Goal: Communication & Community: Answer question/provide support

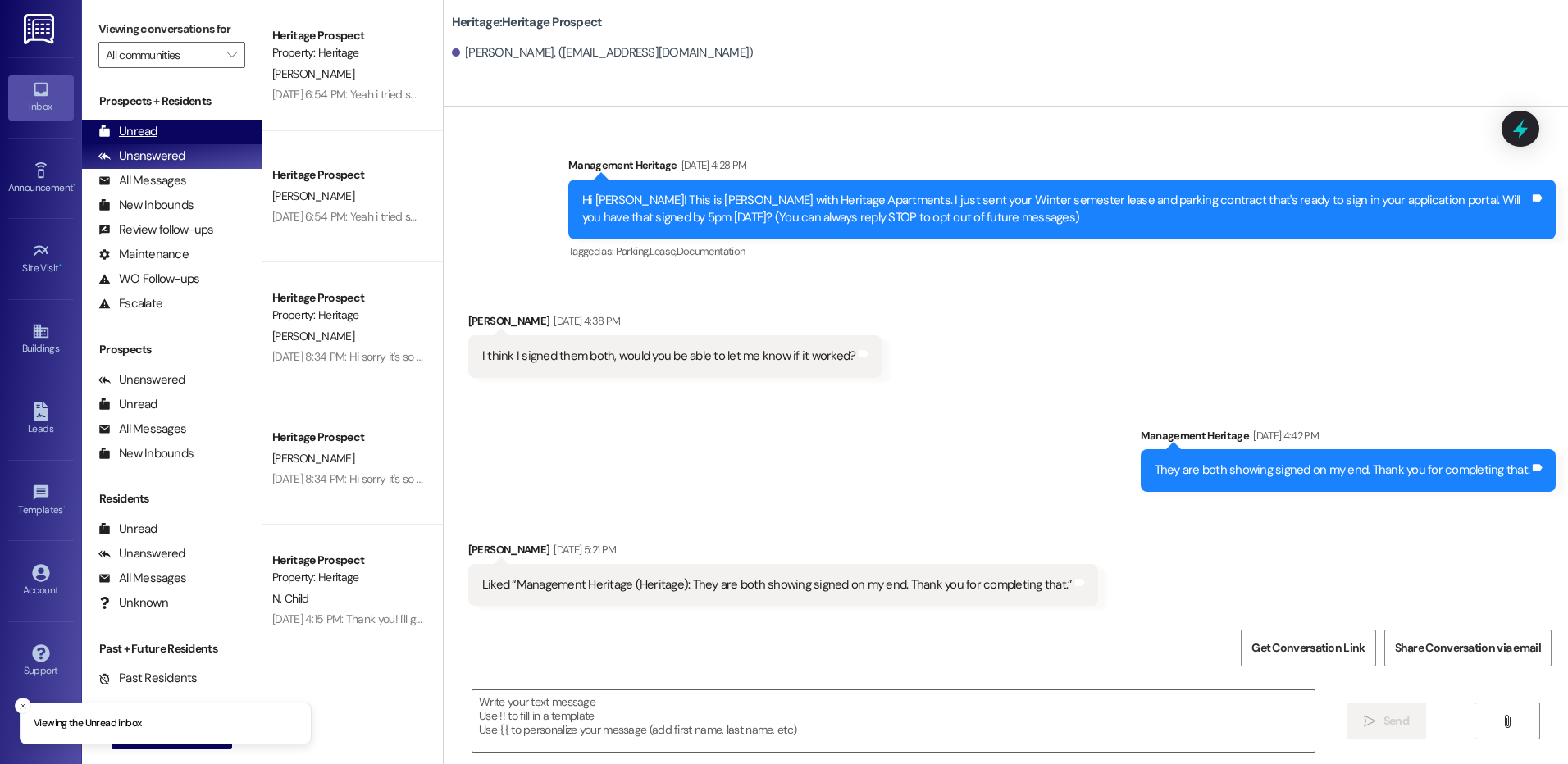
click at [164, 136] on div "Unread (0)" at bounding box center [172, 132] width 179 height 25
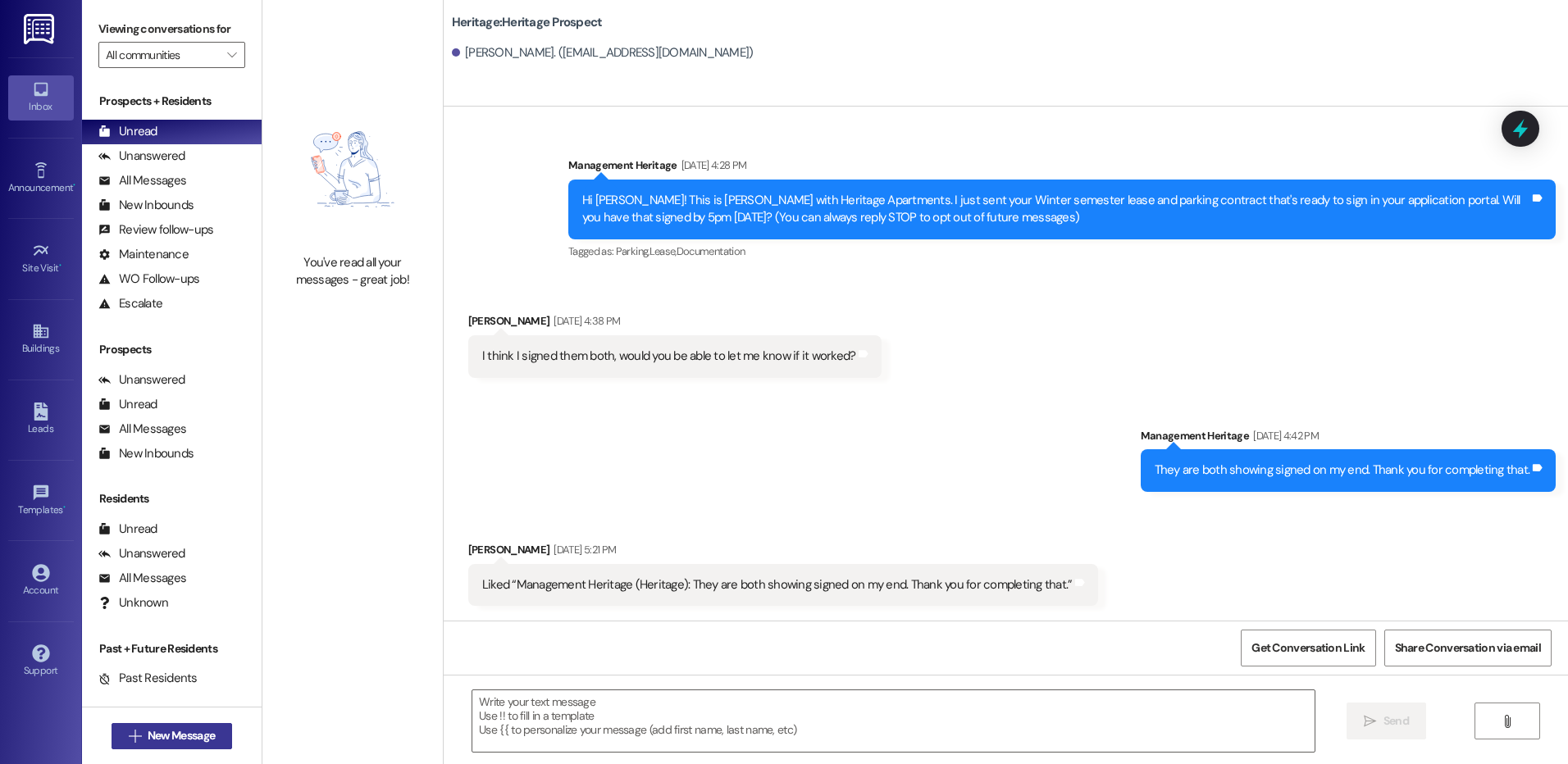
click at [170, 733] on span "New Message" at bounding box center [181, 736] width 67 height 17
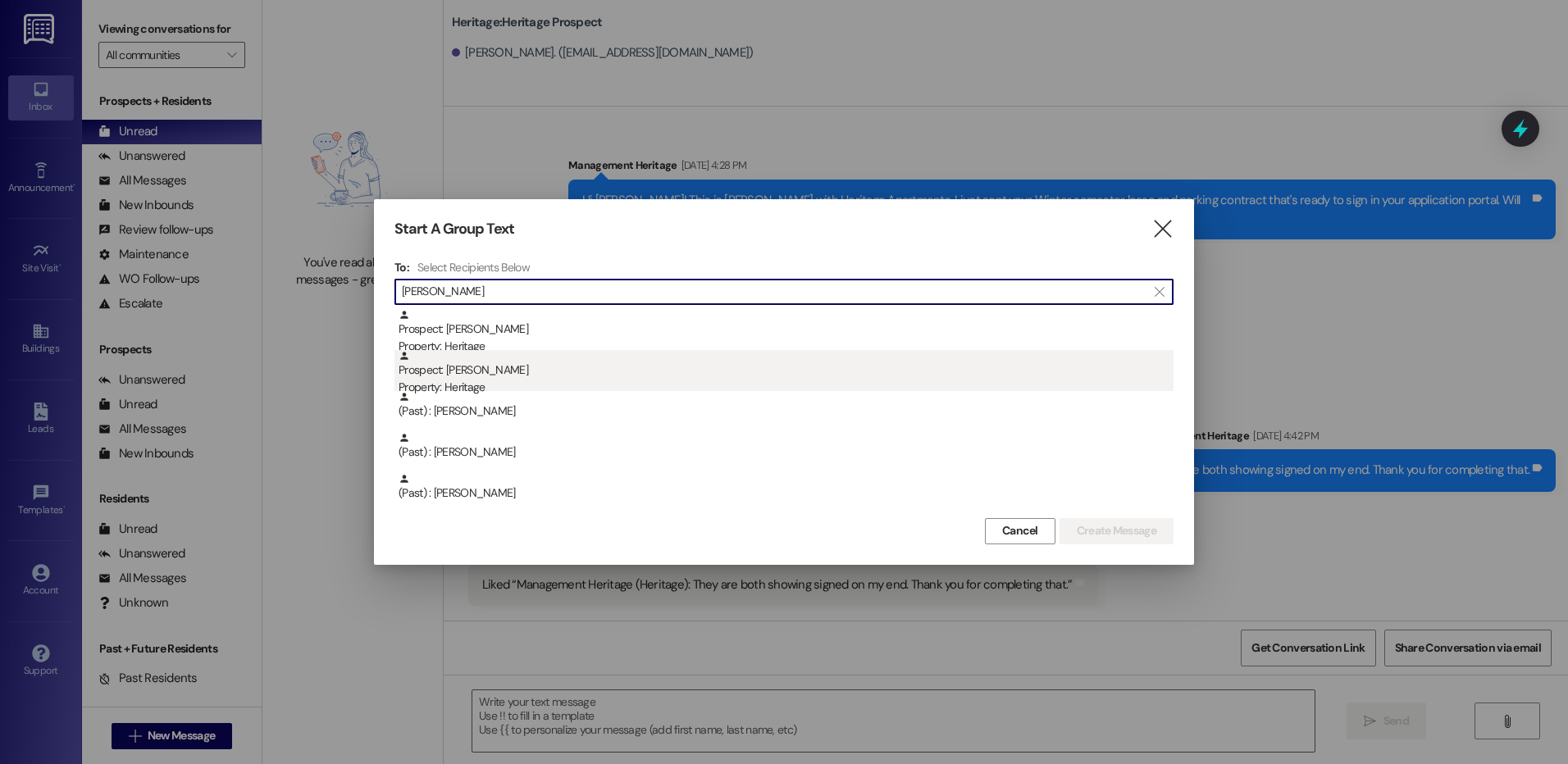
type input "brendan"
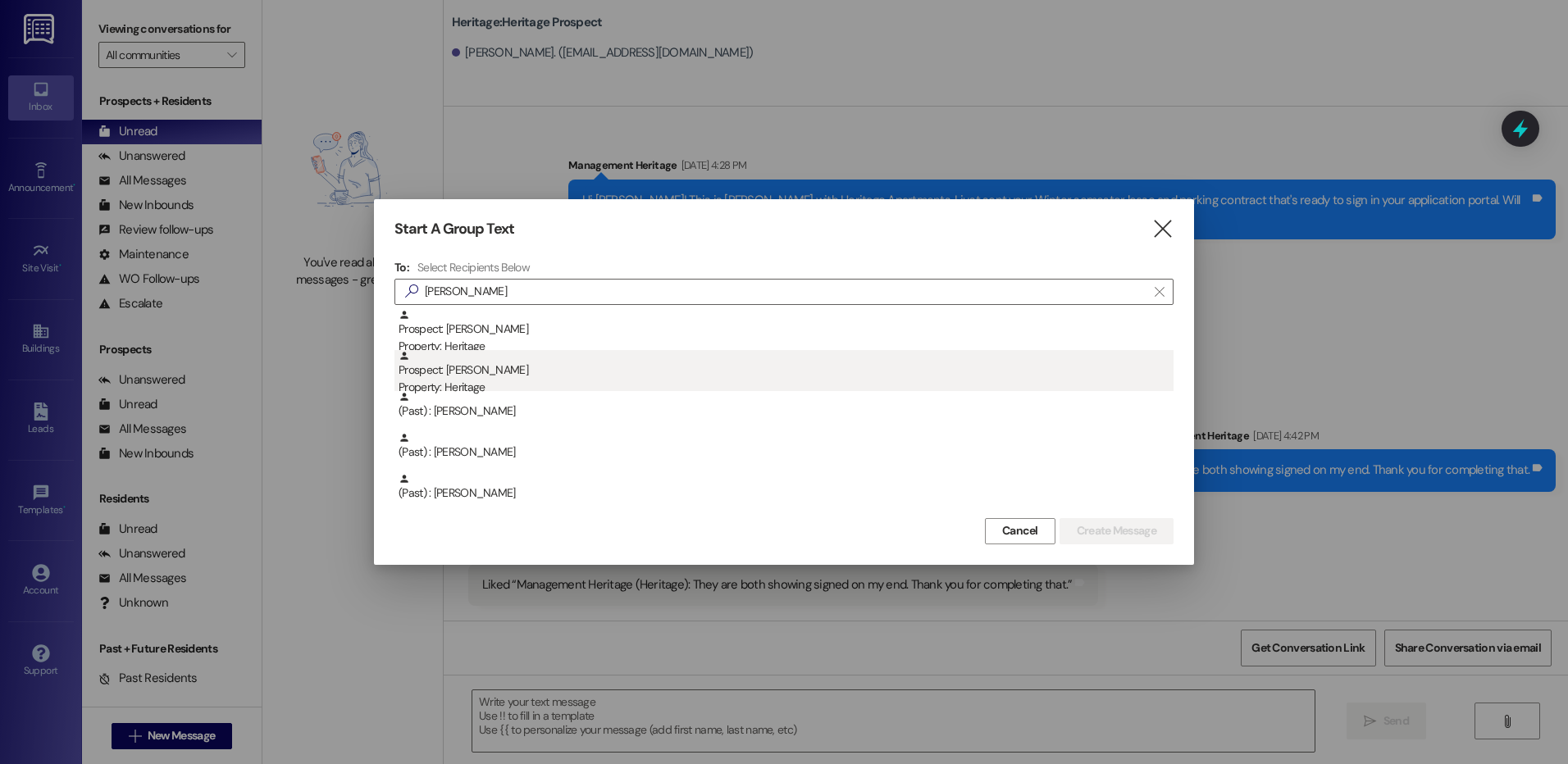
click at [511, 387] on div "Property: Heritage" at bounding box center [787, 388] width 775 height 17
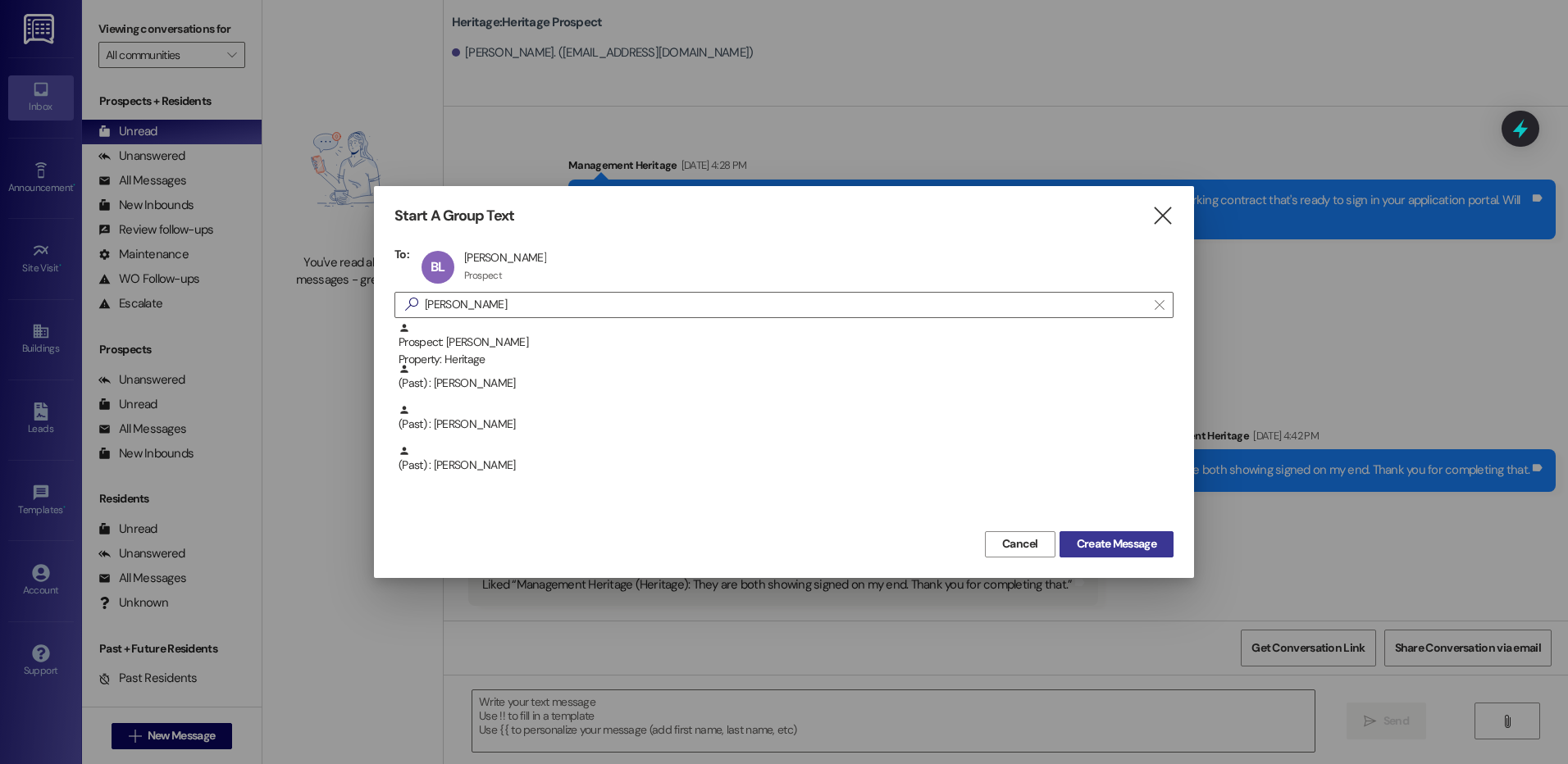
click at [1108, 551] on span "Create Message" at bounding box center [1117, 544] width 80 height 17
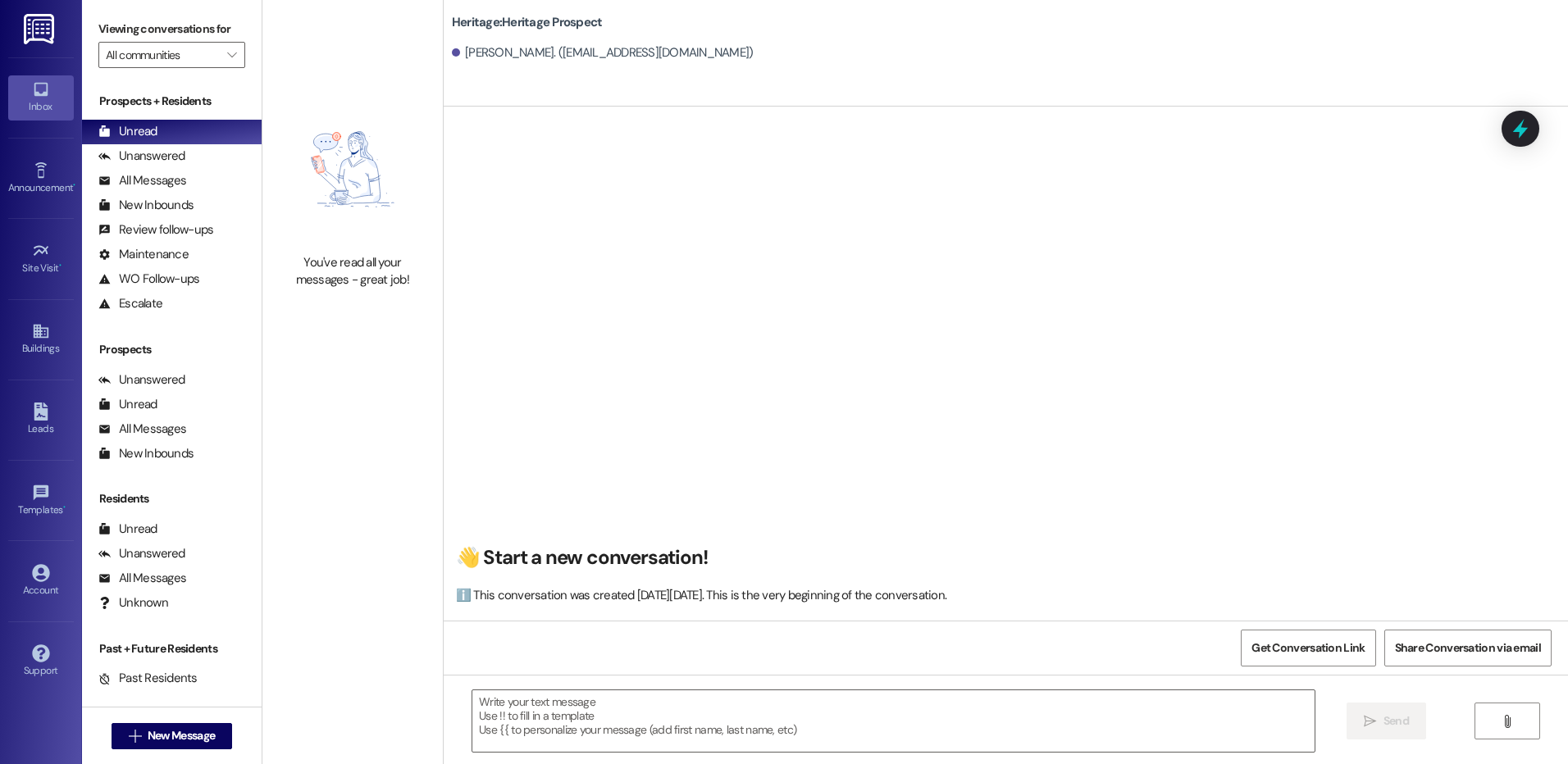
scroll to position [1, 0]
click at [601, 729] on textarea at bounding box center [893, 721] width 842 height 62
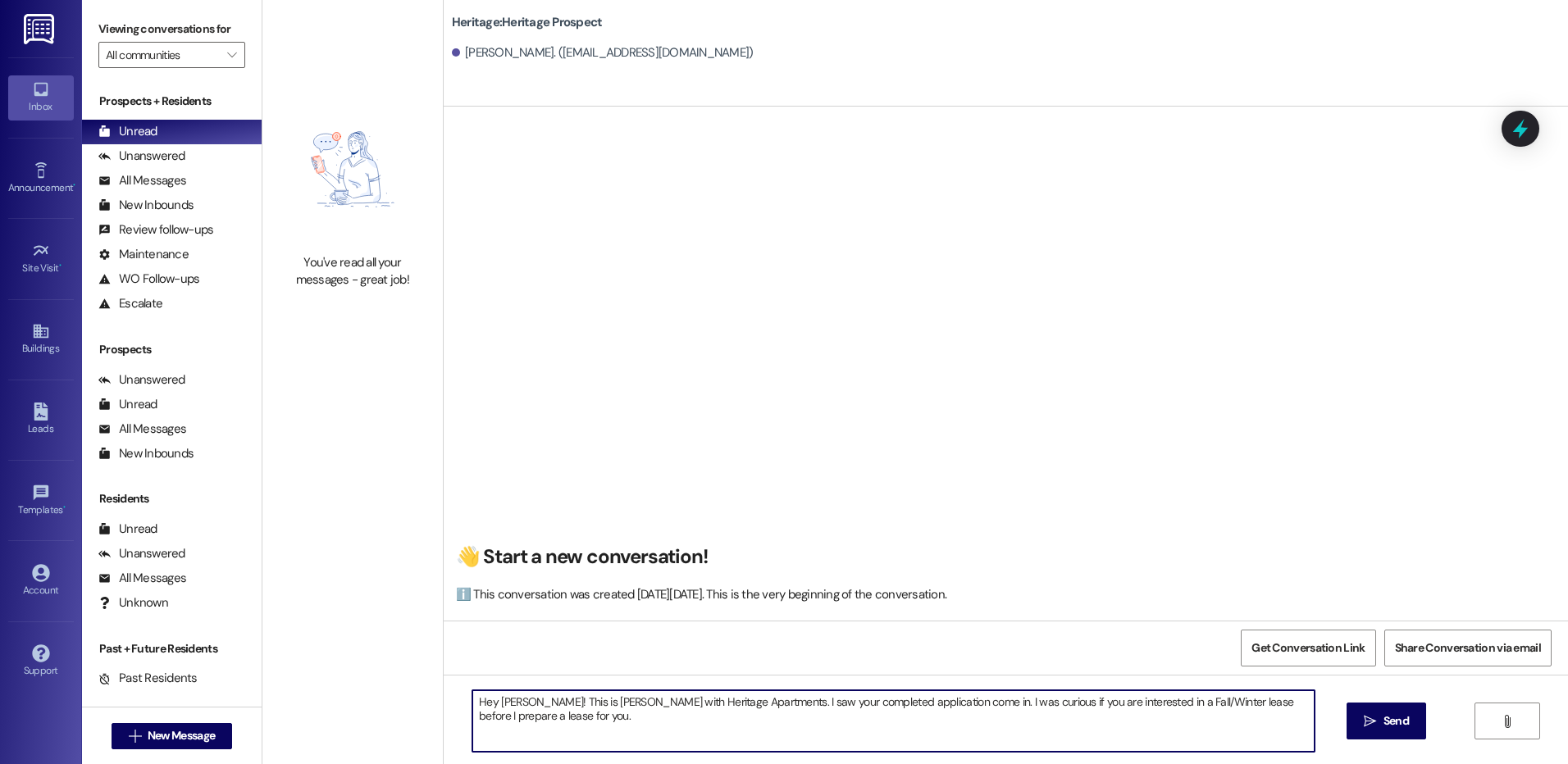
type textarea "Hey [PERSON_NAME]! This is [PERSON_NAME] with Heritage Apartments. I saw your c…"
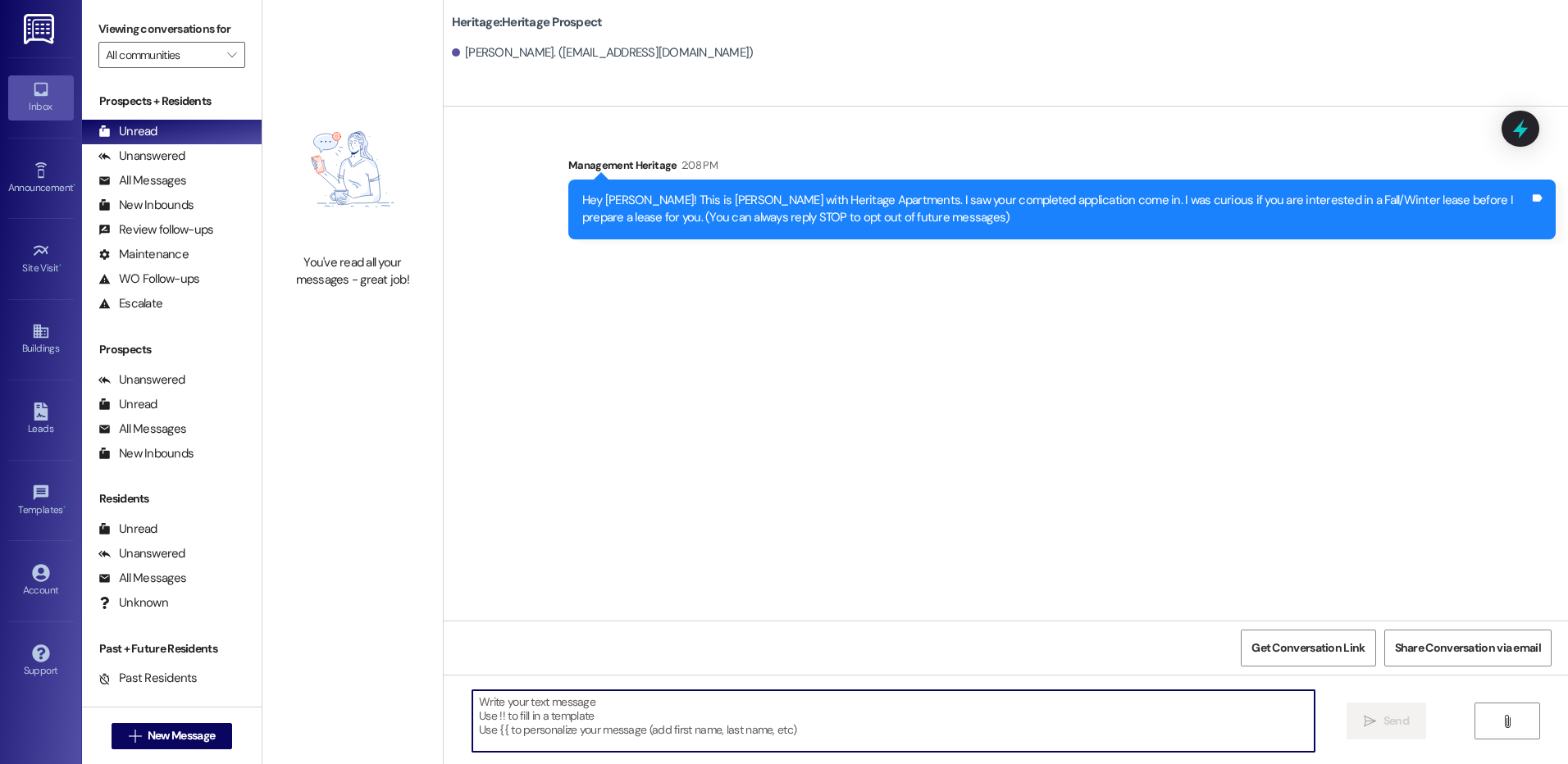
scroll to position [0, 0]
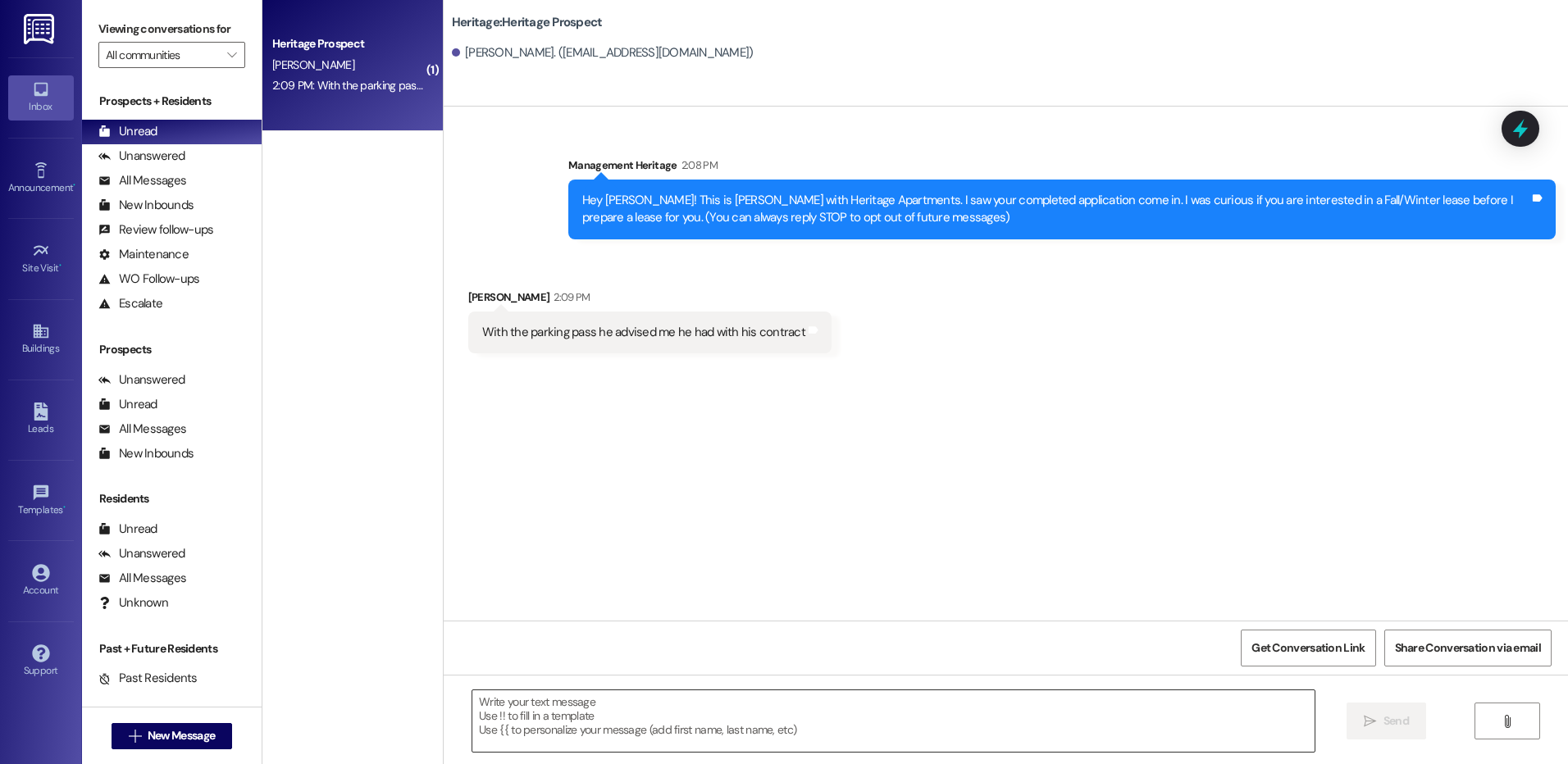
click at [478, 717] on textarea at bounding box center [893, 721] width 842 height 62
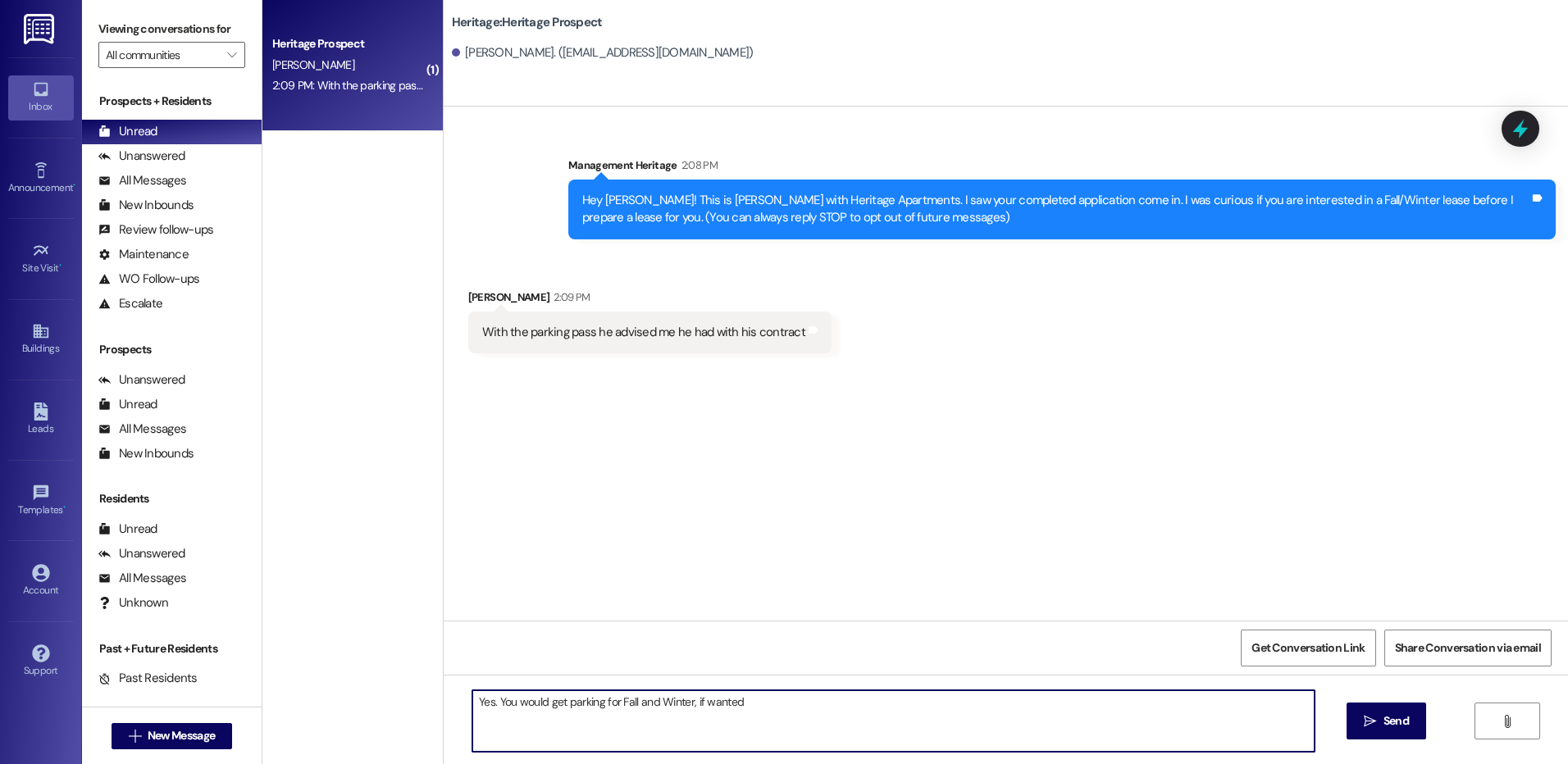
type textarea "Yes. You would get parking for Fall and Winter, if wanted."
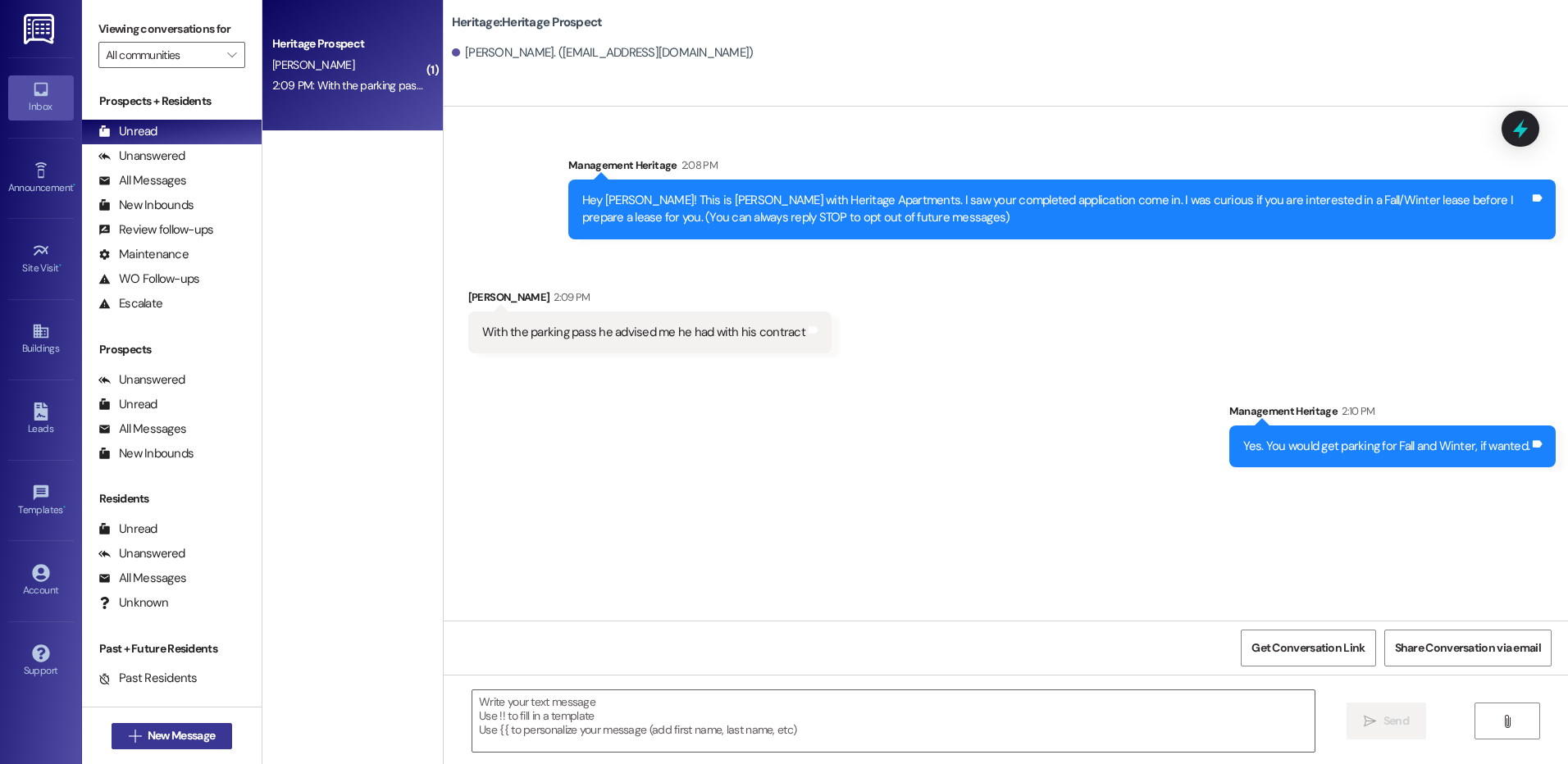
click at [210, 737] on span "New Message" at bounding box center [181, 736] width 67 height 17
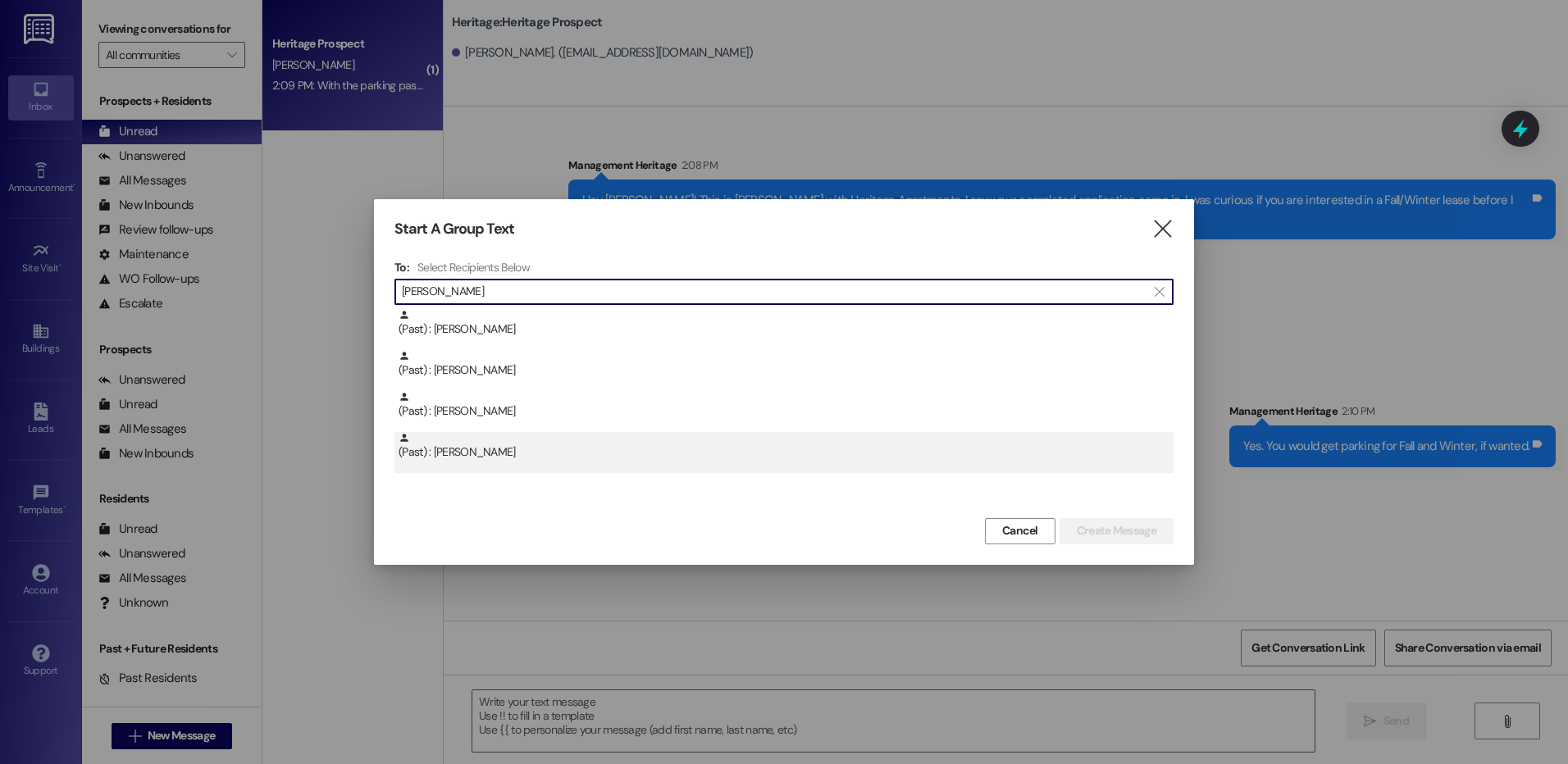
type input "andrew k"
click at [581, 468] on div "(Past) : Andrew Kelly" at bounding box center [784, 452] width 779 height 41
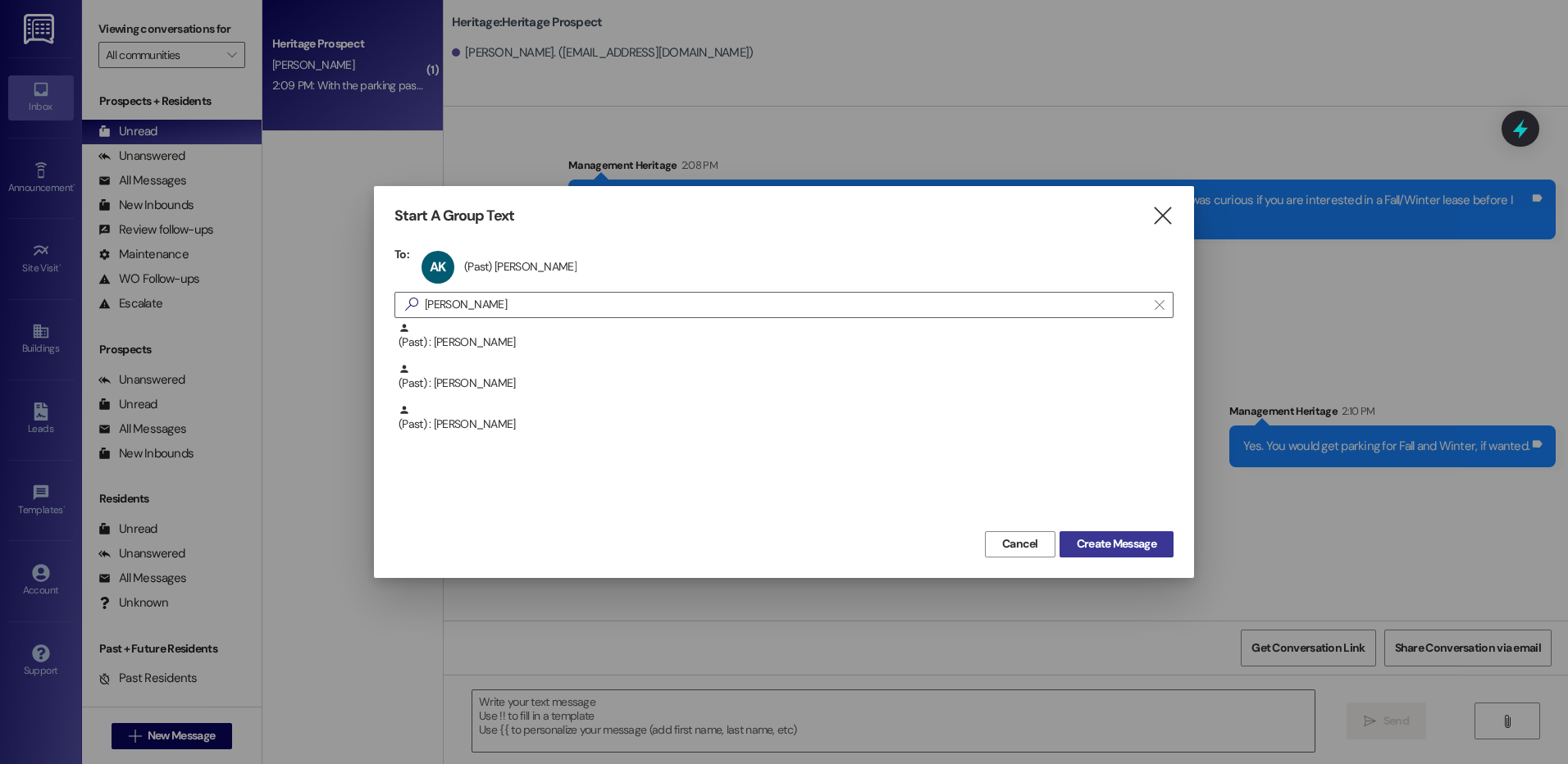
click at [1110, 552] on span "Create Message" at bounding box center [1117, 544] width 80 height 17
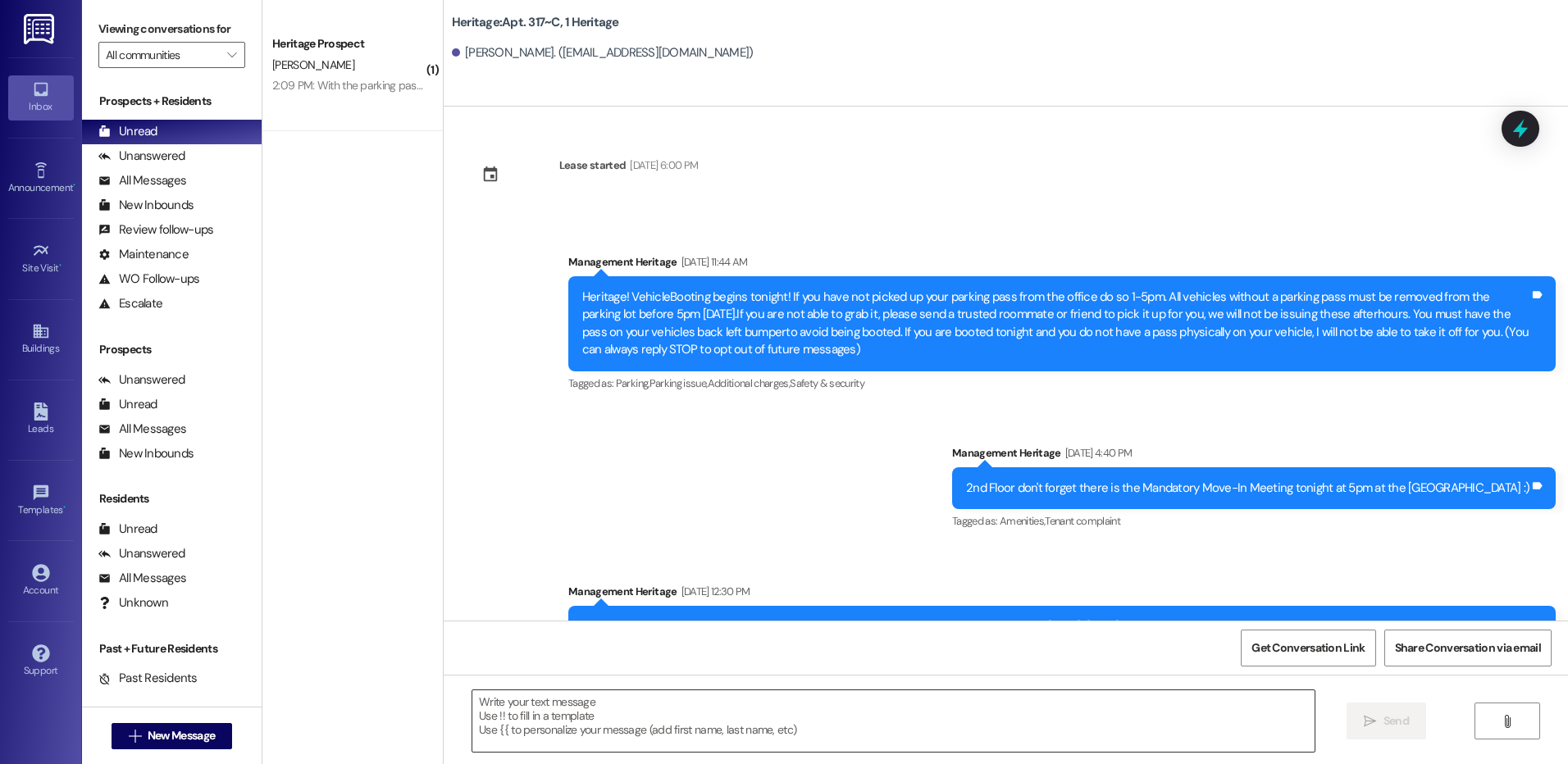
click at [639, 716] on textarea at bounding box center [893, 721] width 842 height 62
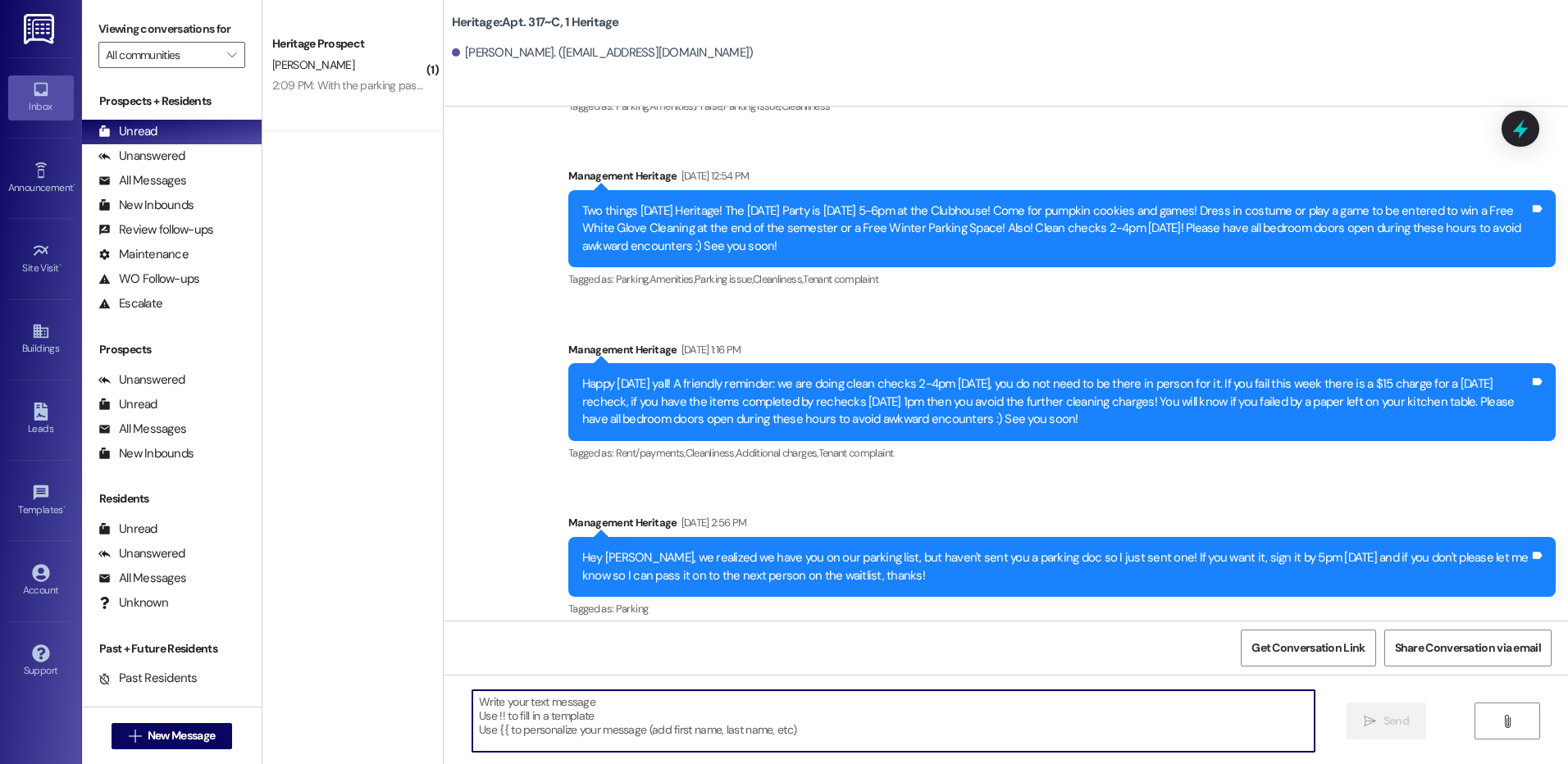
scroll to position [2785, 0]
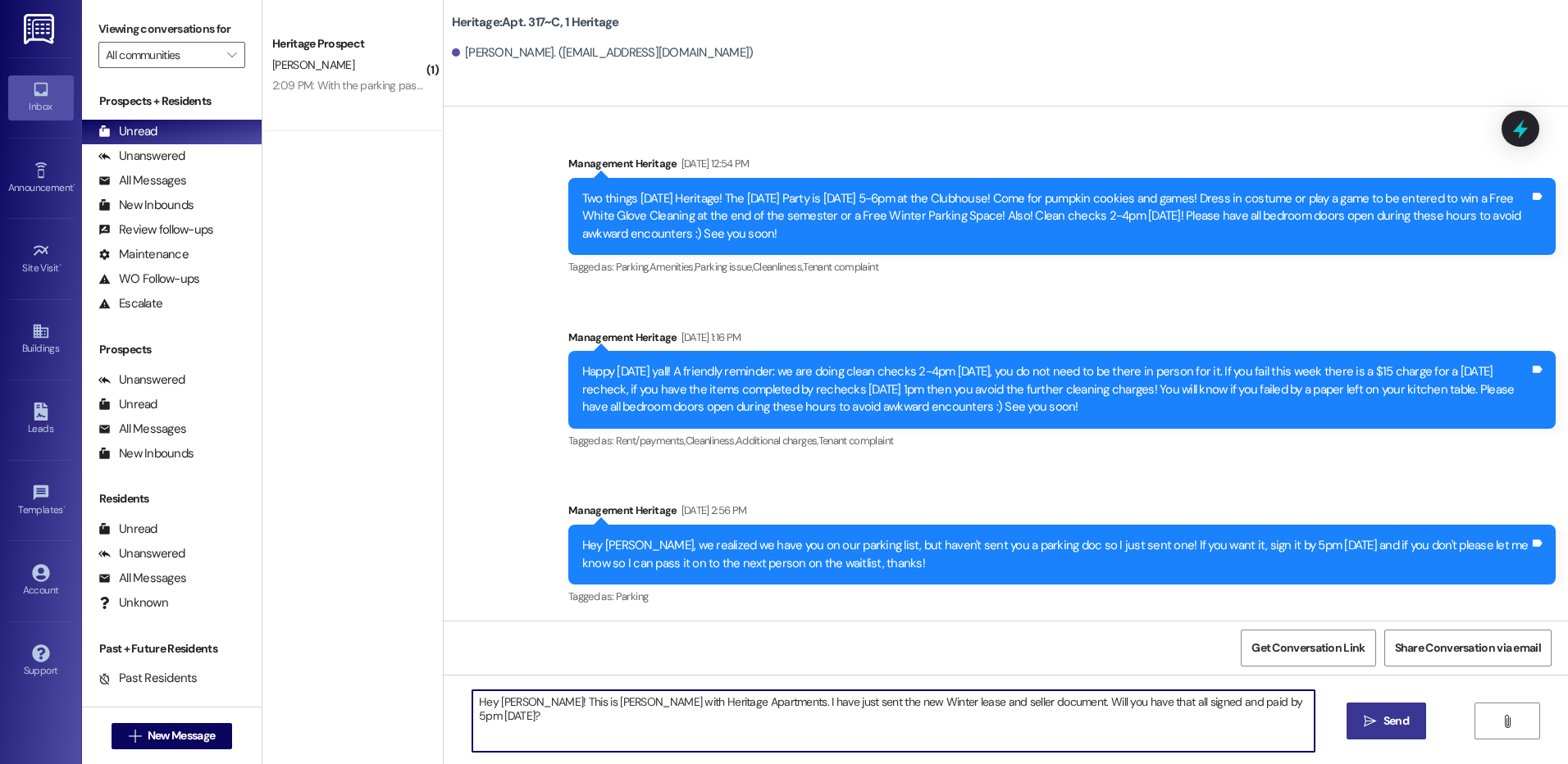
type textarea "Hey Andrew! This is Paige with Heritage Apartments. I have just sent the new Wi…"
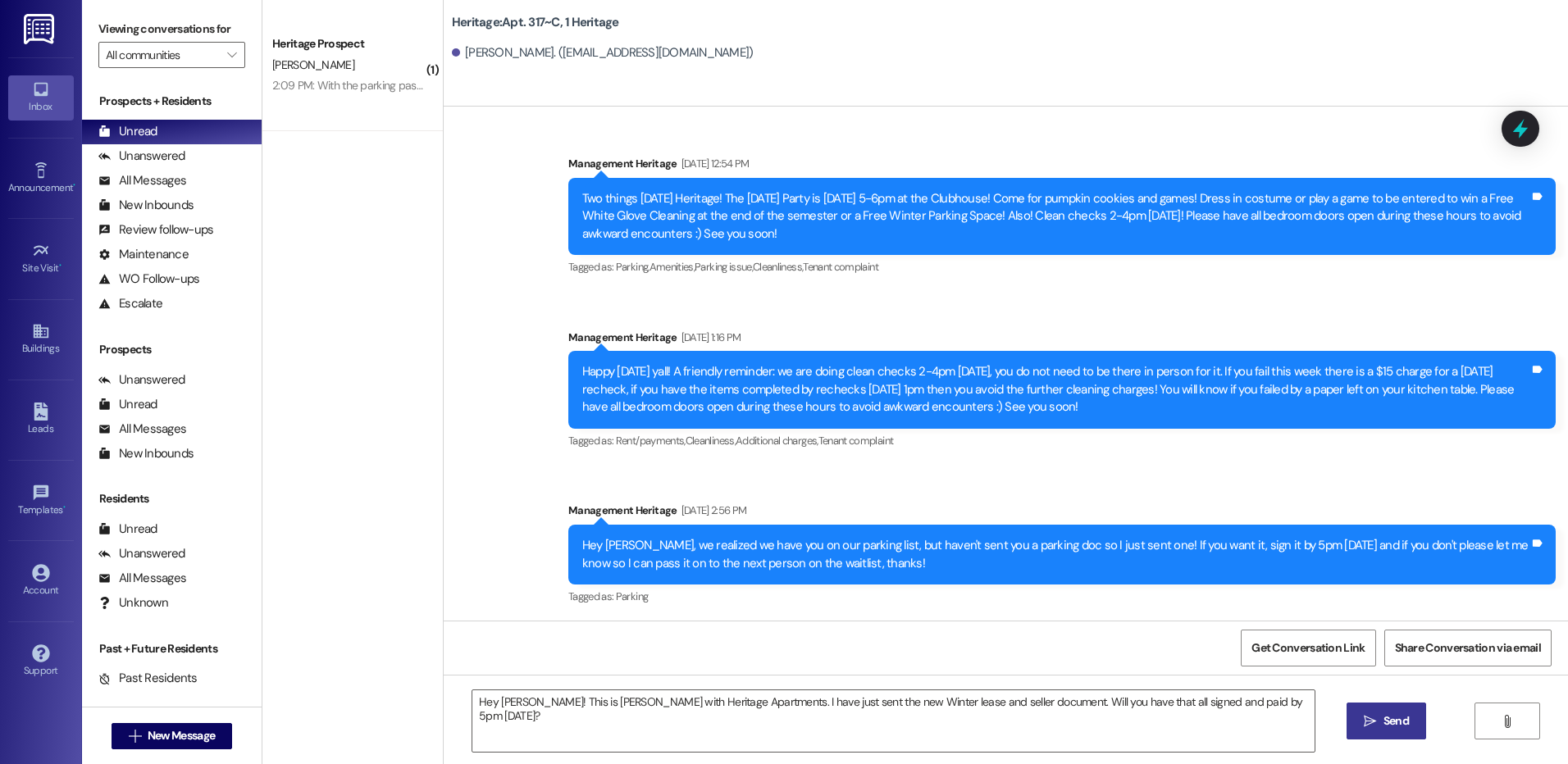
click at [1406, 735] on button " Send" at bounding box center [1387, 721] width 80 height 37
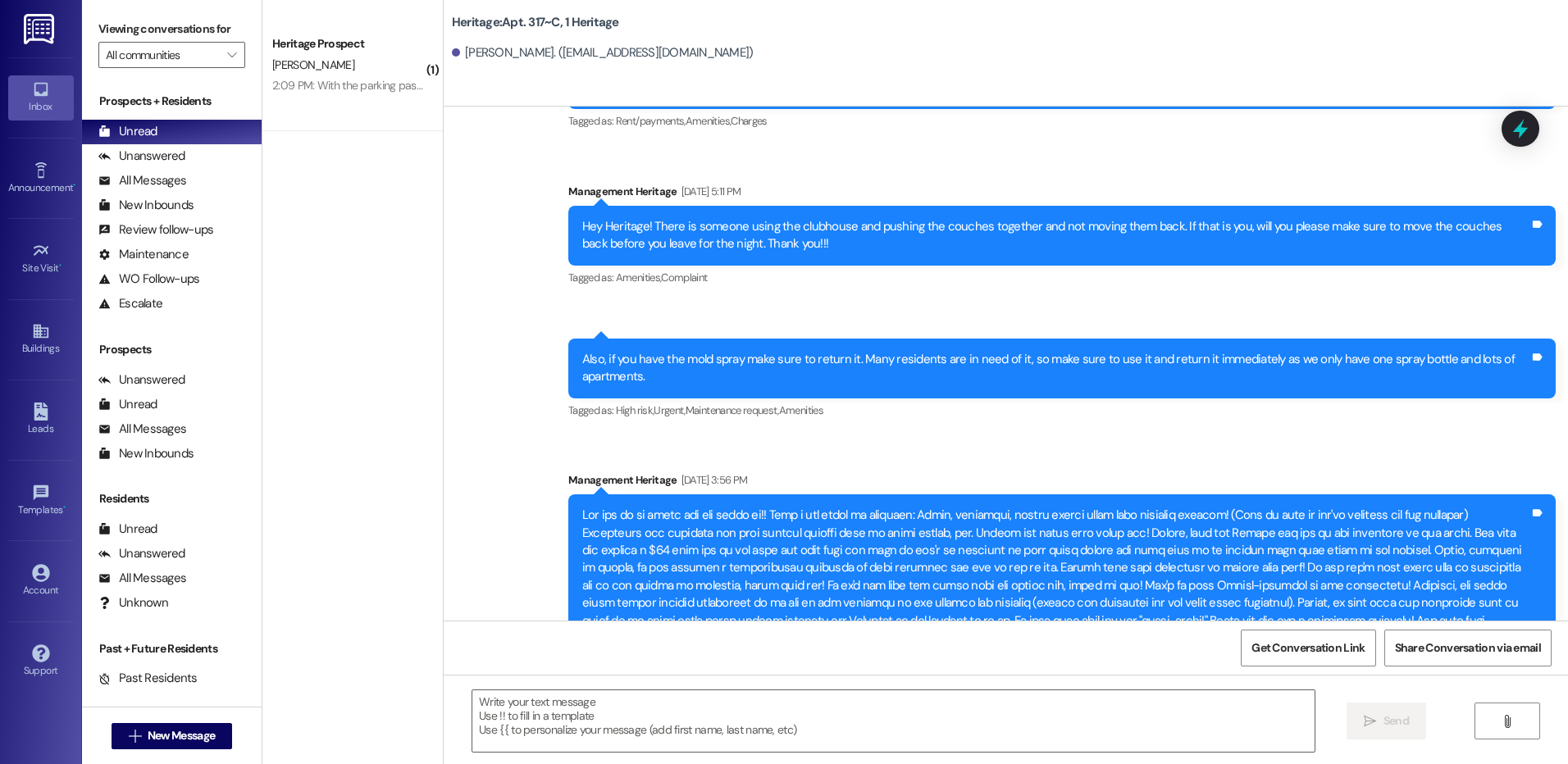
scroll to position [12922, 0]
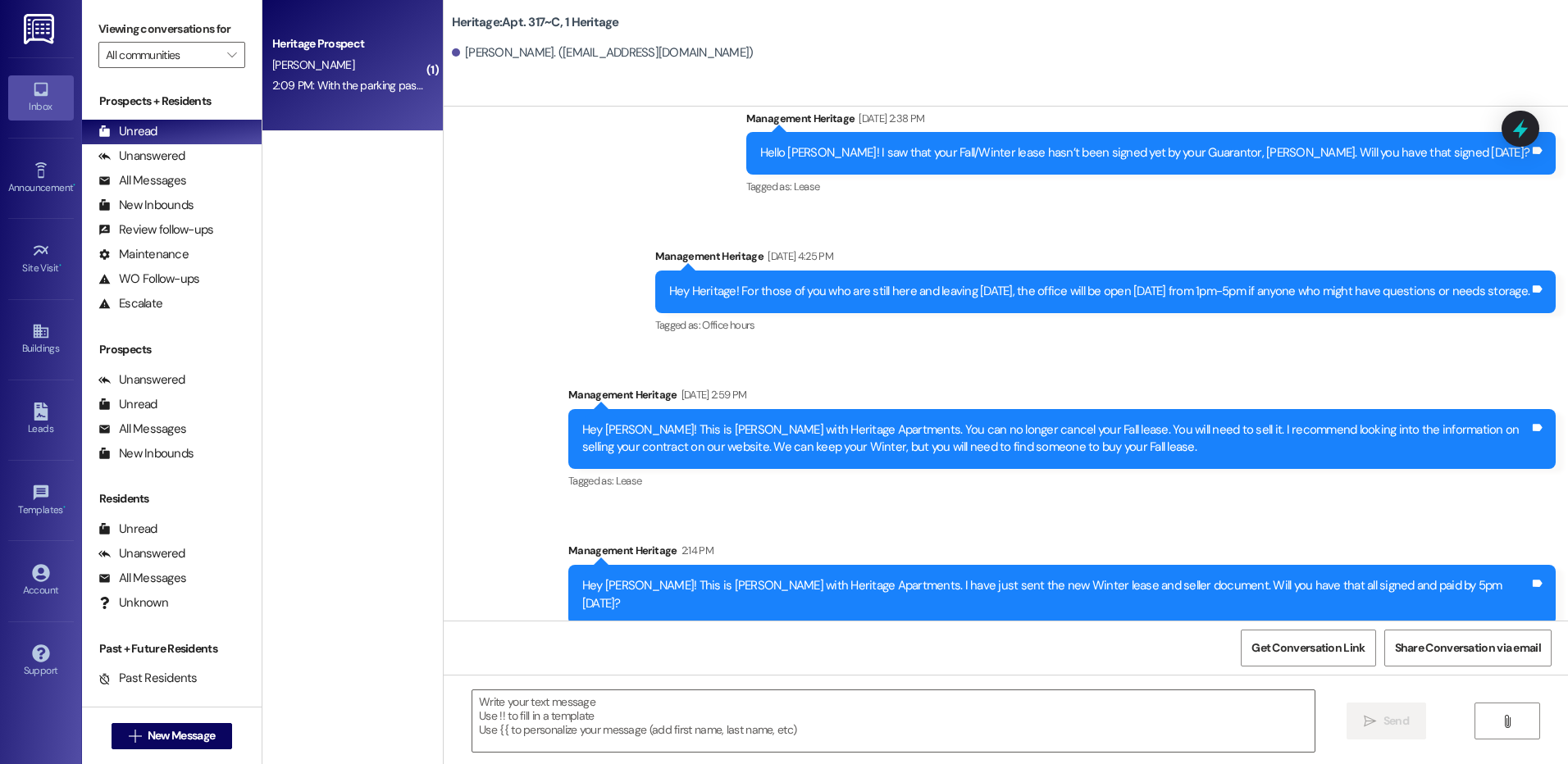
click at [336, 110] on div "Heritage Prospect B. Loveland 2:09 PM: With the parking pass he advised me he h…" at bounding box center [353, 65] width 180 height 131
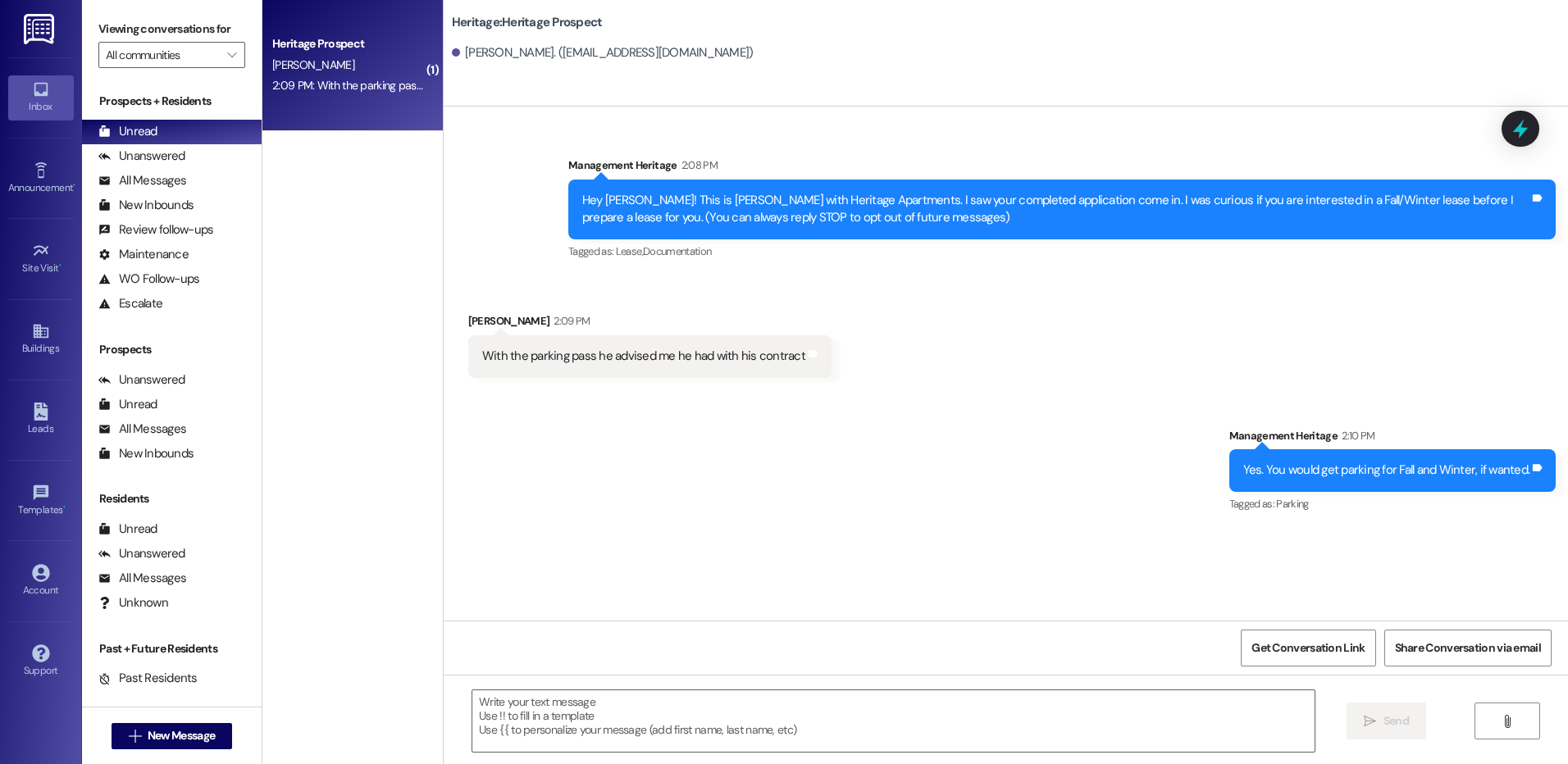
scroll to position [0, 0]
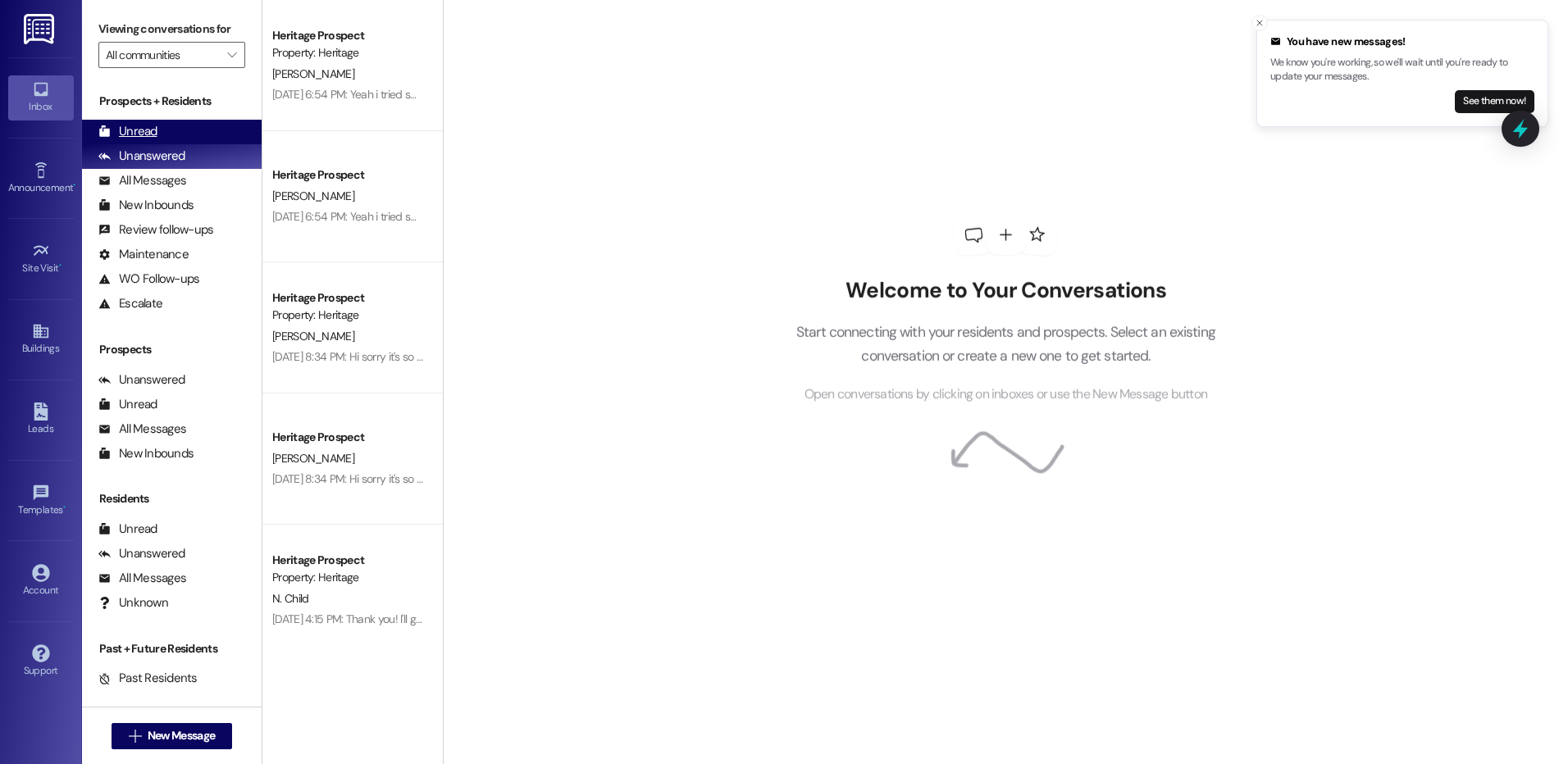
click at [186, 135] on div "Unread (0)" at bounding box center [172, 132] width 179 height 25
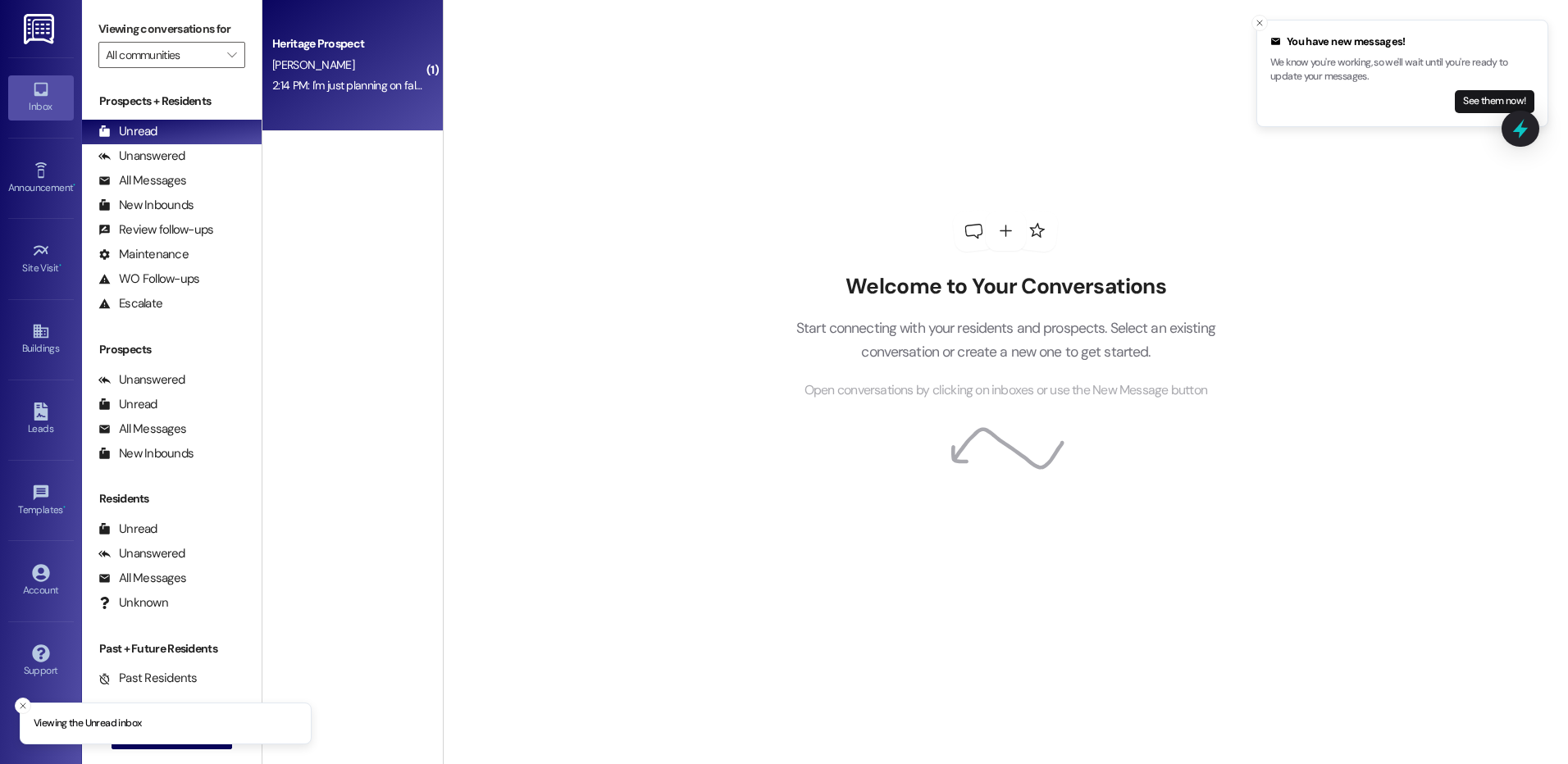
click at [356, 80] on div "2:14 PM: I'm just planning on fall for now and buying the contract from [PERSON…" at bounding box center [478, 85] width 412 height 15
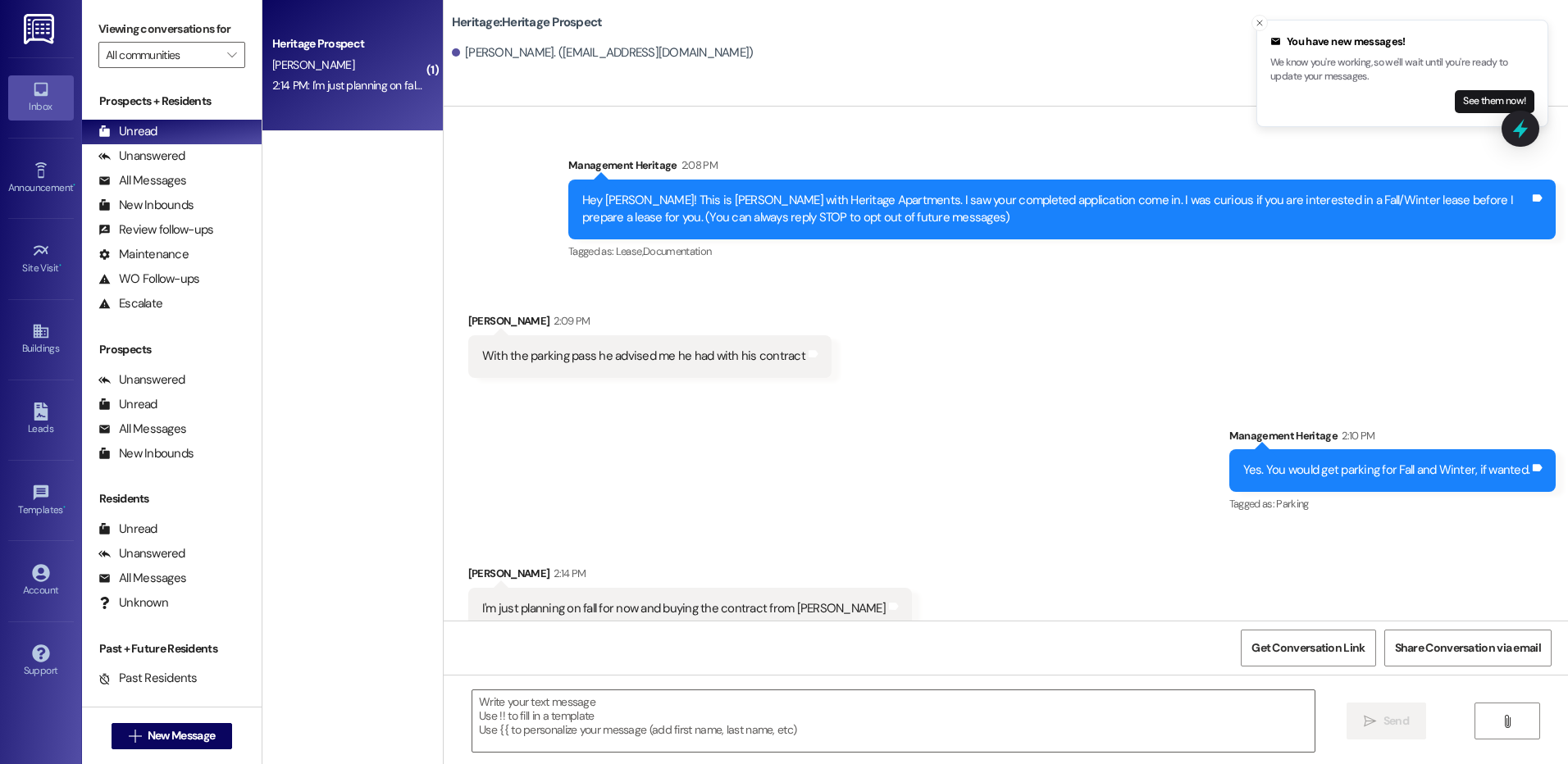
scroll to position [22, 0]
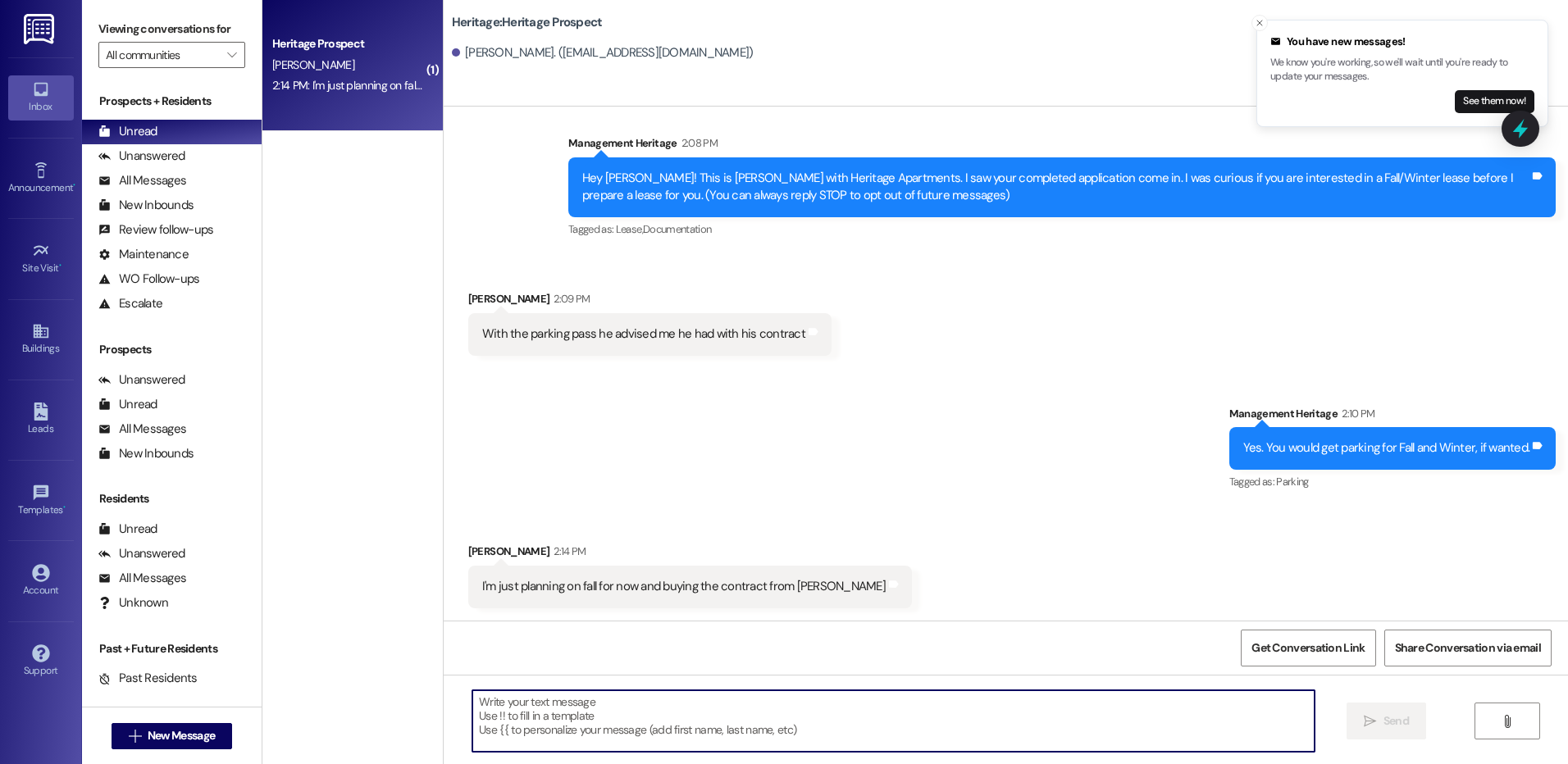
click at [618, 748] on textarea at bounding box center [893, 721] width 842 height 62
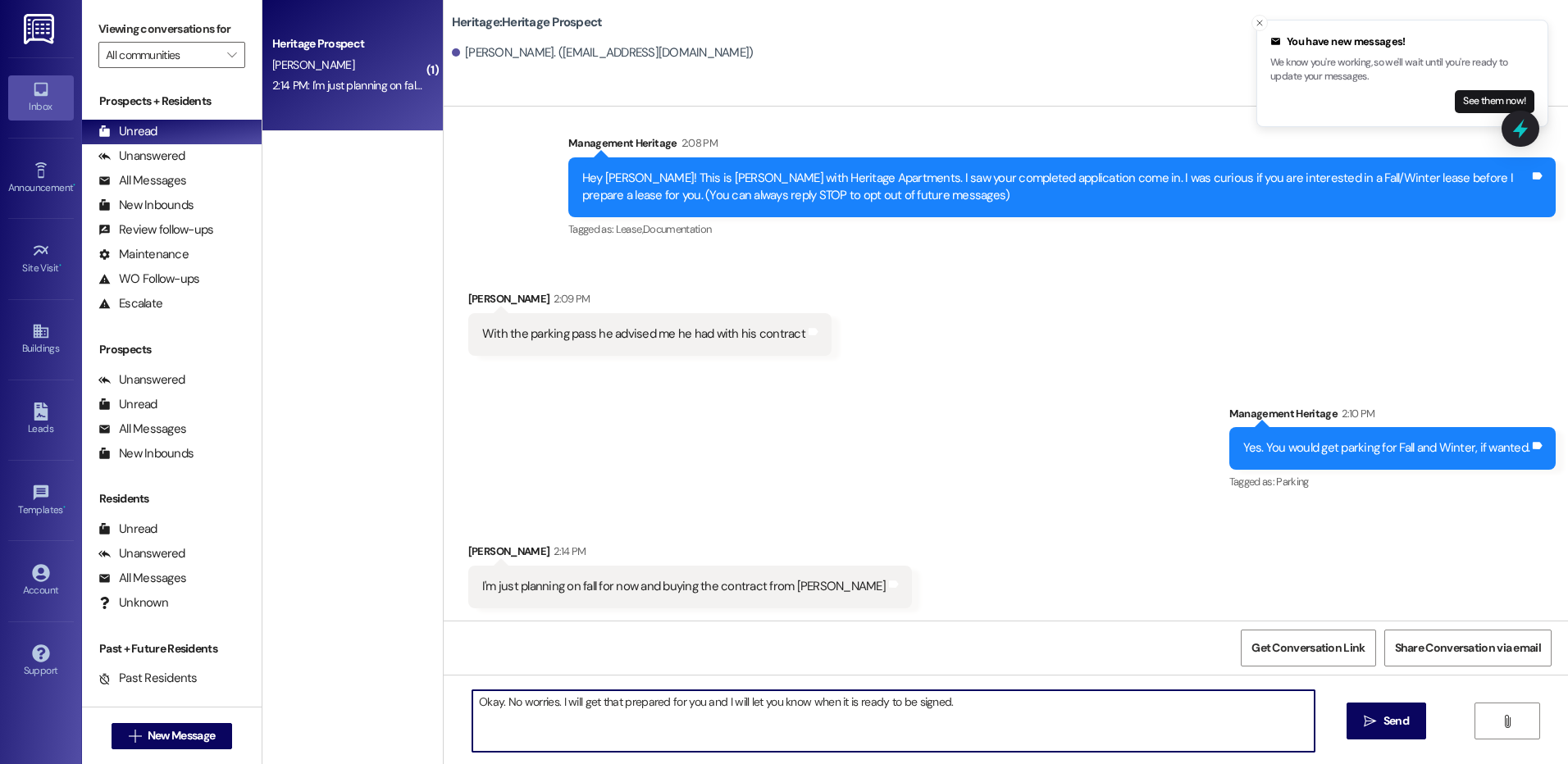
type textarea "Okay. No worries. I will get that prepared for you and I will let you know when…"
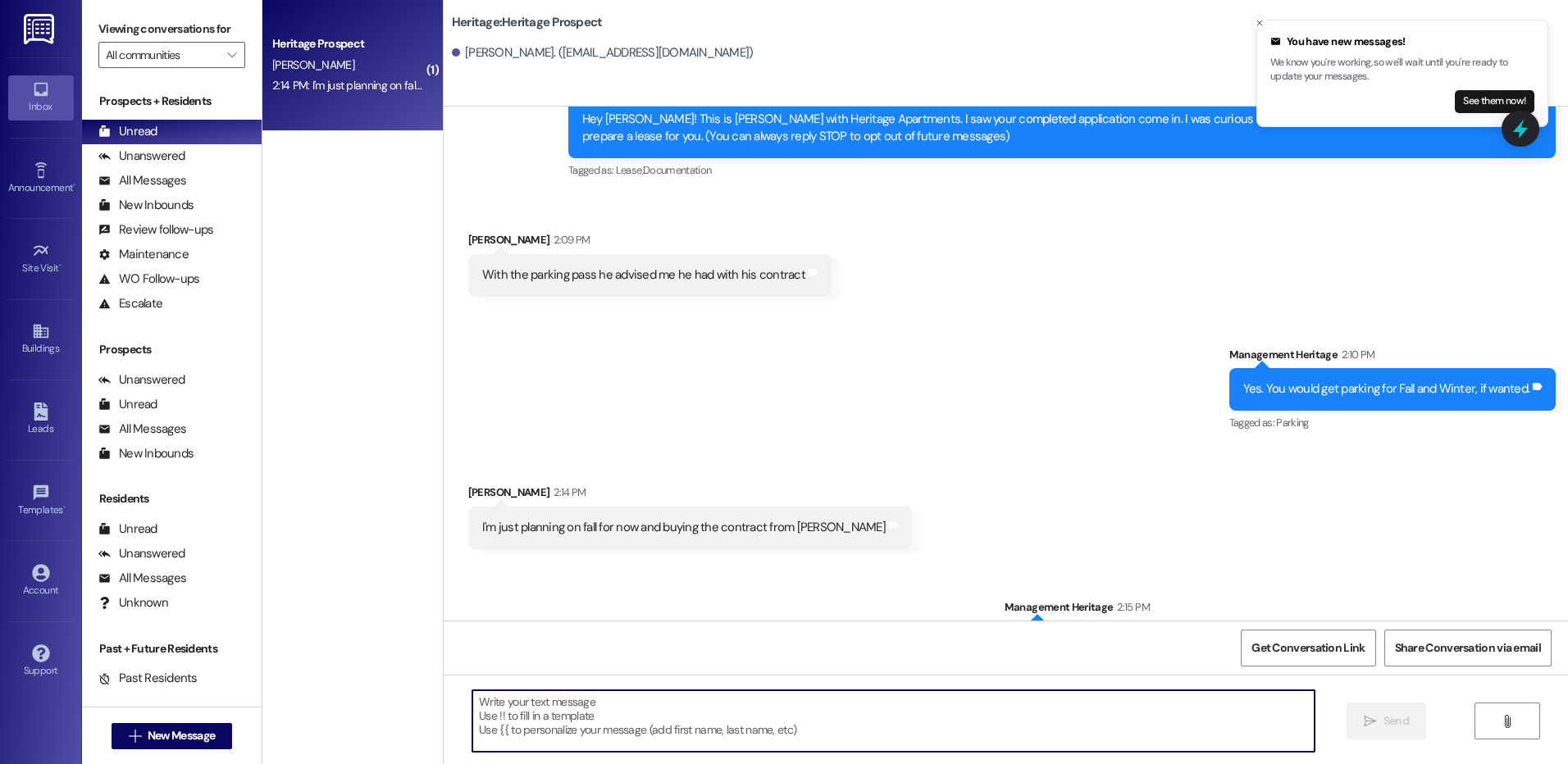
scroll to position [136, 0]
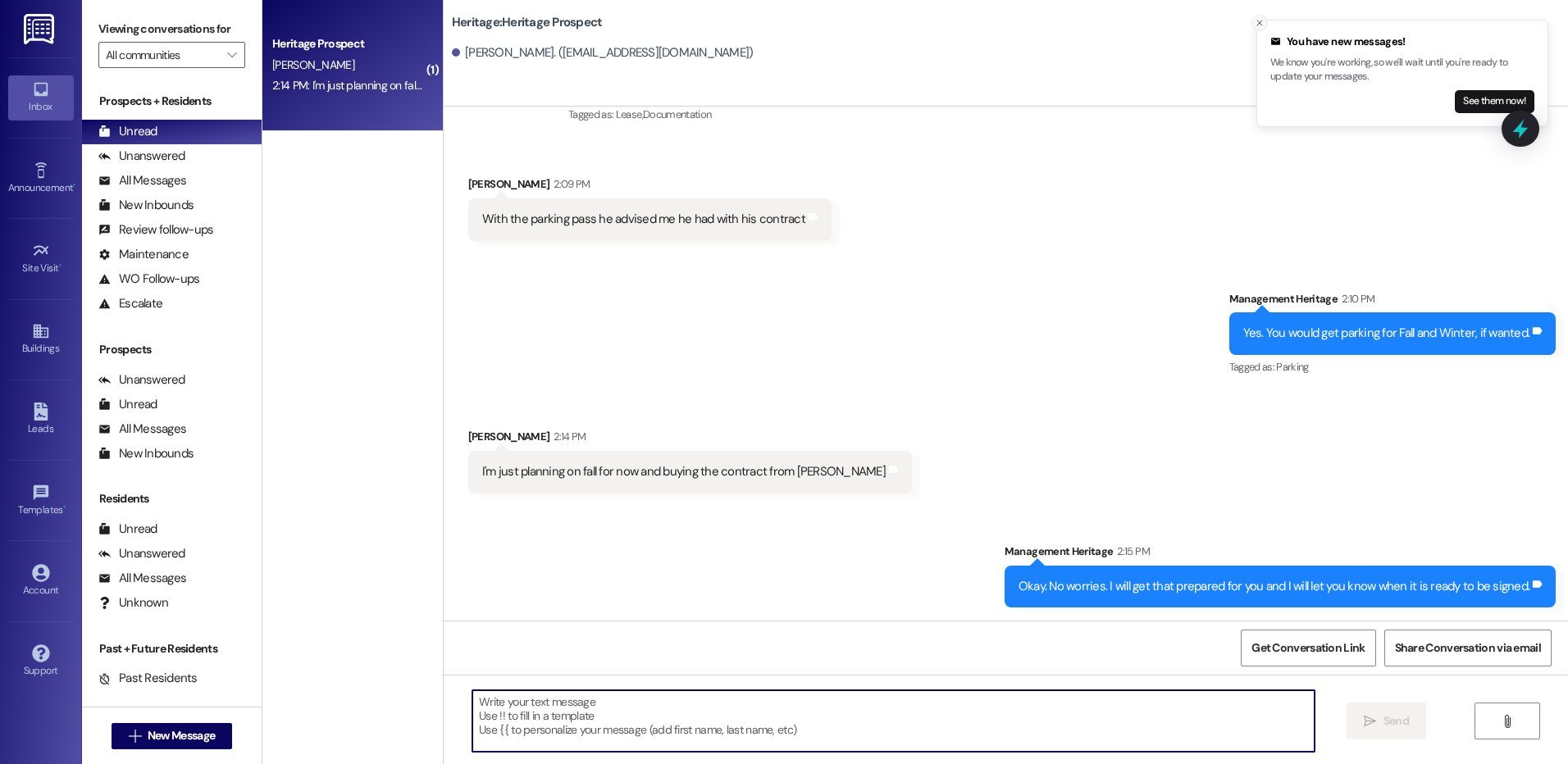
click at [1253, 27] on button "Close toast" at bounding box center [1259, 23] width 16 height 16
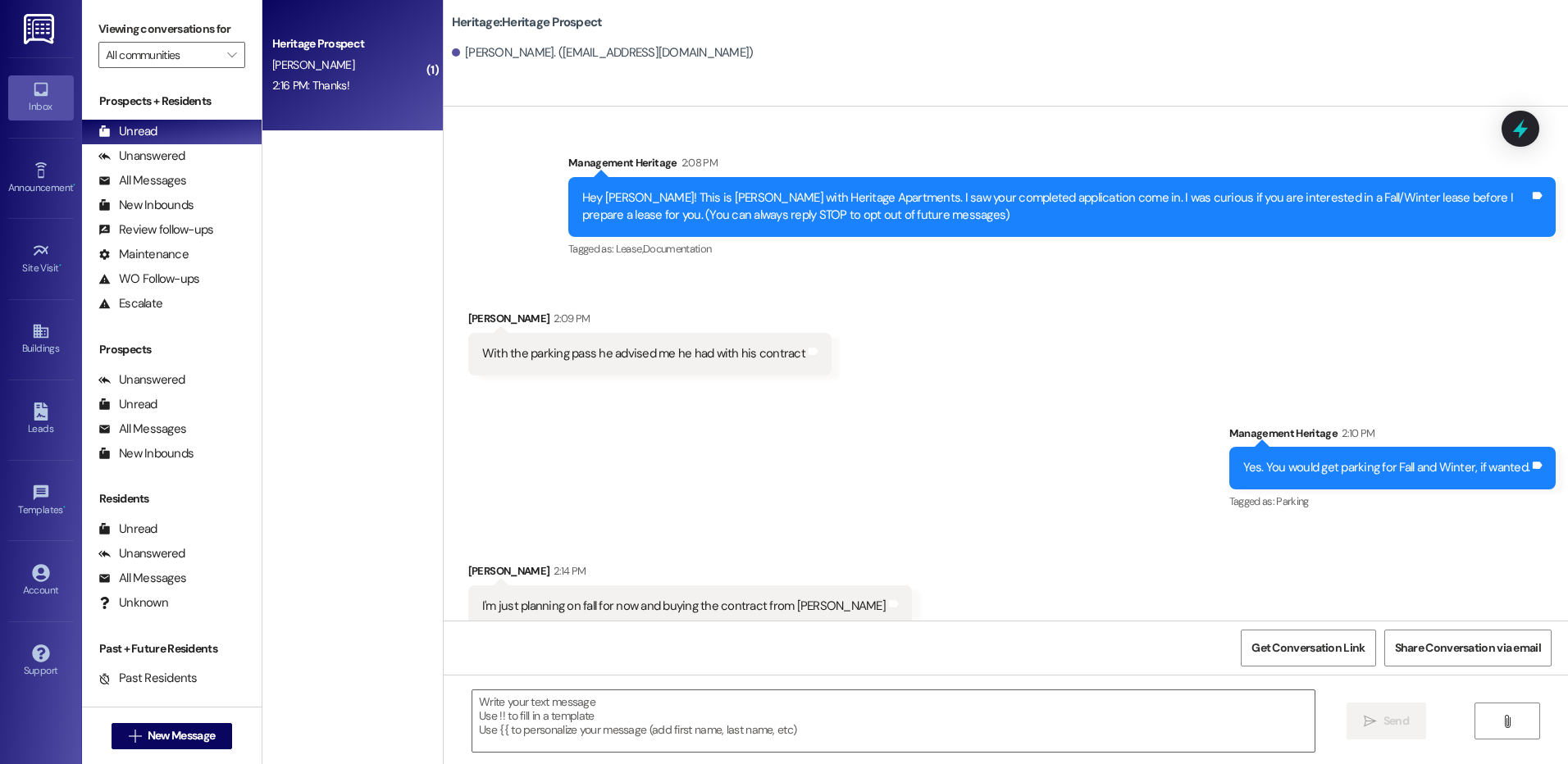
scroll to position [0, 0]
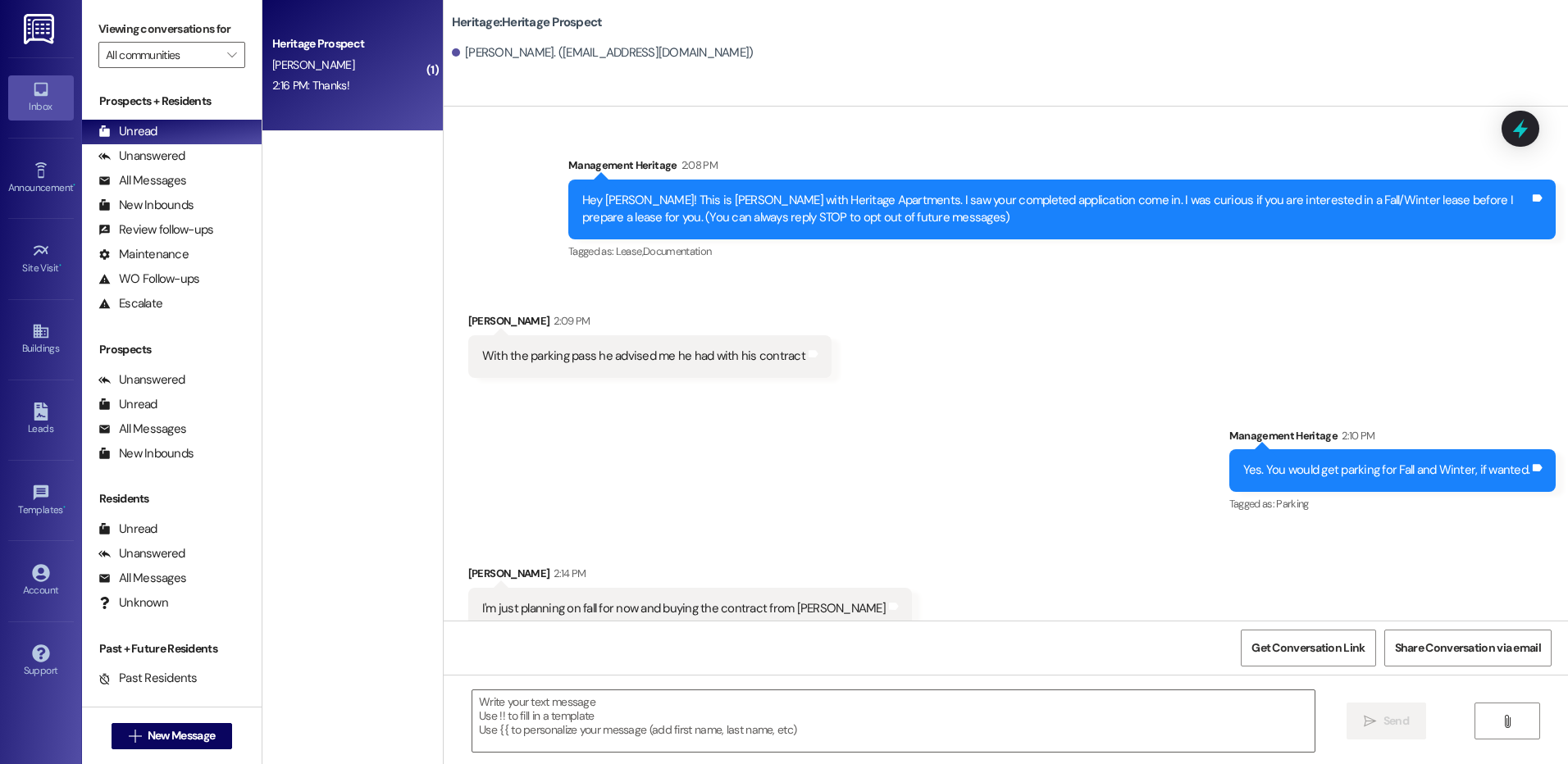
click at [767, 200] on div "Hey [PERSON_NAME]! This is [PERSON_NAME] with Heritage Apartments. I saw your c…" at bounding box center [1055, 209] width 947 height 35
click at [766, 200] on div "Hey [PERSON_NAME]! This is [PERSON_NAME] with Heritage Apartments. I saw your c…" at bounding box center [1055, 209] width 947 height 35
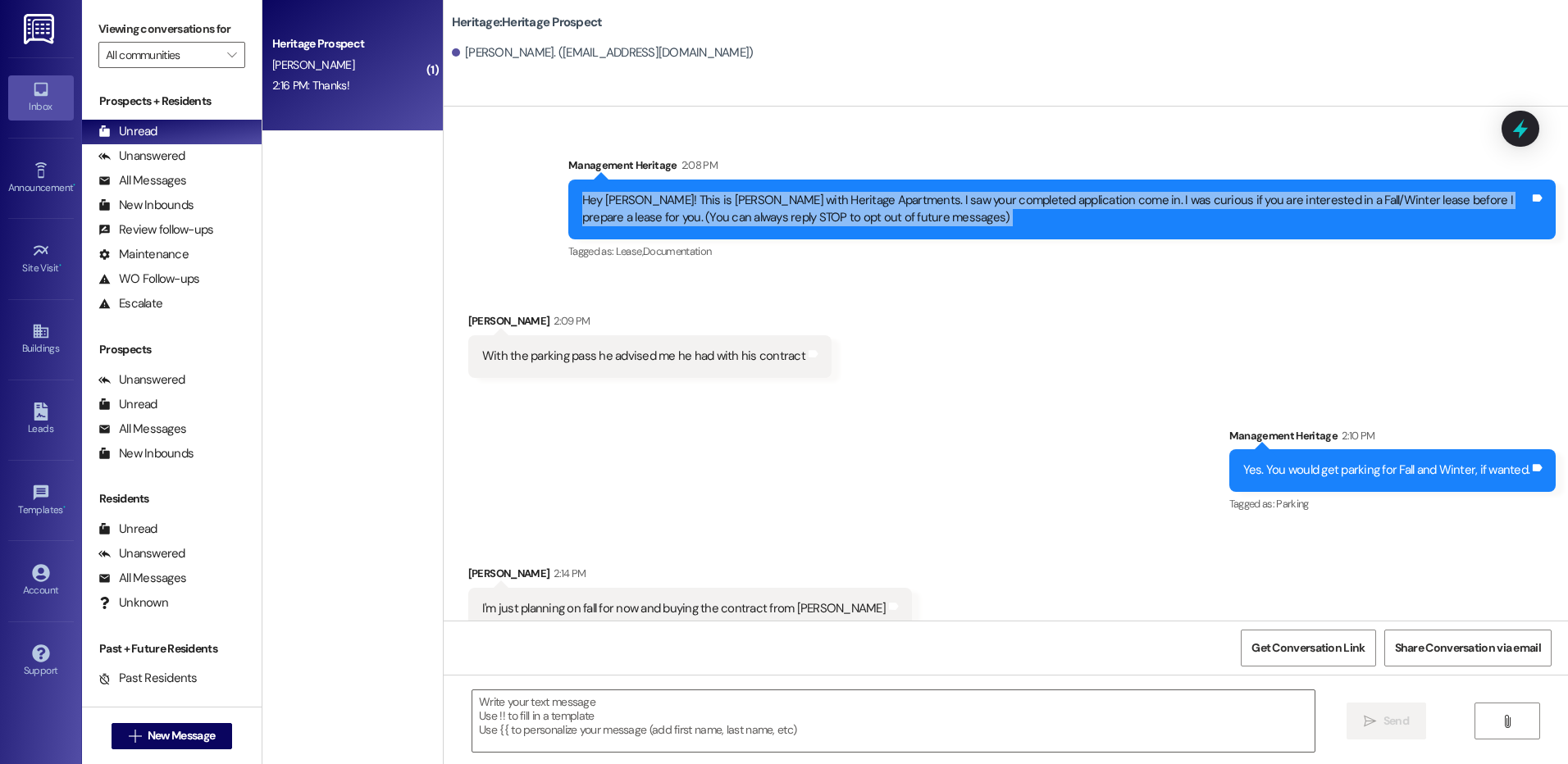
click at [766, 200] on div "Hey [PERSON_NAME]! This is [PERSON_NAME] with Heritage Apartments. I saw your c…" at bounding box center [1055, 209] width 947 height 35
drag, startPoint x: 510, startPoint y: 200, endPoint x: 609, endPoint y: 194, distance: 99.2
click at [511, 200] on div "Sent via SMS Management Heritage 2:08 PM Hey Brendan! This is Paige with Herita…" at bounding box center [1006, 197] width 1124 height 155
click at [664, 194] on div "Hey [PERSON_NAME]! This is [PERSON_NAME] with Heritage Apartments. I saw your c…" at bounding box center [1055, 209] width 947 height 35
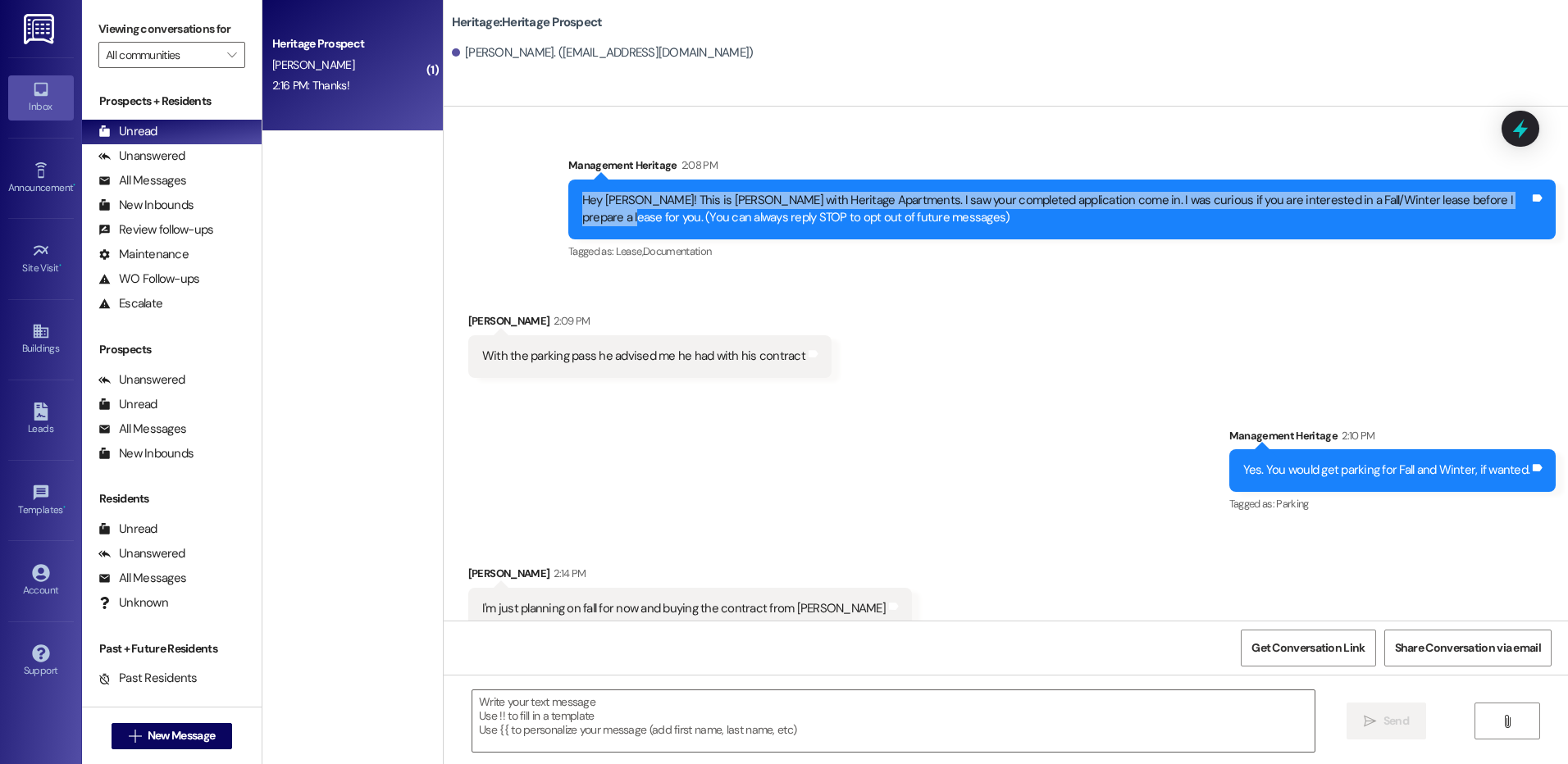
drag, startPoint x: 1500, startPoint y: 202, endPoint x: 556, endPoint y: 190, distance: 944.1
click at [569, 190] on div "Hey Brendan! This is Paige with Heritage Apartments. I saw your completed appli…" at bounding box center [1063, 209] width 988 height 60
copy div "Hey Brendan! This is Paige with Heritage Apartments. I saw your completed appli…"
click at [139, 727] on button " New Message" at bounding box center [173, 737] width 121 height 27
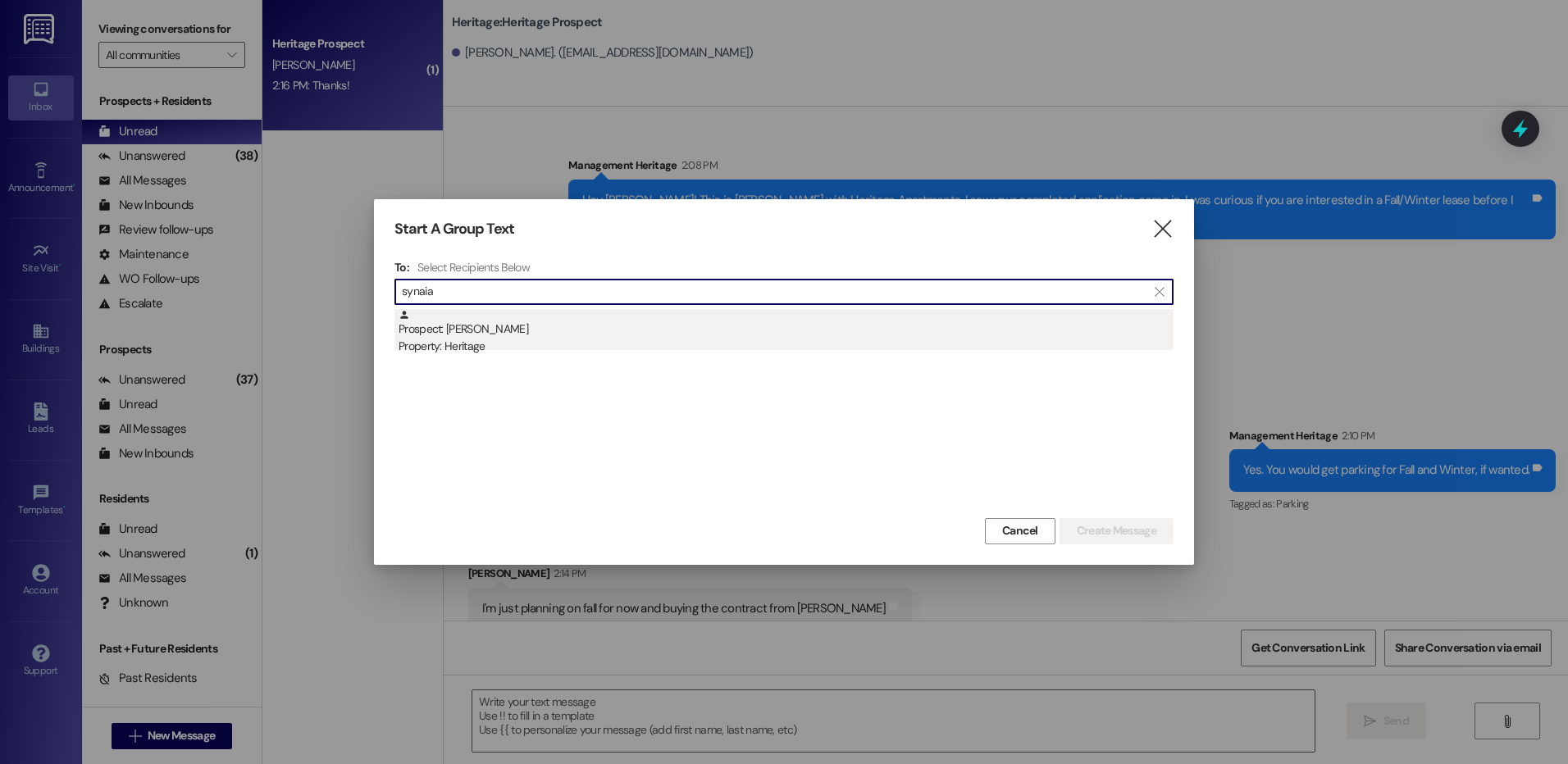
type input "synaia"
click at [569, 317] on div "Prospect: [PERSON_NAME] Property: Heritage" at bounding box center [787, 332] width 775 height 46
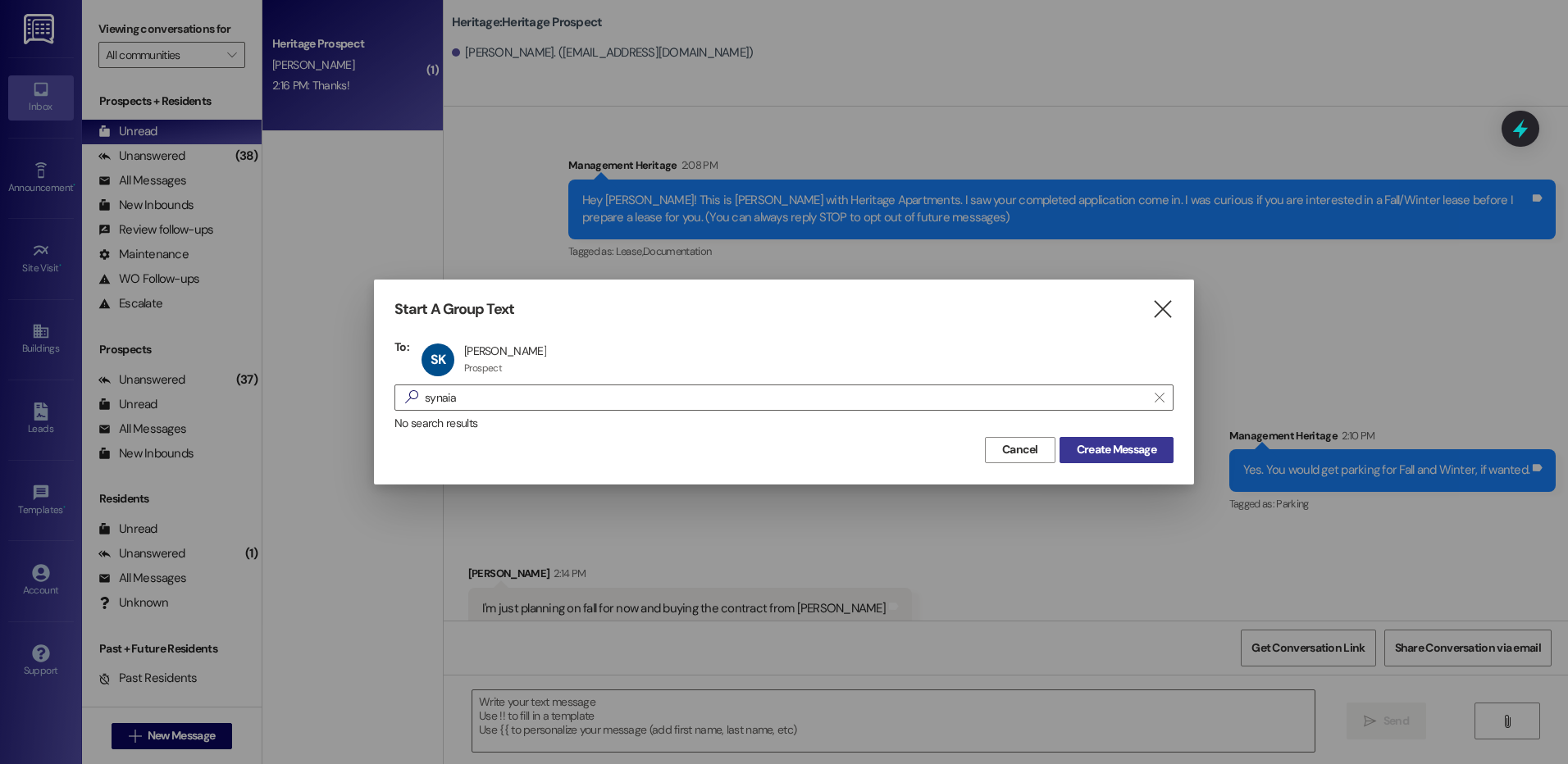
click at [1147, 461] on button "Create Message" at bounding box center [1117, 450] width 114 height 27
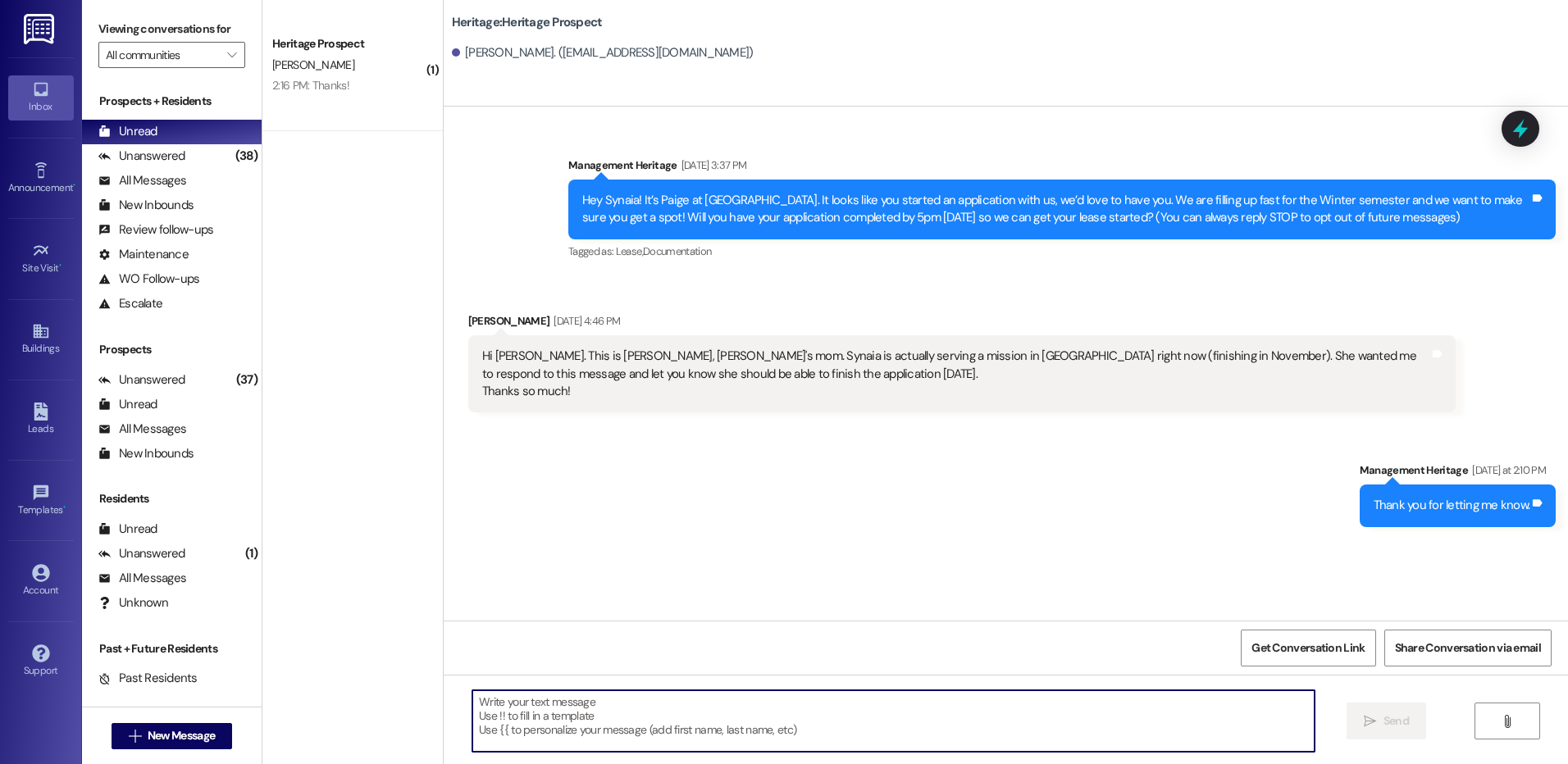
click at [586, 721] on textarea at bounding box center [893, 721] width 842 height 62
click at [564, 730] on textarea at bounding box center [893, 721] width 842 height 62
paste textarea "Hi ____! This is Paige with Heritage Apartments. I just sent your ____ semester…"
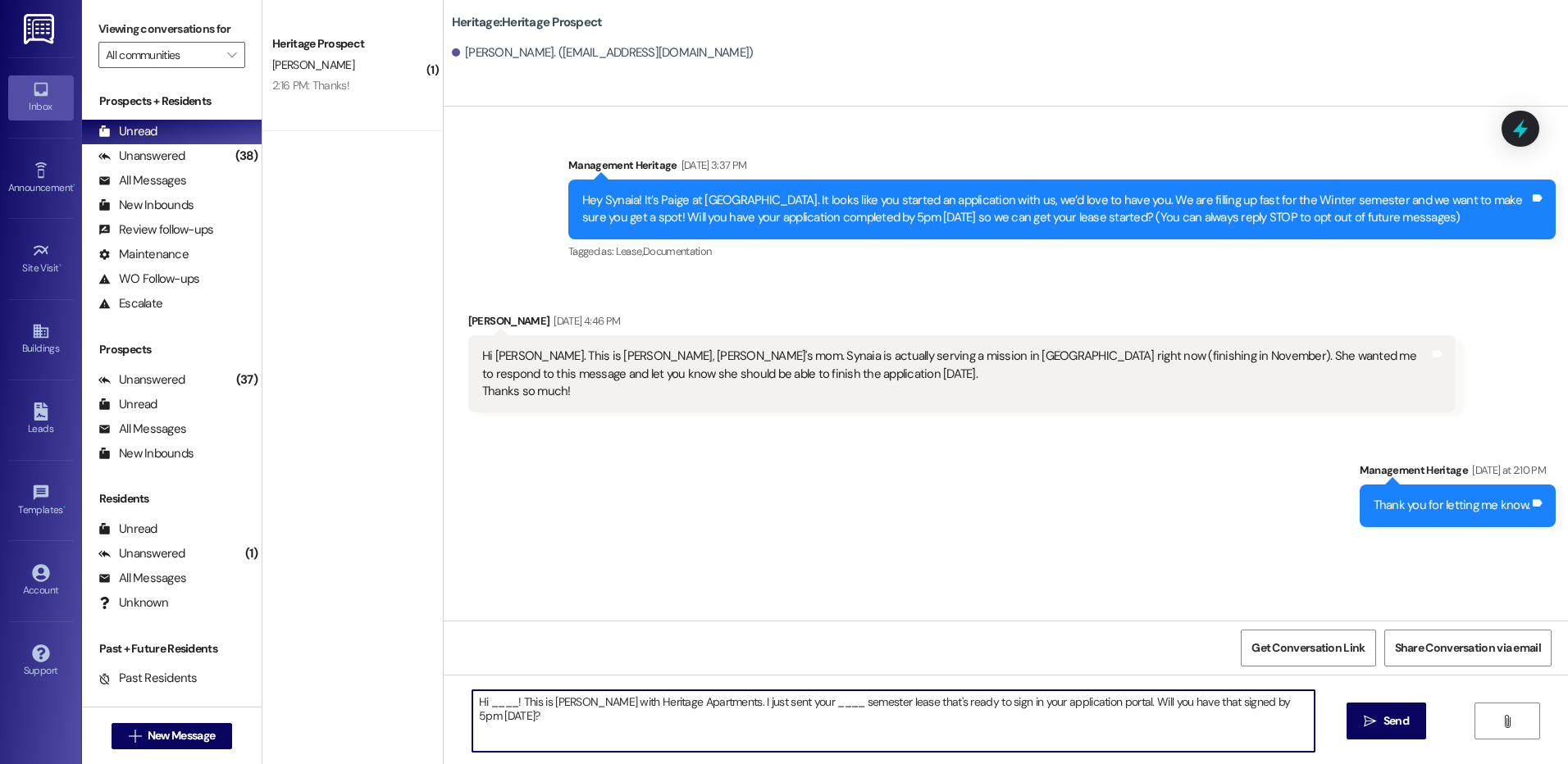
click at [489, 699] on textarea "Hi ____! This is Paige with Heritage Apartments. I just sent your ____ semester…" at bounding box center [893, 721] width 842 height 62
click at [764, 704] on textarea "Hi Brandy! This is Paige with Heritage Apartments. I just sent your ____ semest…" at bounding box center [893, 721] width 842 height 62
click at [1227, 719] on textarea "Hi Brandy! This is Paige with Heritage Apartments. I just sent Synaia's Winter …" at bounding box center [893, 721] width 842 height 62
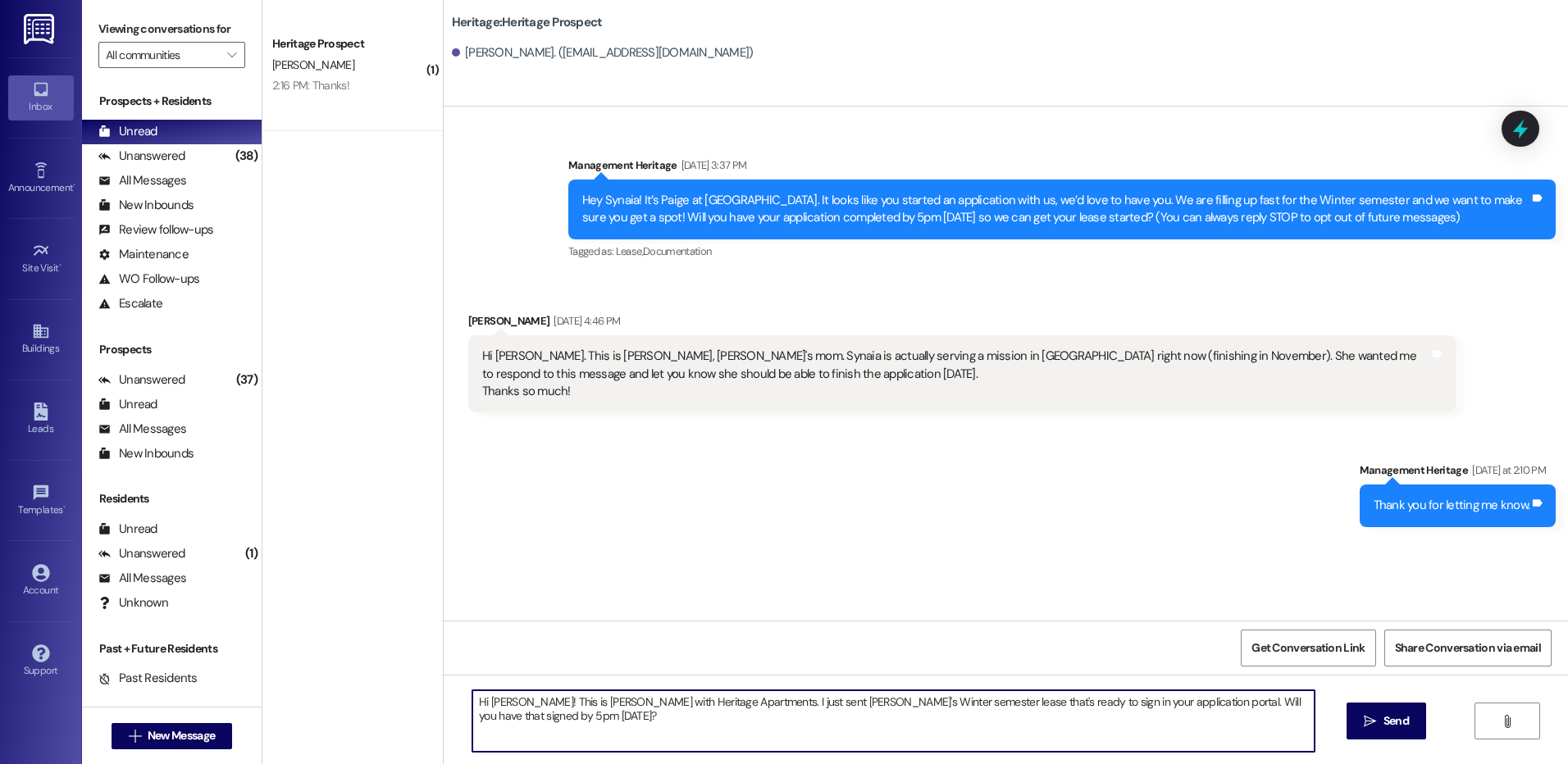
click at [1227, 719] on textarea "Hi Brandy! This is Paige with Heritage Apartments. I just sent Synaia's Winter …" at bounding box center [893, 721] width 842 height 62
click at [1216, 716] on textarea "Hi Brandy! This is Paige with Heritage Apartments. I just sent Synaia's Winter …" at bounding box center [893, 721] width 842 height 62
click at [1143, 709] on textarea "Hi Brandy! This is Paige with Heritage Apartments. I just sent Synaia's Winter …" at bounding box center [893, 721] width 842 height 62
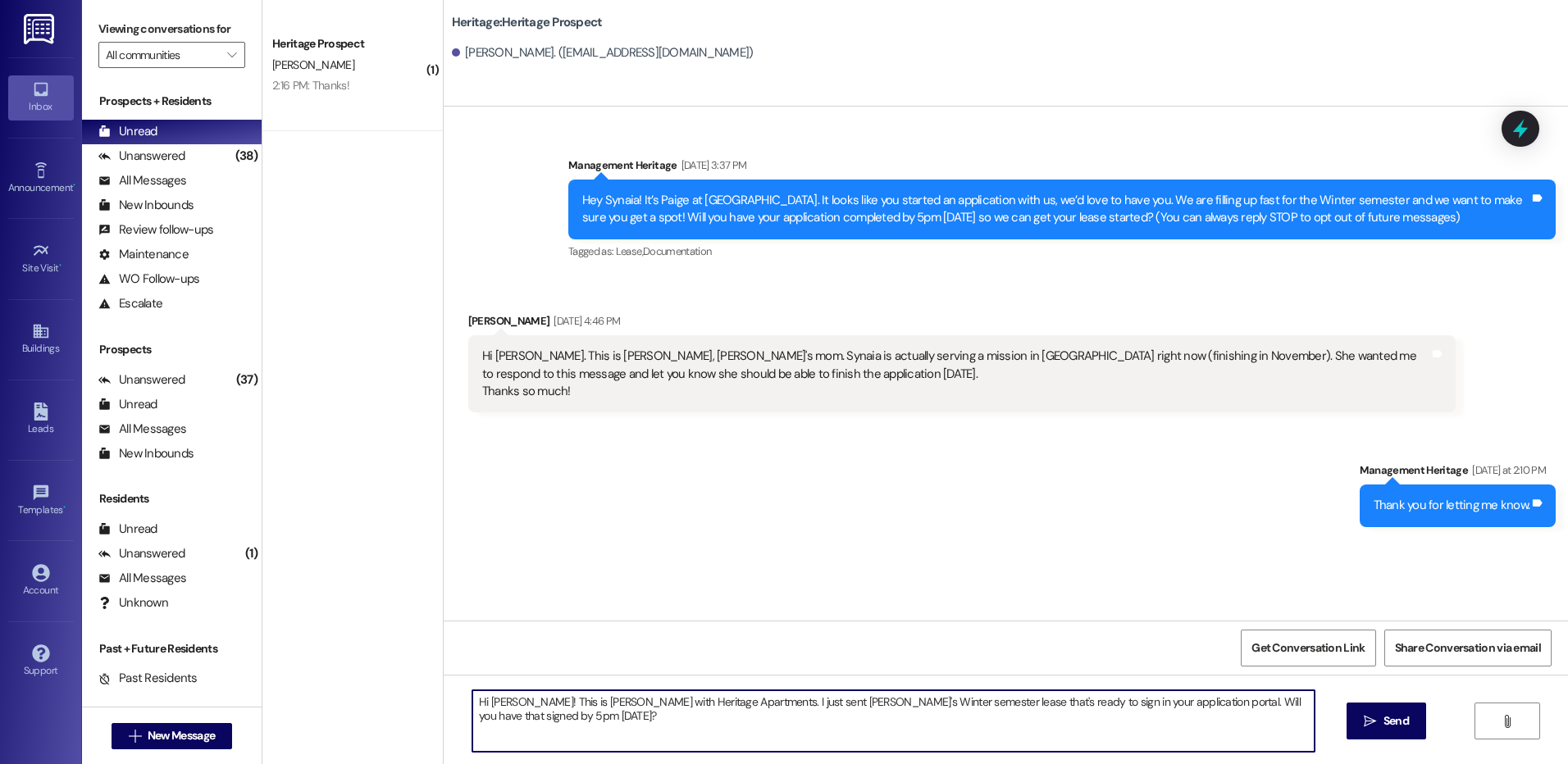
click at [1143, 709] on textarea "Hi Brandy! This is Paige with Heritage Apartments. I just sent Synaia's Winter …" at bounding box center [893, 721] width 842 height 62
click at [1008, 708] on textarea "Hi Brandy! This is Paige with Heritage Apartments. I just sent Synaia's Winter …" at bounding box center [893, 721] width 842 height 62
click at [1140, 705] on textarea "Hi Brandy! This is Paige with Heritage Apartments. I just sent Synaia's Winter …" at bounding box center [893, 721] width 842 height 62
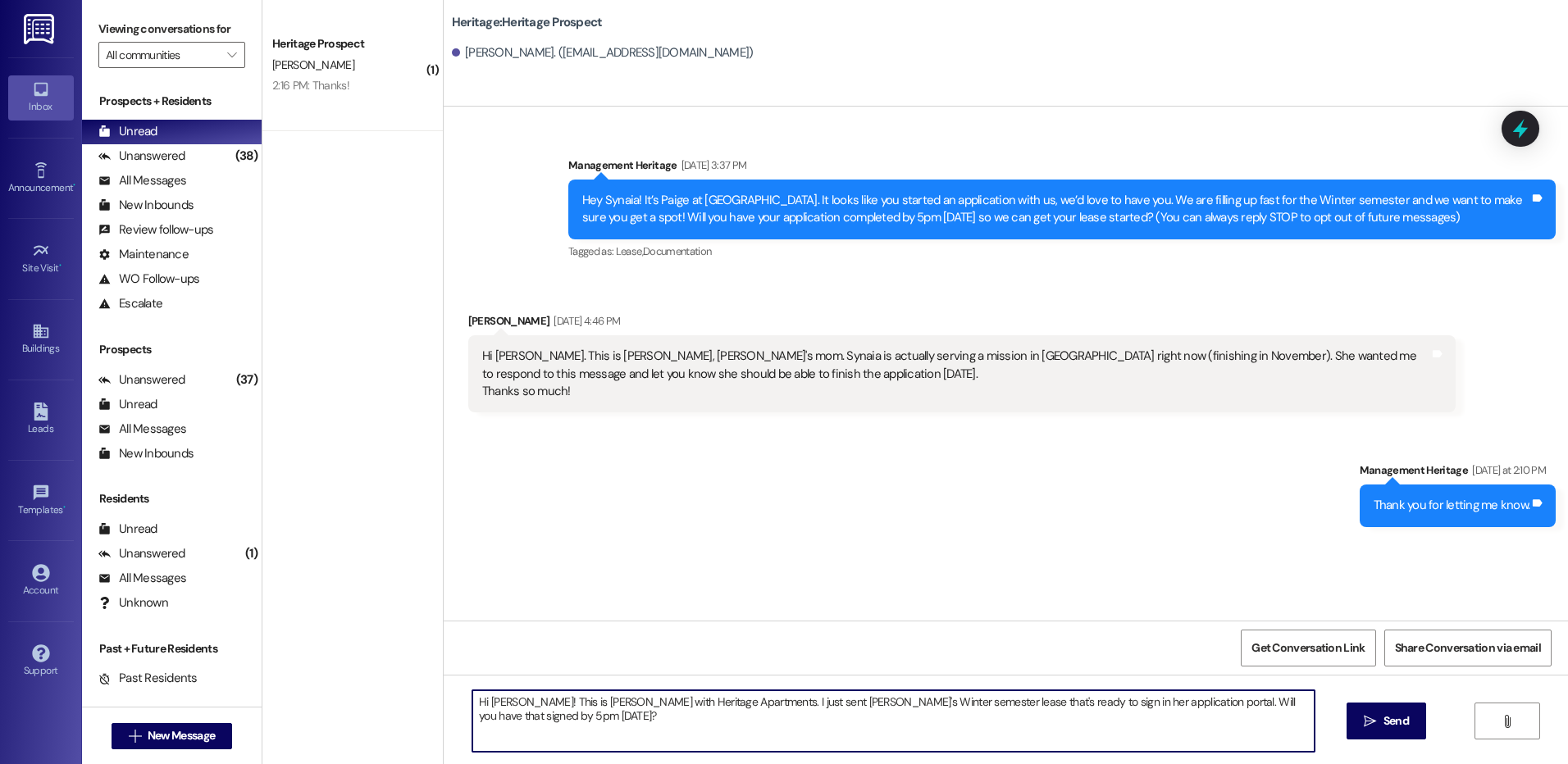
click at [1140, 705] on textarea "Hi Brandy! This is Paige with Heritage Apartments. I just sent Synaia's Winter …" at bounding box center [893, 721] width 842 height 62
click at [1176, 705] on textarea "Hi Brandy! This is Paige with Heritage Apartments. I just sent Synaia's Winter …" at bounding box center [893, 721] width 842 height 62
type textarea "Hi Brandy! This is Paige with Heritage Apartments. I just sent Synaia's Winter …"
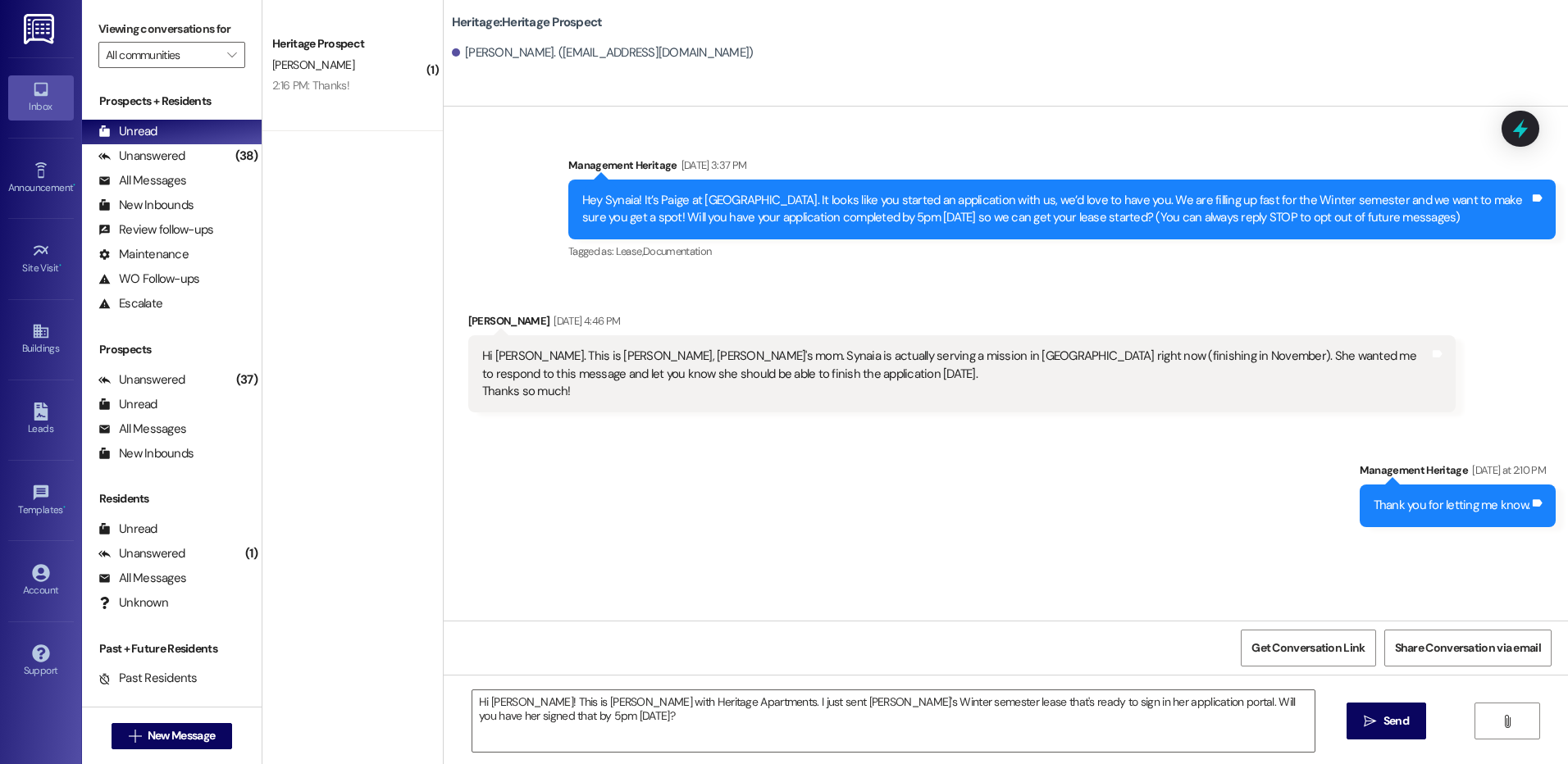
click at [1177, 689] on div "Hi Brandy! This is Paige with Heritage Apartments. I just sent Synaia's Winter …" at bounding box center [1006, 737] width 1124 height 123
click at [1172, 701] on textarea "Hi Brandy! This is Paige with Heritage Apartments. I just sent Synaia's Winter …" at bounding box center [893, 721] width 842 height 62
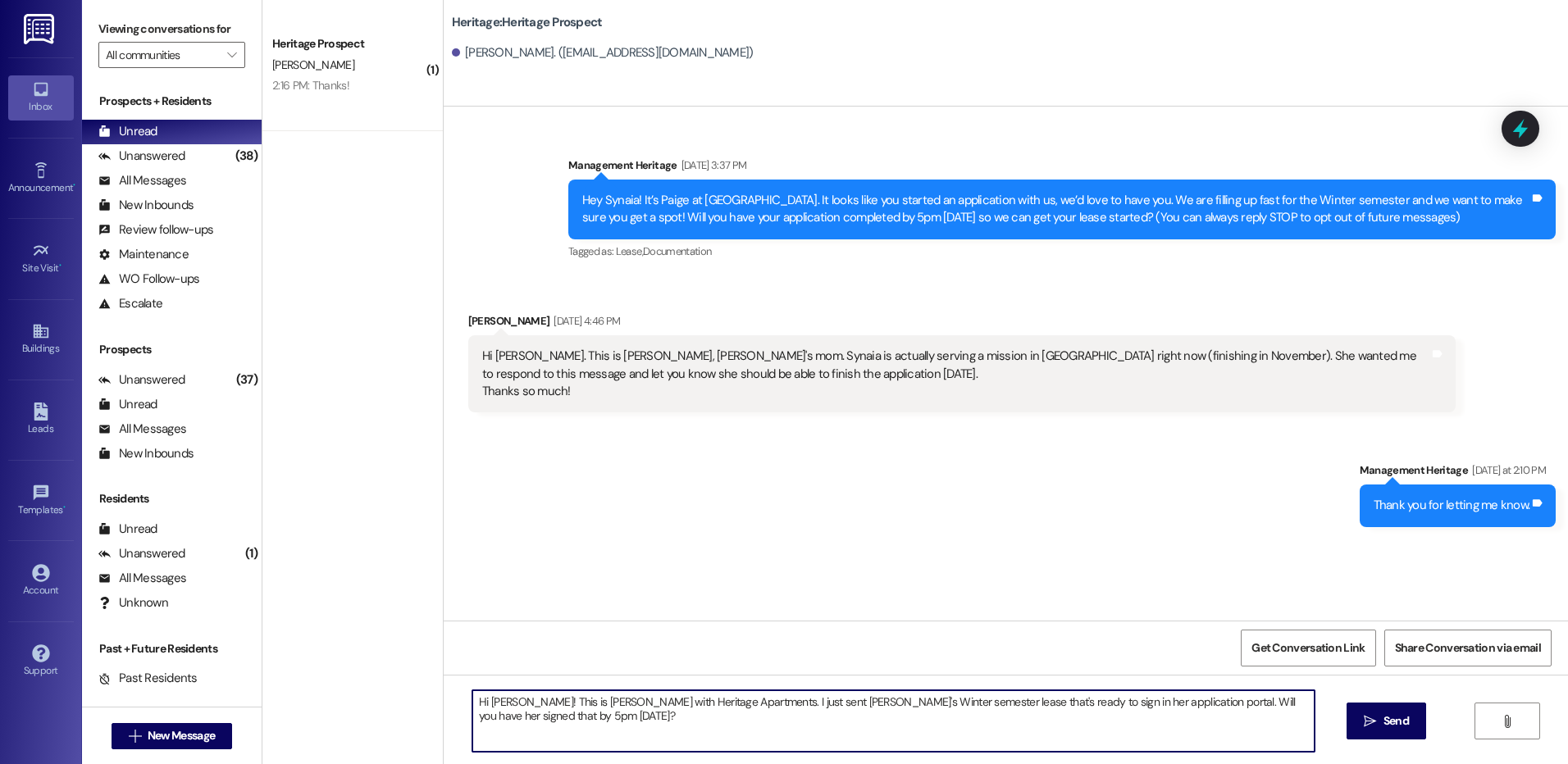
click at [1172, 701] on textarea "Hi Brandy! This is Paige with Heritage Apartments. I just sent Synaia's Winter …" at bounding box center [893, 721] width 842 height 62
click at [1172, 711] on textarea "Hi Brandy! This is Paige with Heritage Apartments. I just sent Synaia's Winter …" at bounding box center [893, 721] width 842 height 62
click at [1384, 728] on span "Send" at bounding box center [1396, 721] width 26 height 17
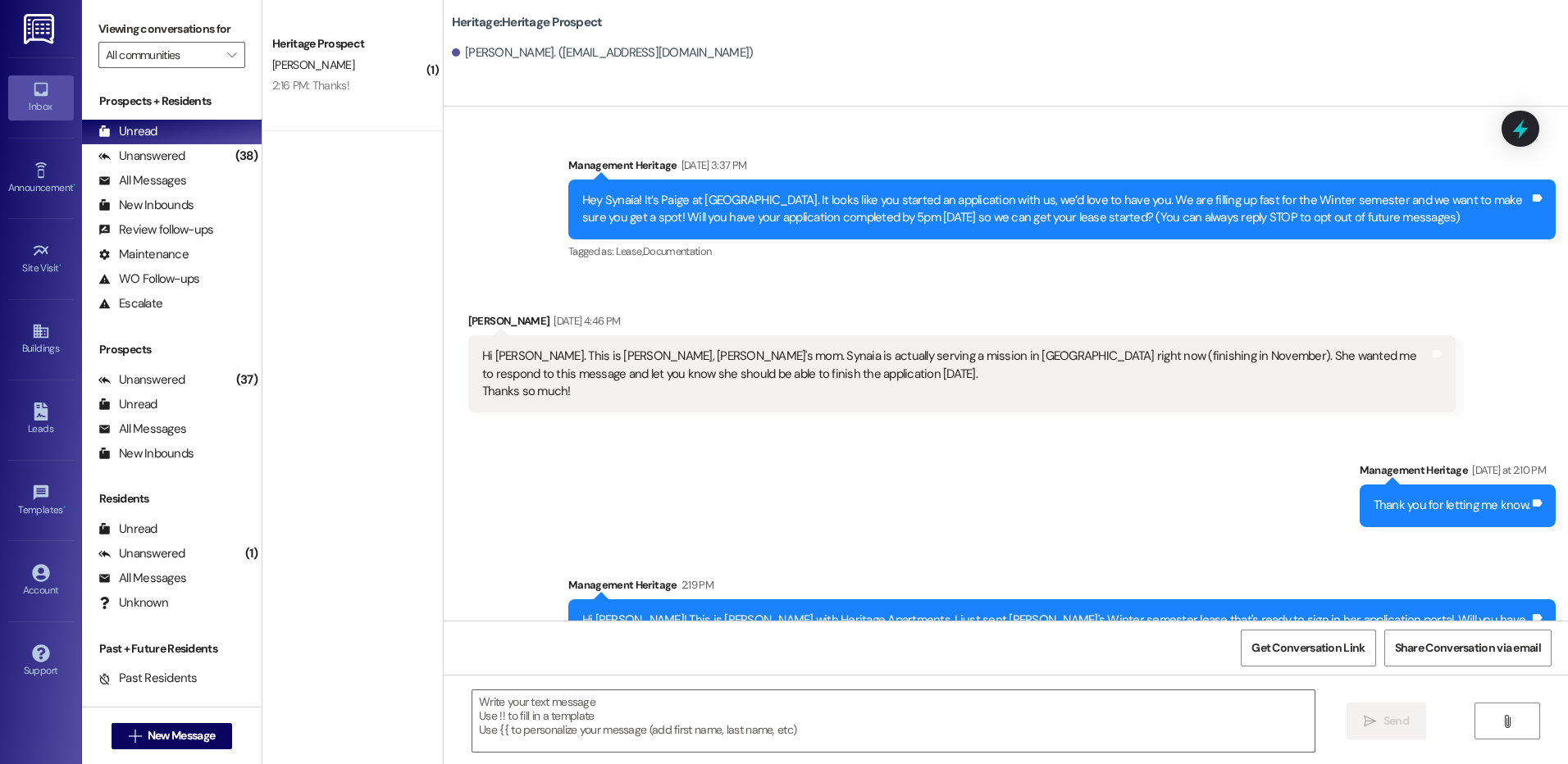
scroll to position [33, 0]
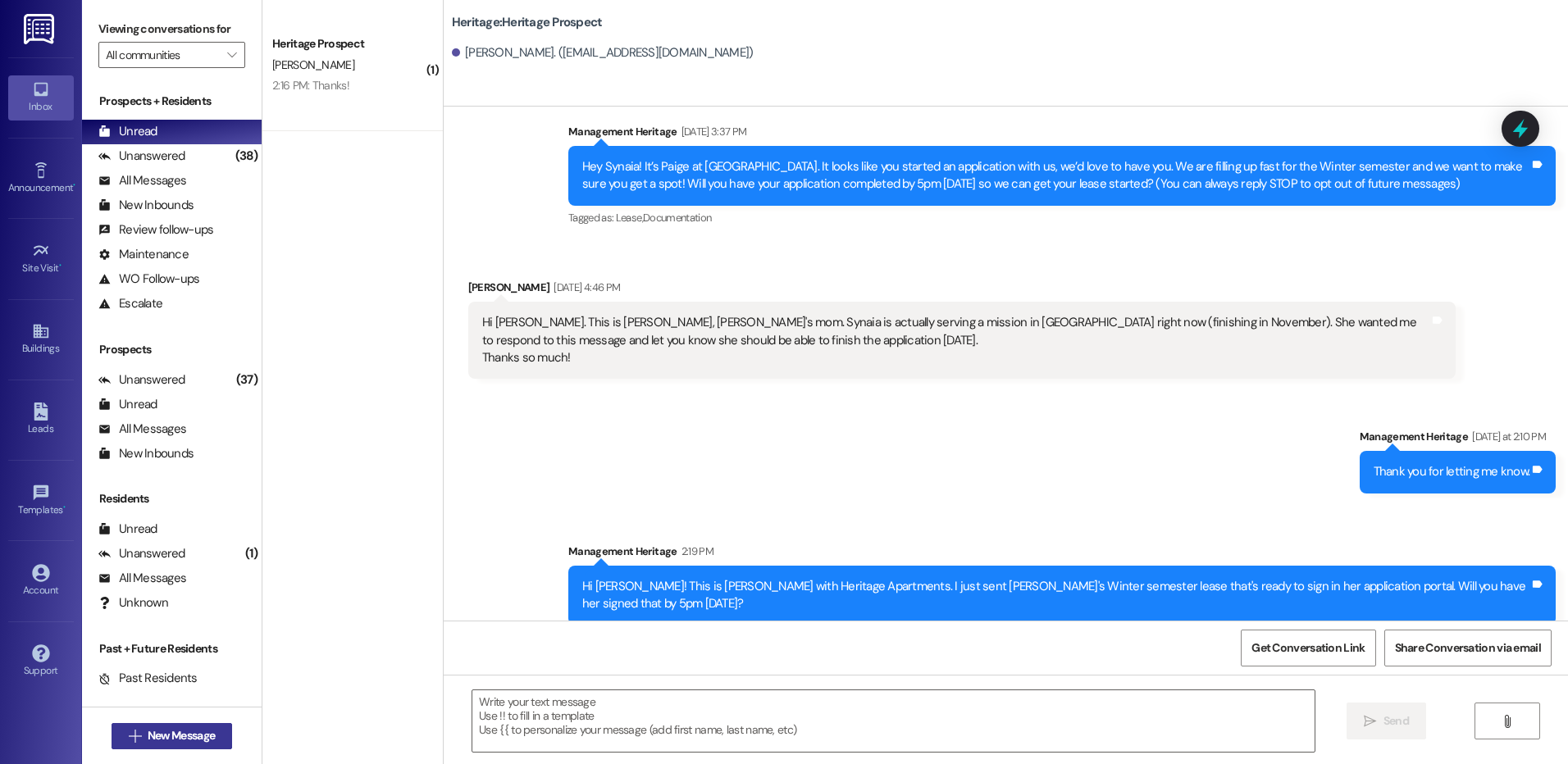
click at [191, 746] on button " New Message" at bounding box center [173, 737] width 121 height 27
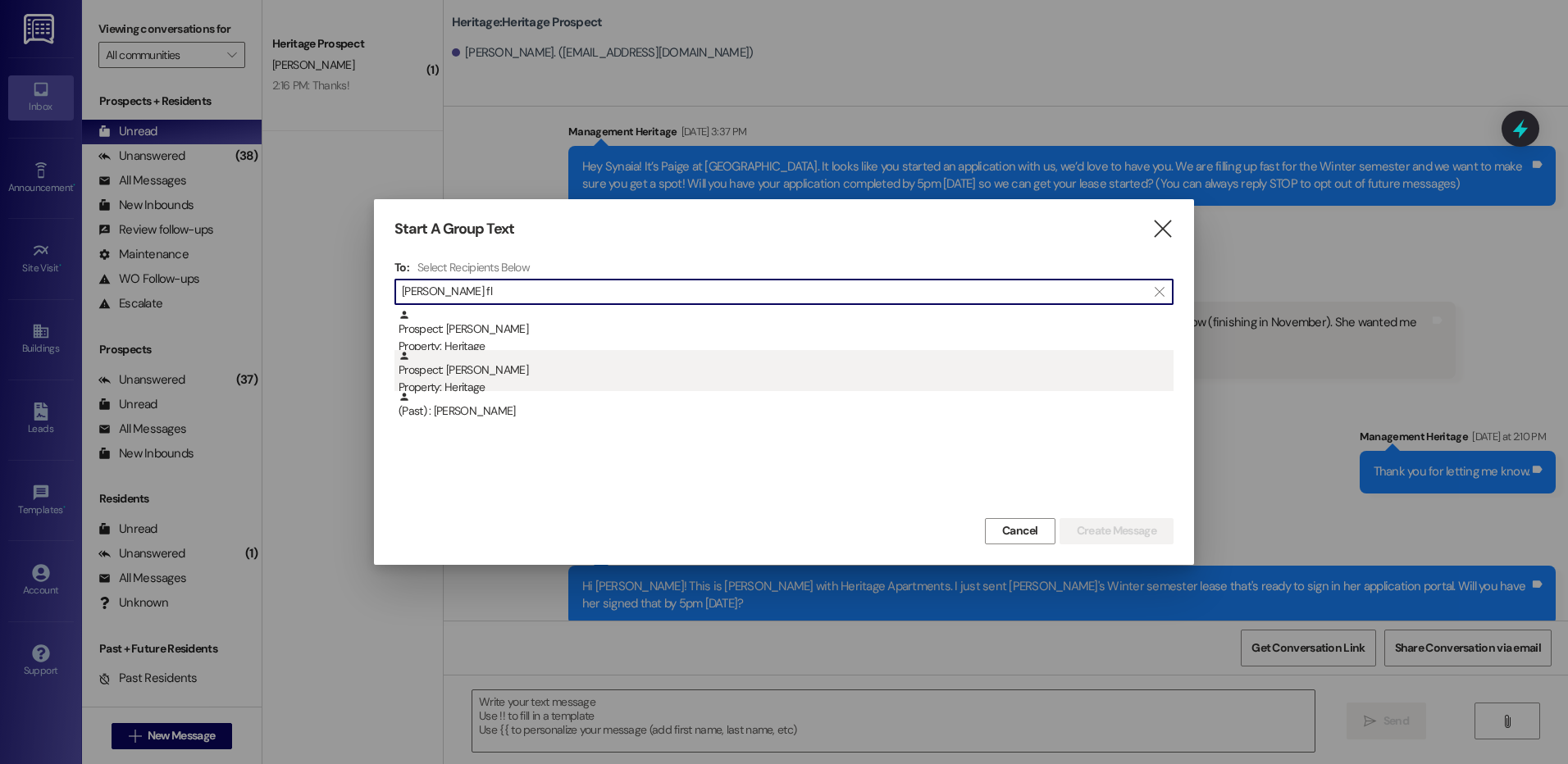
type input "tanner fl"
click at [794, 372] on div "Prospect: Tanner Fluckiger Property: Heritage" at bounding box center [787, 373] width 775 height 46
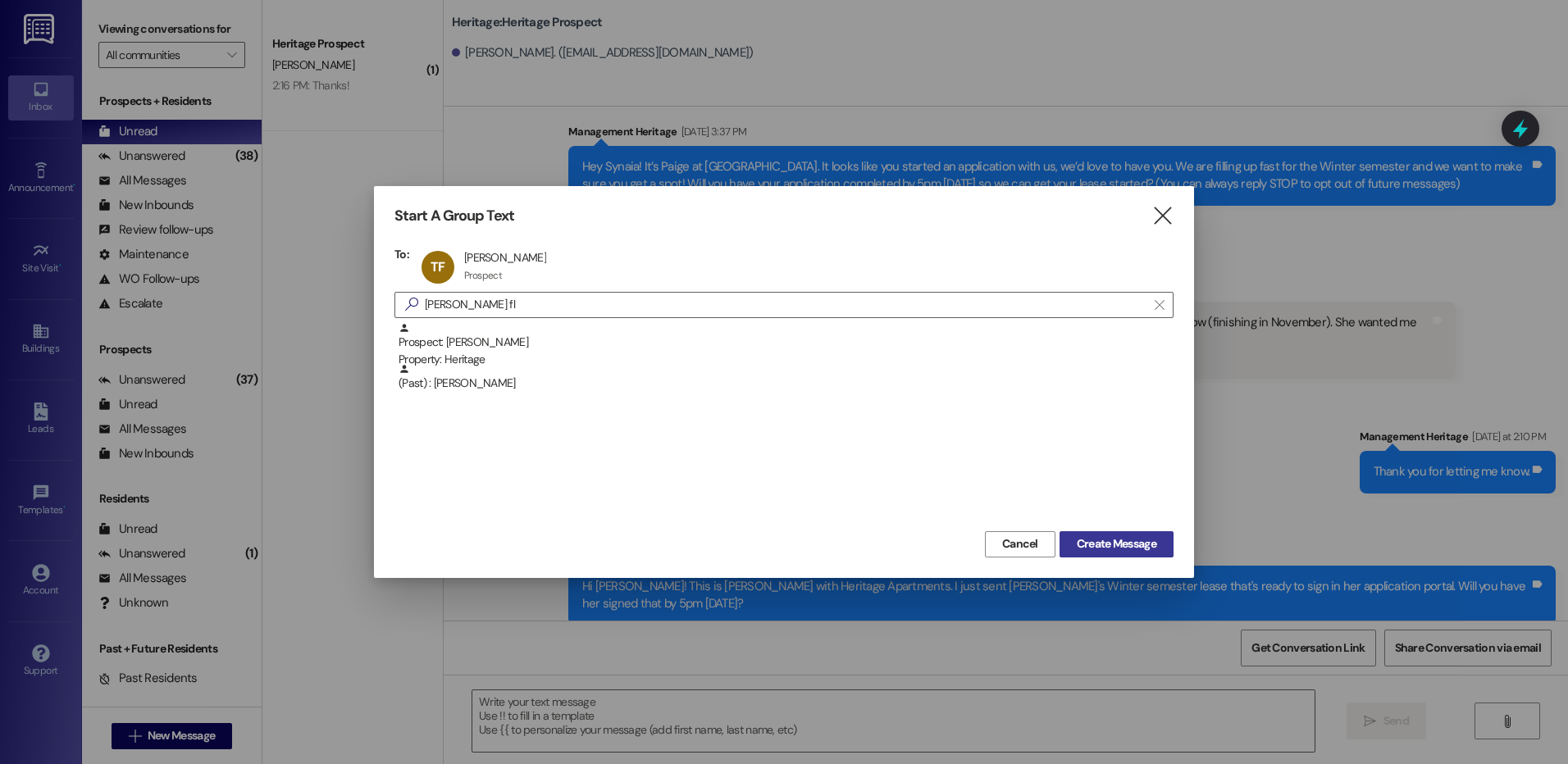
click at [1068, 532] on button "Create Message" at bounding box center [1117, 545] width 114 height 27
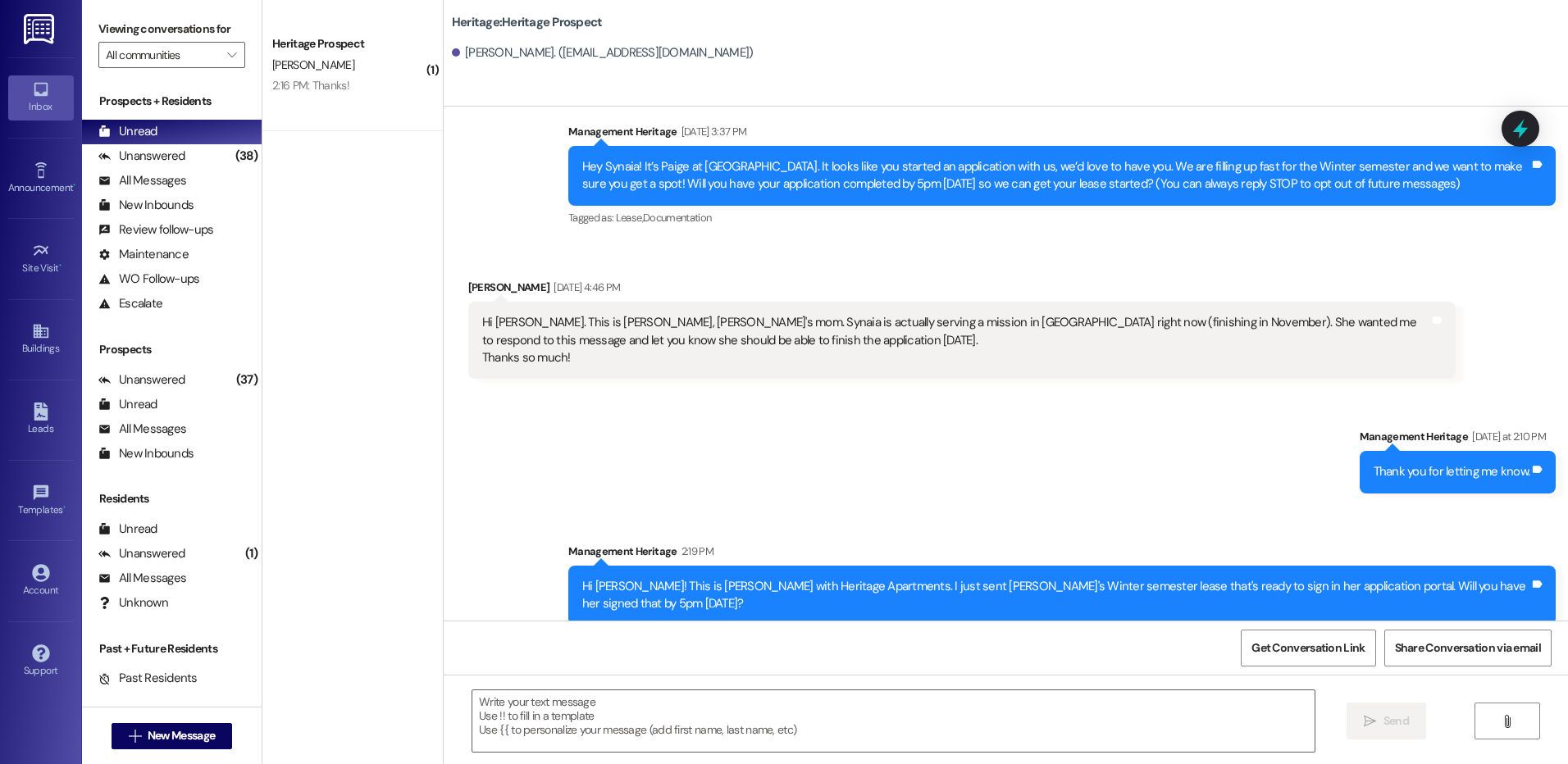
scroll to position [0, 0]
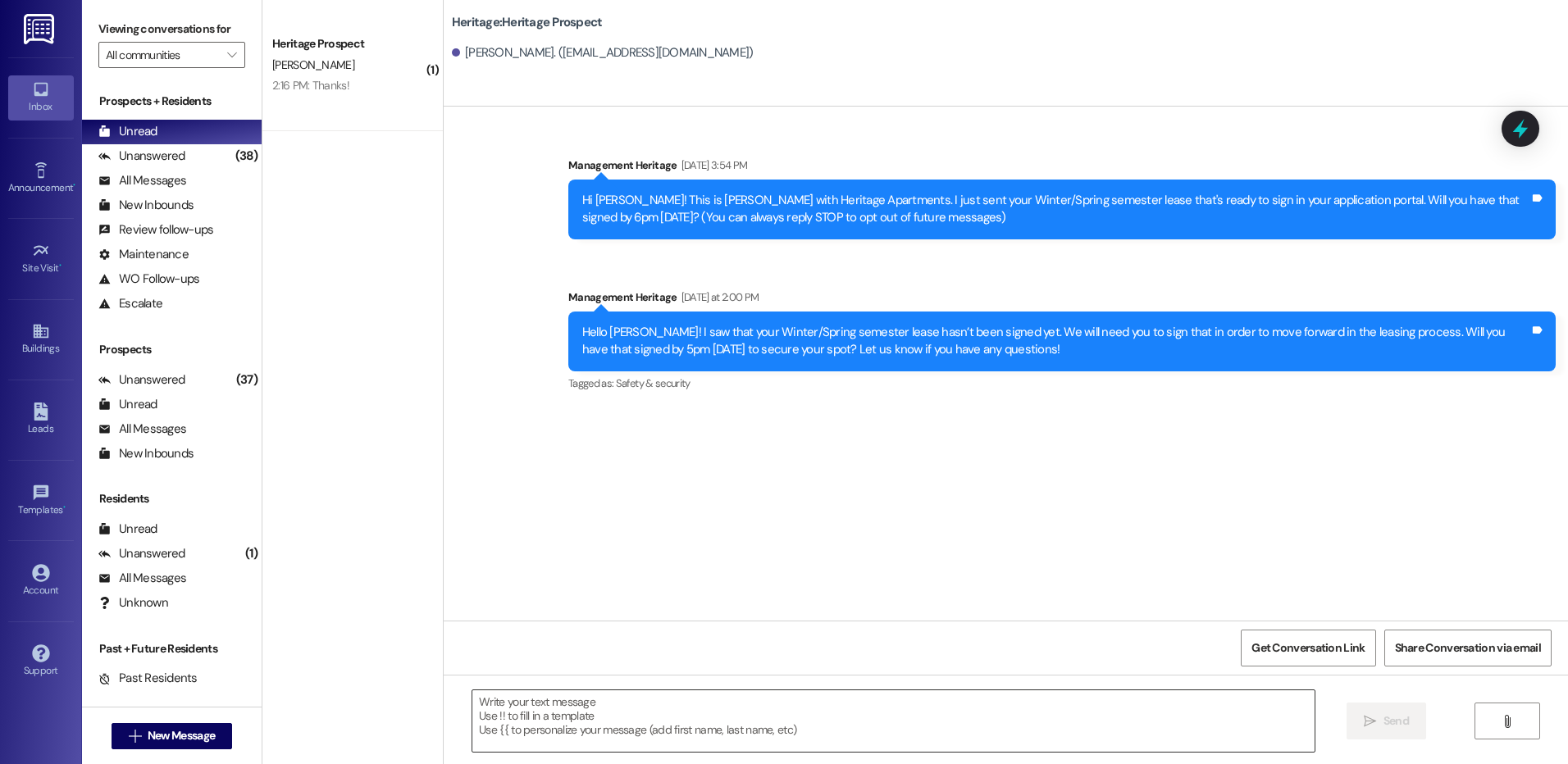
click at [538, 705] on textarea at bounding box center [893, 721] width 842 height 62
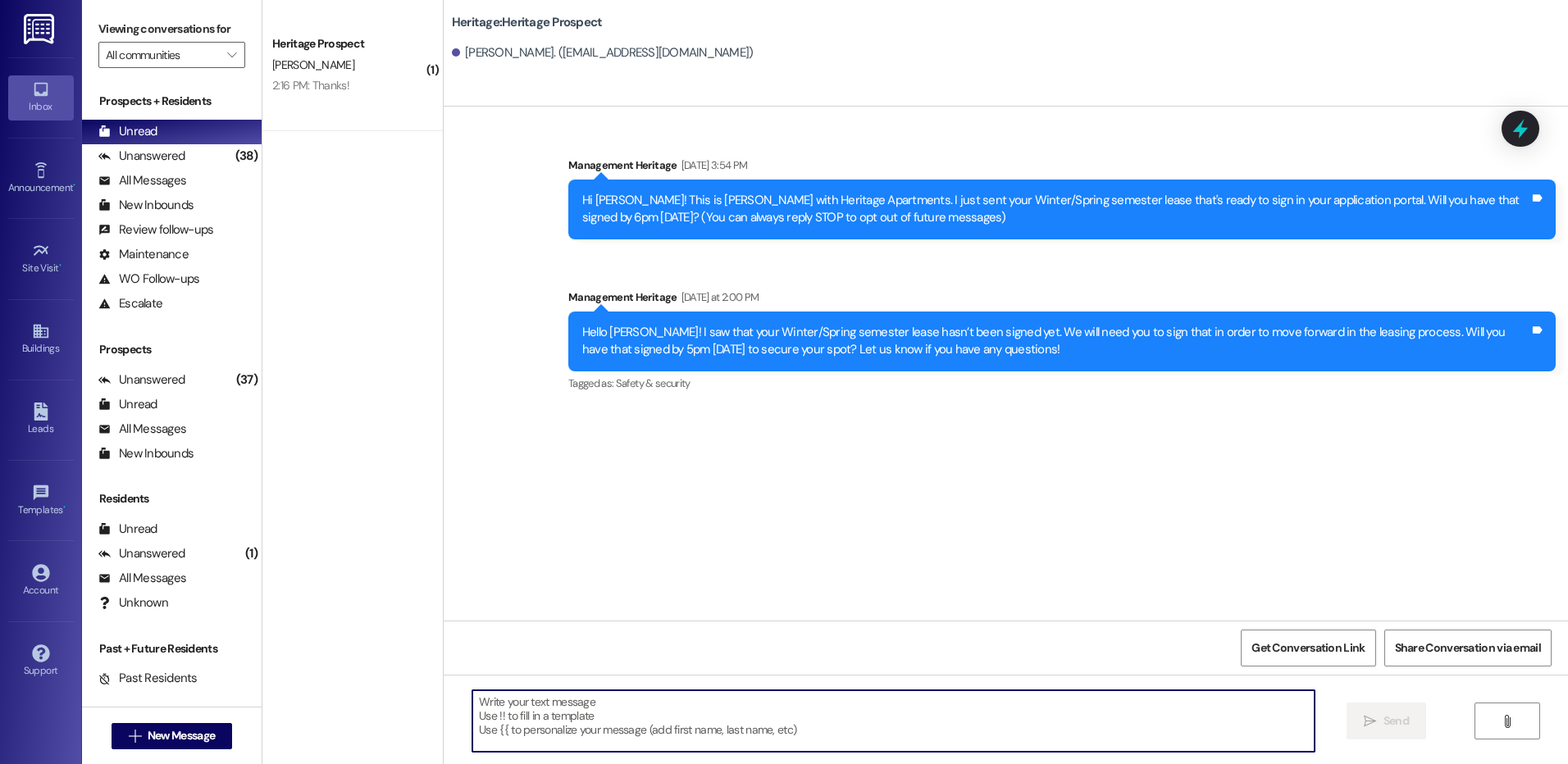
paste textarea "Hey ___! Your ___ lease has not been signed yet. We can't secure your spot unti…"
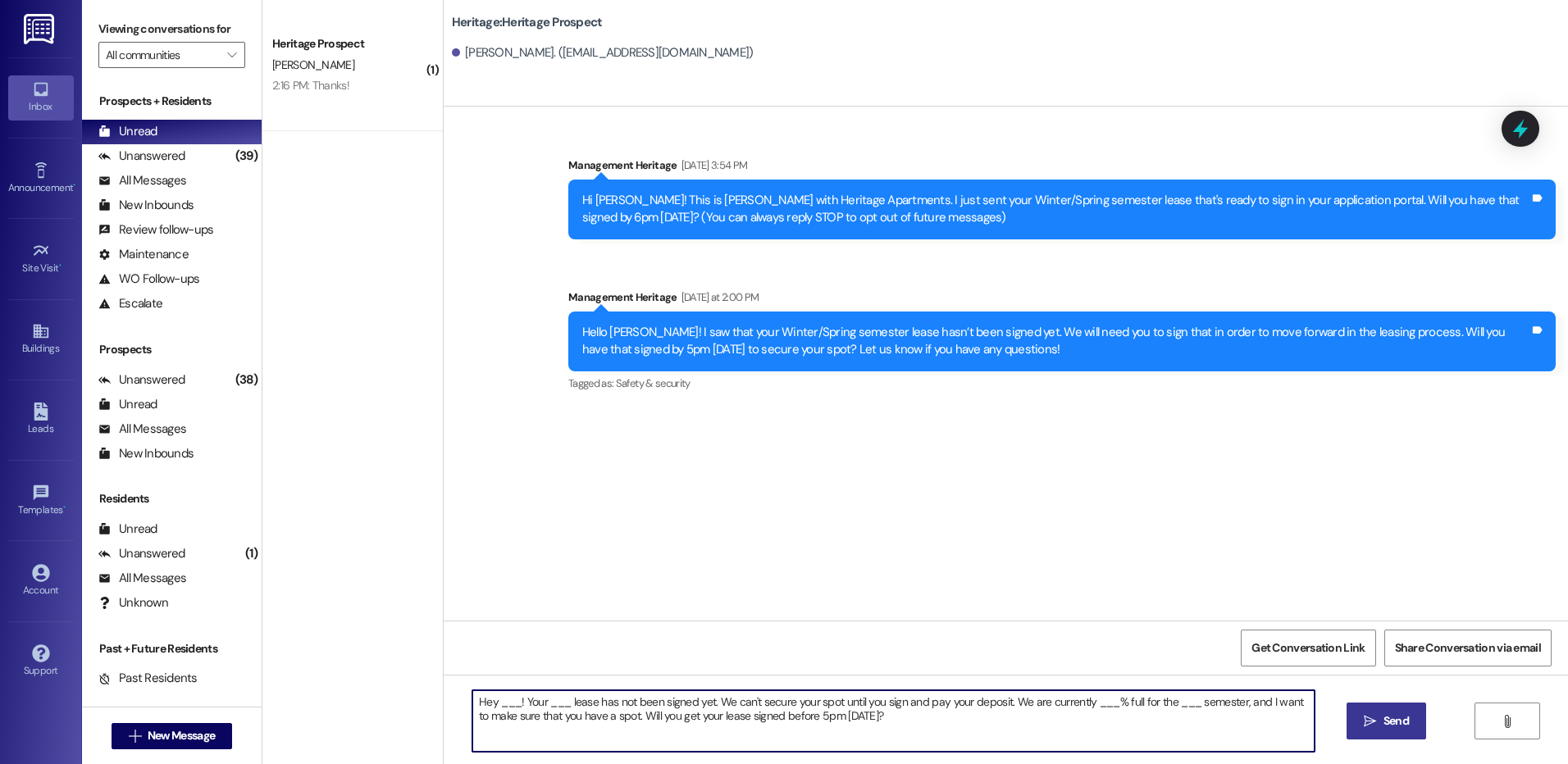
click at [496, 703] on textarea "Hey ___! Your ___ lease has not been signed yet. We can't secure your spot unti…" at bounding box center [893, 721] width 842 height 62
click at [549, 700] on textarea "Hey Tanner! Your ___ lease has not been signed yet. We can't secure your spot u…" at bounding box center [893, 721] width 842 height 62
click at [1142, 703] on textarea "Hey Tanner! Your Winter/Spring lease has not been signed yet. We can't secure y…" at bounding box center [893, 721] width 842 height 62
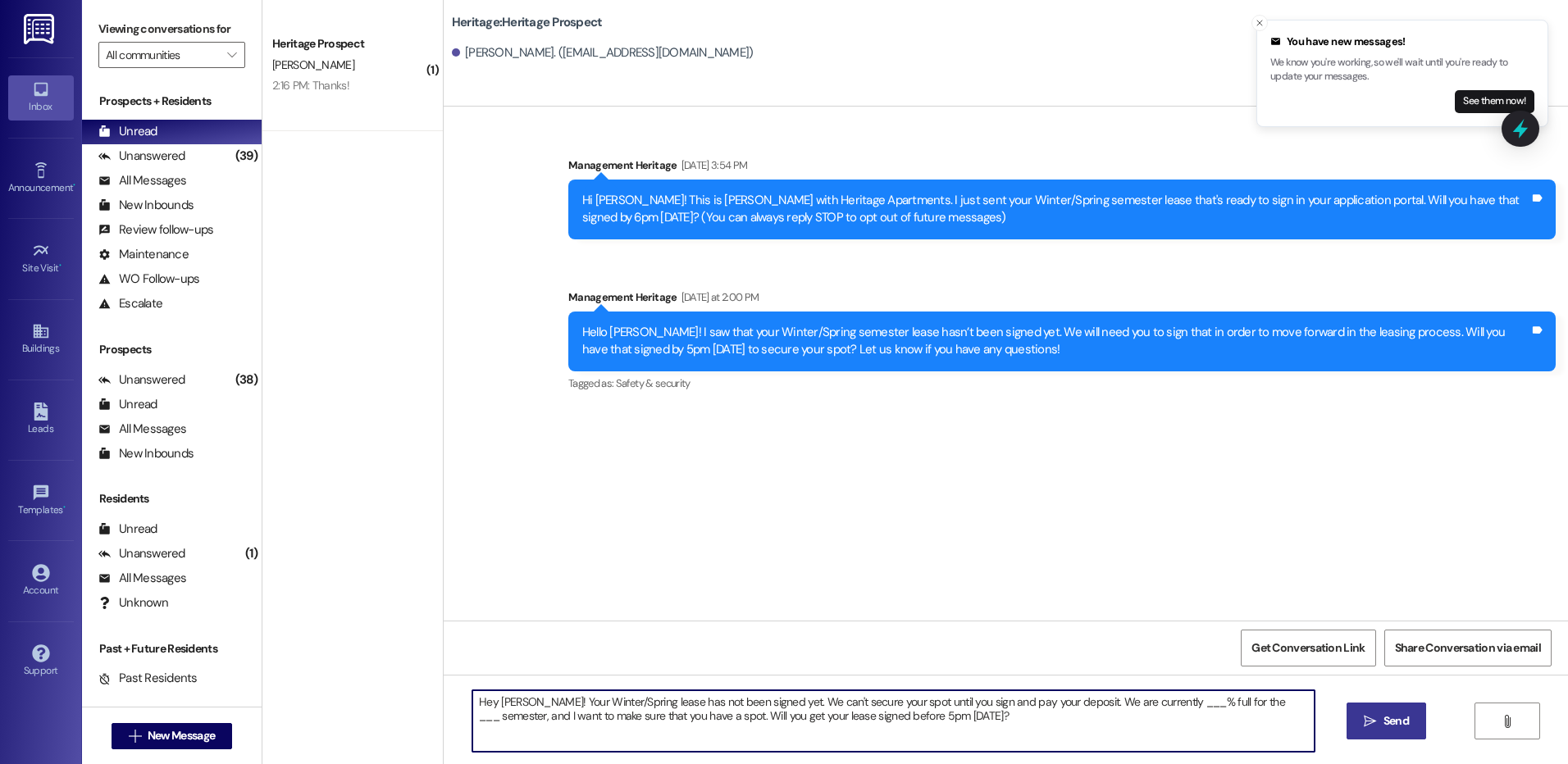
click at [1151, 708] on textarea "Hey Tanner! Your Winter/Spring lease has not been signed yet. We can't secure y…" at bounding box center [893, 721] width 842 height 62
click at [1222, 712] on textarea "Hey Tanner! Your Winter/Spring lease has not been signed yet. We can't secure y…" at bounding box center [893, 721] width 842 height 62
click at [1220, 710] on textarea "Hey Tanner! Your Winter/Spring lease has not been signed yet. We can't secure y…" at bounding box center [893, 721] width 842 height 62
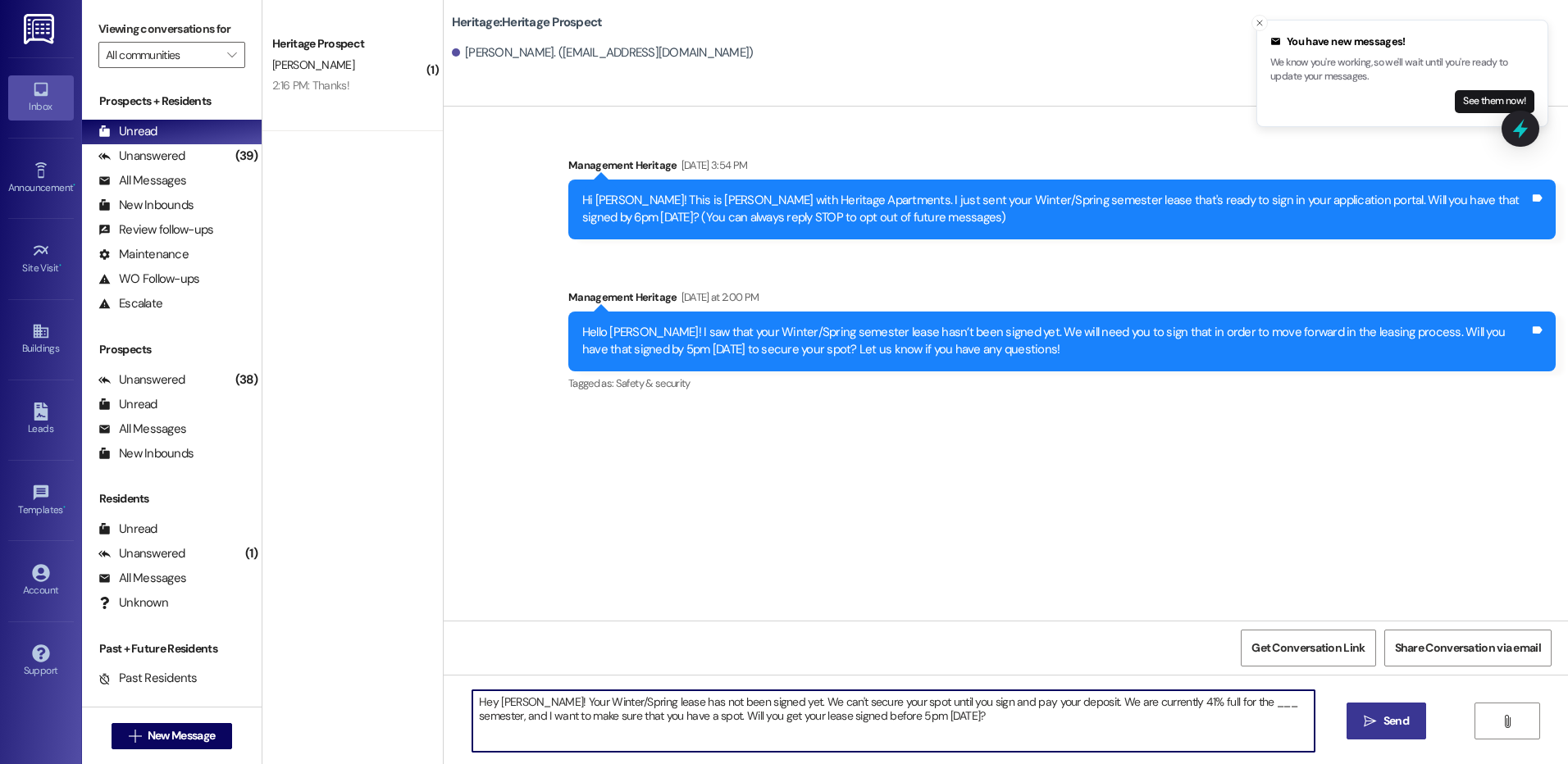
click at [1220, 710] on textarea "Hey Tanner! Your Winter/Spring lease has not been signed yet. We can't secure y…" at bounding box center [893, 721] width 842 height 62
click at [1219, 700] on textarea "Hey Tanner! Your Winter/Spring lease has not been signed yet. We can't secure y…" at bounding box center [893, 721] width 842 height 62
click at [1219, 703] on textarea "Hey Tanner! Your Winter/Spring lease has not been signed yet. We can't secure y…" at bounding box center [893, 721] width 842 height 62
click at [1218, 707] on textarea "Hey Tanner! Your Winter/Spring lease has not been signed yet. We can't secure y…" at bounding box center [893, 721] width 842 height 62
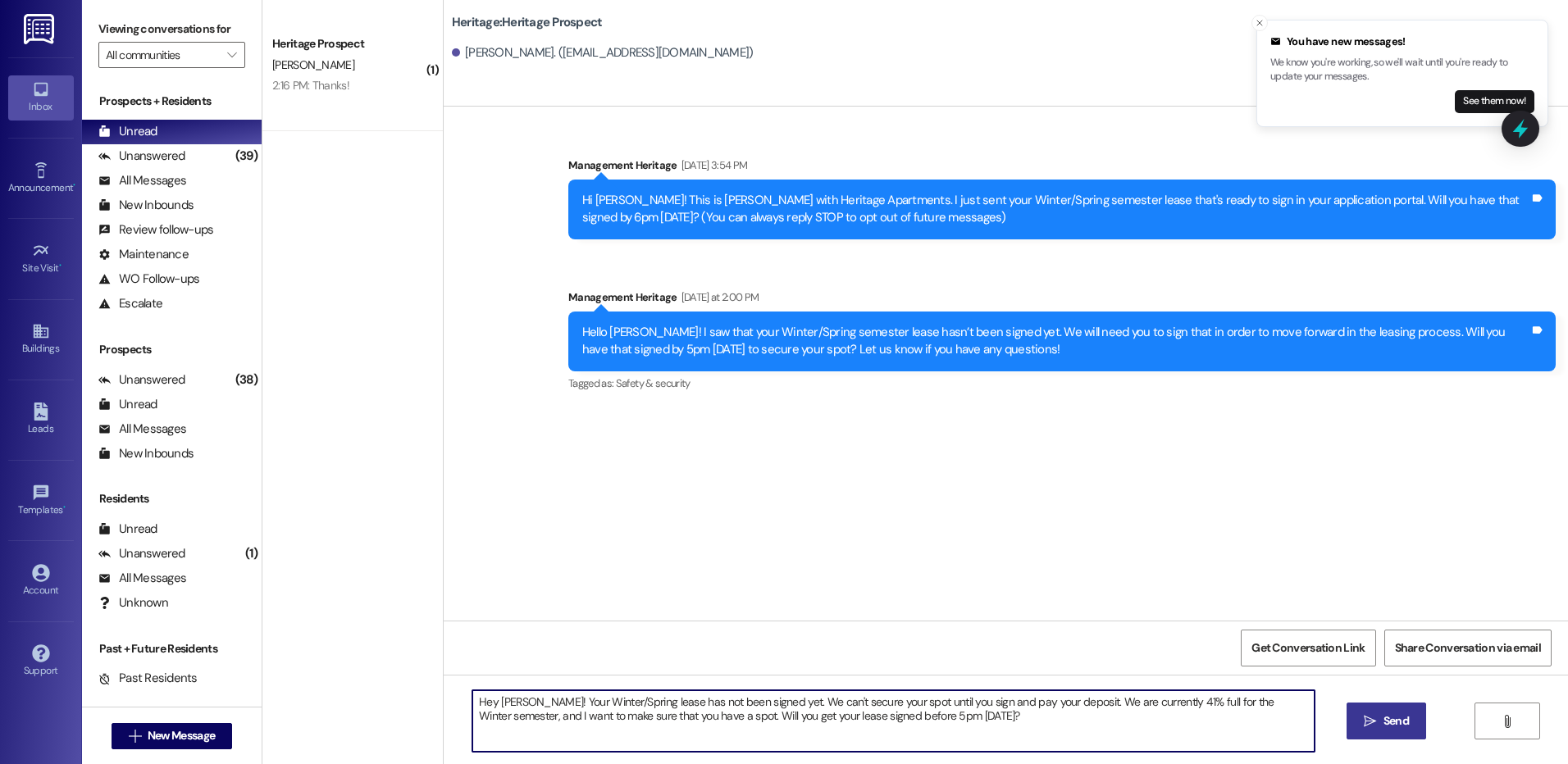
click at [1218, 707] on textarea "Hey Tanner! Your Winter/Spring lease has not been signed yet. We can't secure y…" at bounding box center [893, 721] width 842 height 62
type textarea "Hey Tanner! Your Winter/Spring lease has not been signed yet. We can't secure y…"
click at [1380, 715] on span "Send" at bounding box center [1396, 721] width 32 height 17
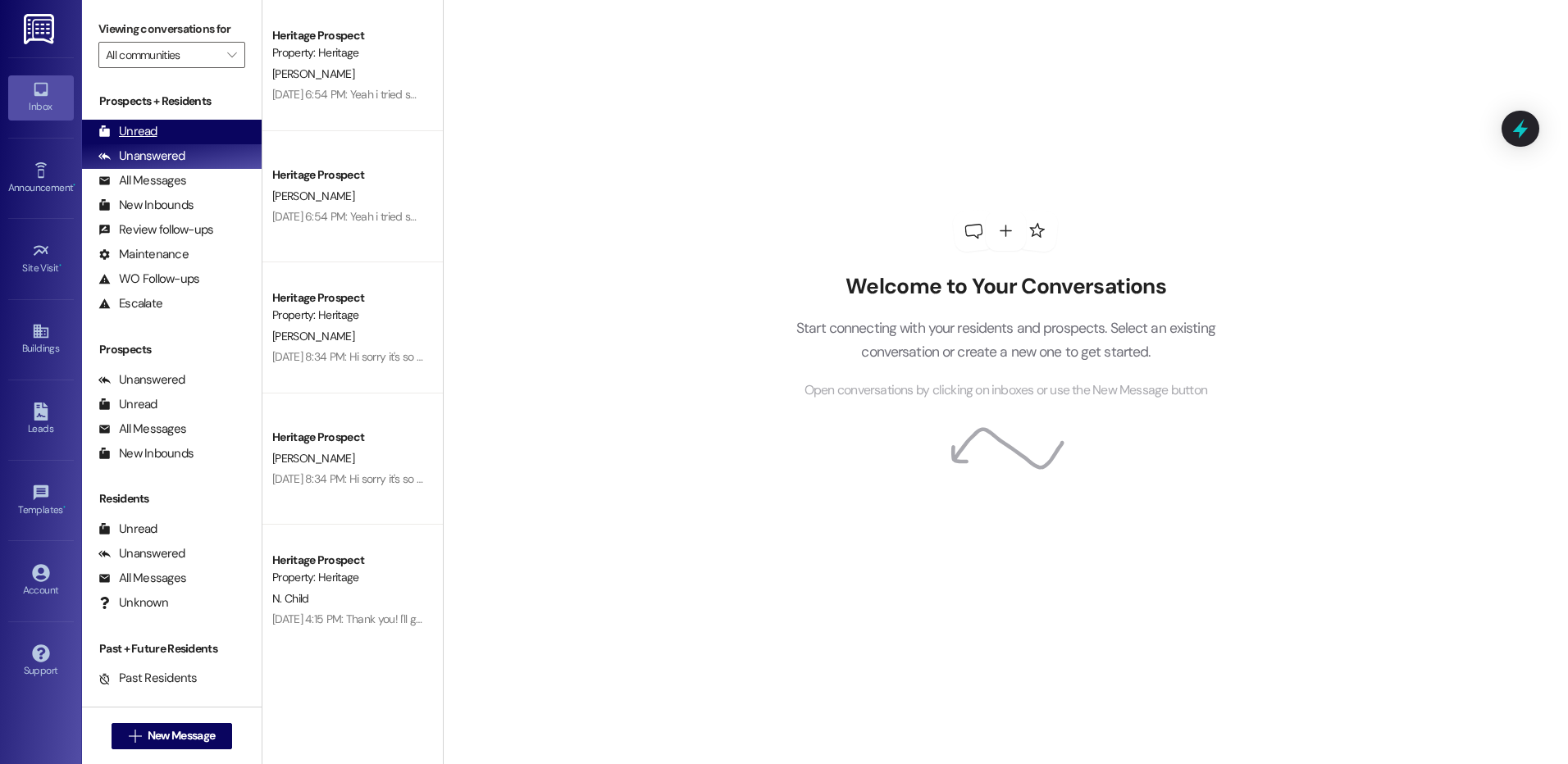
click at [167, 128] on div "Unread (0)" at bounding box center [172, 132] width 179 height 25
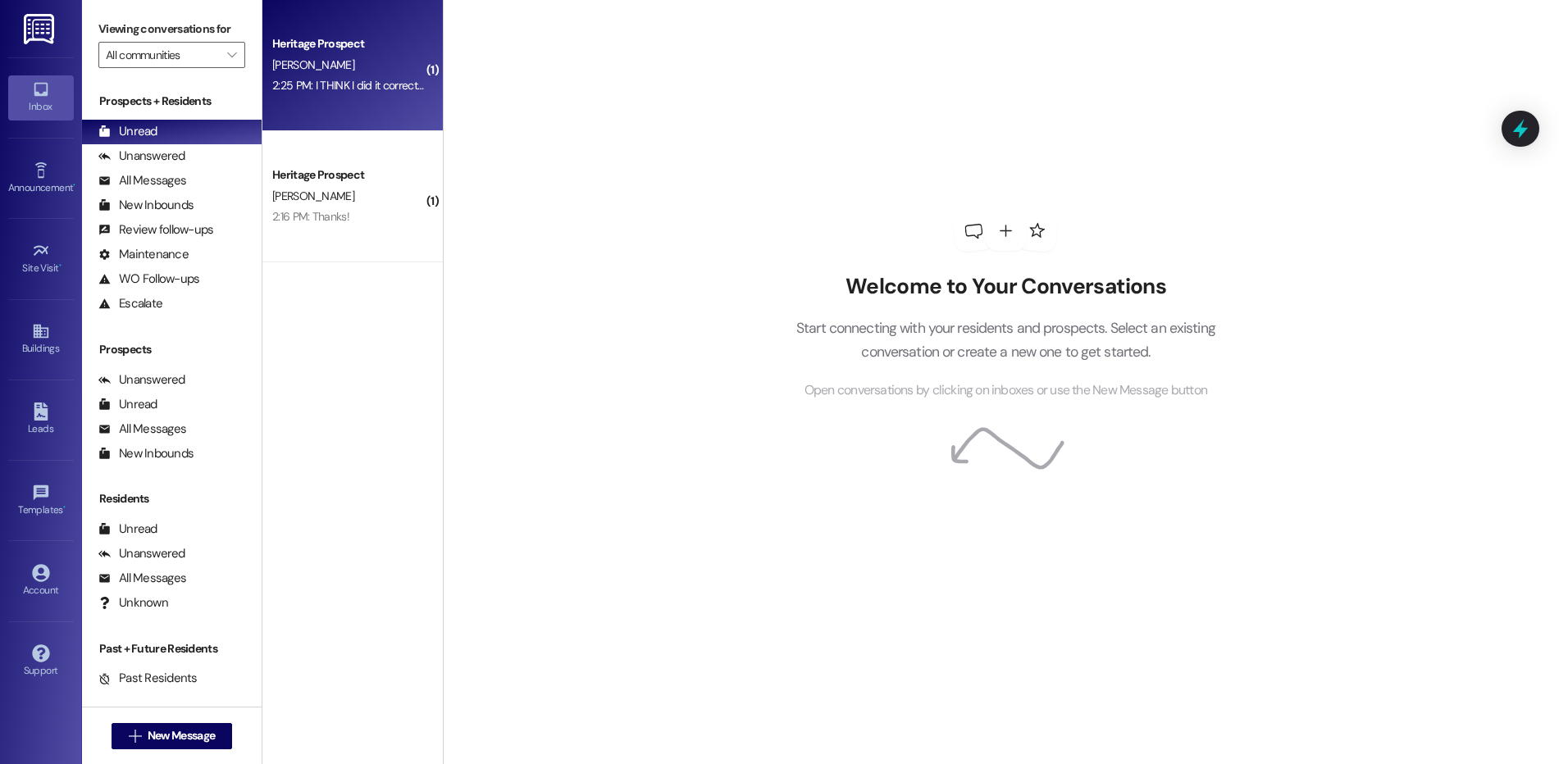
click at [356, 82] on div "2:25 PM: I THINK I did it correctly. Please let me know if it's wrong. 2:25 PM:…" at bounding box center [425, 85] width 305 height 15
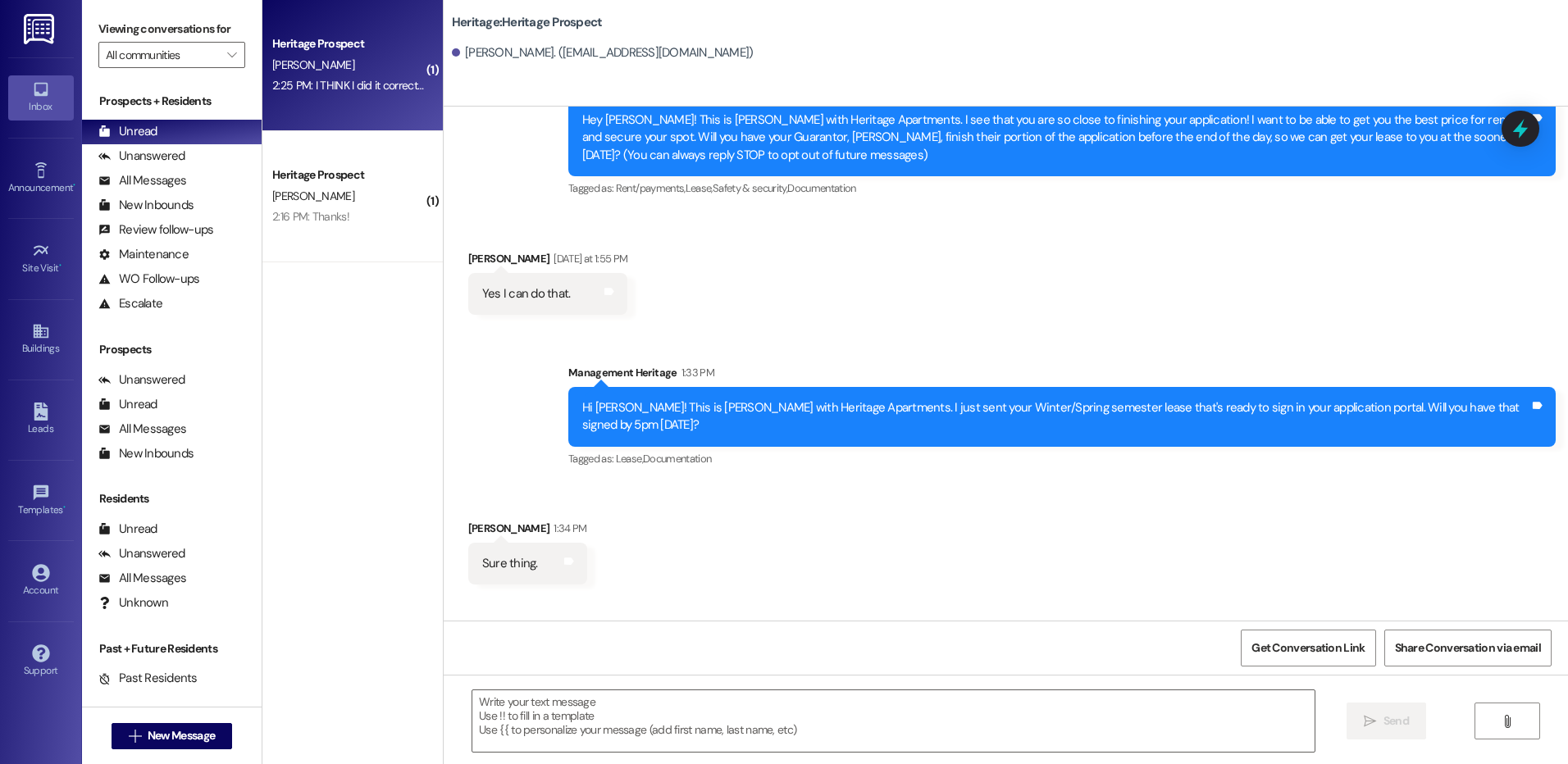
scroll to position [154, 0]
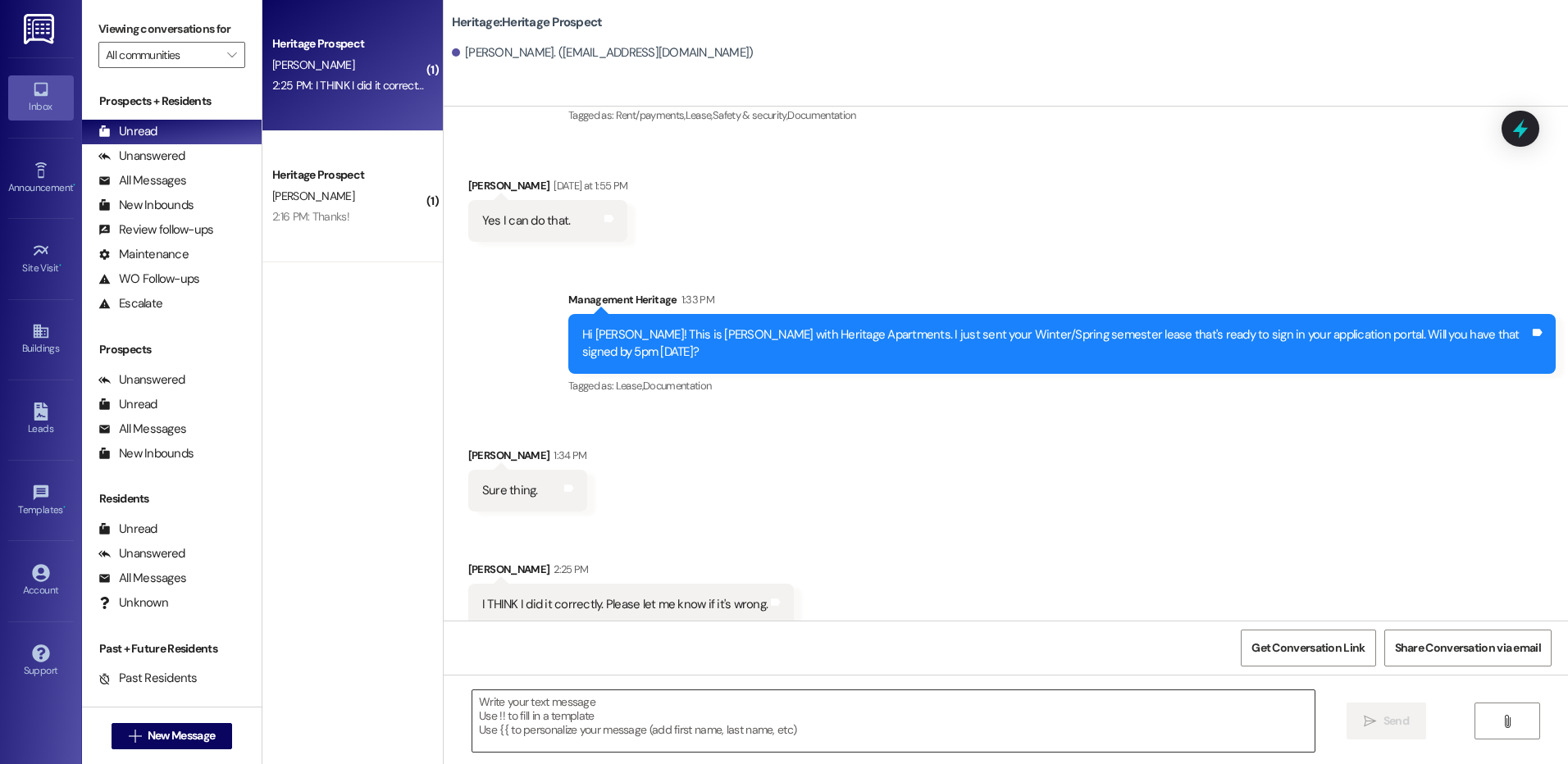
click at [575, 713] on textarea at bounding box center [893, 721] width 842 height 62
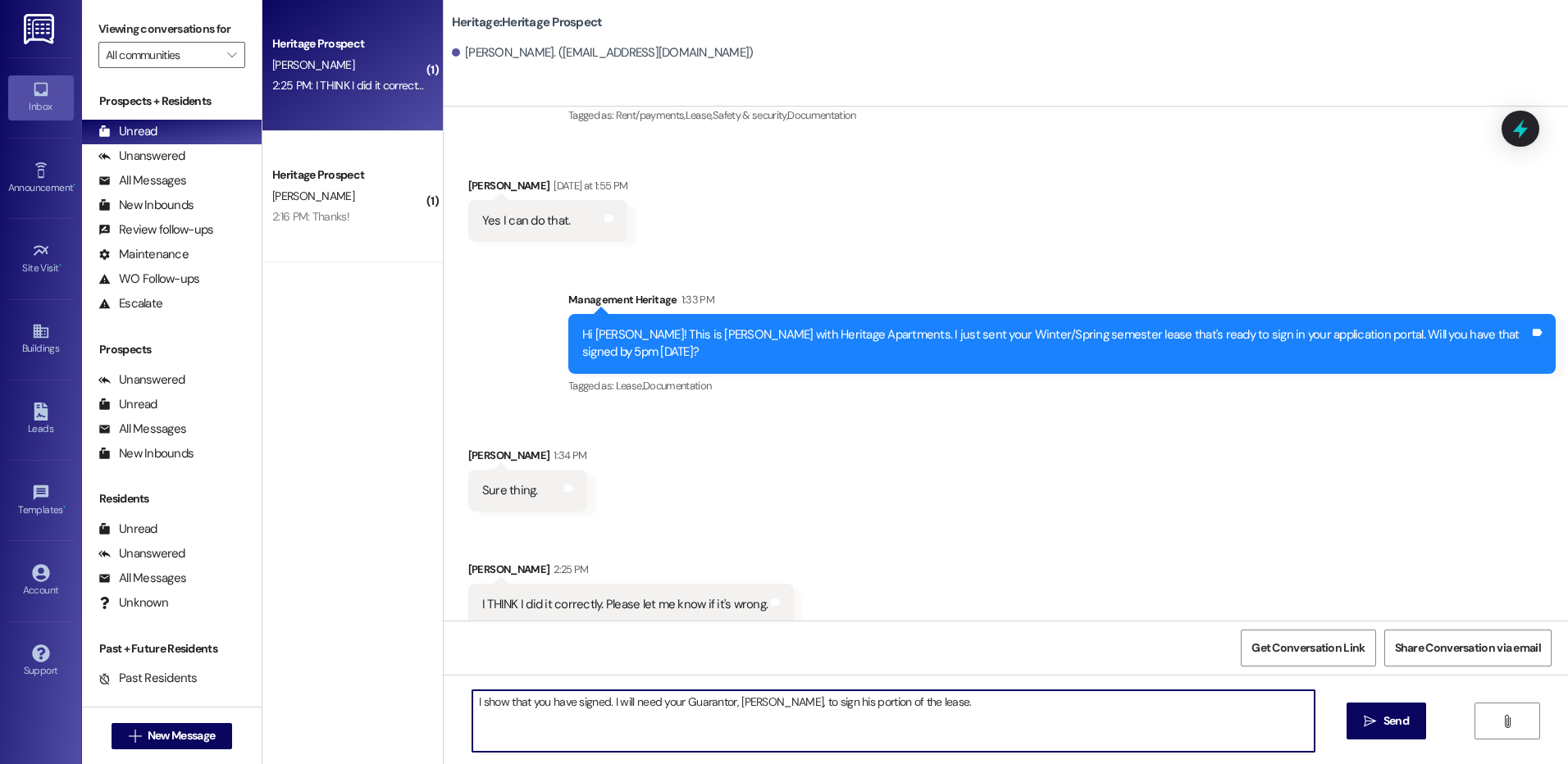
type textarea "I show that you have signed. I will need your Guarantor, Joel, to sign his port…"
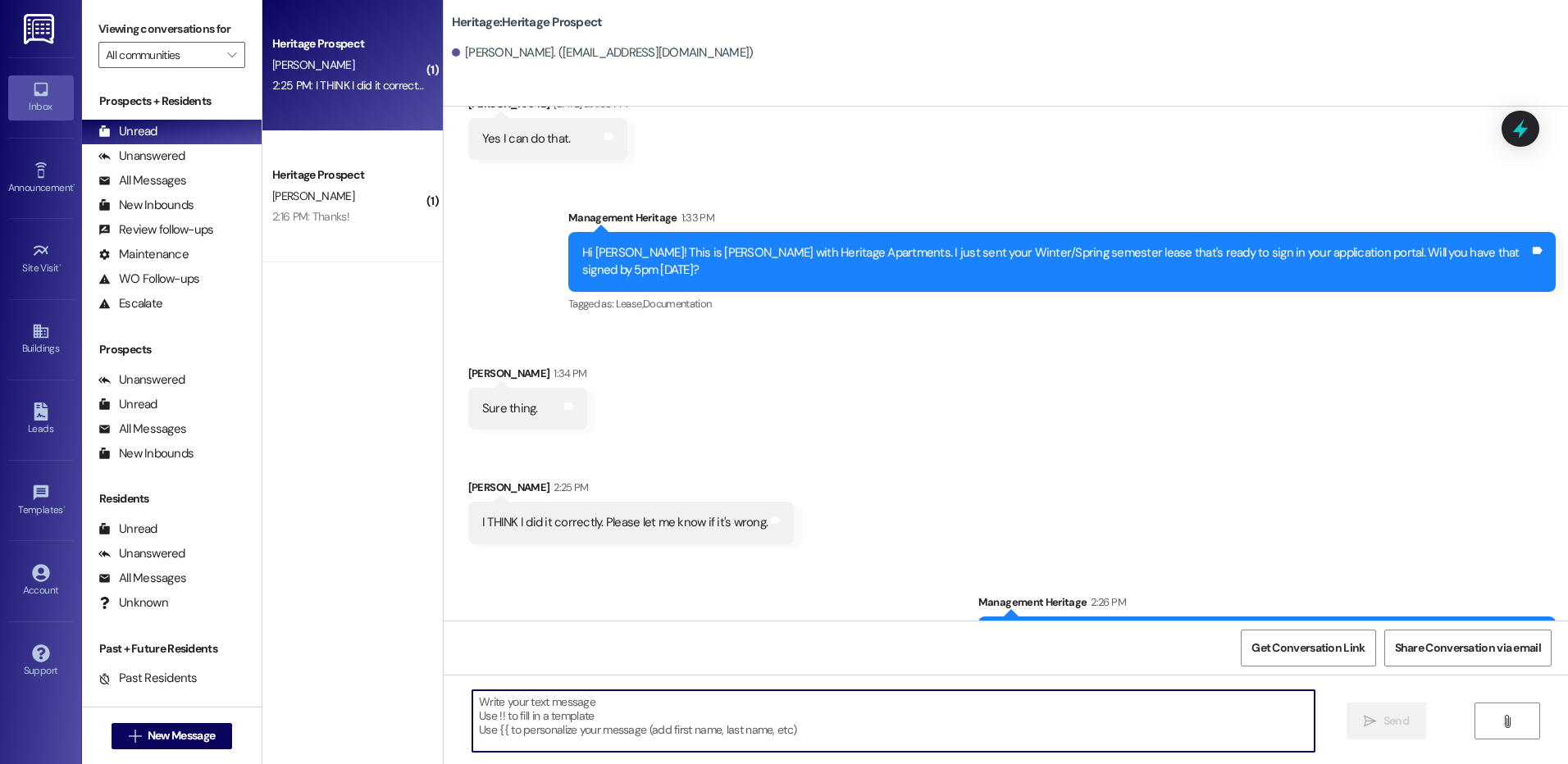
scroll to position [269, 0]
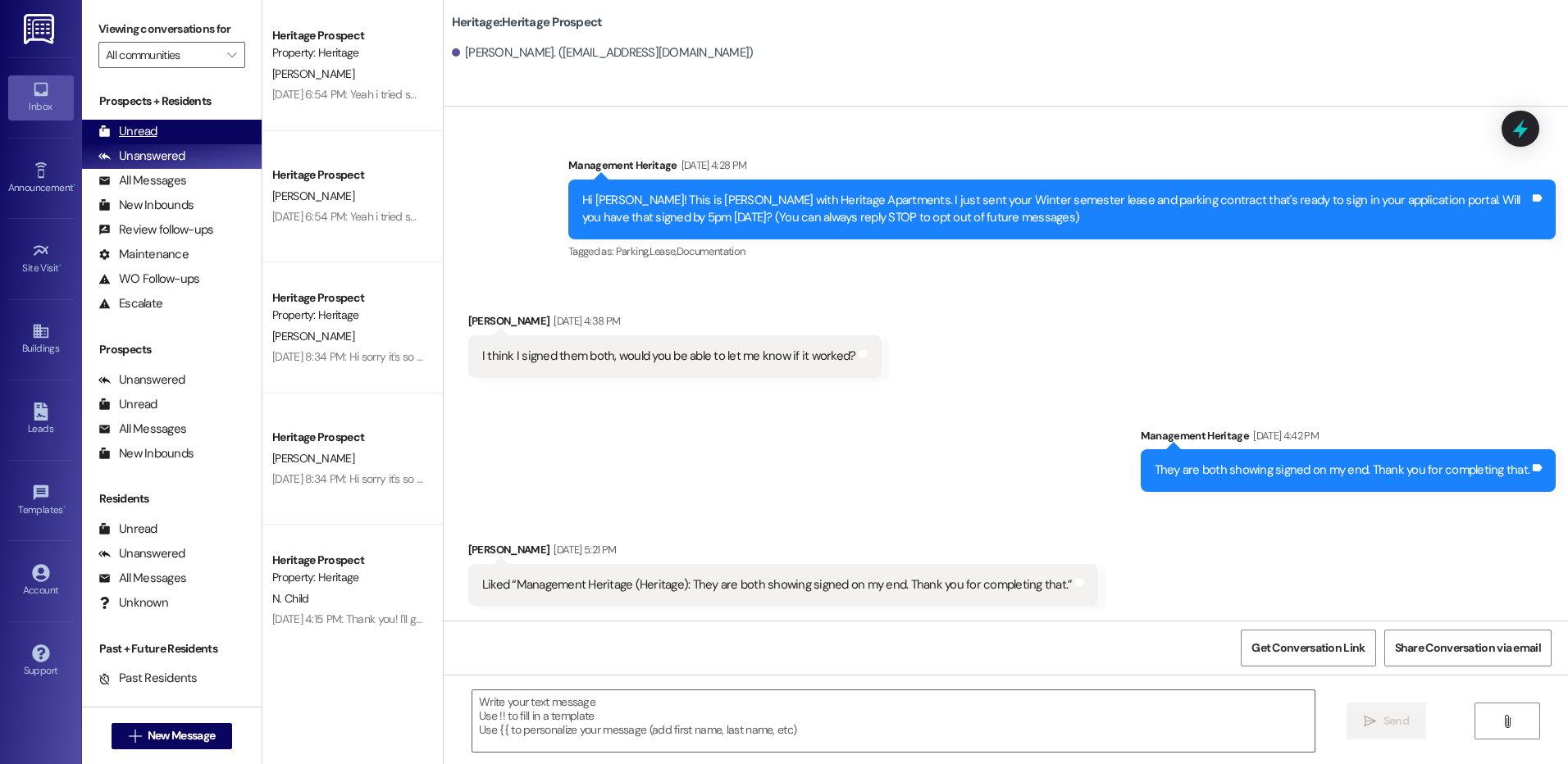
click at [174, 136] on div "Unread (0)" at bounding box center [172, 132] width 179 height 25
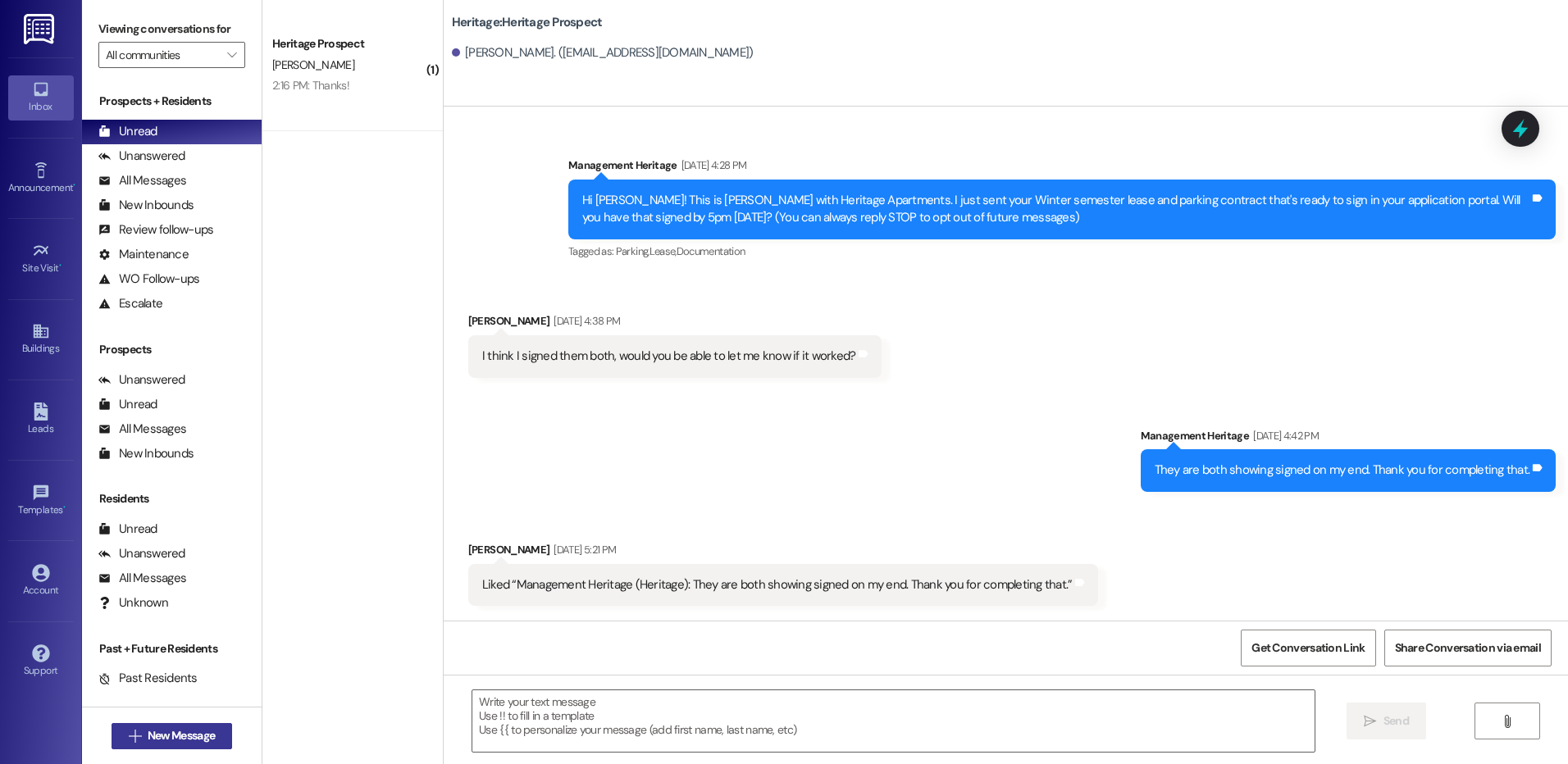
click at [206, 731] on span "New Message" at bounding box center [181, 736] width 67 height 17
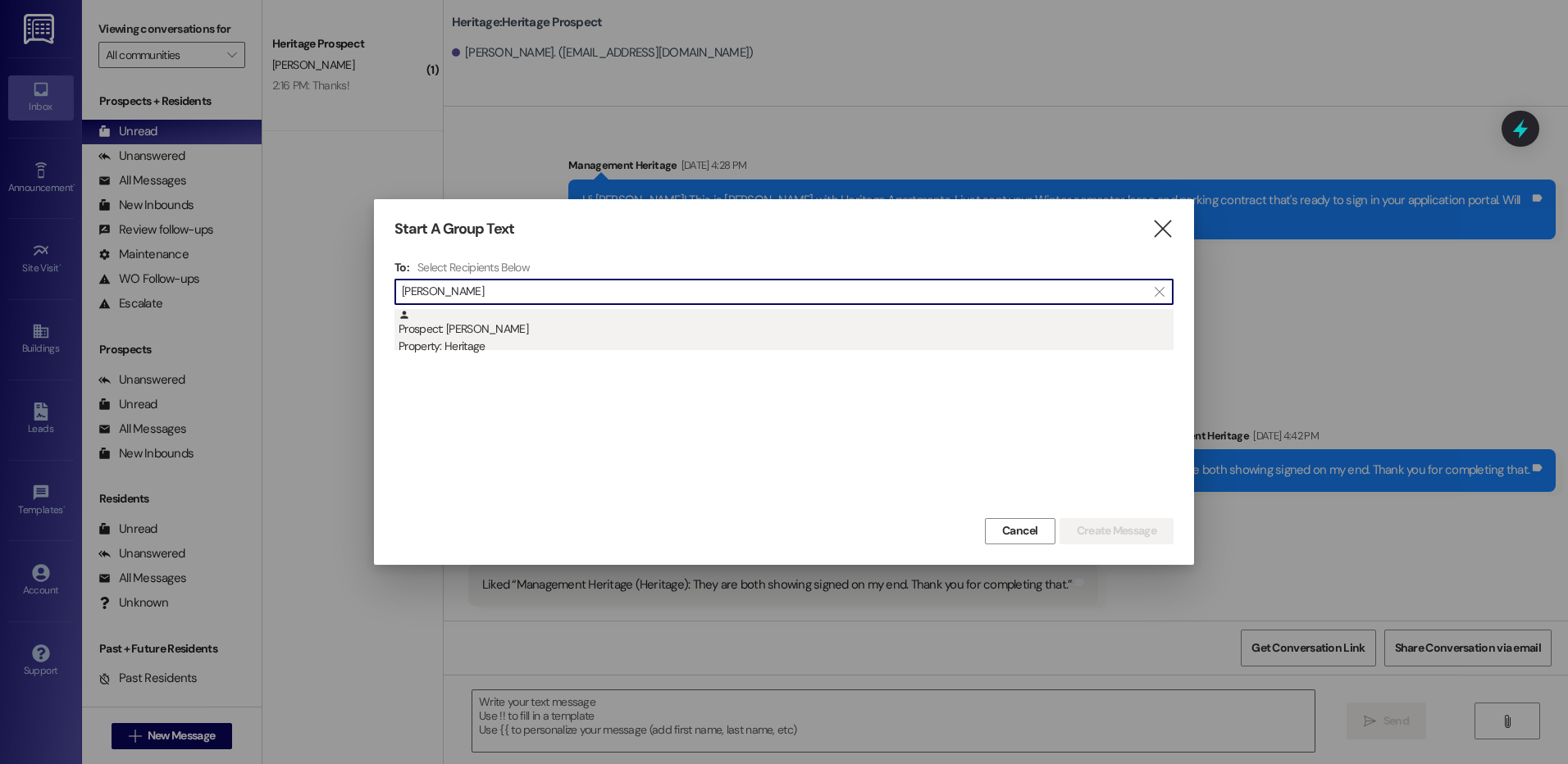
type input "jenna du"
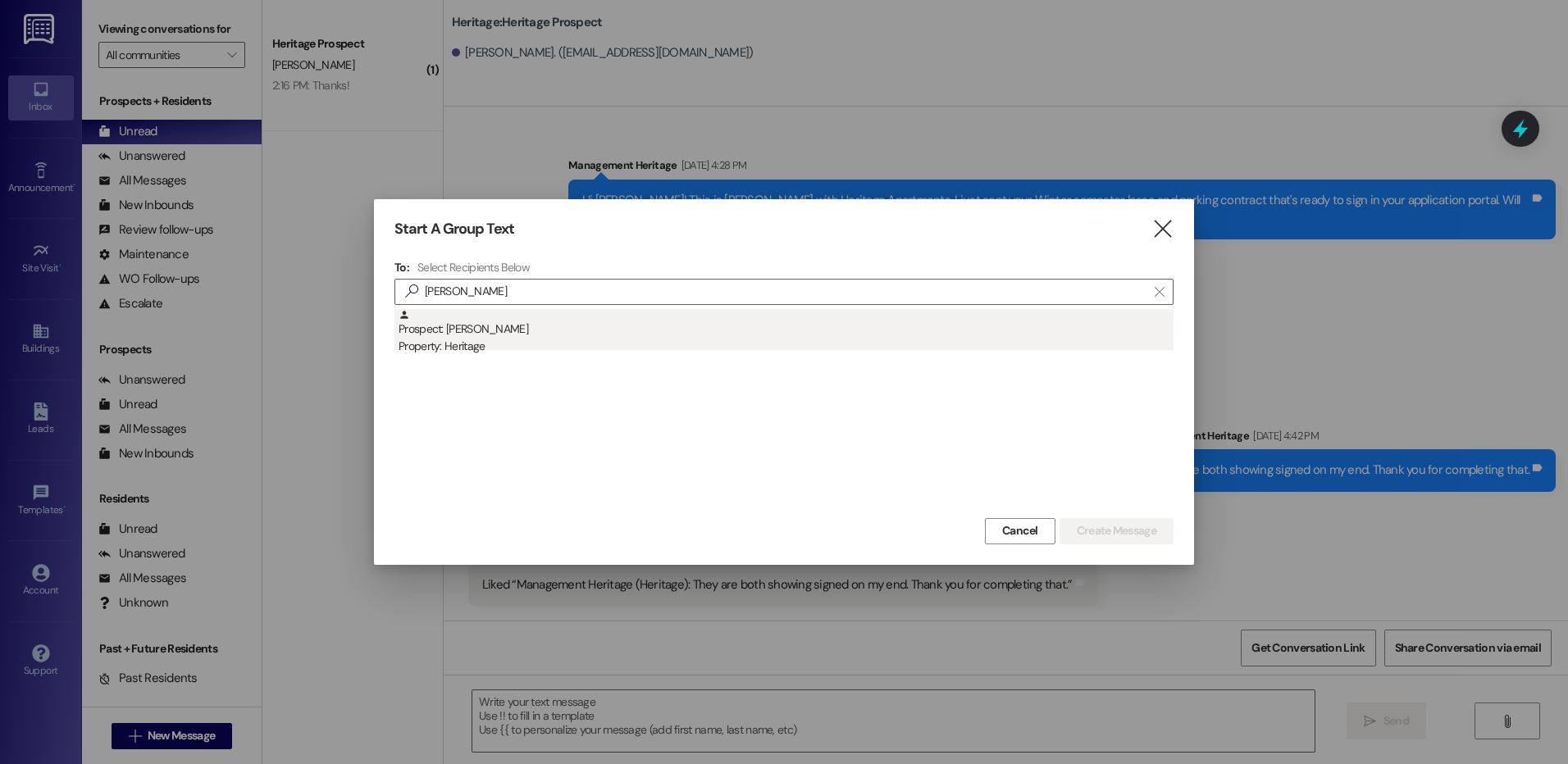
click at [556, 350] on div "Property: Heritage" at bounding box center [787, 346] width 775 height 17
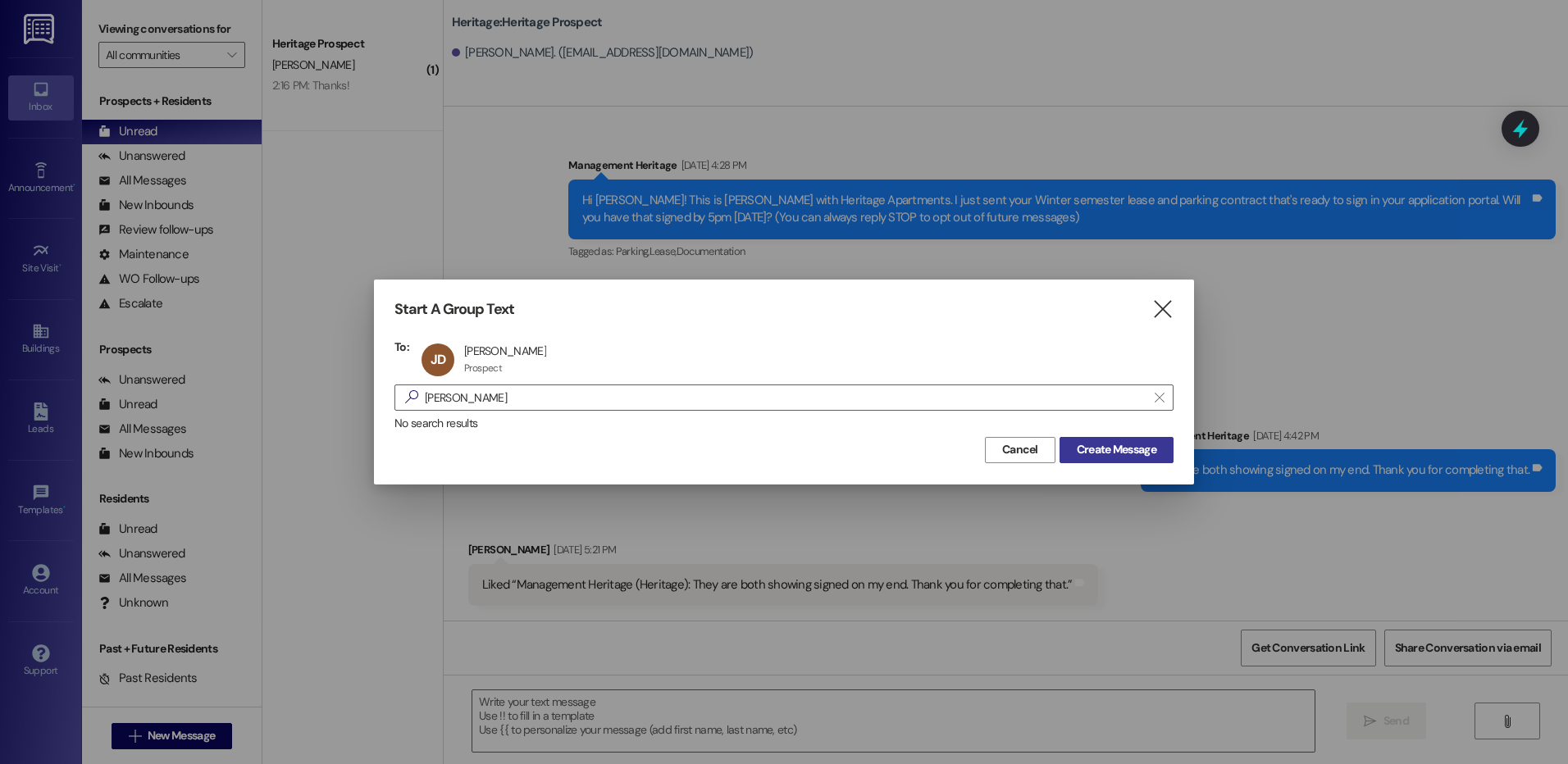
click at [1077, 450] on span "Create Message" at bounding box center [1117, 449] width 80 height 17
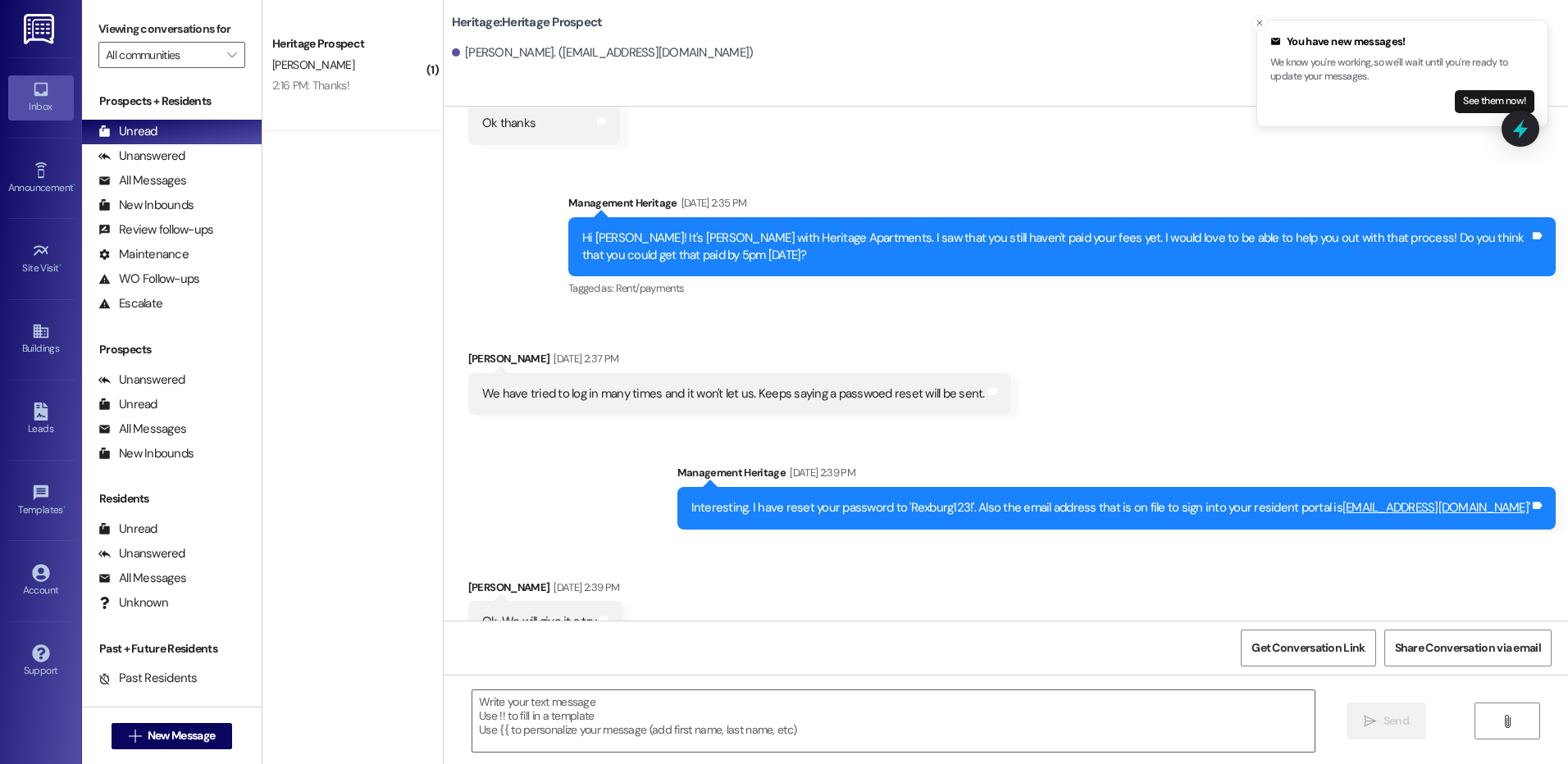
scroll to position [1369, 0]
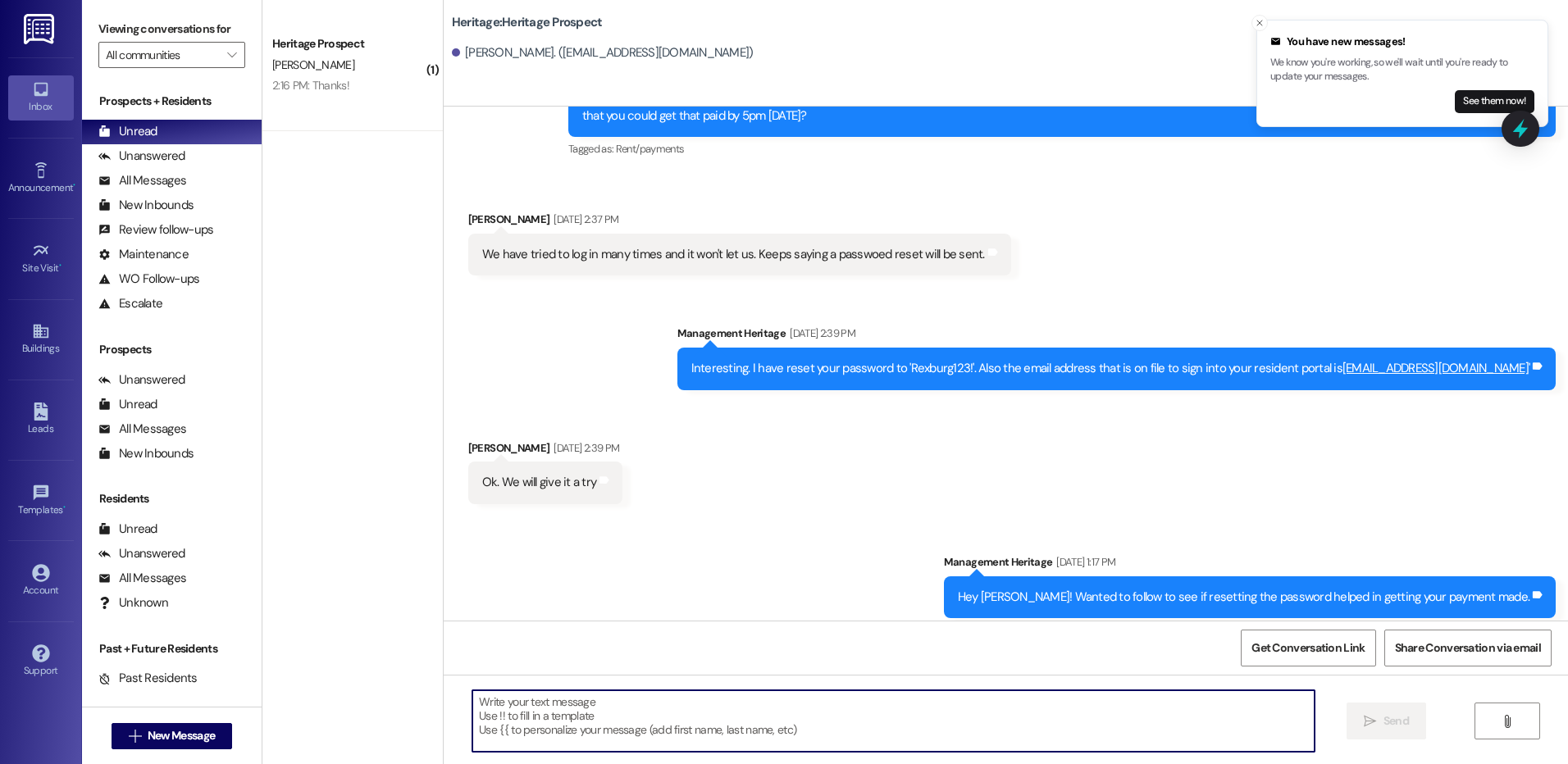
click at [804, 716] on textarea at bounding box center [893, 721] width 842 height 62
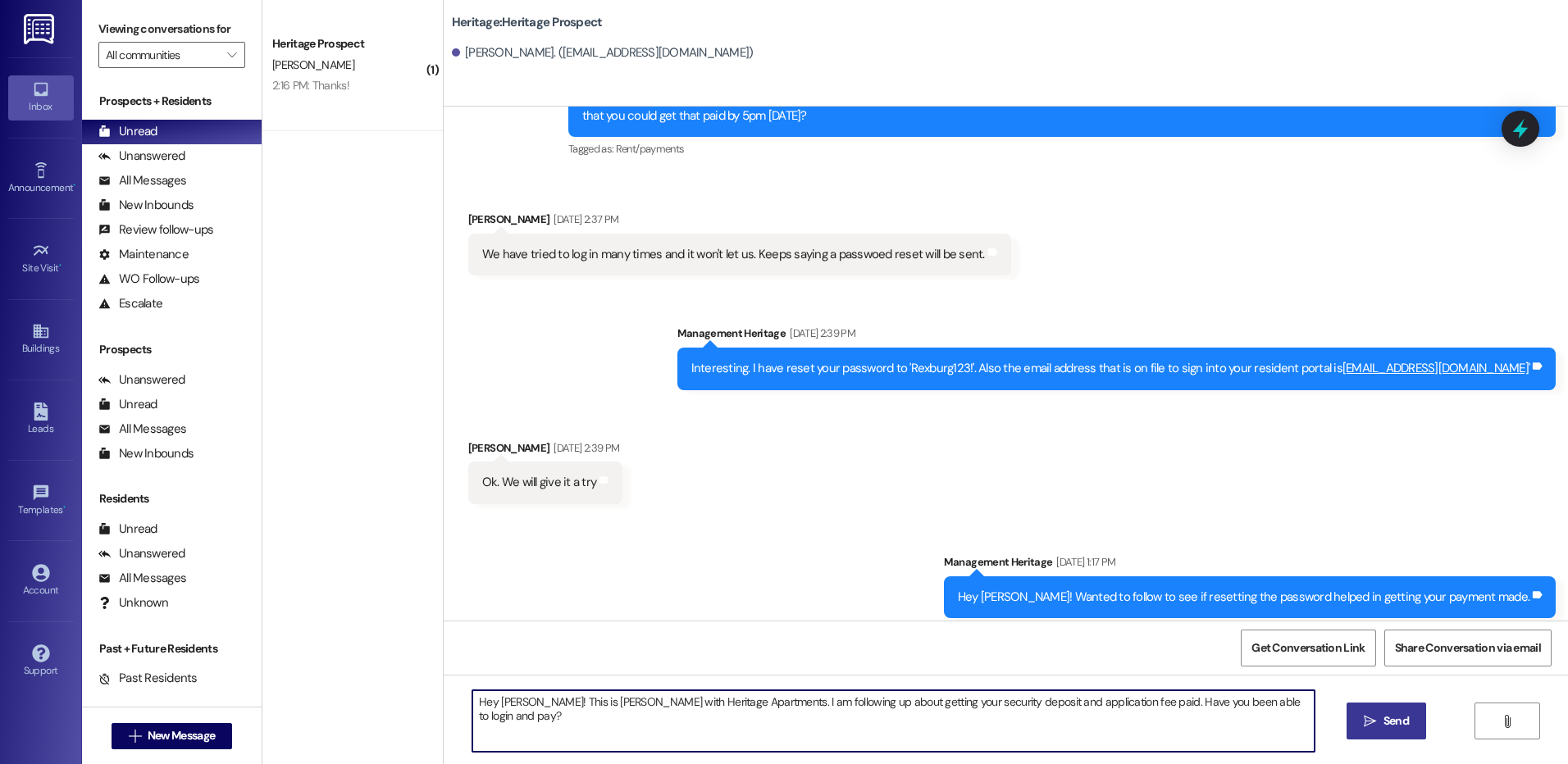
type textarea "Hey Jenna! This is Paige with Heritage Apartments. I am following up about gett…"
click at [1398, 724] on span "Send" at bounding box center [1396, 721] width 26 height 17
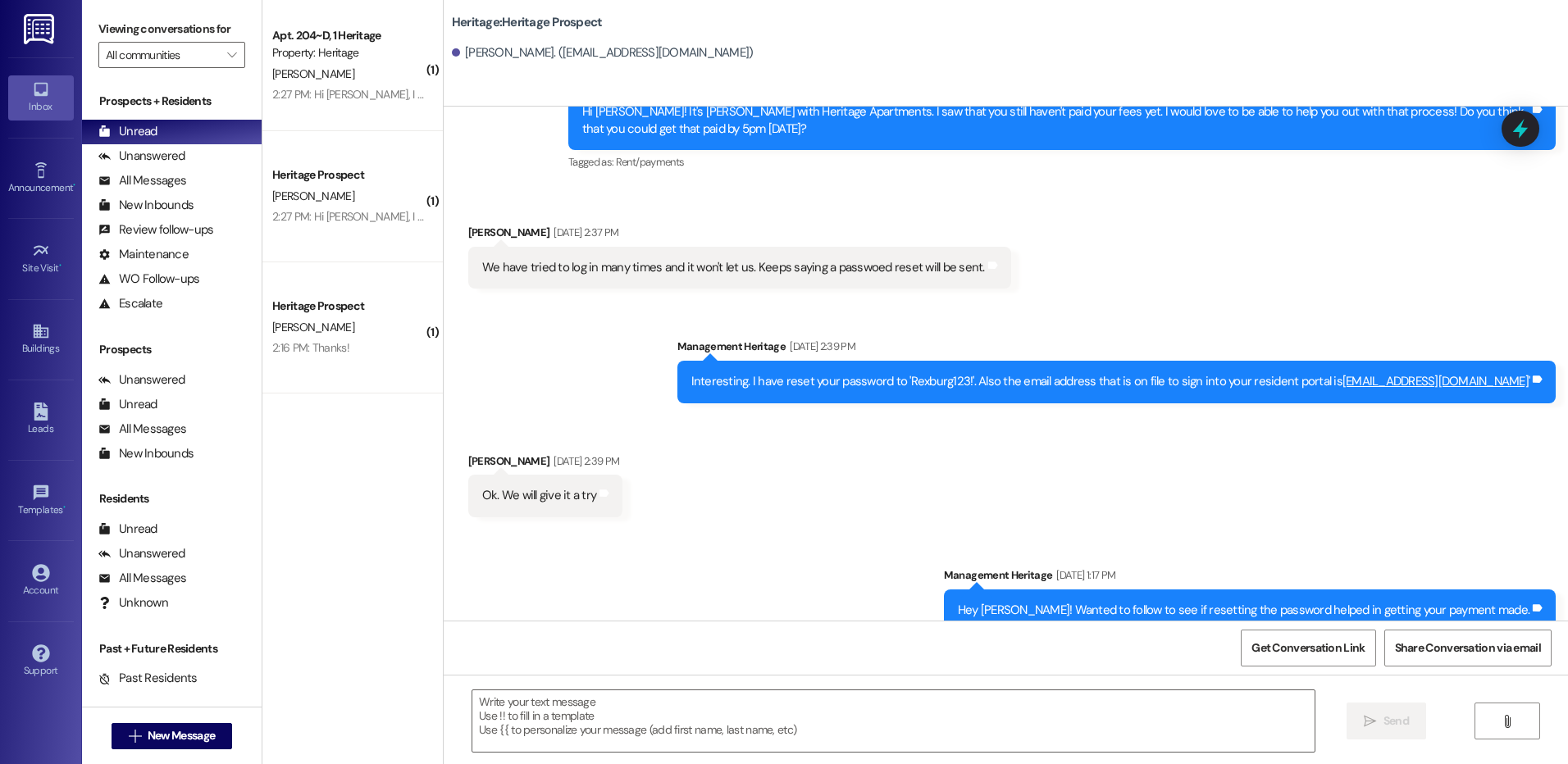
scroll to position [1483, 0]
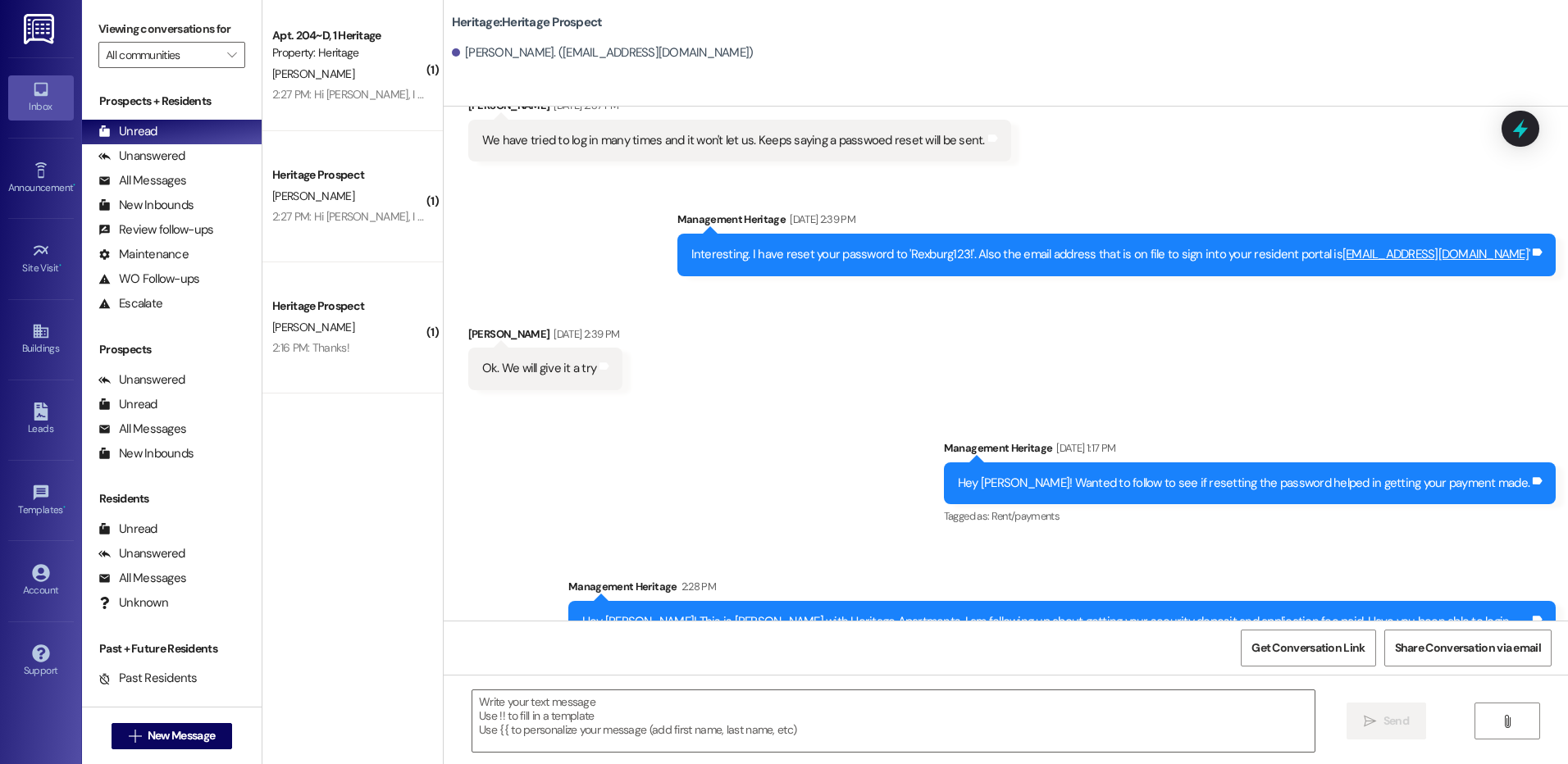
click at [778, 601] on div "Hey Jenna! This is Paige with Heritage Apartments. I am following up about gett…" at bounding box center [1063, 630] width 988 height 60
click at [778, 613] on div "Hey Jenna! This is Paige with Heritage Apartments. I am following up about gett…" at bounding box center [1055, 630] width 947 height 35
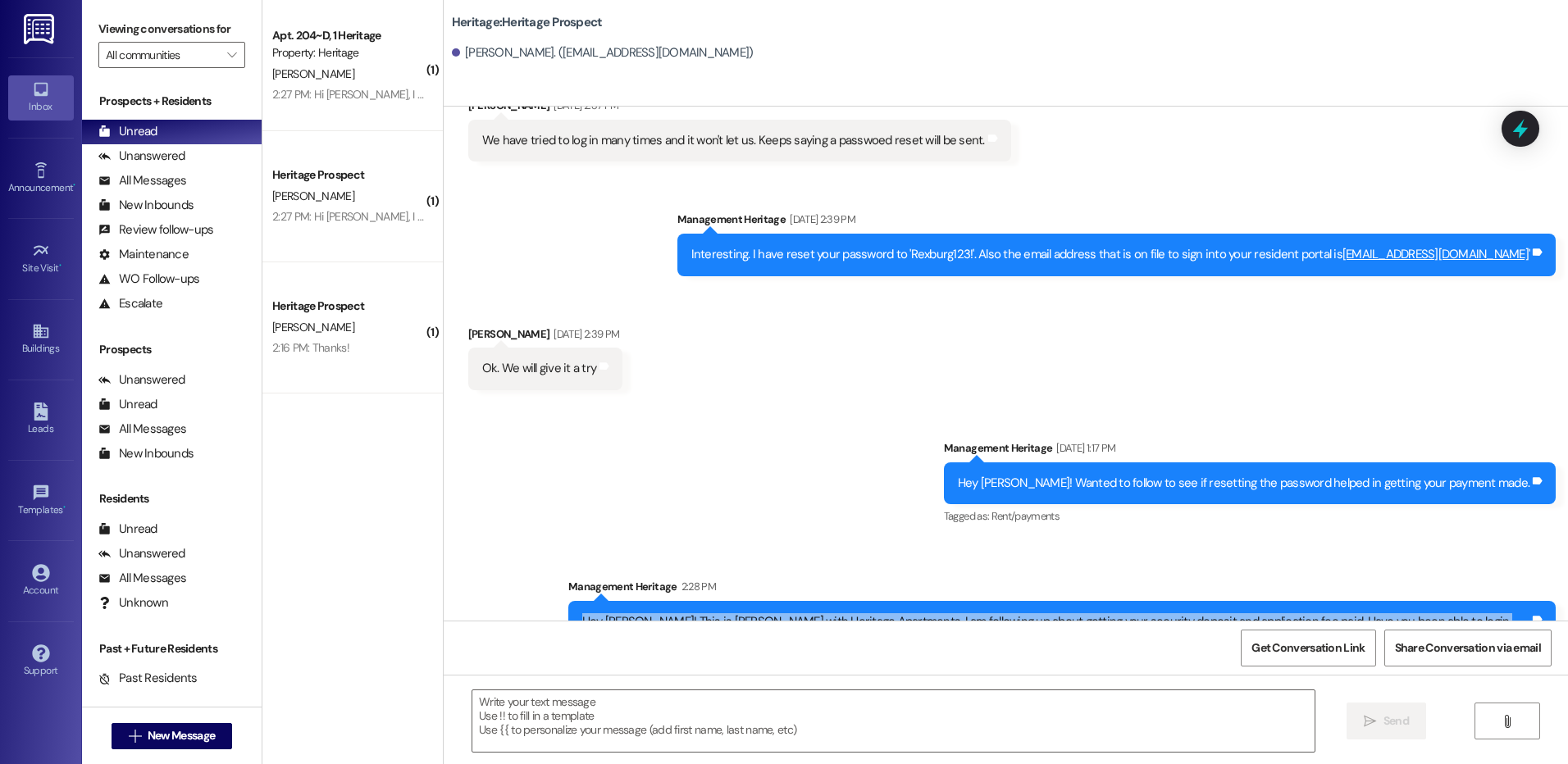
click at [778, 613] on div "Hey Jenna! This is Paige with Heritage Apartments. I am following up about gett…" at bounding box center [1055, 630] width 947 height 35
copy div "Hey Jenna! This is Paige with Heritage Apartments. I am following up about gett…"
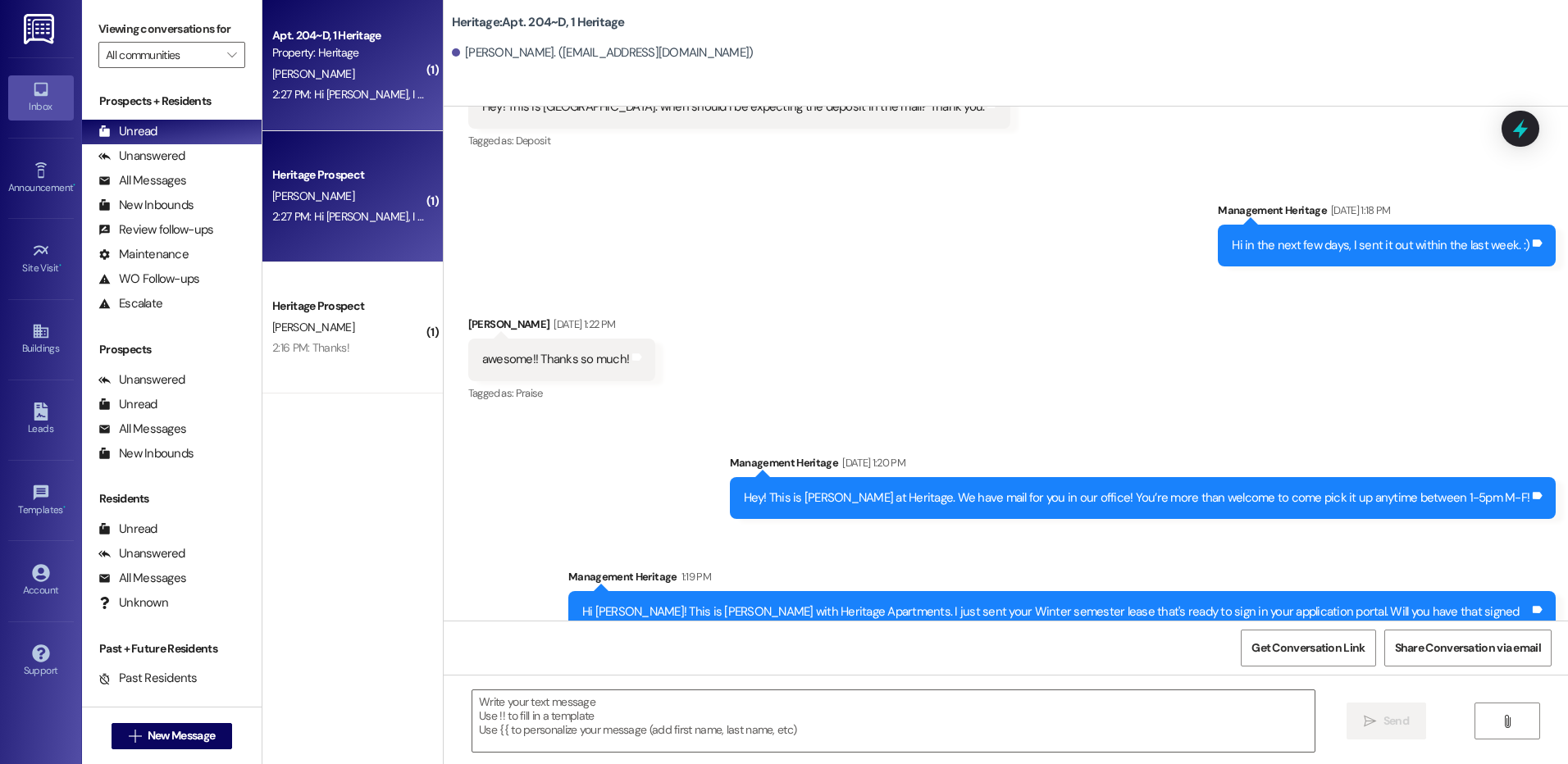
scroll to position [10587, 0]
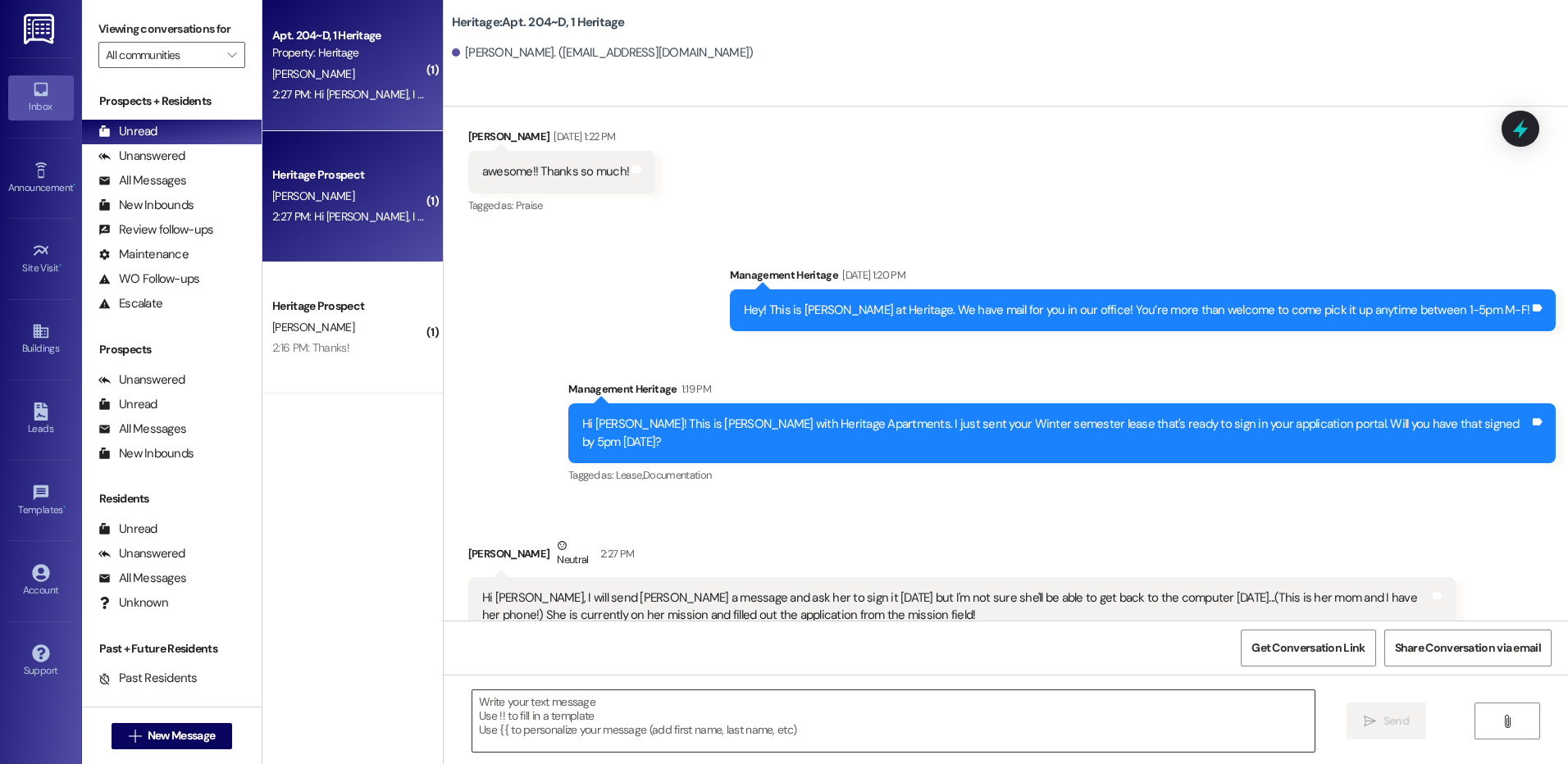
click at [686, 714] on textarea at bounding box center [893, 721] width 842 height 62
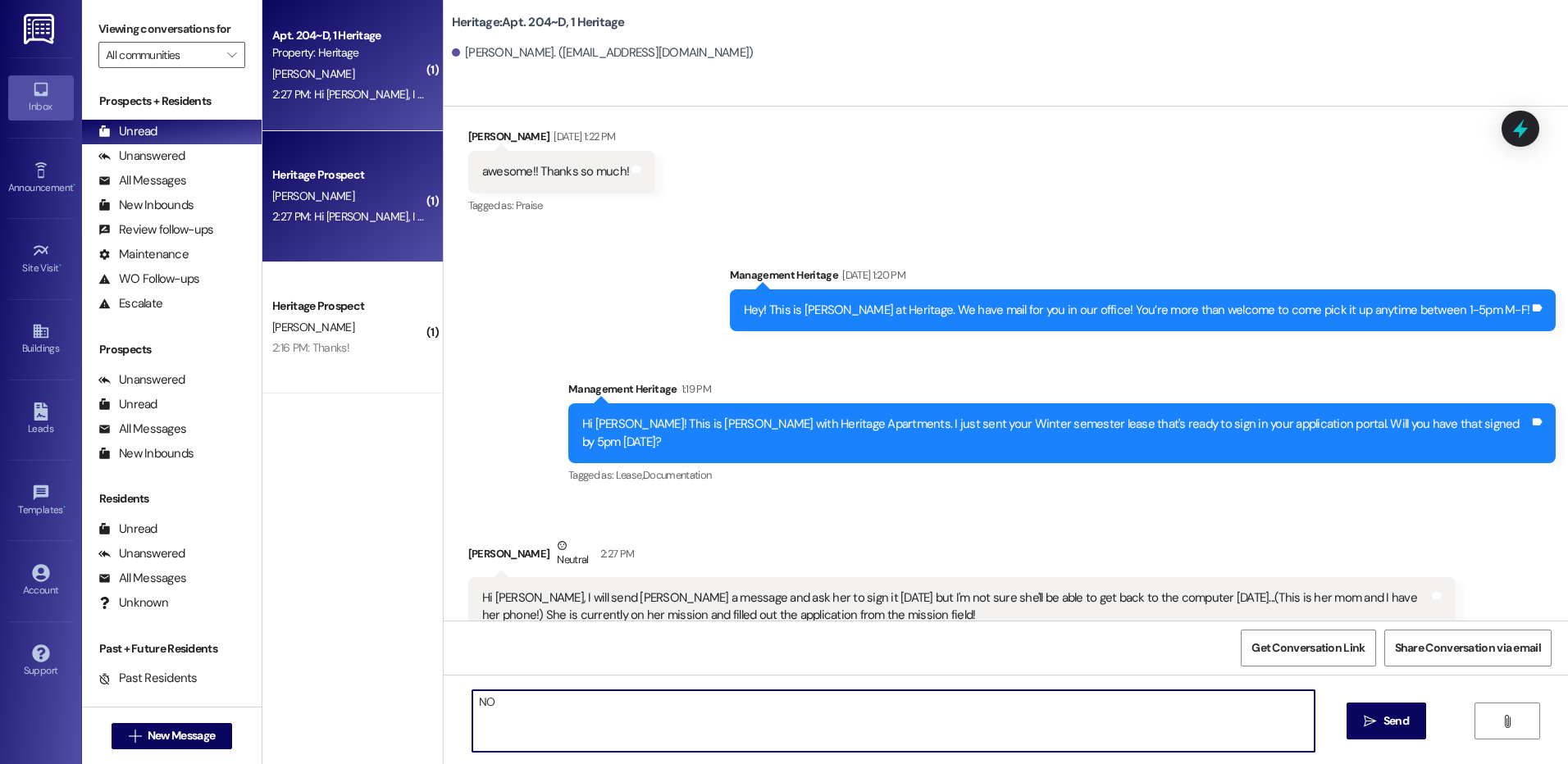
type textarea "N"
type textarea "o"
type textarea "No worries. Thank you for letting me know."
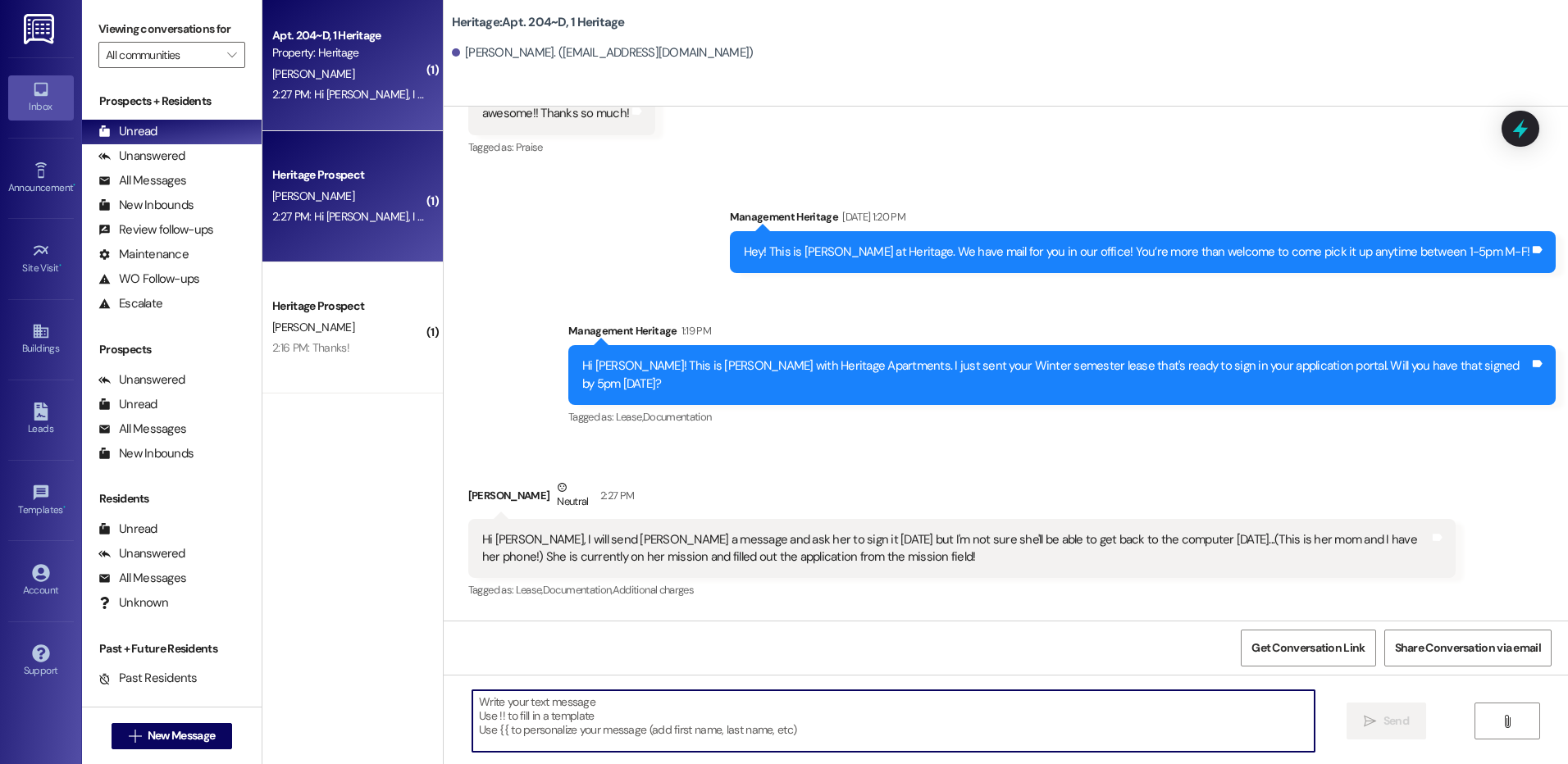
scroll to position [10702, 0]
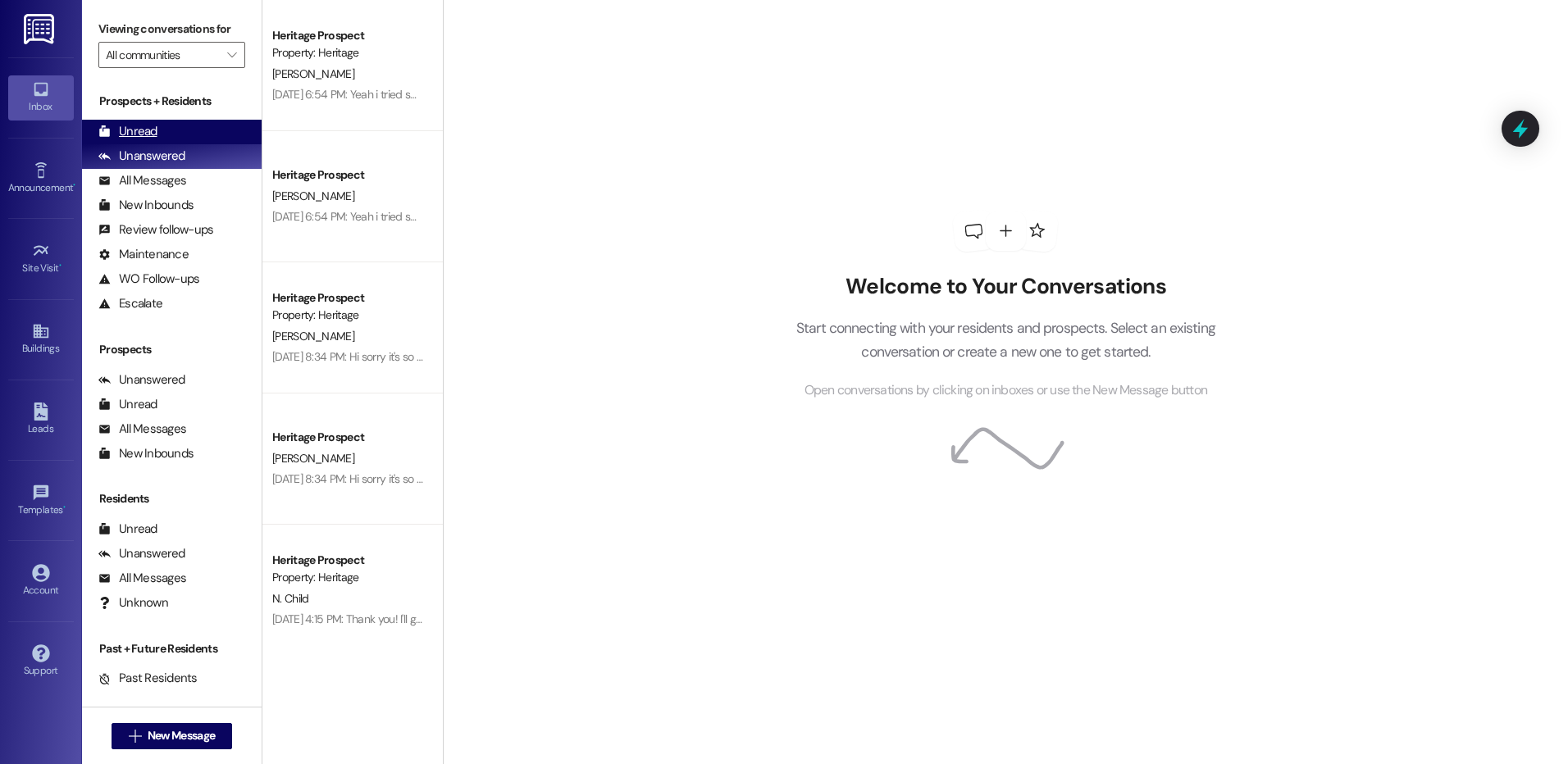
click at [171, 122] on div "Unread (0)" at bounding box center [172, 132] width 179 height 25
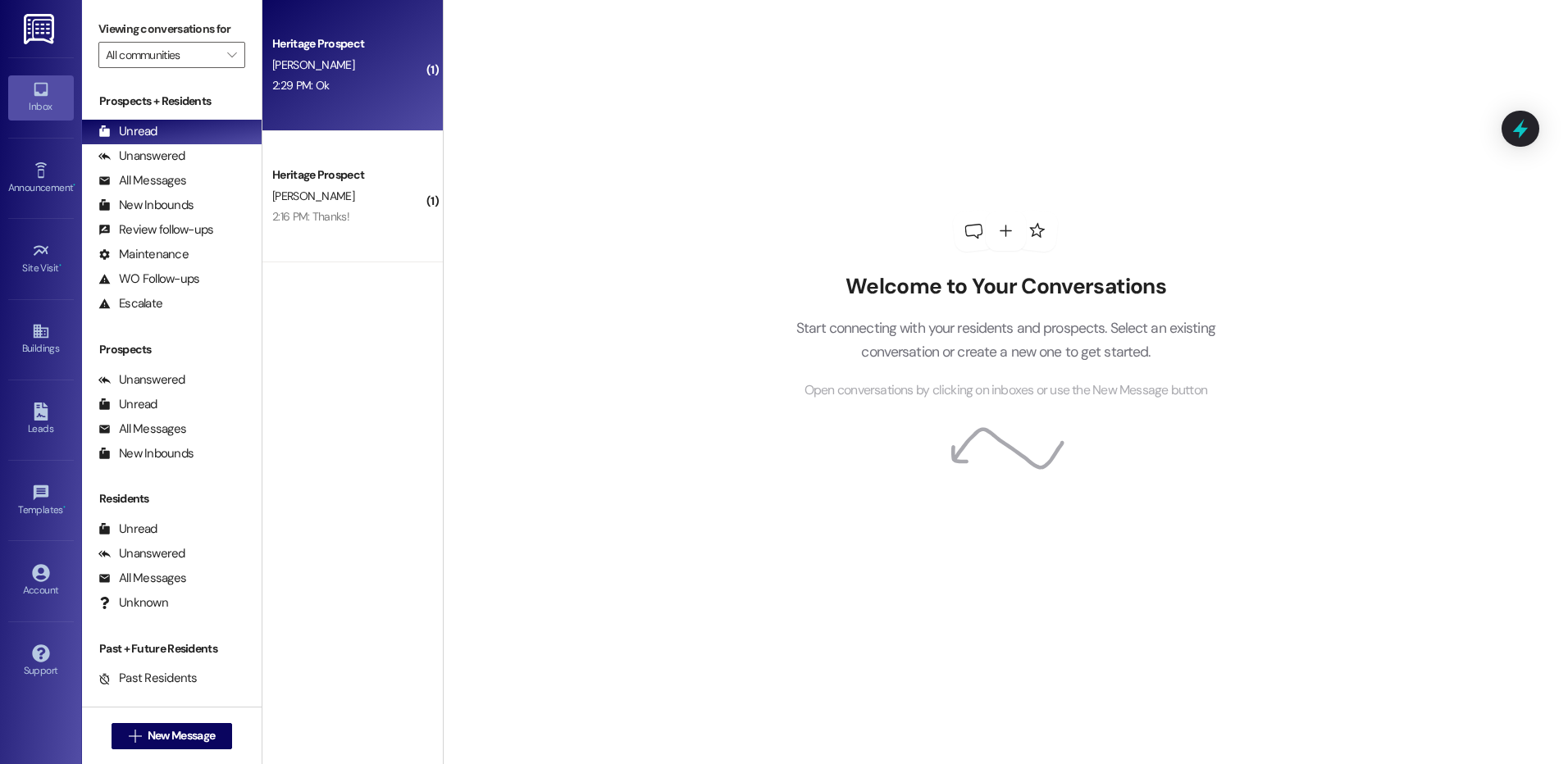
drag, startPoint x: 423, startPoint y: 146, endPoint x: 341, endPoint y: 104, distance: 92.1
click at [341, 104] on div "Heritage Prospect [PERSON_NAME] 2:29 PM: Ok 2:29 PM: Ok" at bounding box center [353, 65] width 180 height 131
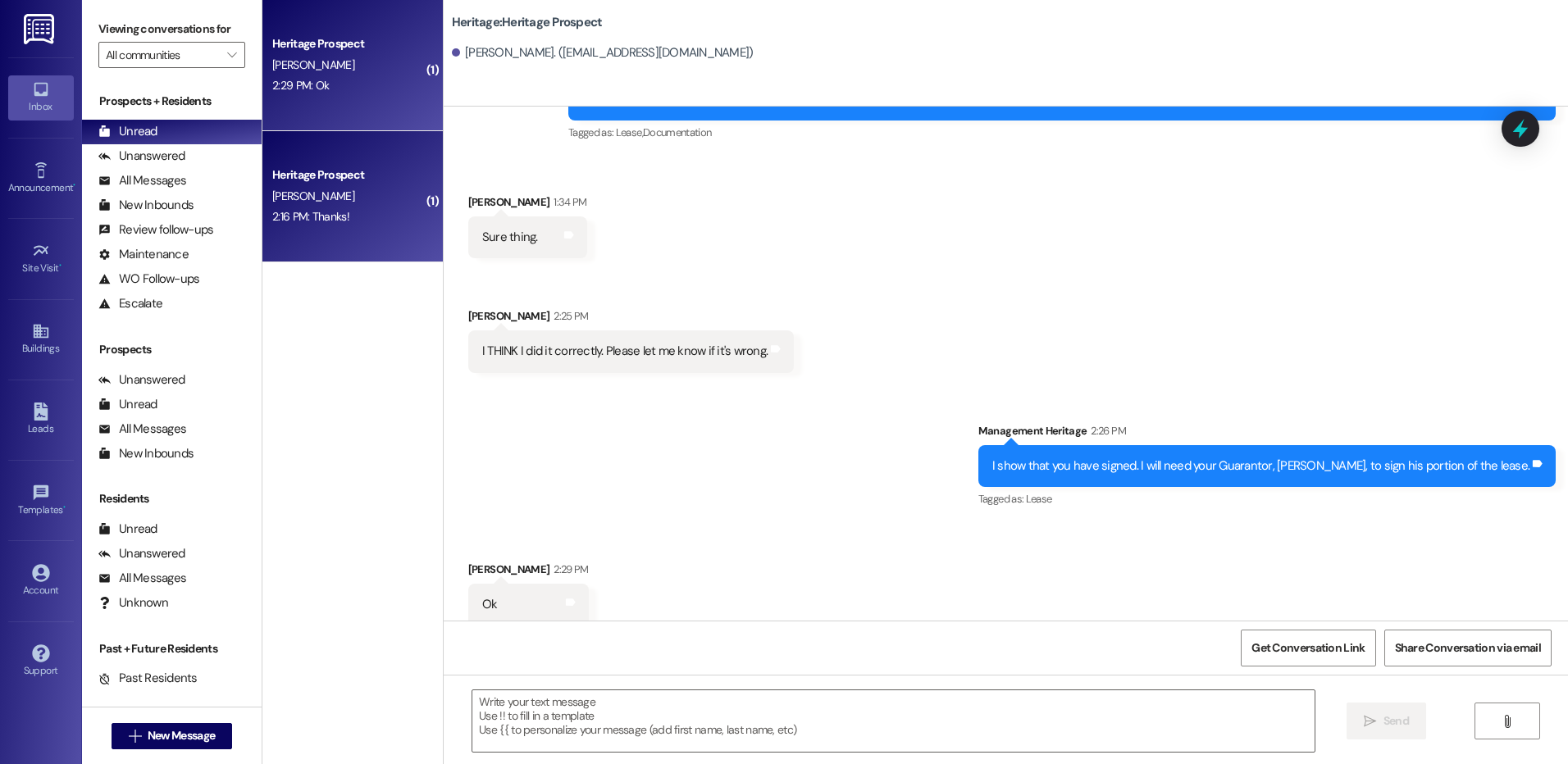
click at [311, 160] on div "Heritage Prospect [PERSON_NAME] 2:16 PM: Thanks! 2:16 PM: Thanks!" at bounding box center [353, 196] width 180 height 131
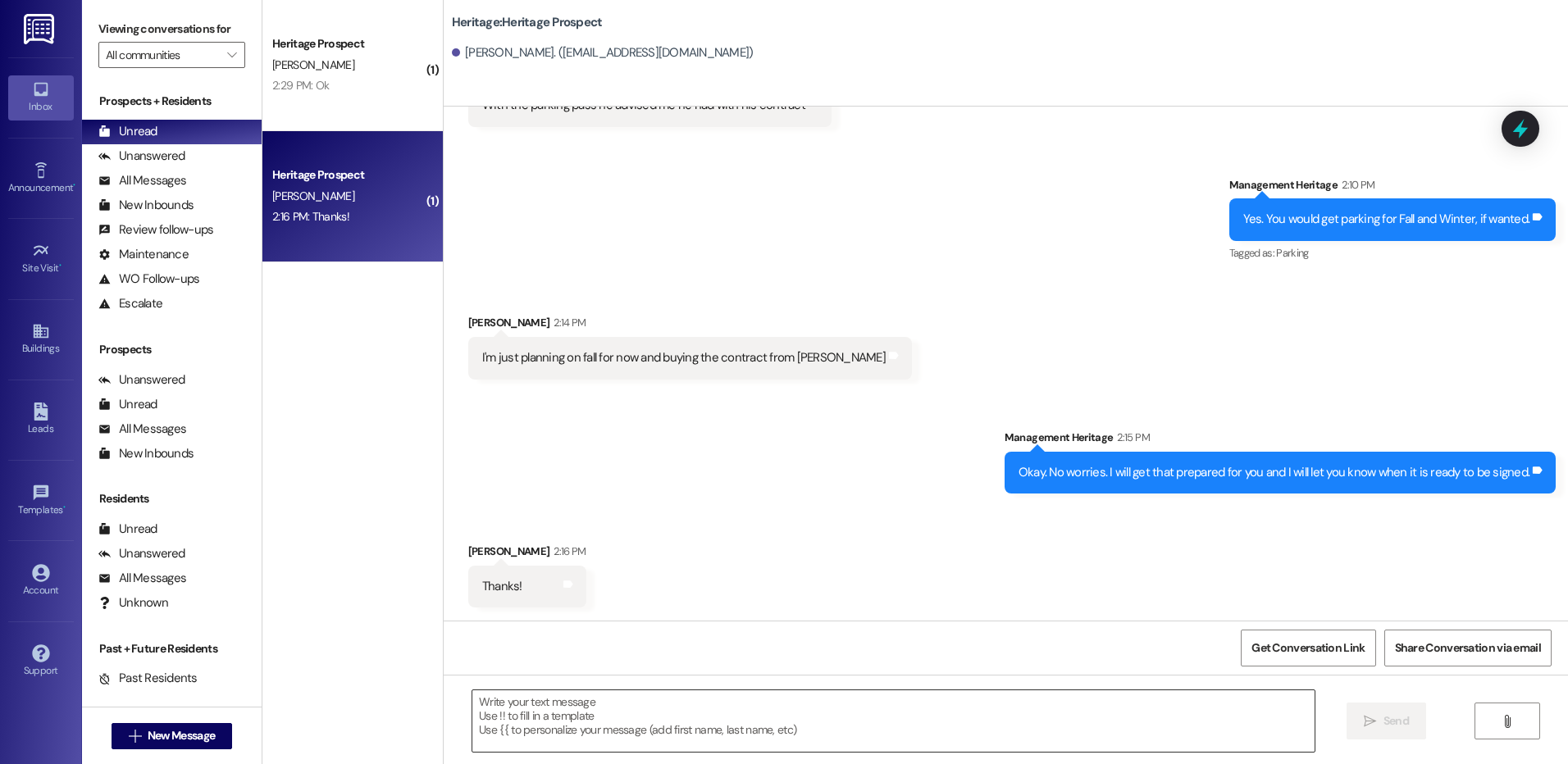
scroll to position [251, 0]
click at [212, 751] on div " New Message" at bounding box center [173, 736] width 121 height 41
click at [197, 729] on button " New Message" at bounding box center [173, 737] width 121 height 27
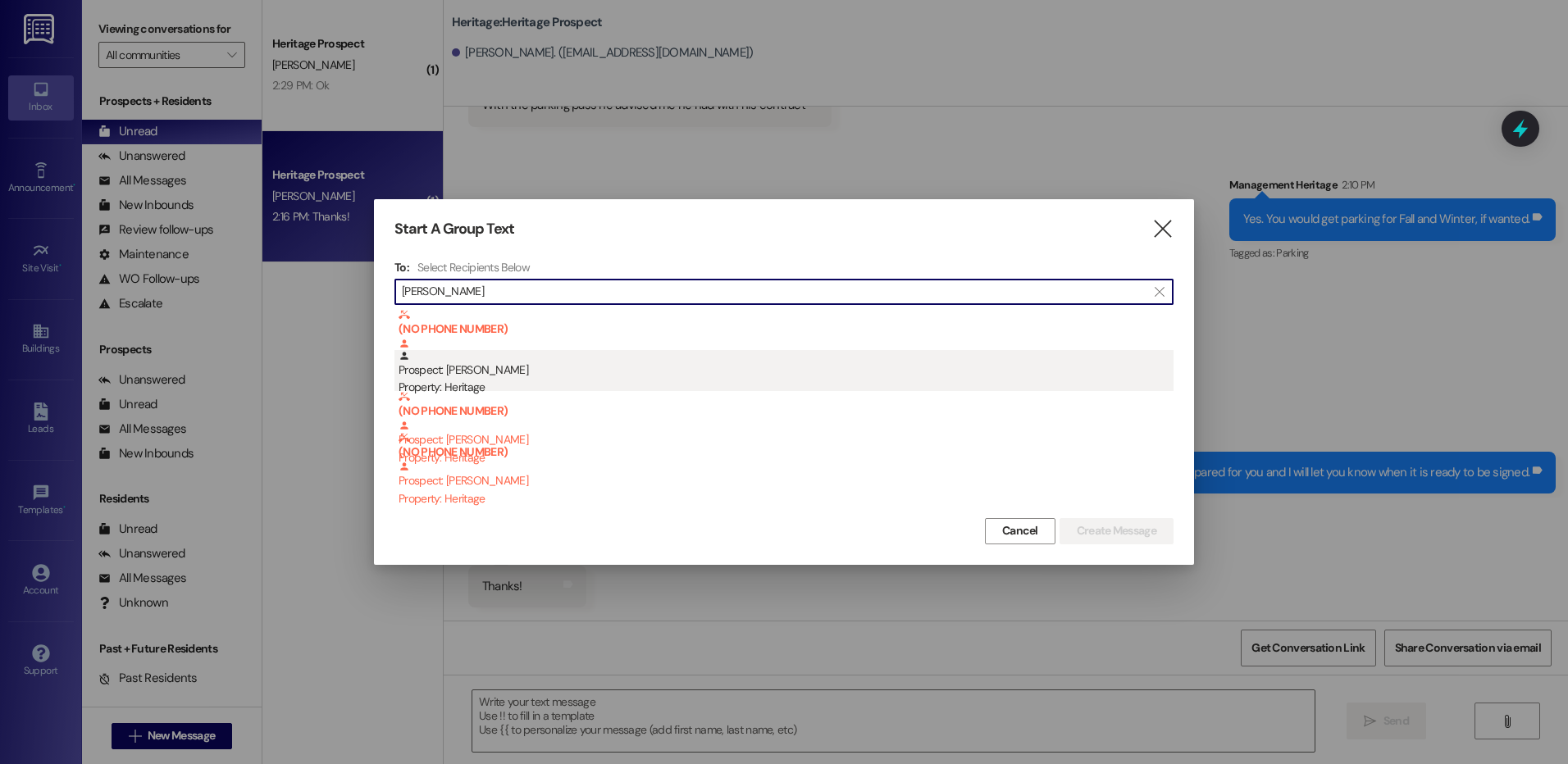
type input "[PERSON_NAME]"
click at [517, 373] on div "Prospect: [PERSON_NAME] Property: Heritage" at bounding box center [787, 373] width 775 height 46
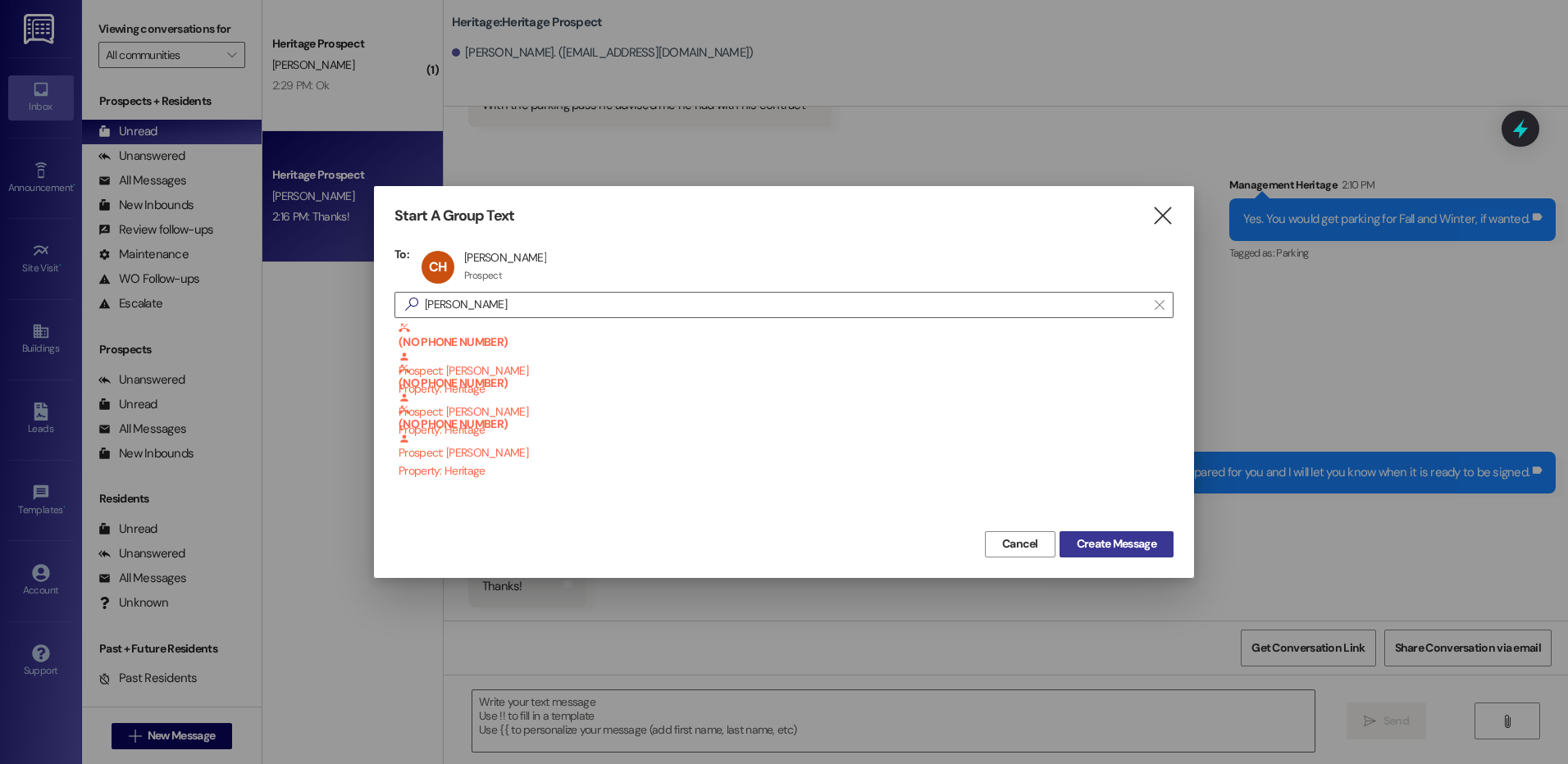
click at [1138, 550] on span "Create Message" at bounding box center [1117, 544] width 80 height 17
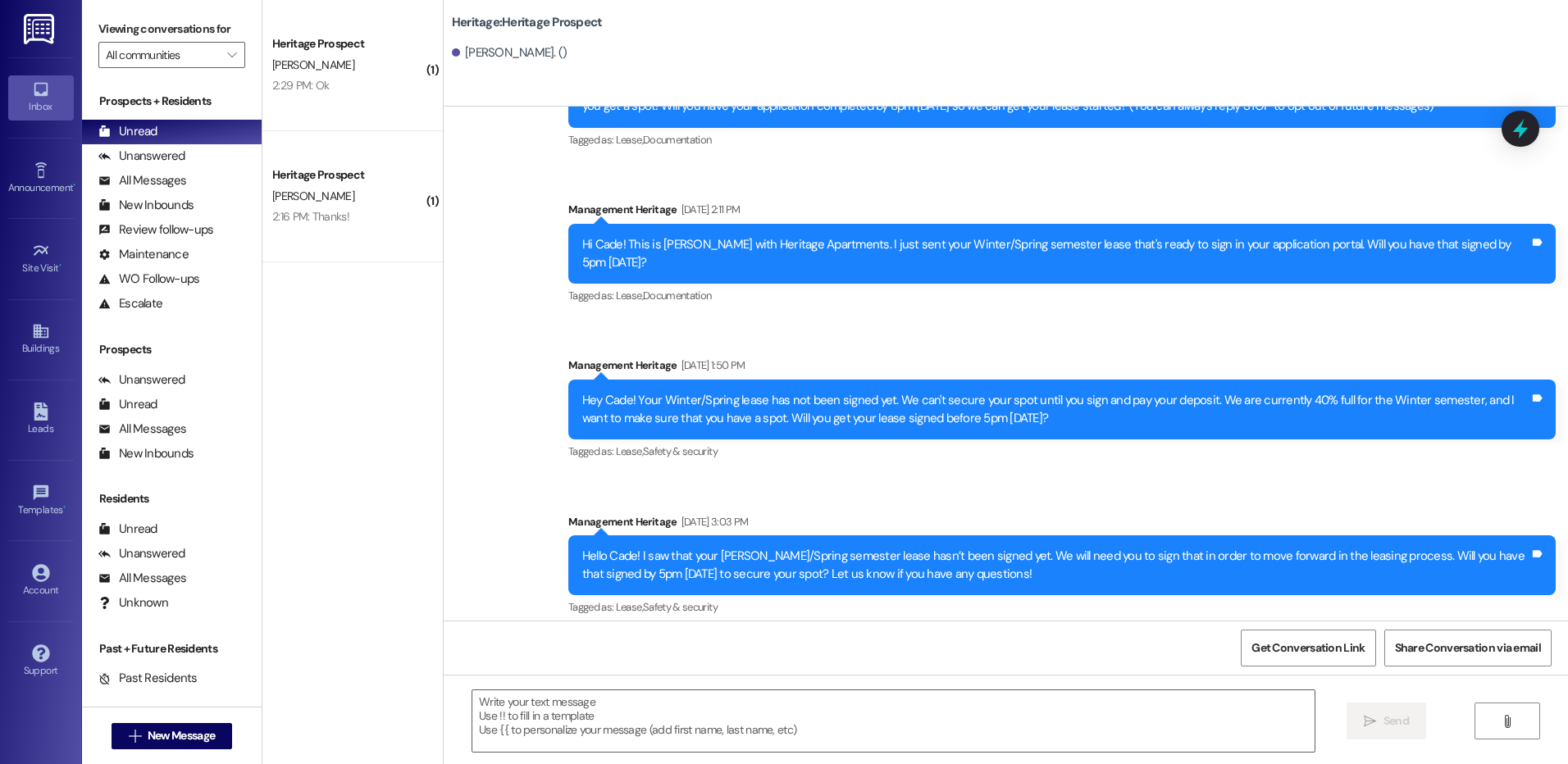
scroll to position [280, 0]
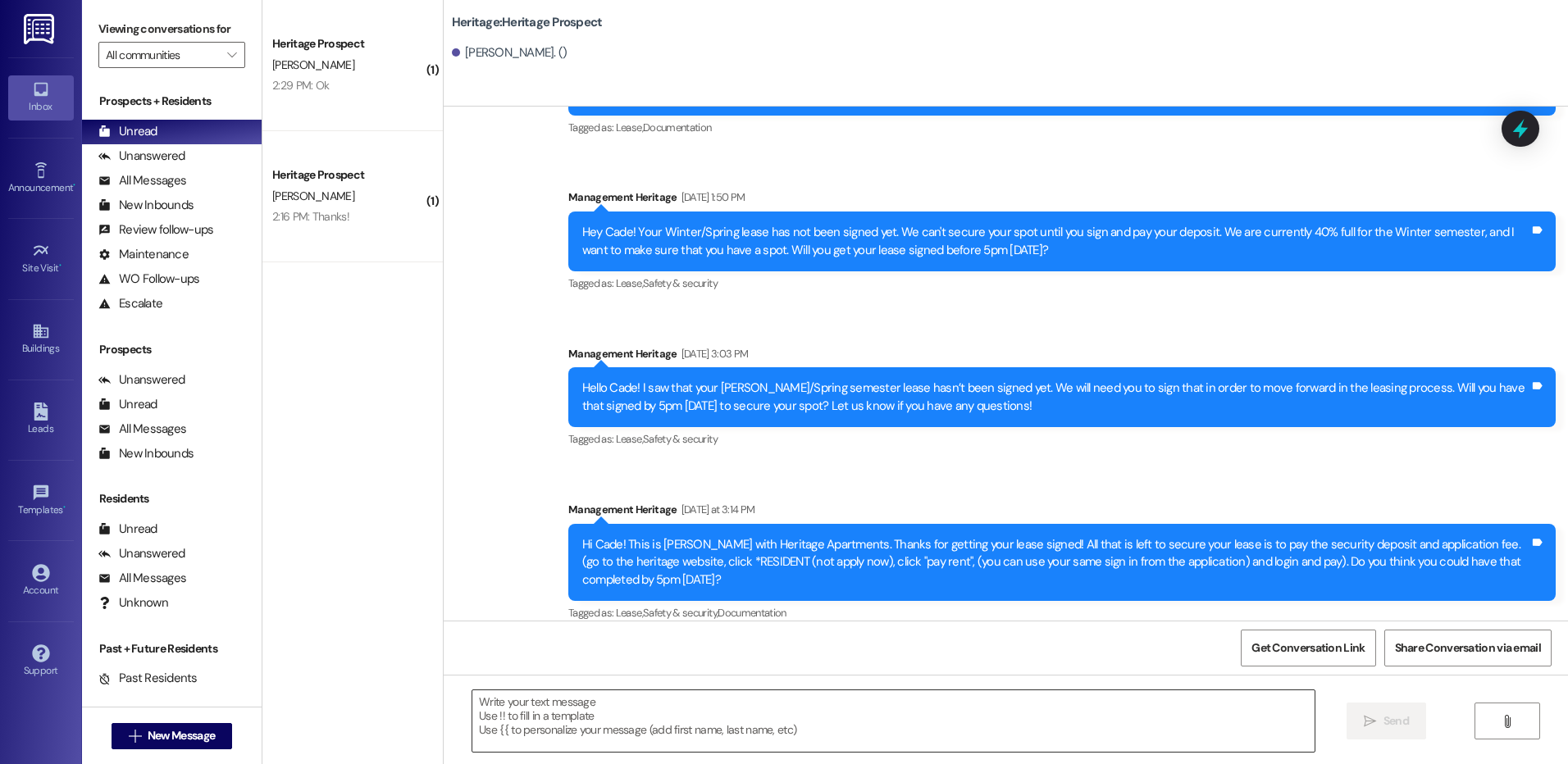
click at [517, 729] on textarea at bounding box center [893, 721] width 842 height 62
paste textarea "Hi ___! It's Paige with Heritage Apartments. I saw that you still haven't paid …"
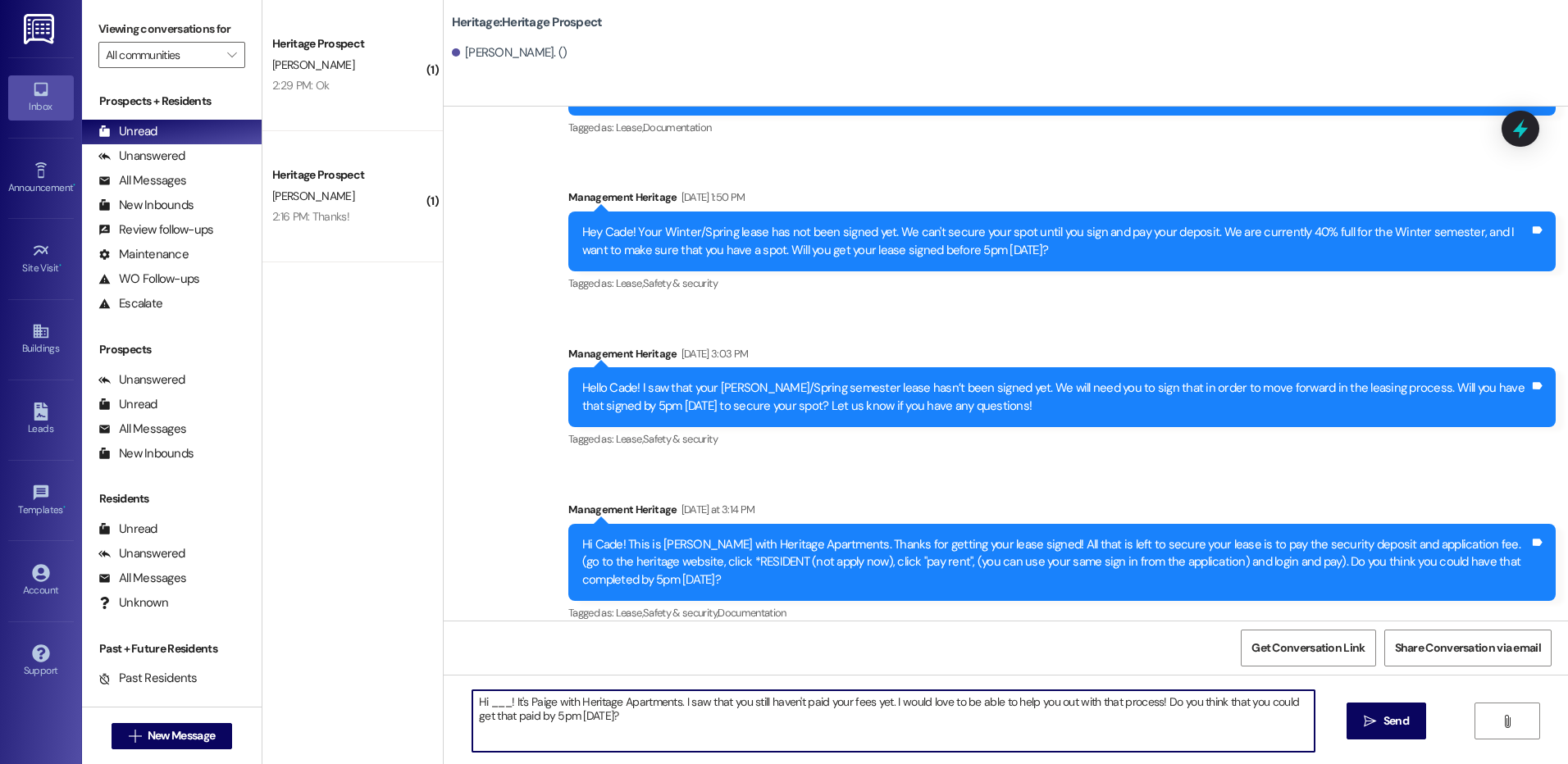
click at [490, 701] on textarea "Hi ___! It's Paige with Heritage Apartments. I saw that you still haven't paid …" at bounding box center [893, 721] width 842 height 62
click at [867, 711] on textarea "Hi Cade! It's Paige with Heritage Apartments. I saw that you still haven't paid…" at bounding box center [893, 721] width 842 height 62
click at [903, 709] on textarea "Hi Cade! It's Paige with Heritage Apartments. I saw that you still haven't paid…" at bounding box center [893, 721] width 842 height 62
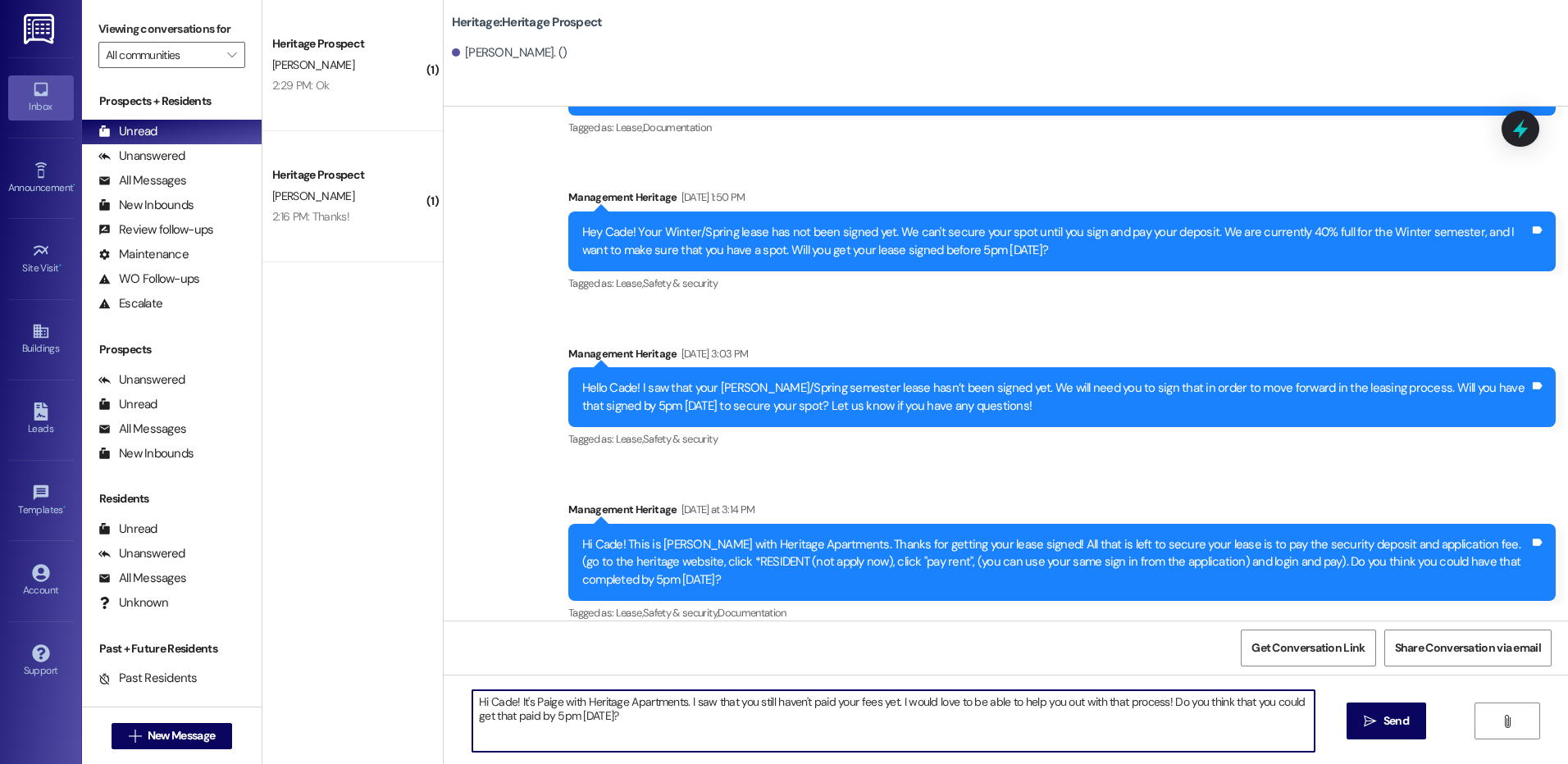
click at [903, 709] on textarea "Hi Cade! It's Paige with Heritage Apartments. I saw that you still haven't paid…" at bounding box center [893, 721] width 842 height 62
type textarea "Hi Cade! It's Paige with Heritage Apartments. I saw that you still haven't paid…"
click at [1347, 730] on button " Send" at bounding box center [1387, 721] width 80 height 37
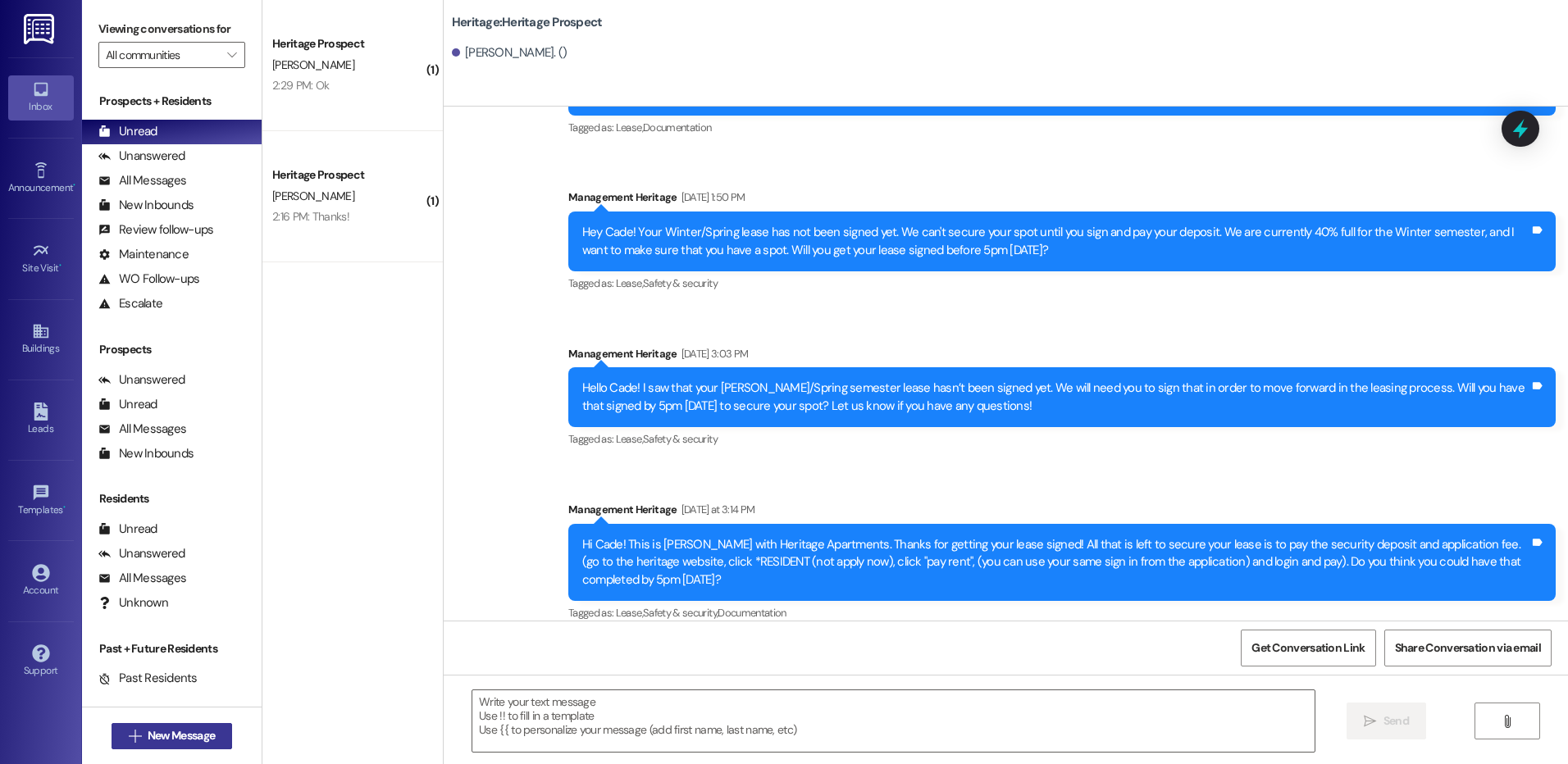
click at [166, 731] on span "New Message" at bounding box center [181, 736] width 67 height 17
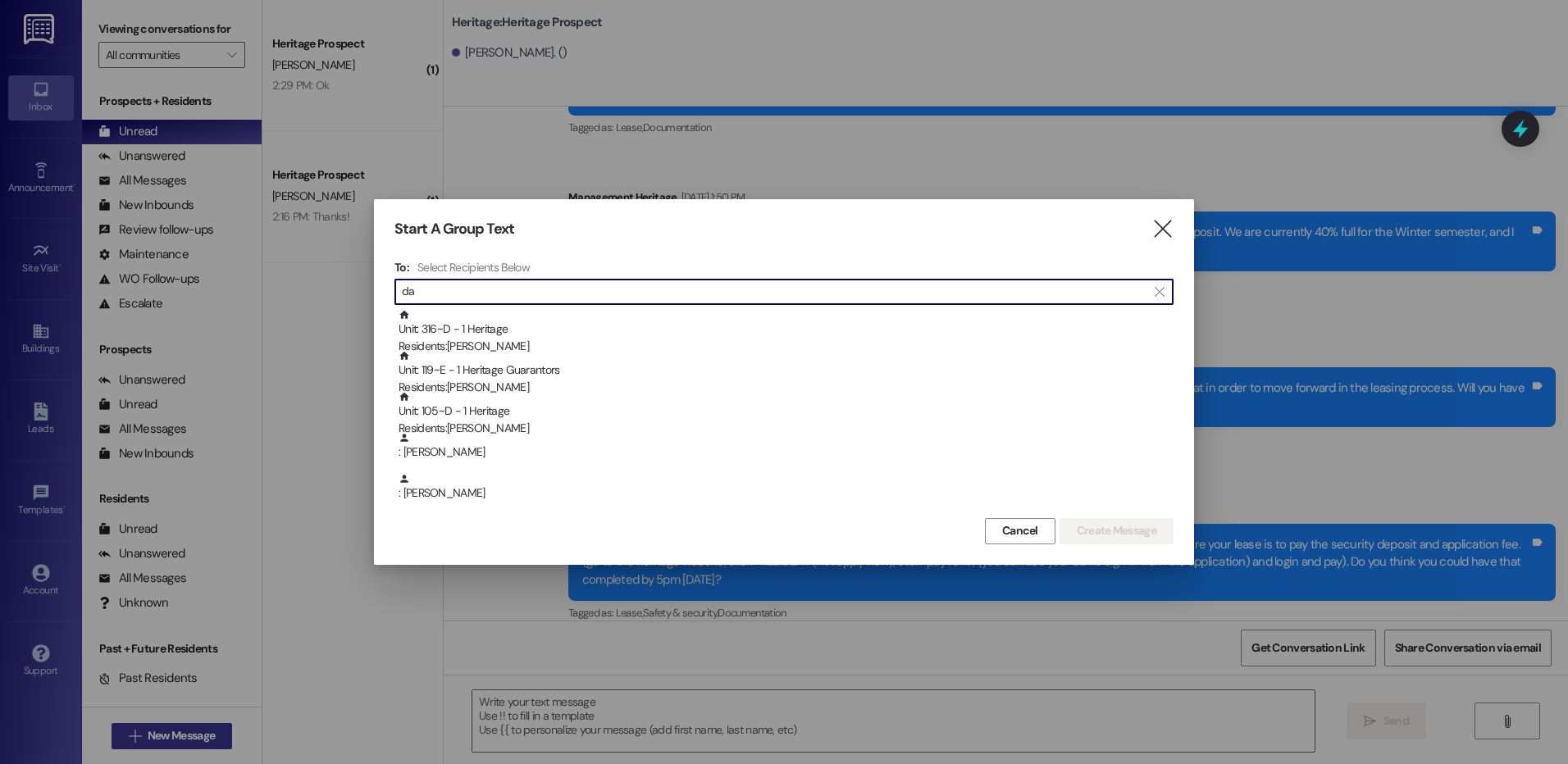
type input "d"
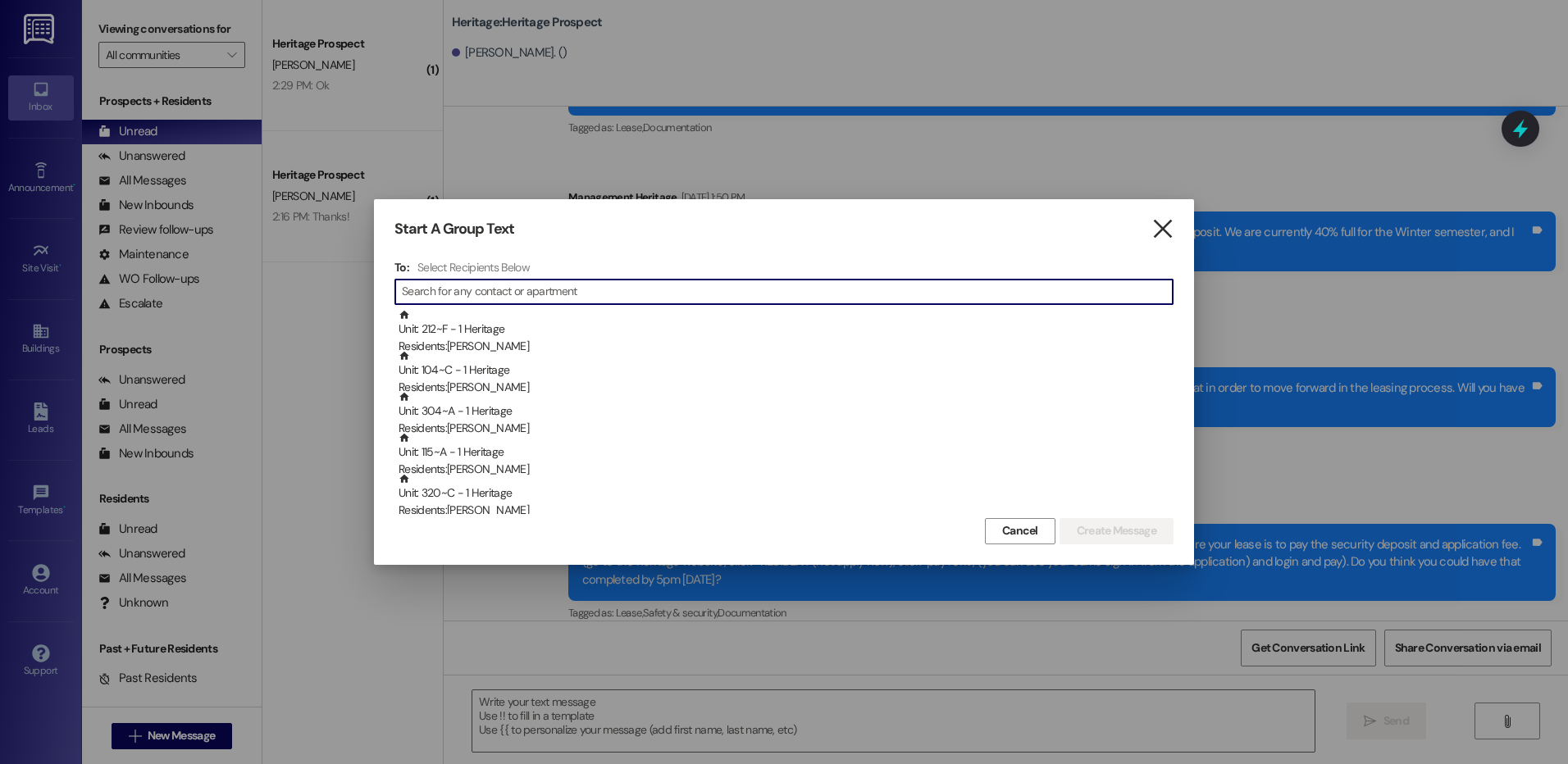
click at [1166, 238] on icon "" at bounding box center [1162, 229] width 22 height 17
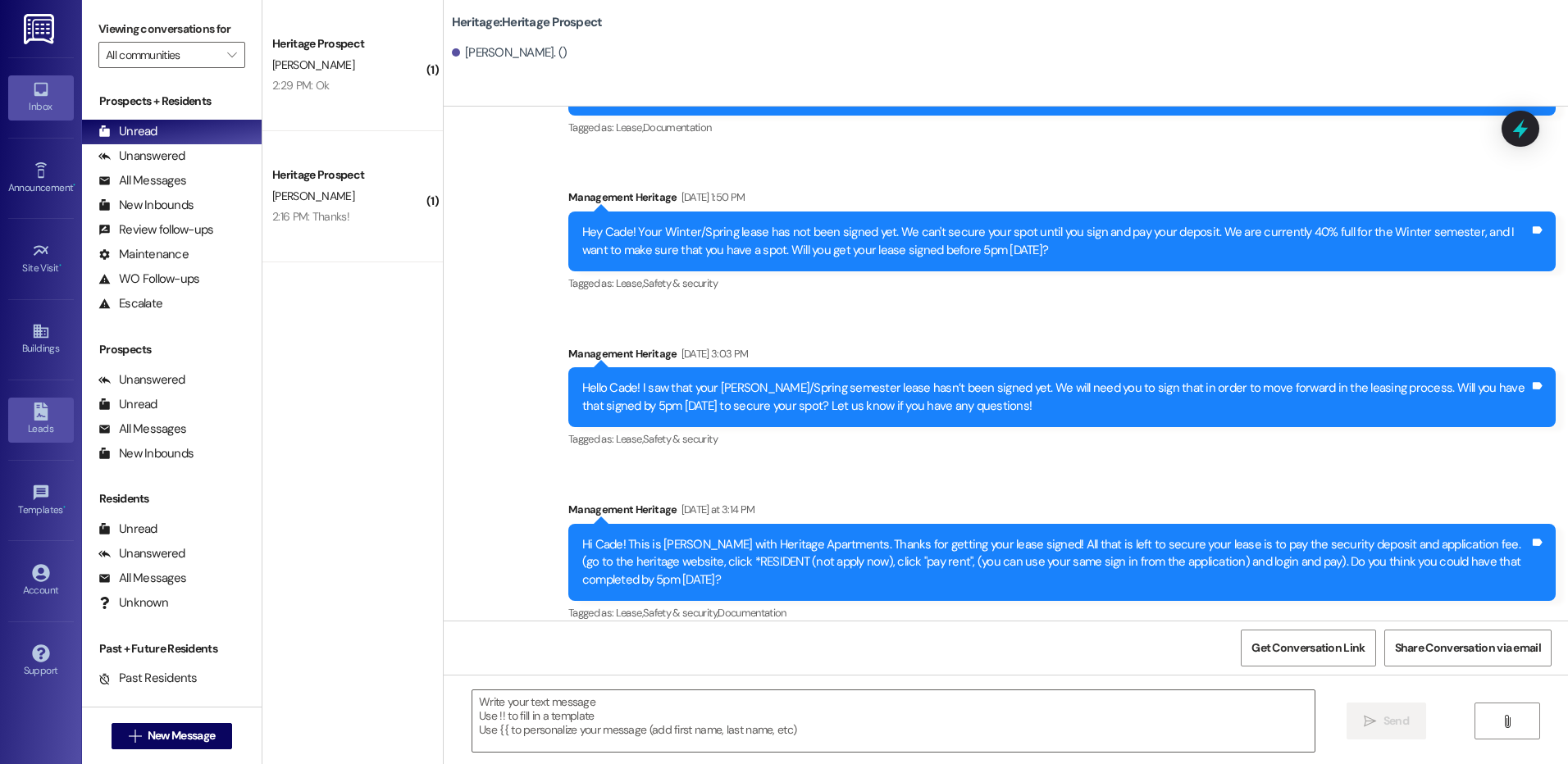
click at [35, 427] on div "Leads" at bounding box center [41, 428] width 82 height 16
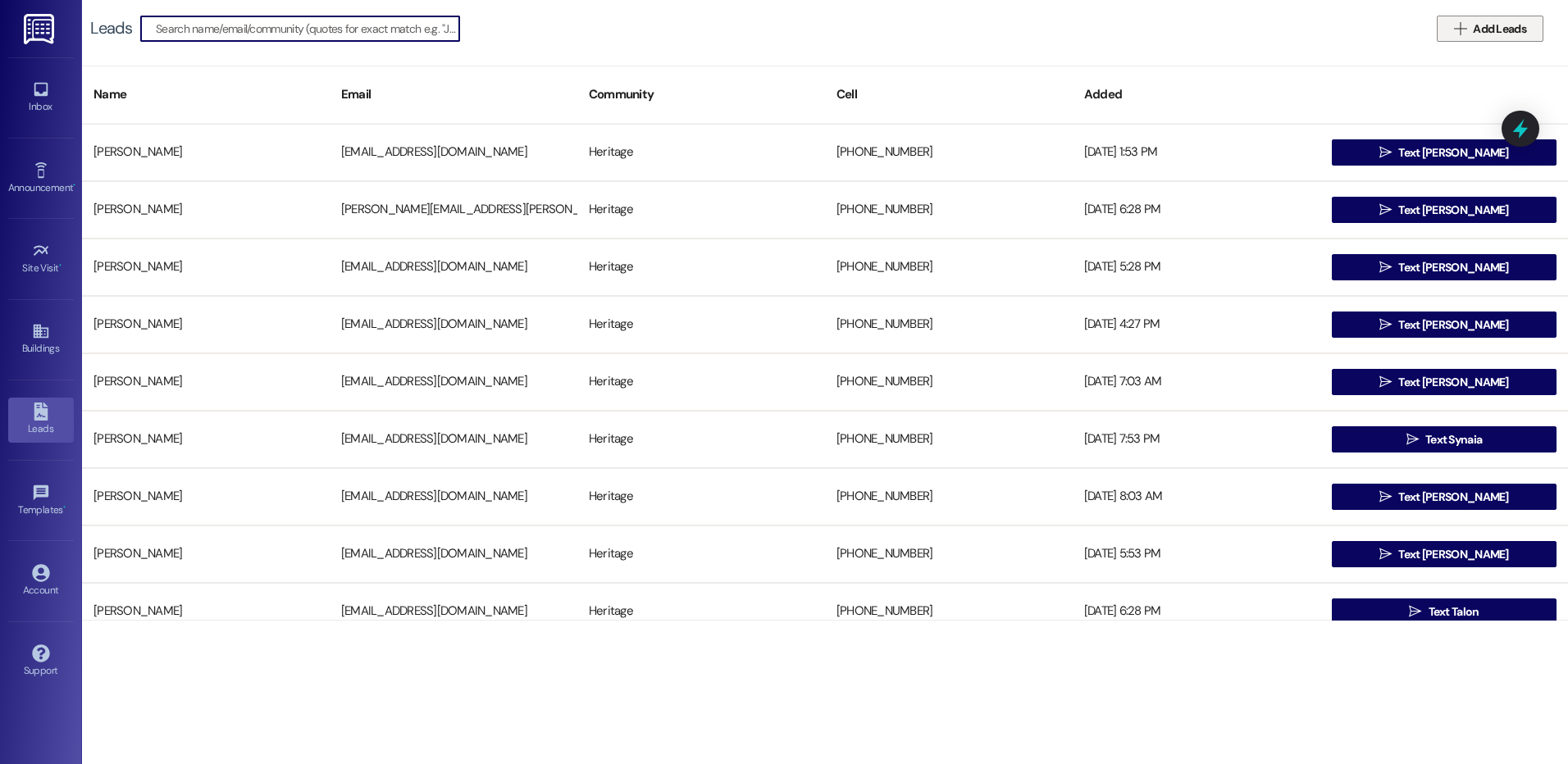
click at [1487, 15] on button " Add Leads" at bounding box center [1490, 28] width 106 height 27
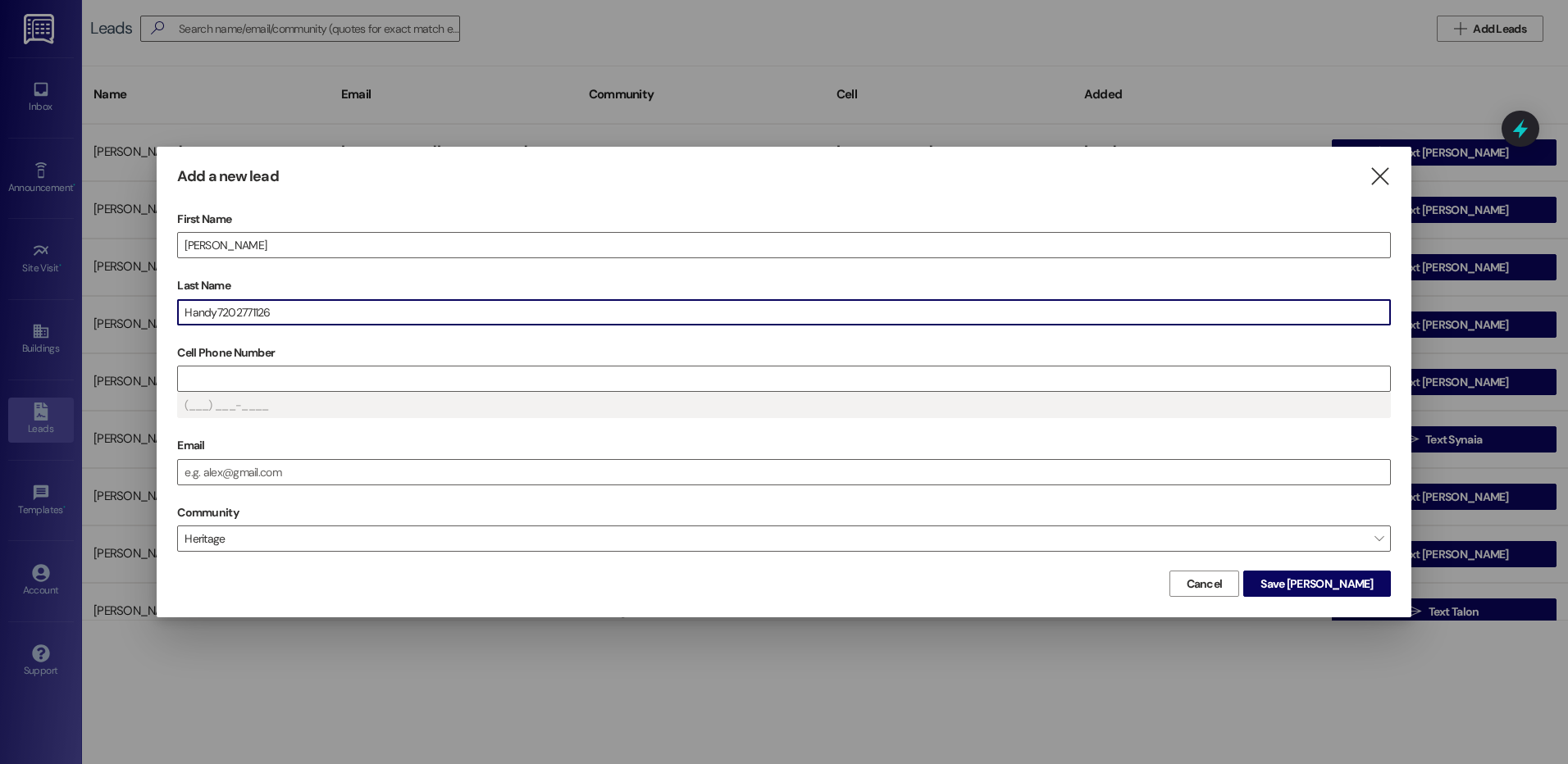
drag, startPoint x: 336, startPoint y: 315, endPoint x: 218, endPoint y: 319, distance: 118.1
click at [218, 319] on input "Handy7202771126" at bounding box center [784, 313] width 1212 height 25
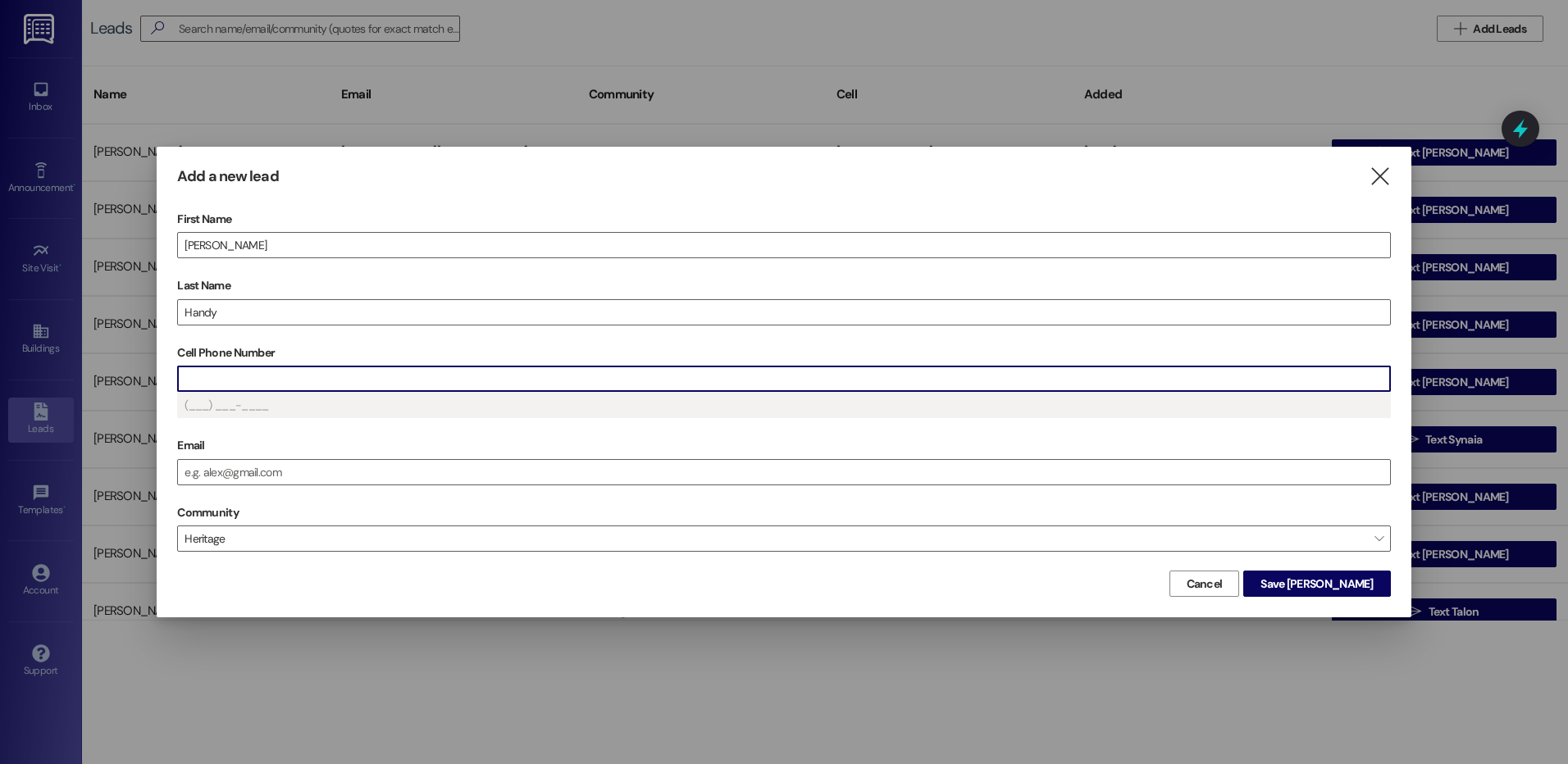
click at [218, 382] on input "Cell Phone Number" at bounding box center [784, 379] width 1212 height 25
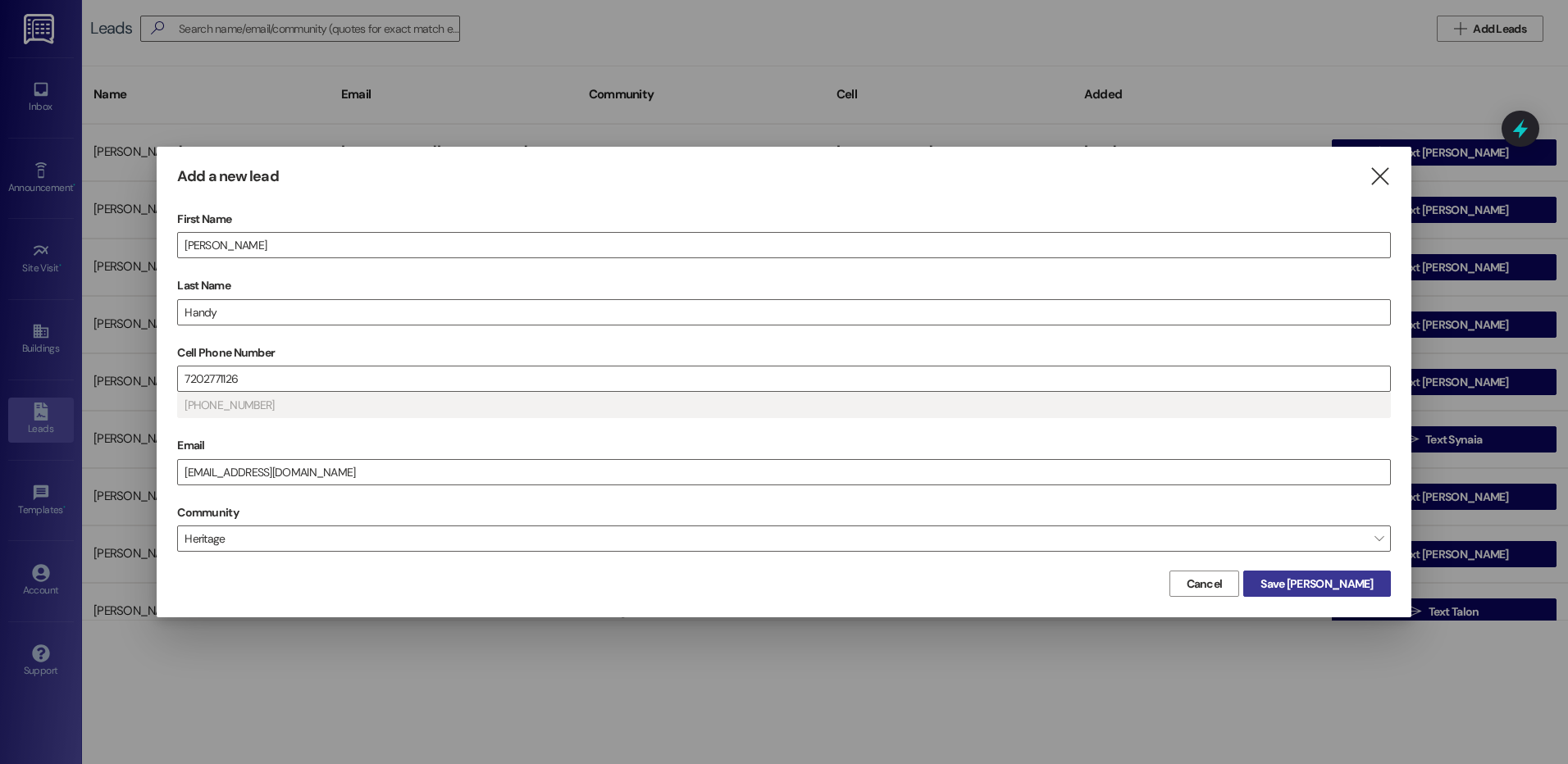
click at [1342, 588] on span "Save Daniel" at bounding box center [1317, 584] width 113 height 17
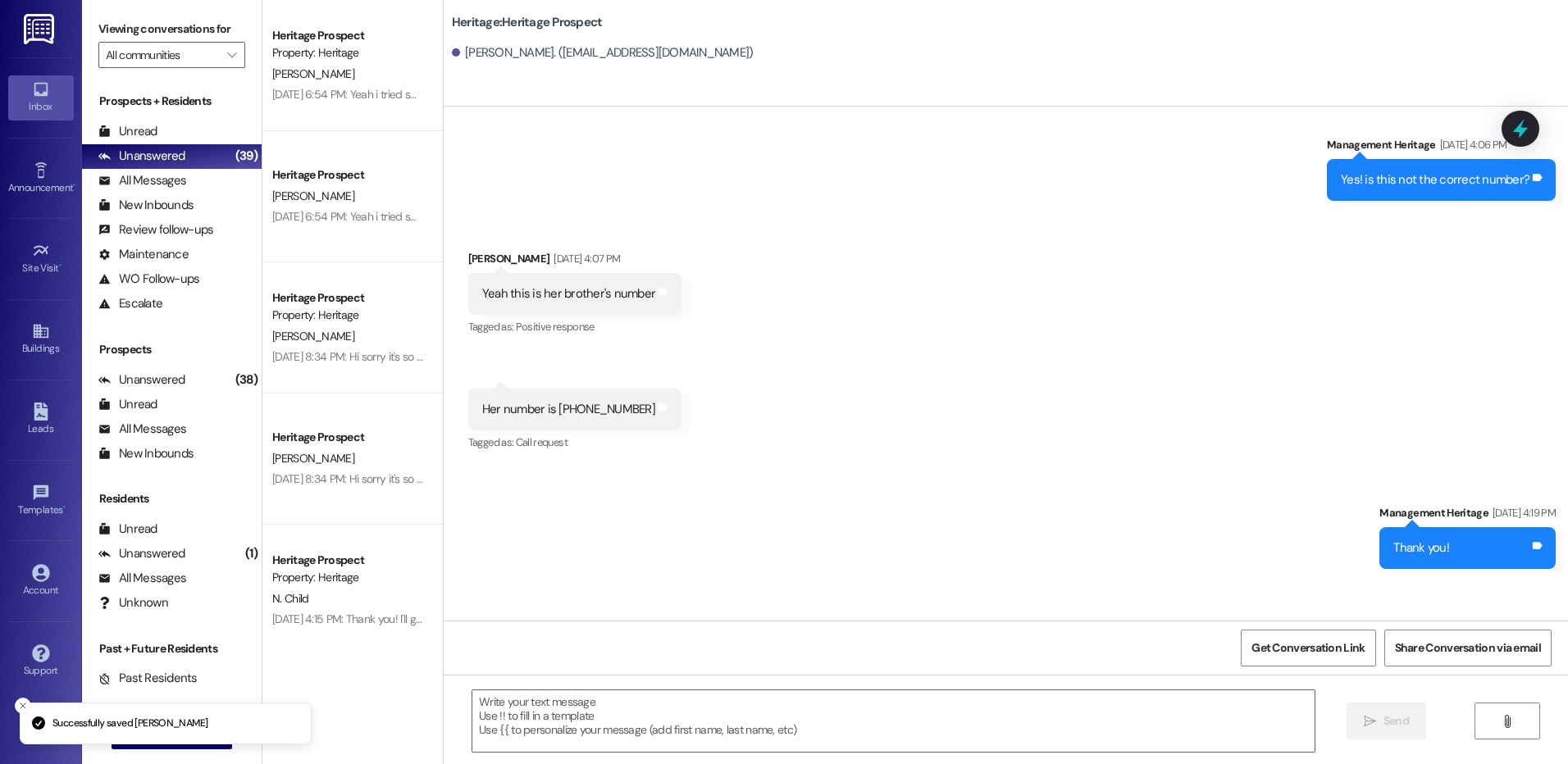
scroll to position [2092, 0]
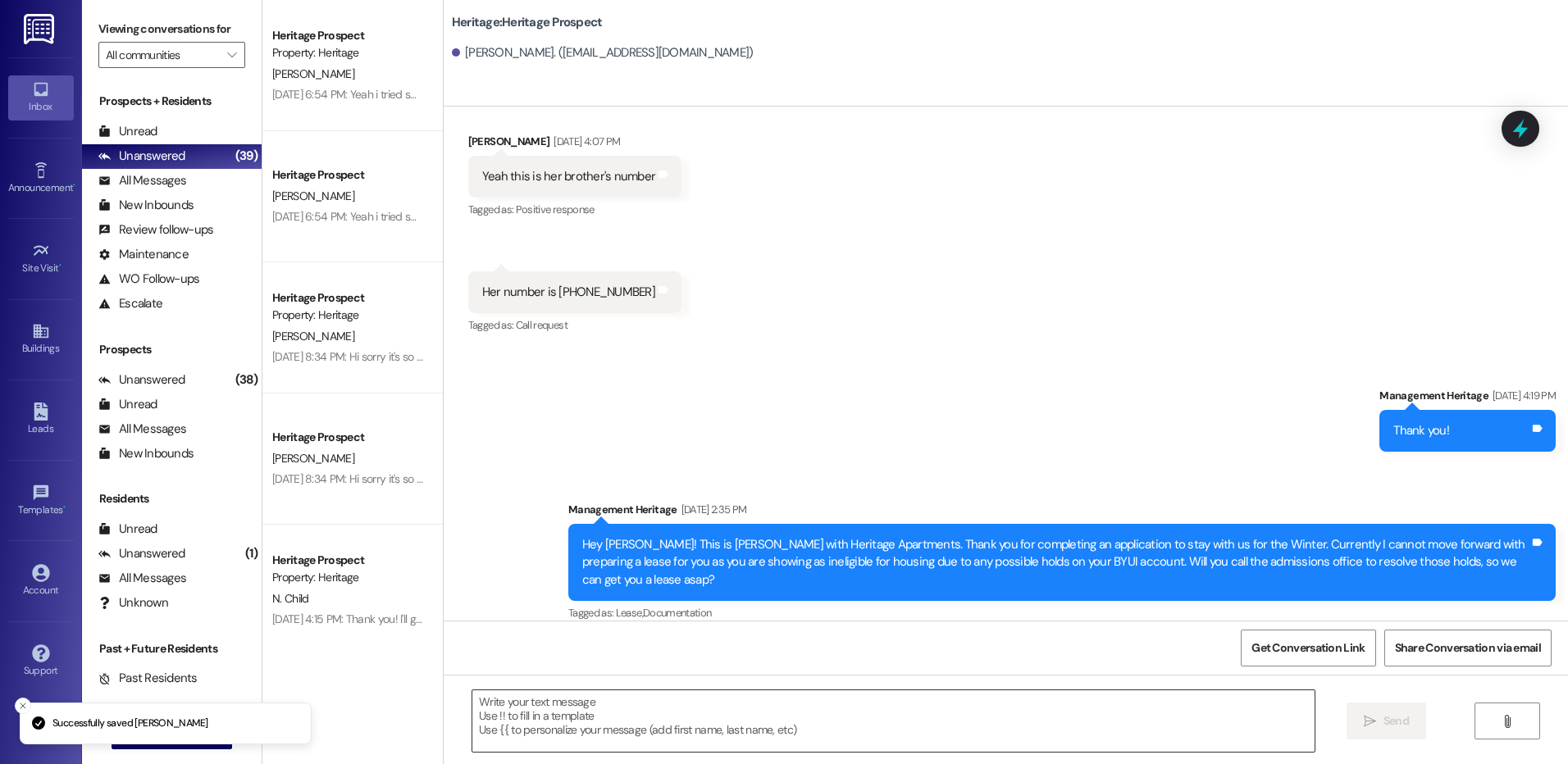
click at [619, 723] on textarea at bounding box center [893, 721] width 842 height 62
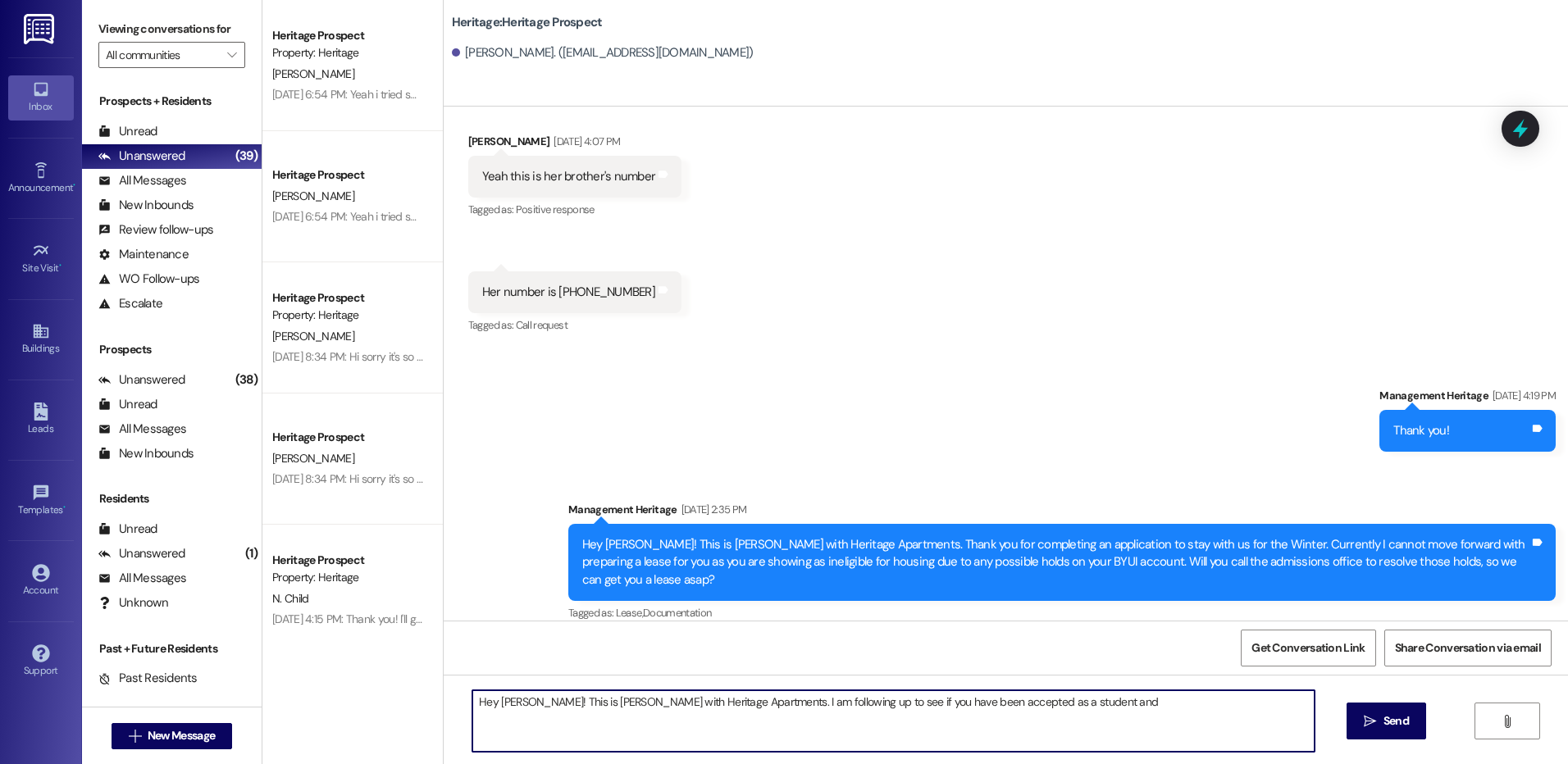
click at [1058, 710] on textarea "Hey Daniel! This is Paige with Heritage Apartments. I am following up to see if…" at bounding box center [893, 721] width 842 height 62
click at [1050, 703] on textarea "Hey [PERSON_NAME]! This is [PERSON_NAME] with Heritage Apartments. I am followi…" at bounding box center [893, 721] width 842 height 62
type textarea "Hey [PERSON_NAME]! This is [PERSON_NAME] with Heritage Apartments. I am followi…"
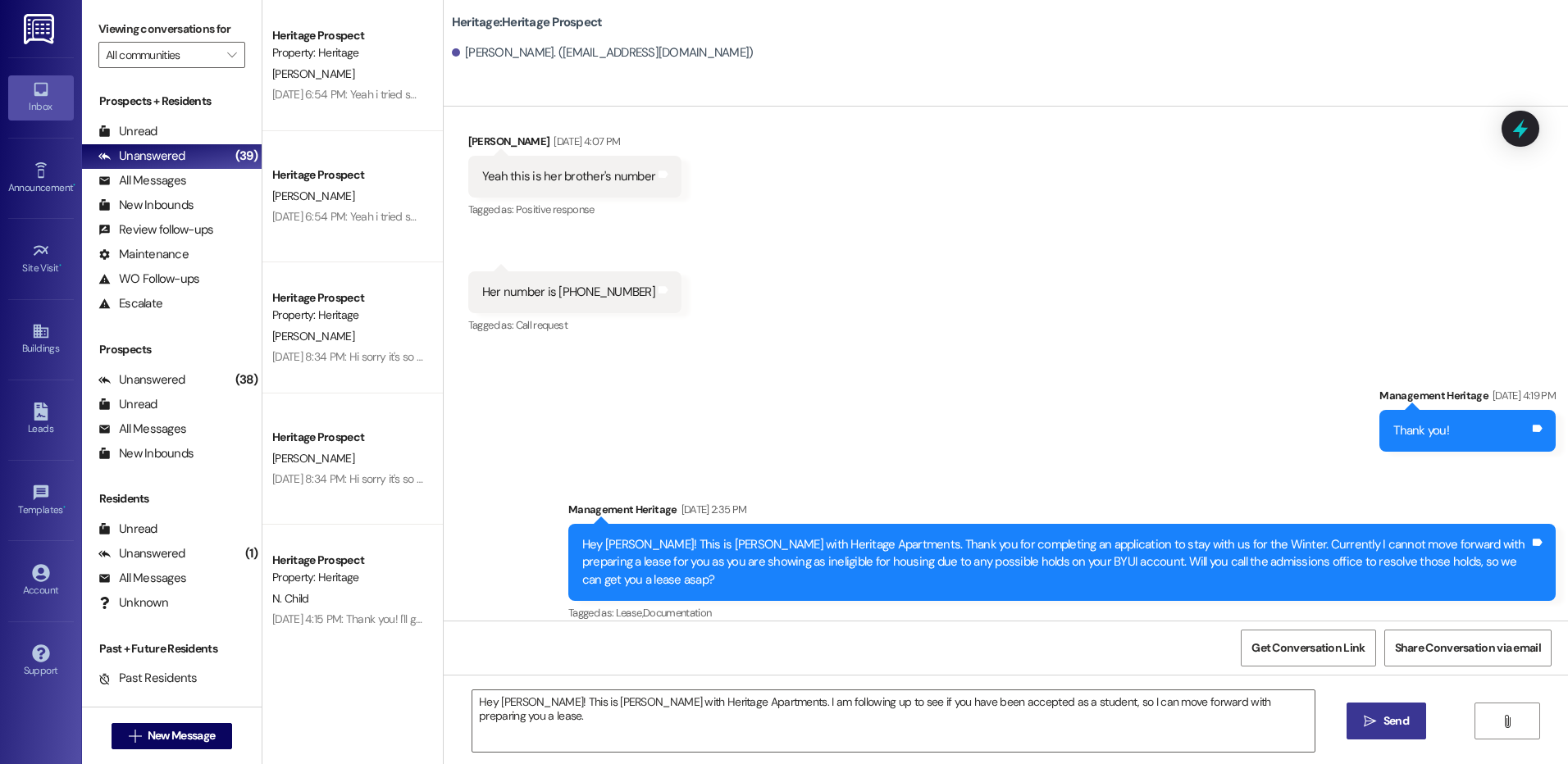
click at [1407, 705] on button " Send" at bounding box center [1387, 721] width 80 height 37
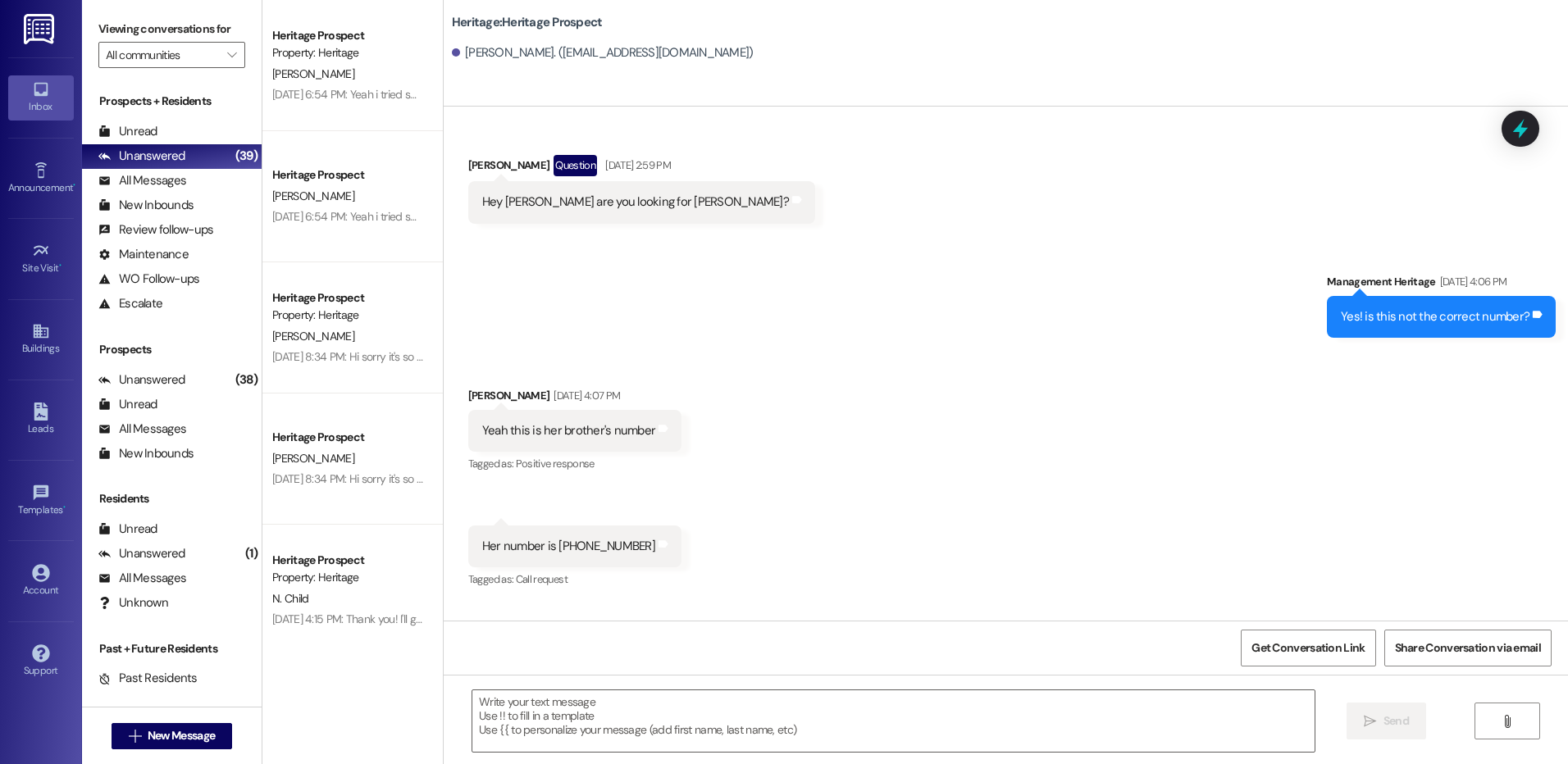
scroll to position [1822, 0]
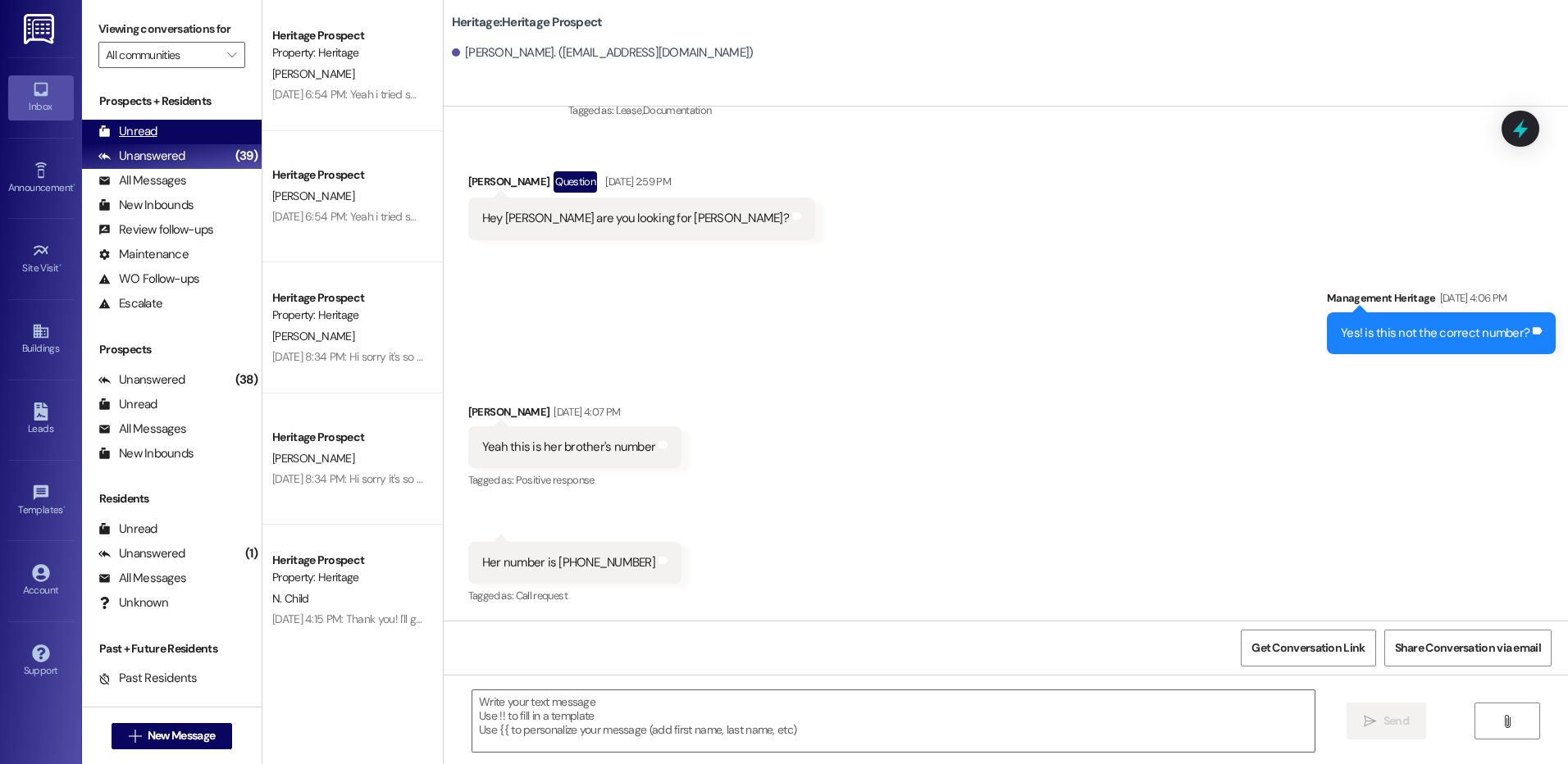
click at [191, 135] on div "Unread (0)" at bounding box center [172, 132] width 179 height 25
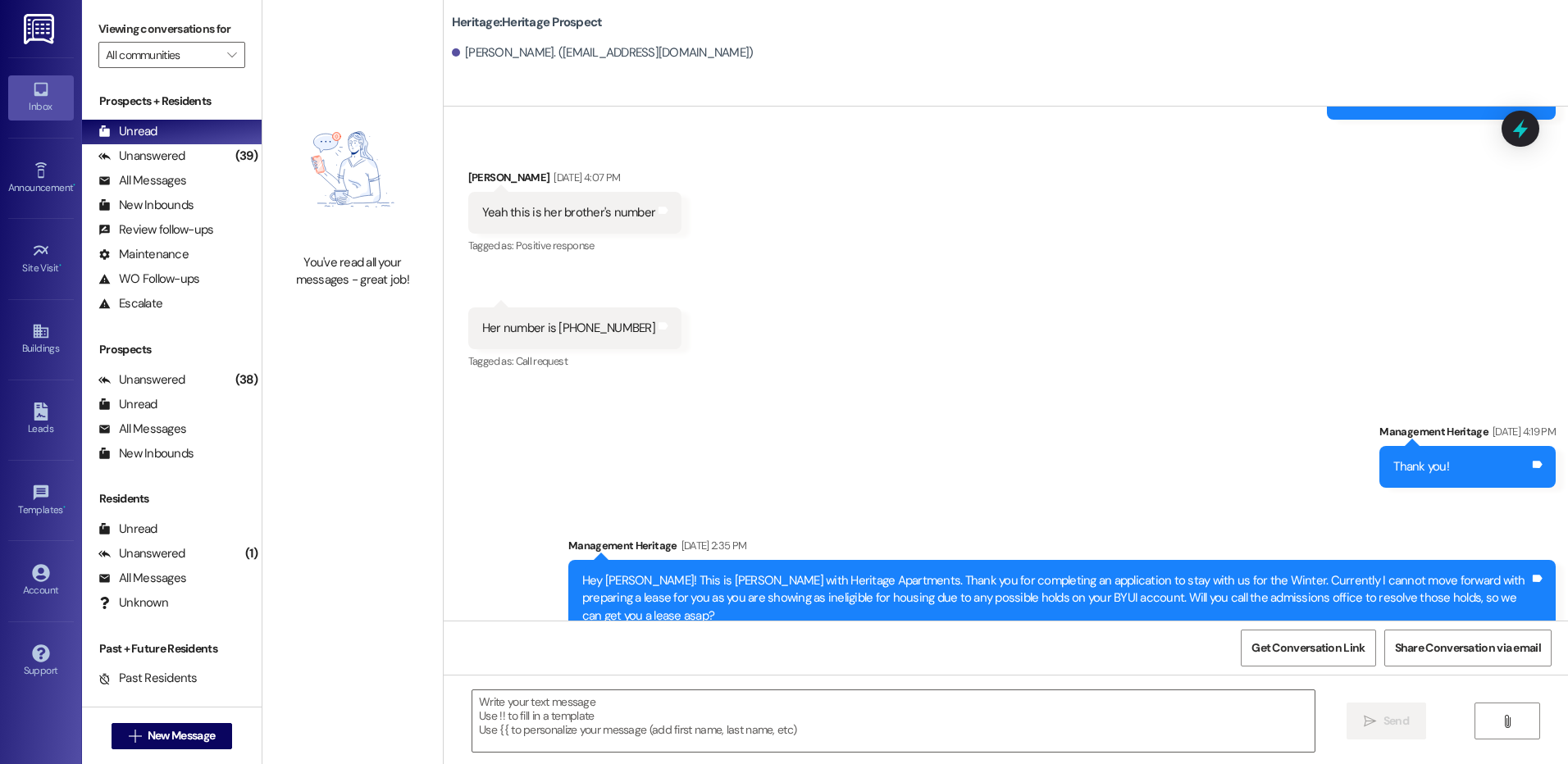
scroll to position [2230, 0]
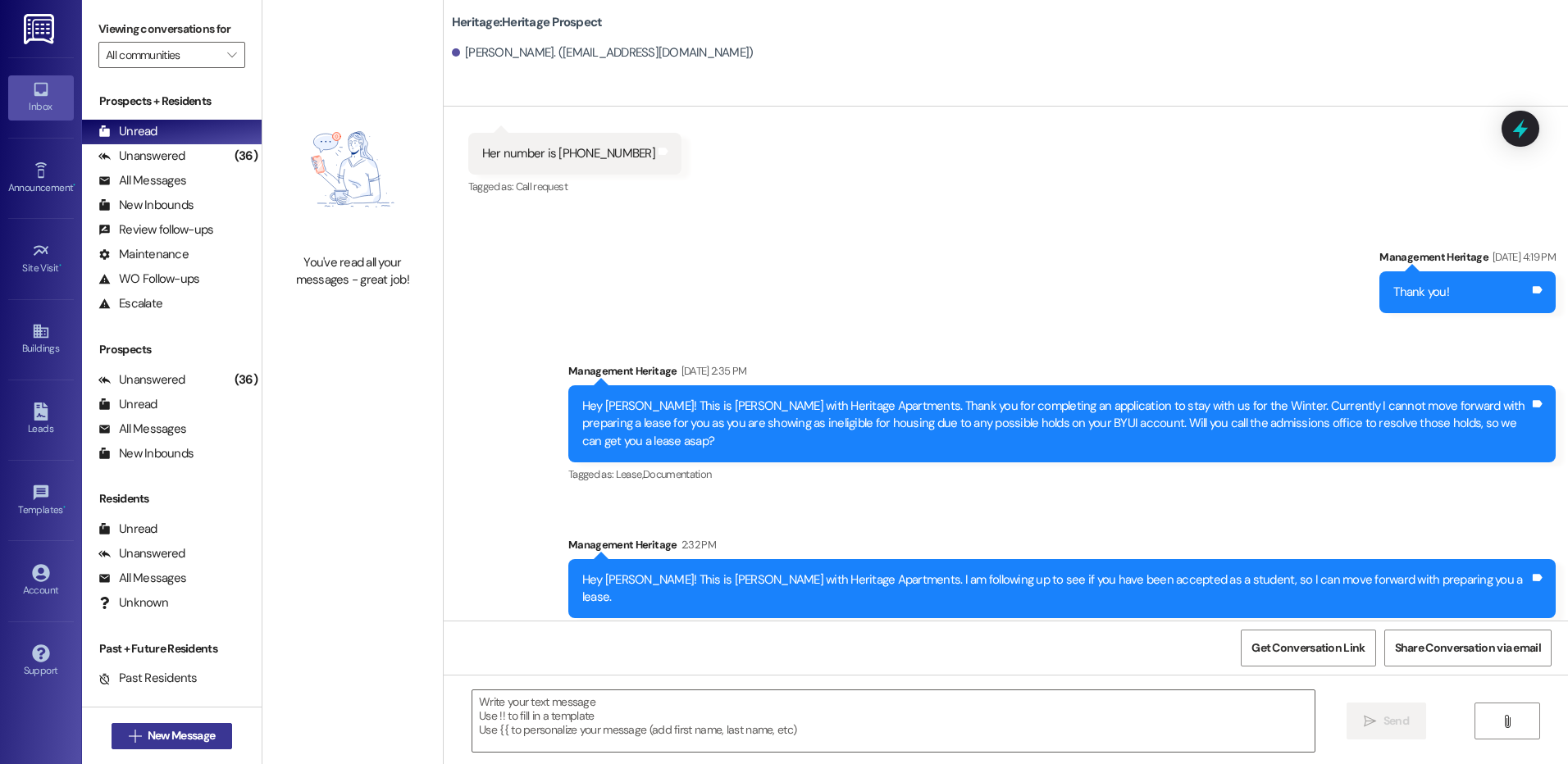
click at [169, 728] on span "New Message" at bounding box center [181, 736] width 67 height 17
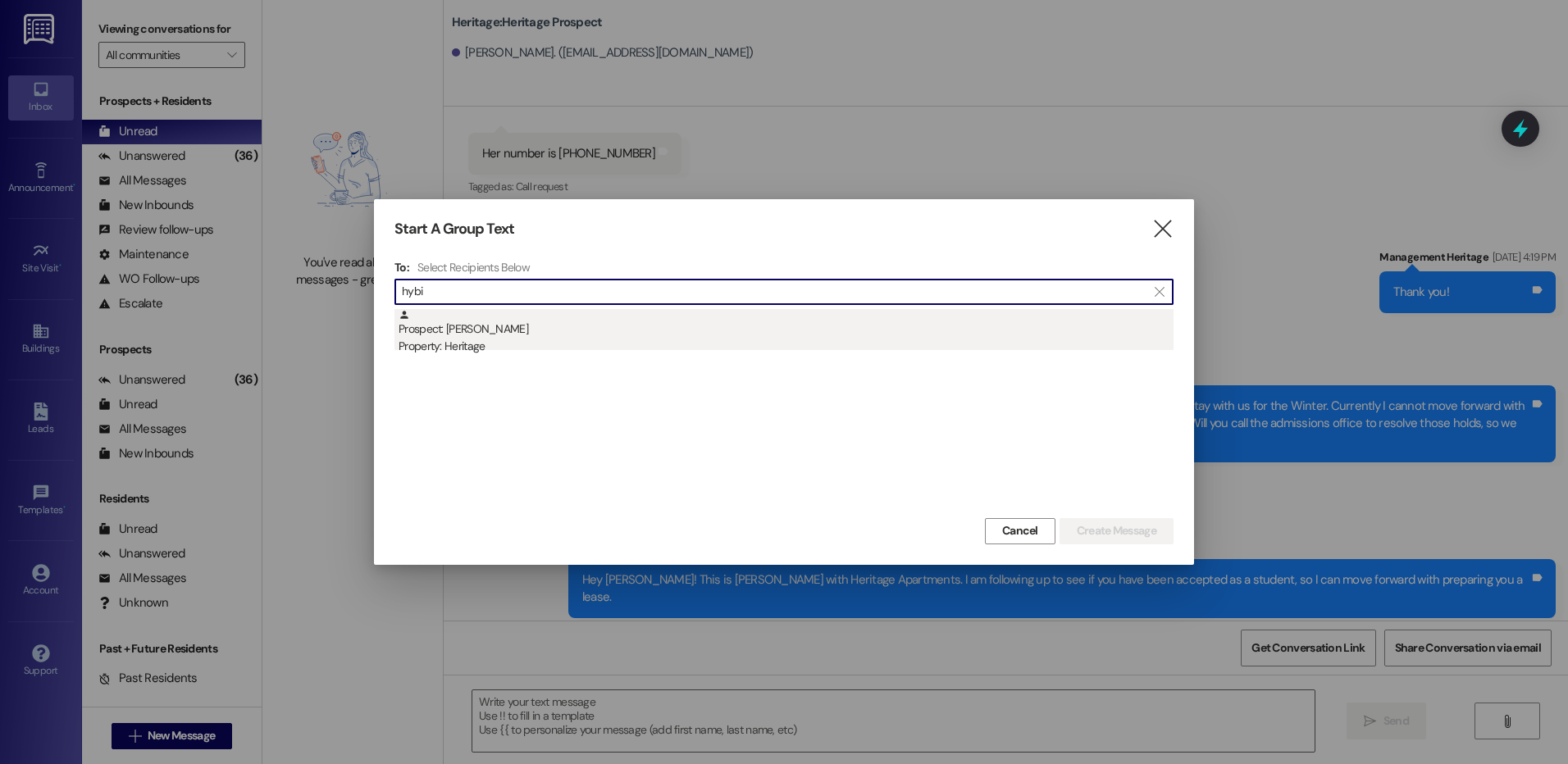
type input "hybi"
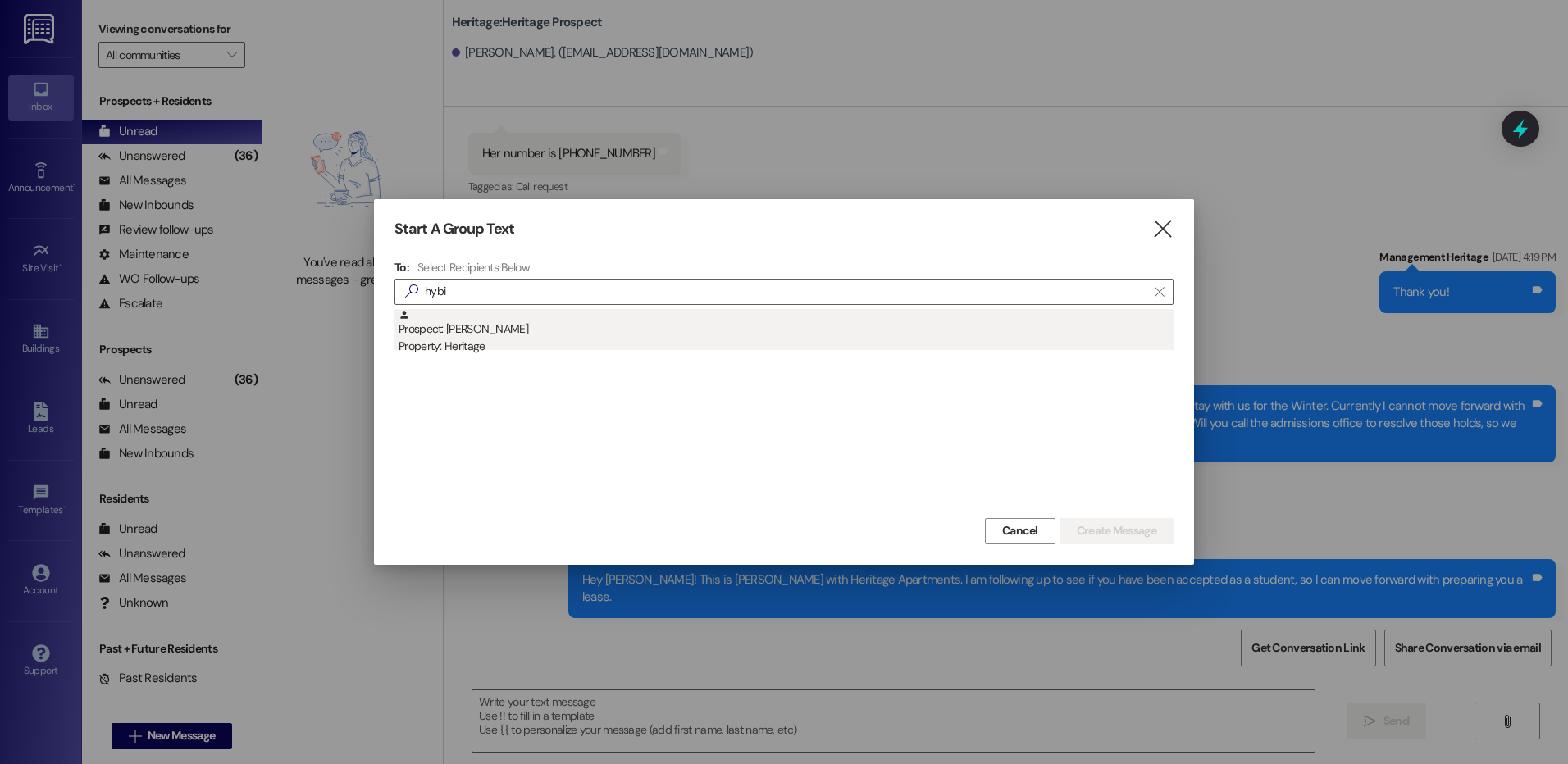
click at [556, 319] on div "Prospect: Margaret Hybiak Property: Heritage" at bounding box center [787, 332] width 775 height 46
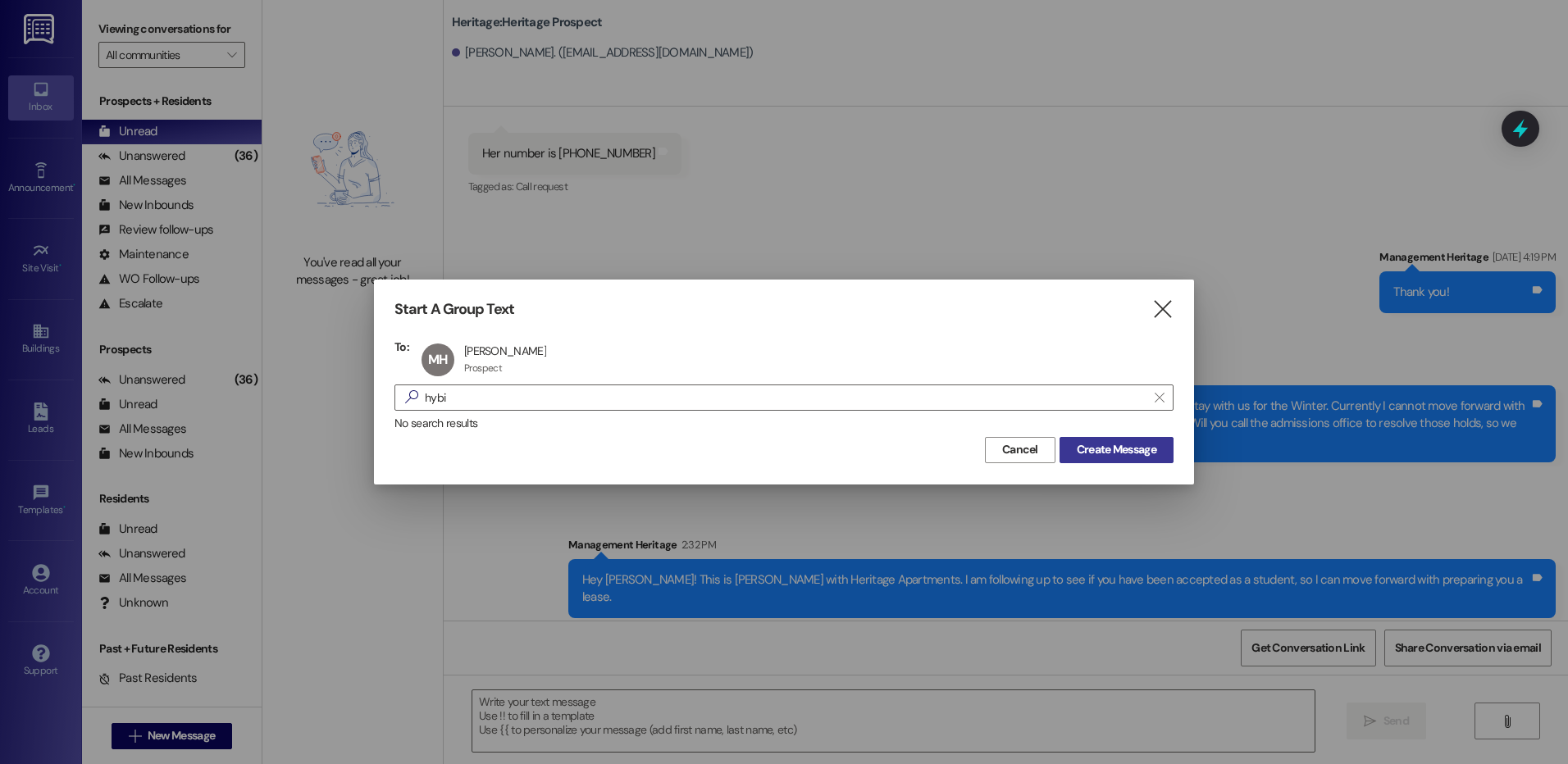
click at [1141, 455] on span "Create Message" at bounding box center [1117, 449] width 80 height 17
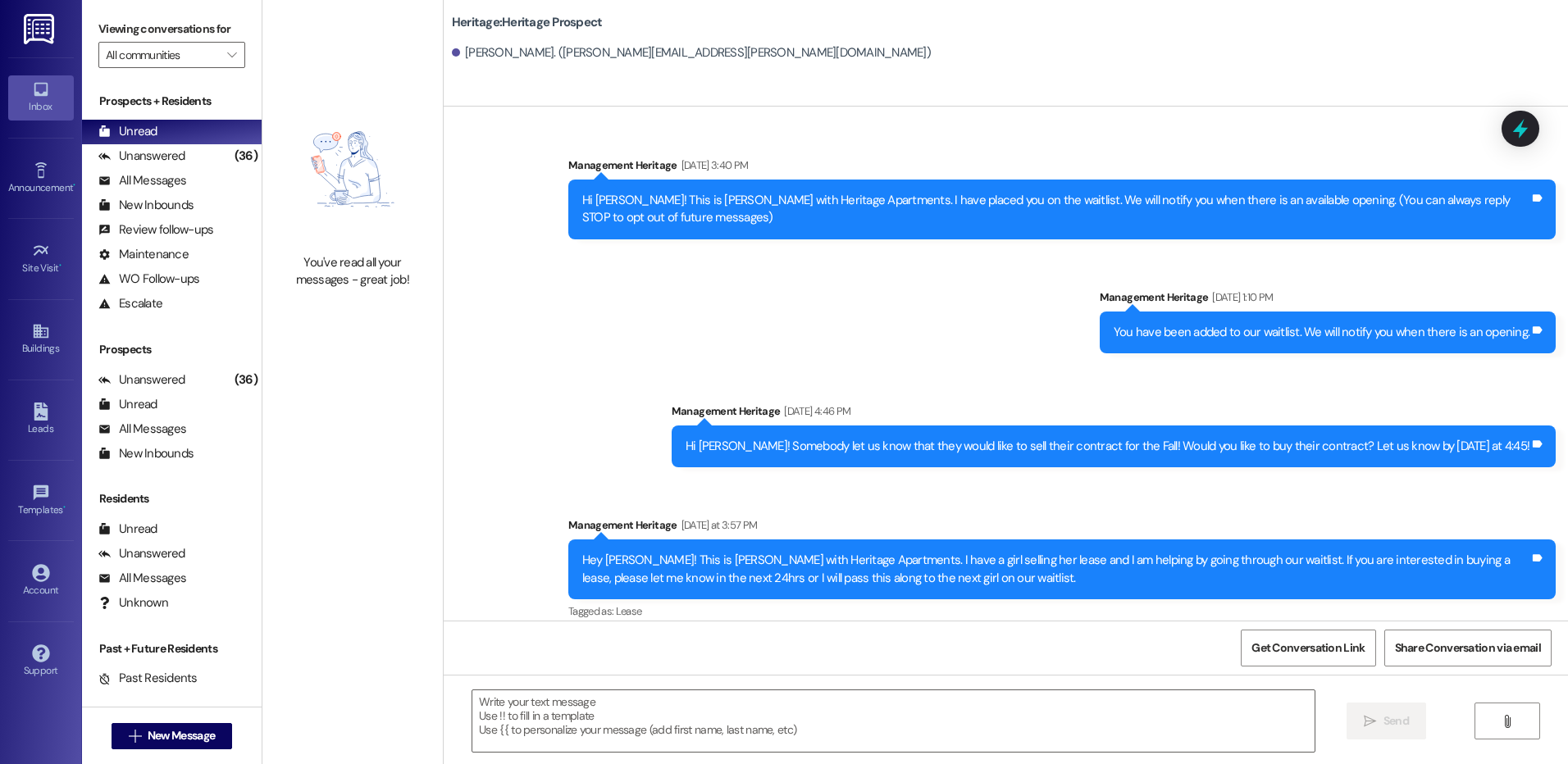
scroll to position [16, 0]
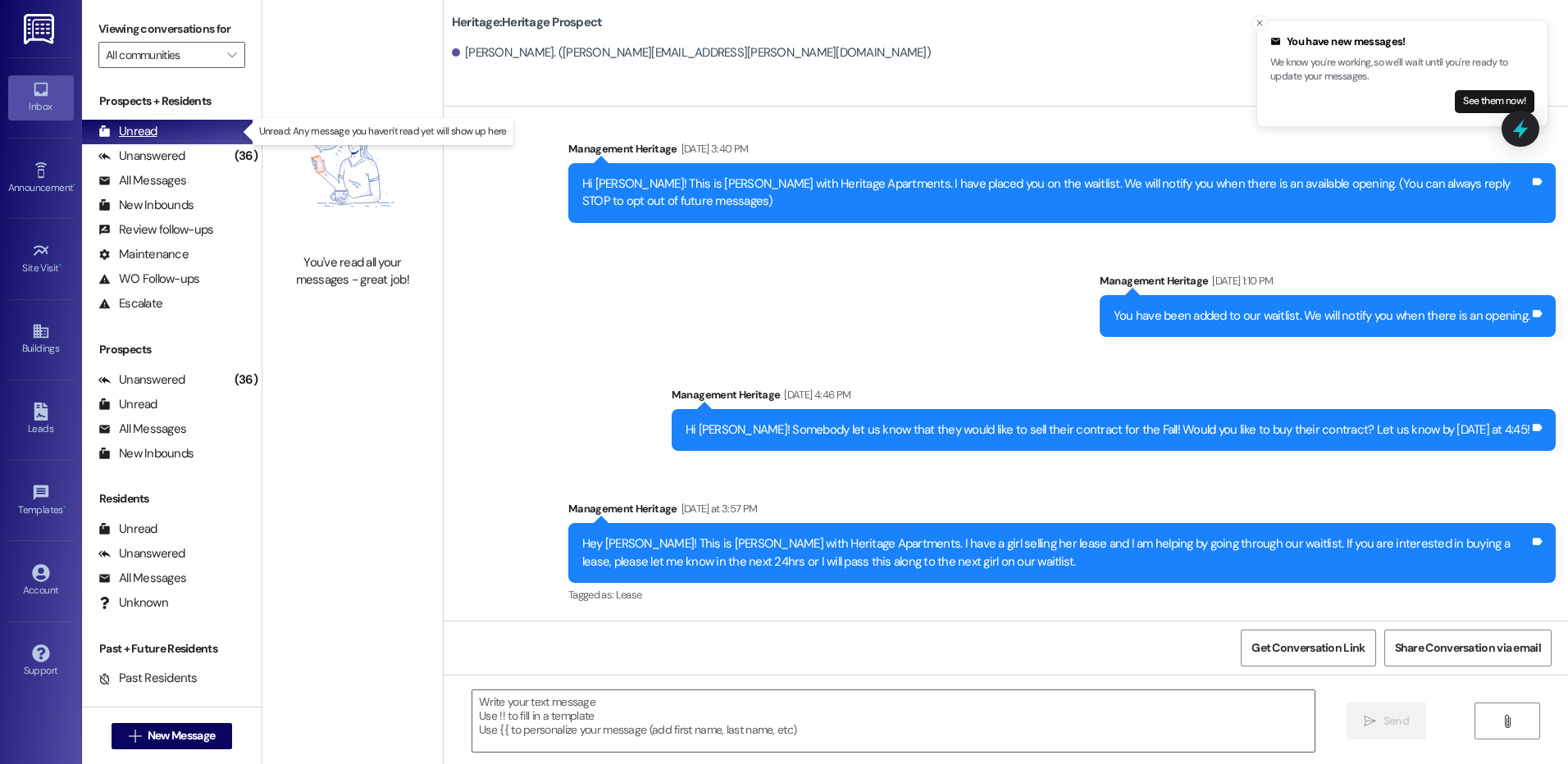
click at [140, 126] on div "Unread" at bounding box center [128, 132] width 59 height 17
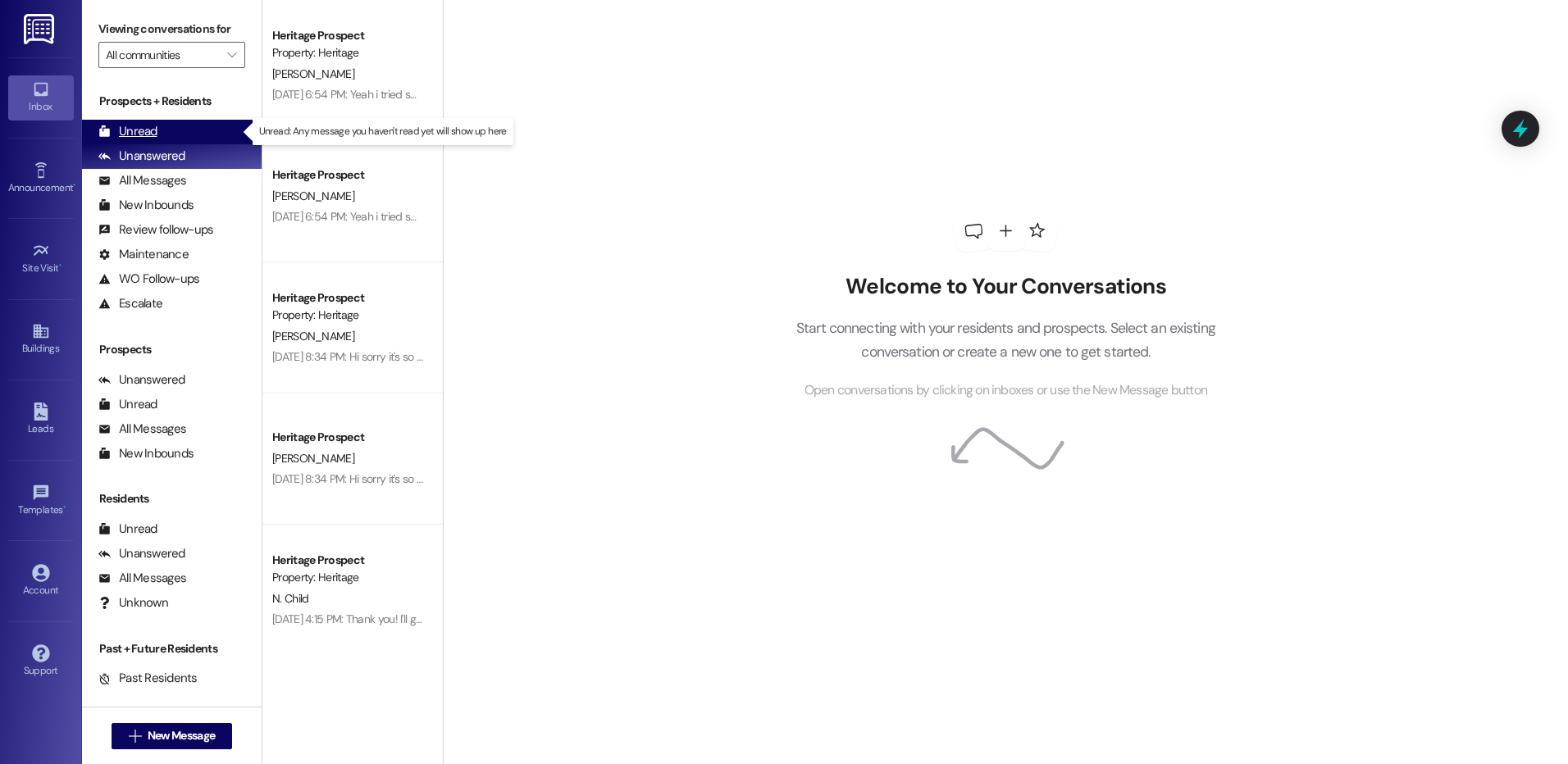
click at [137, 126] on div "Unread" at bounding box center [128, 132] width 59 height 17
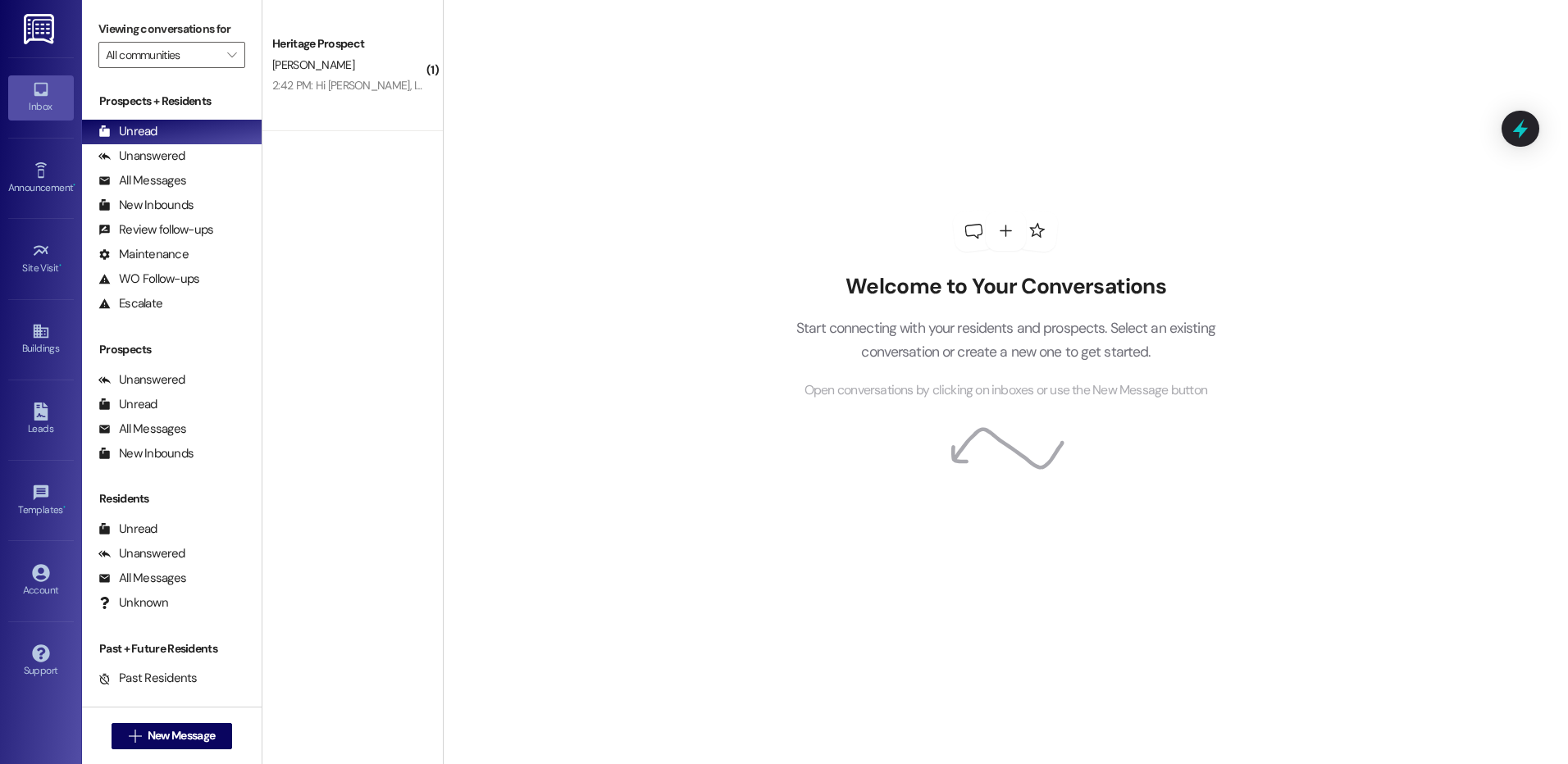
click at [319, 80] on div "2:42 PM: Hi [PERSON_NAME], I was just talking with my dad (my Guarantor), and h…" at bounding box center [842, 85] width 1140 height 15
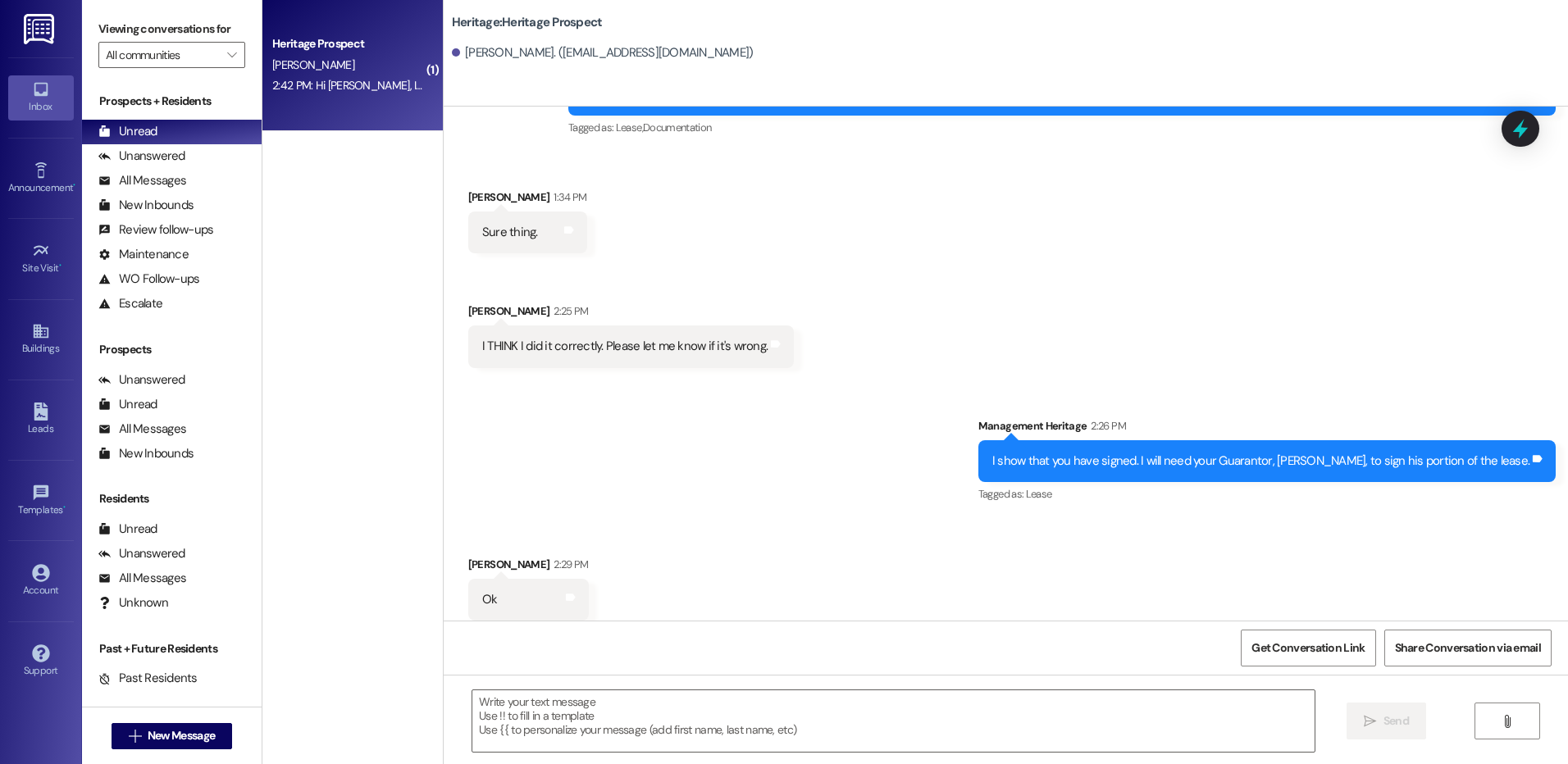
scroll to position [538, 0]
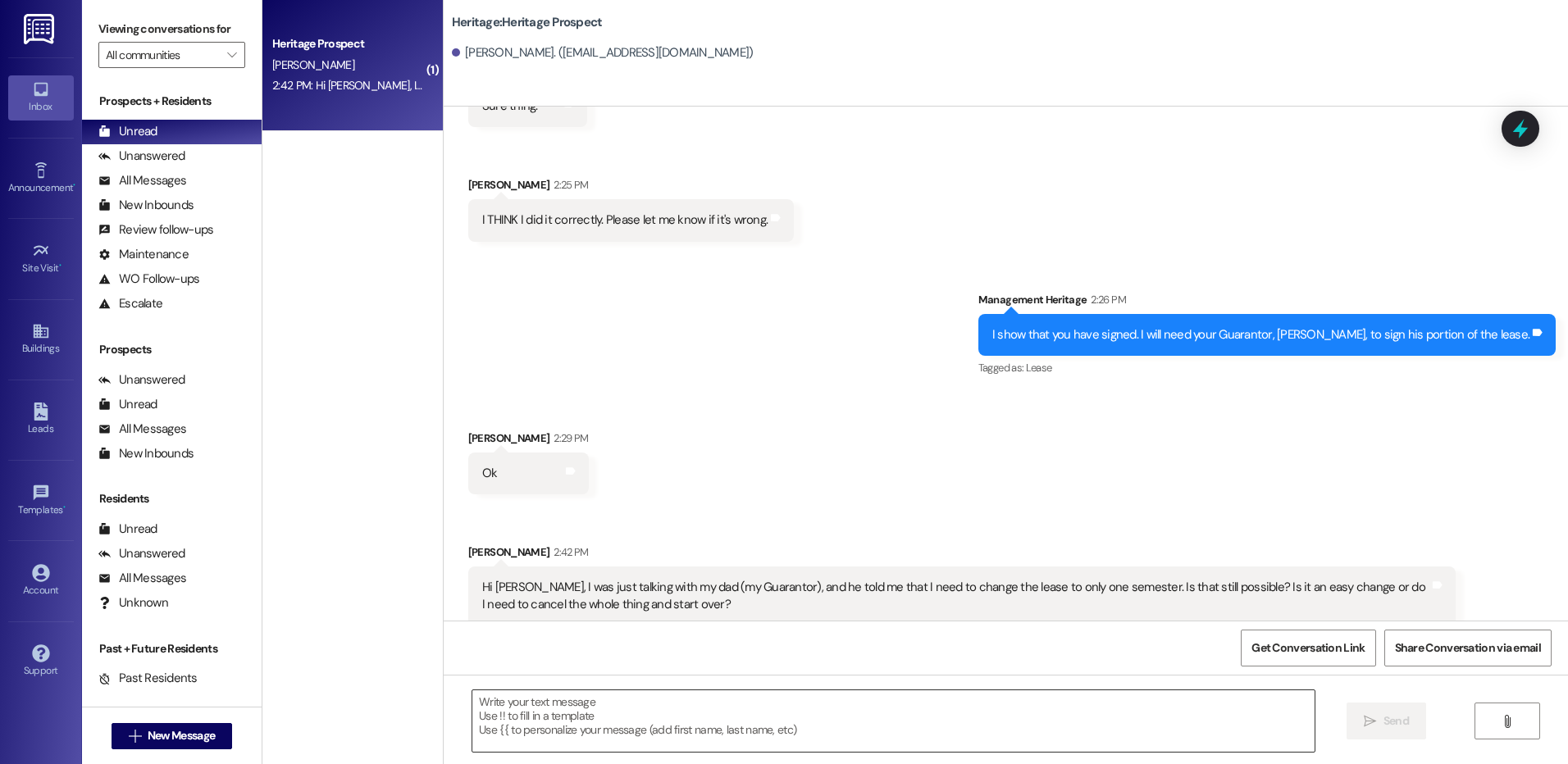
click at [822, 706] on textarea at bounding box center [893, 721] width 842 height 62
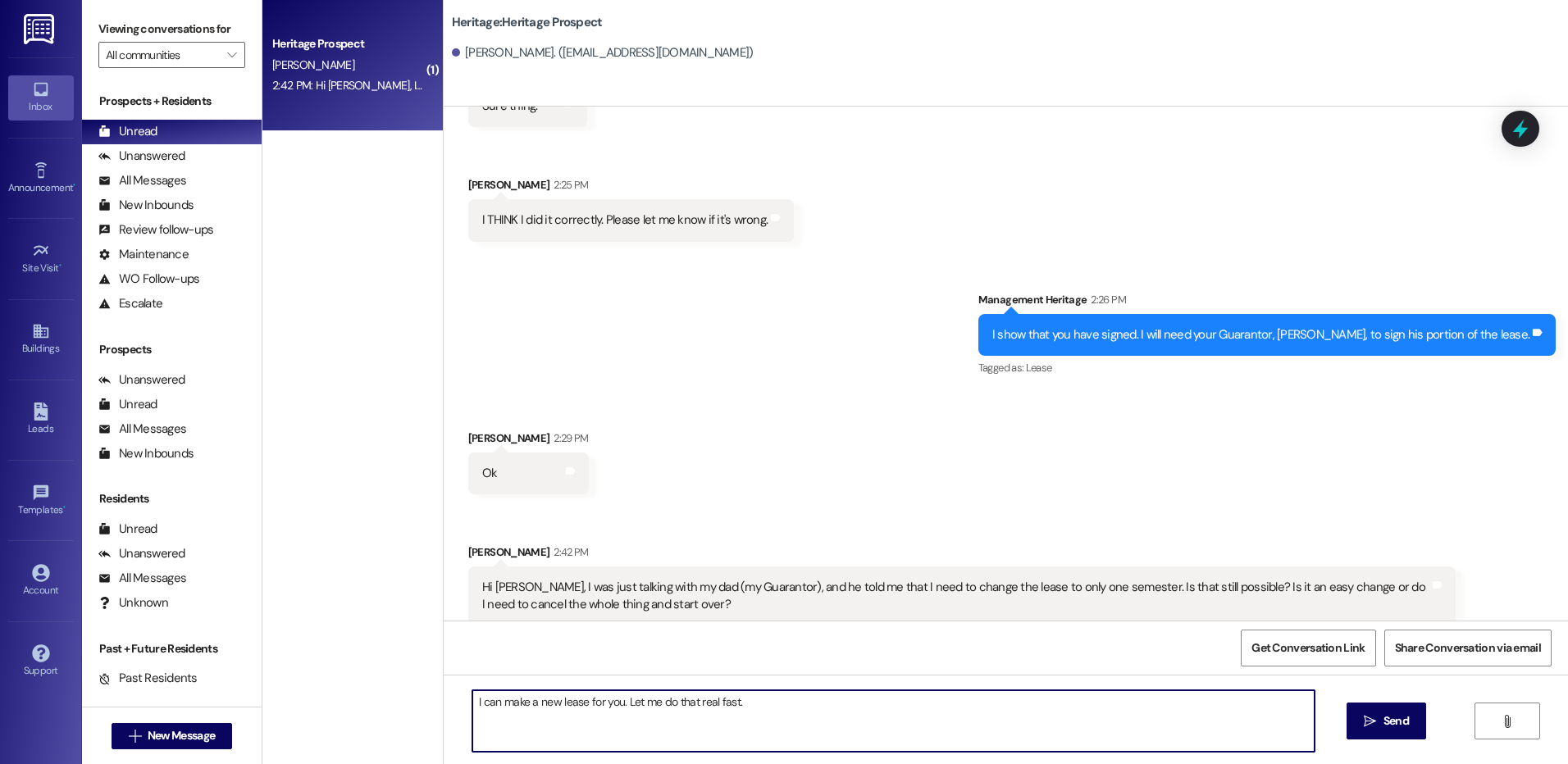
type textarea "I can make a new lease for you. Let me do that real fast."
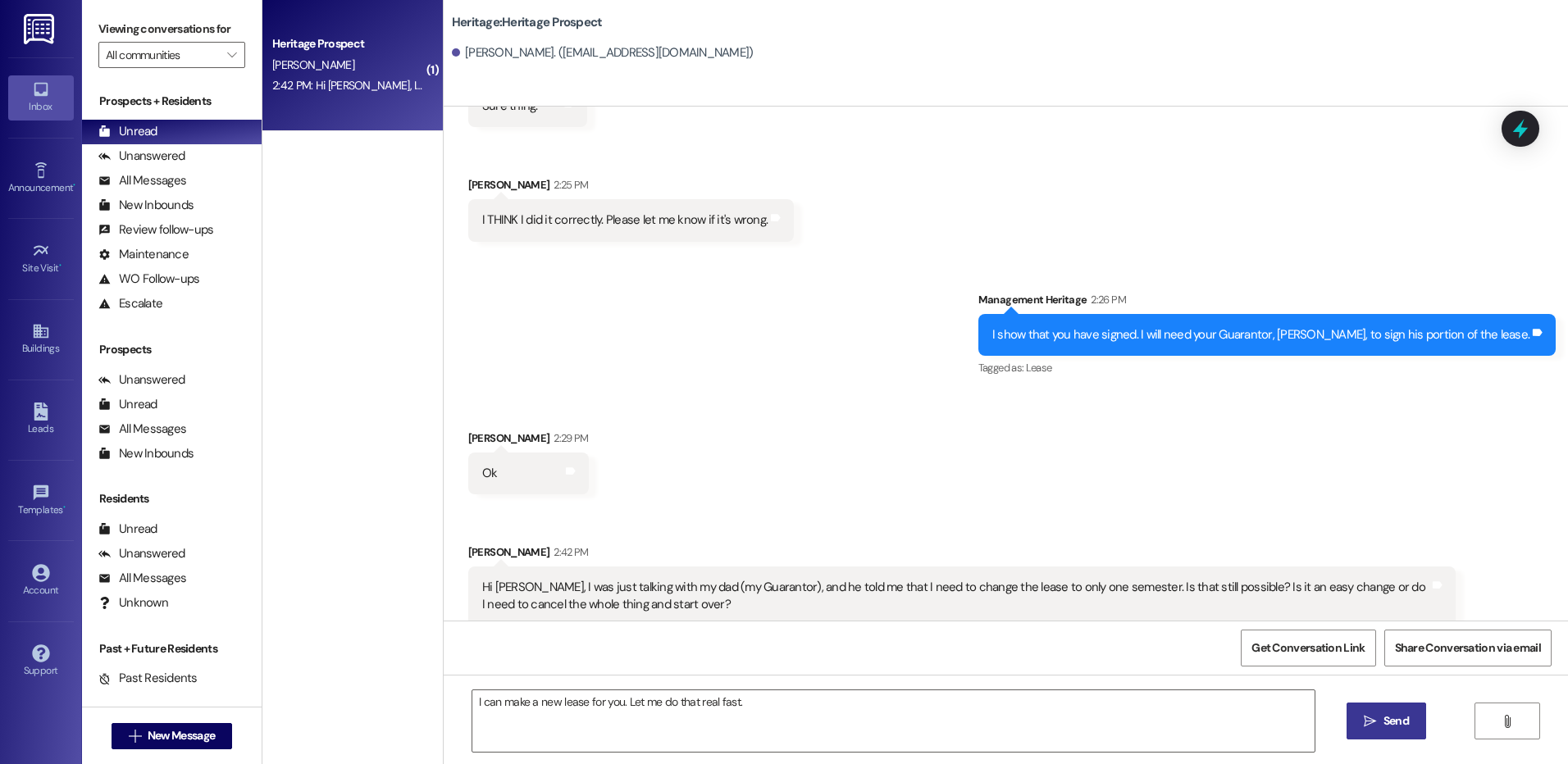
click at [1362, 734] on button " Send" at bounding box center [1387, 721] width 80 height 37
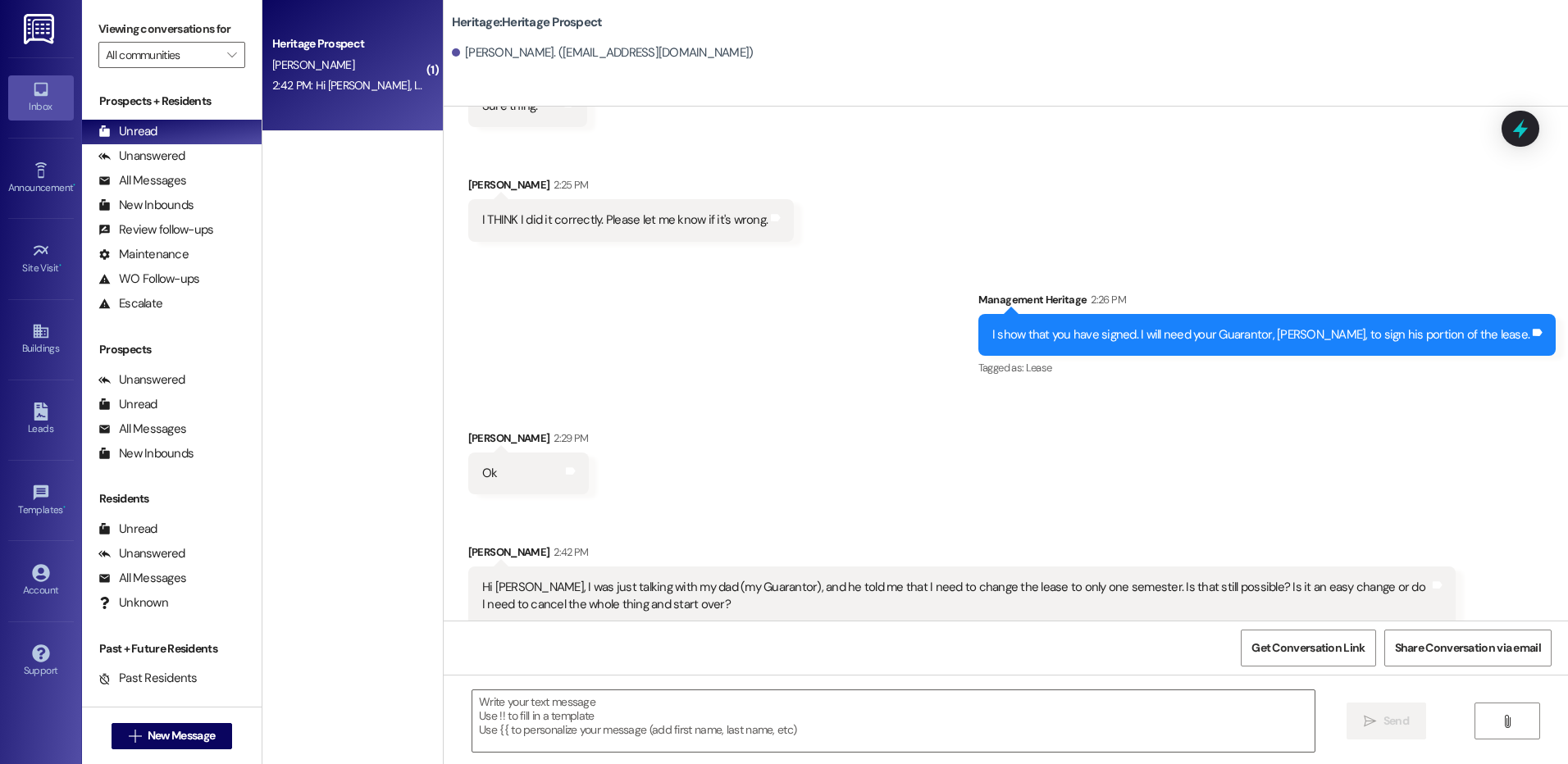
scroll to position [654, 0]
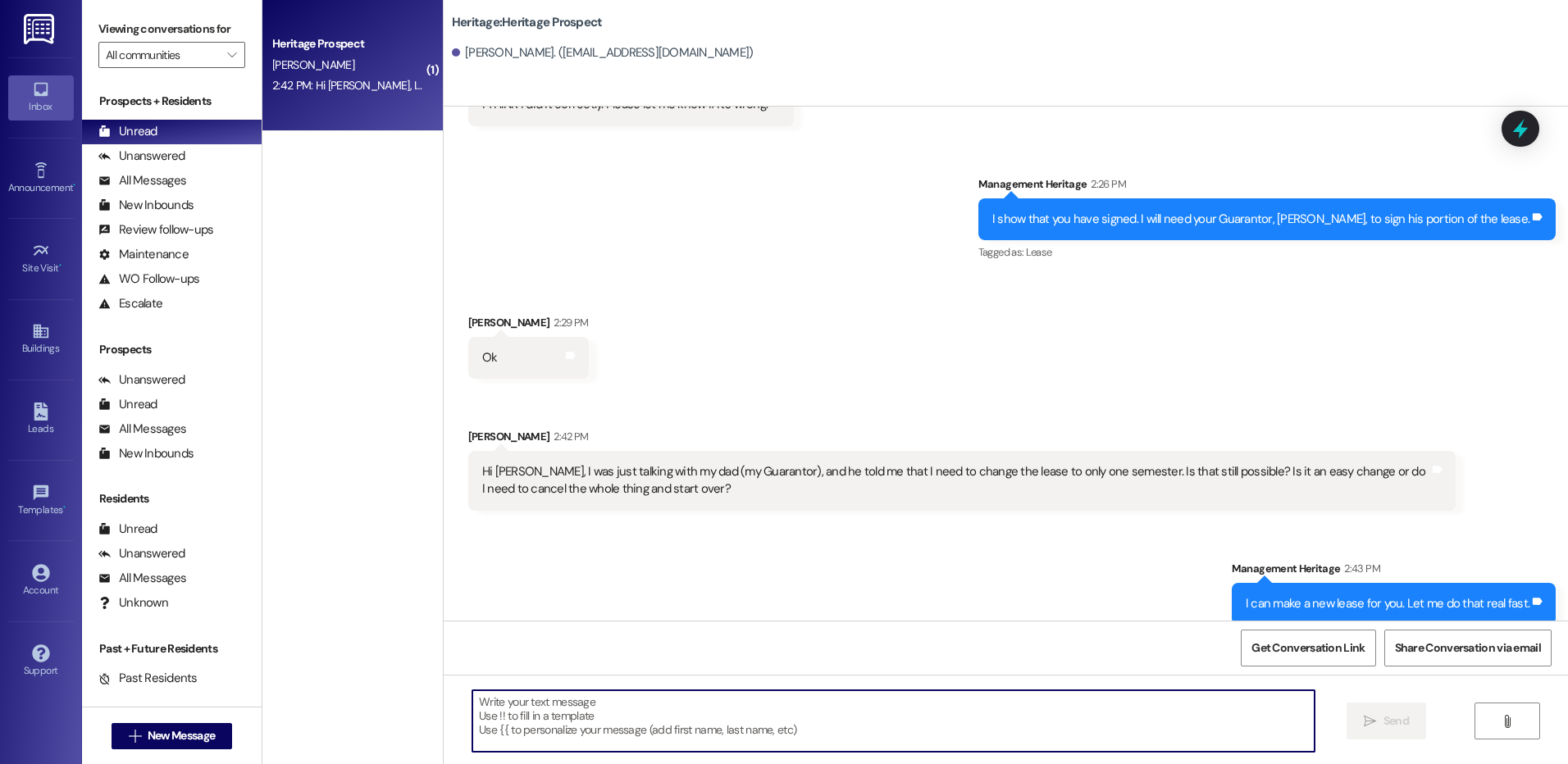
click at [576, 734] on textarea at bounding box center [893, 721] width 842 height 62
type textarea "You just want a Winter lease, just to confirm?"
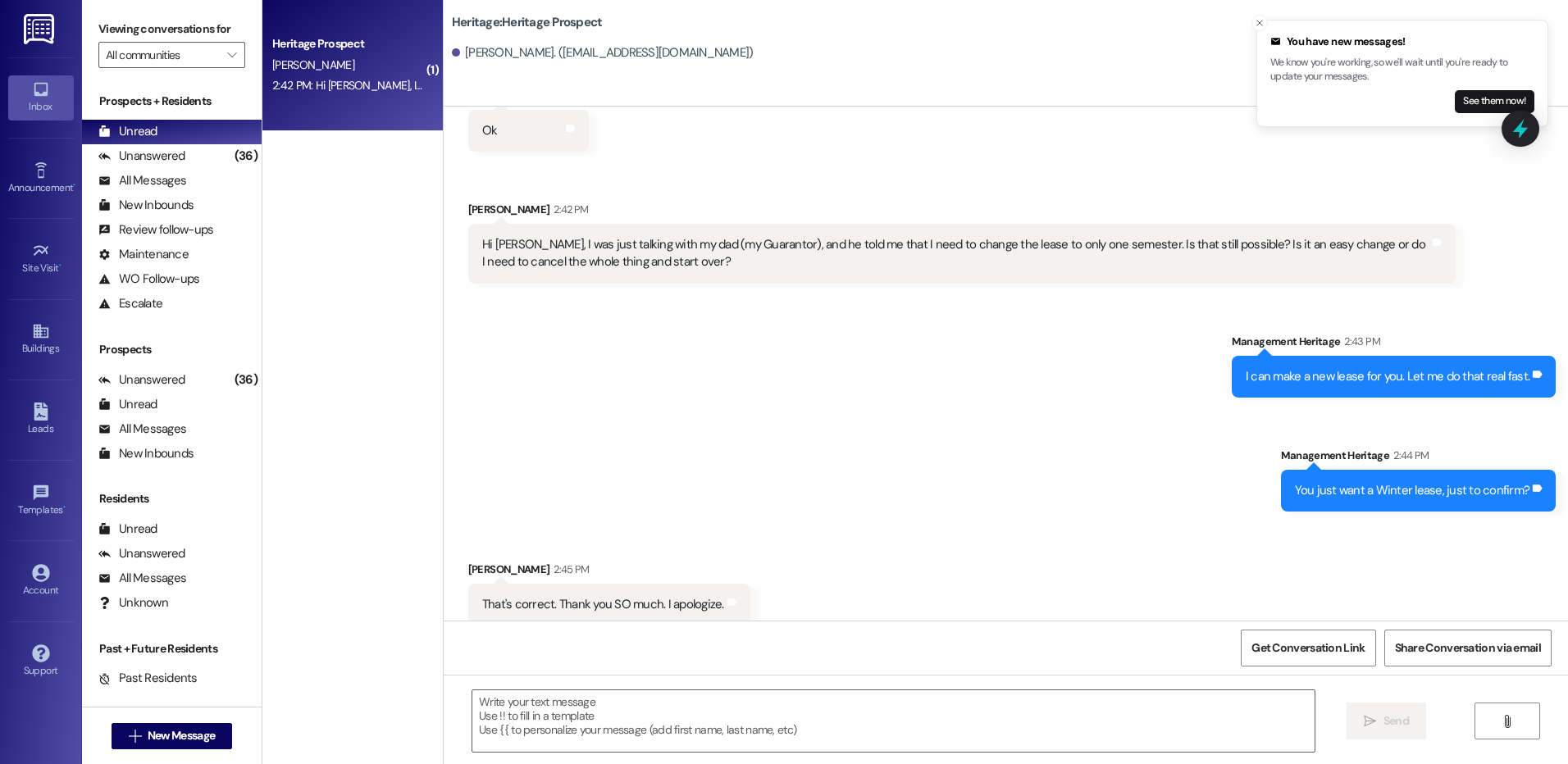
scroll to position [882, 0]
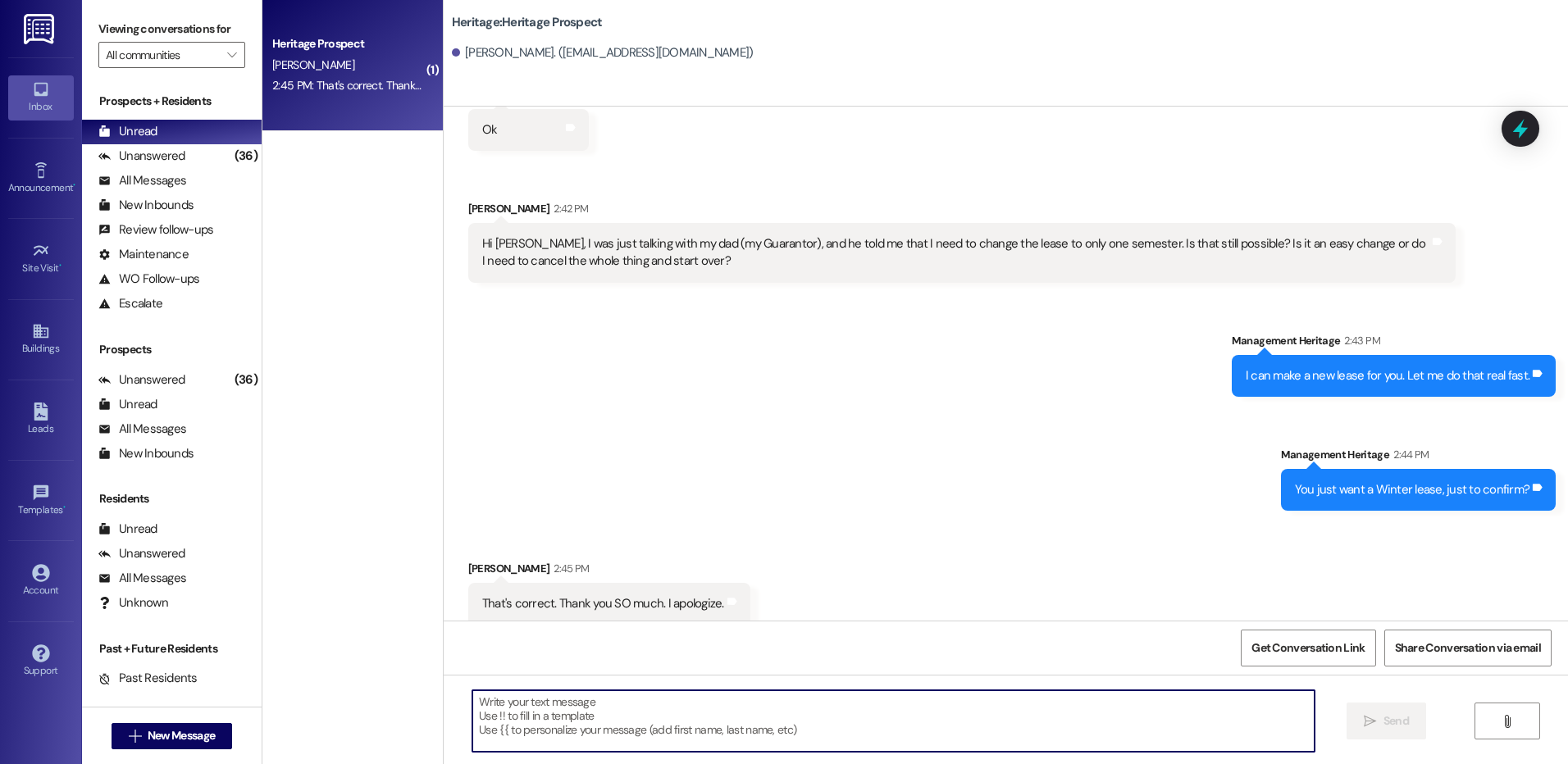
click at [551, 728] on textarea at bounding box center [893, 721] width 842 height 62
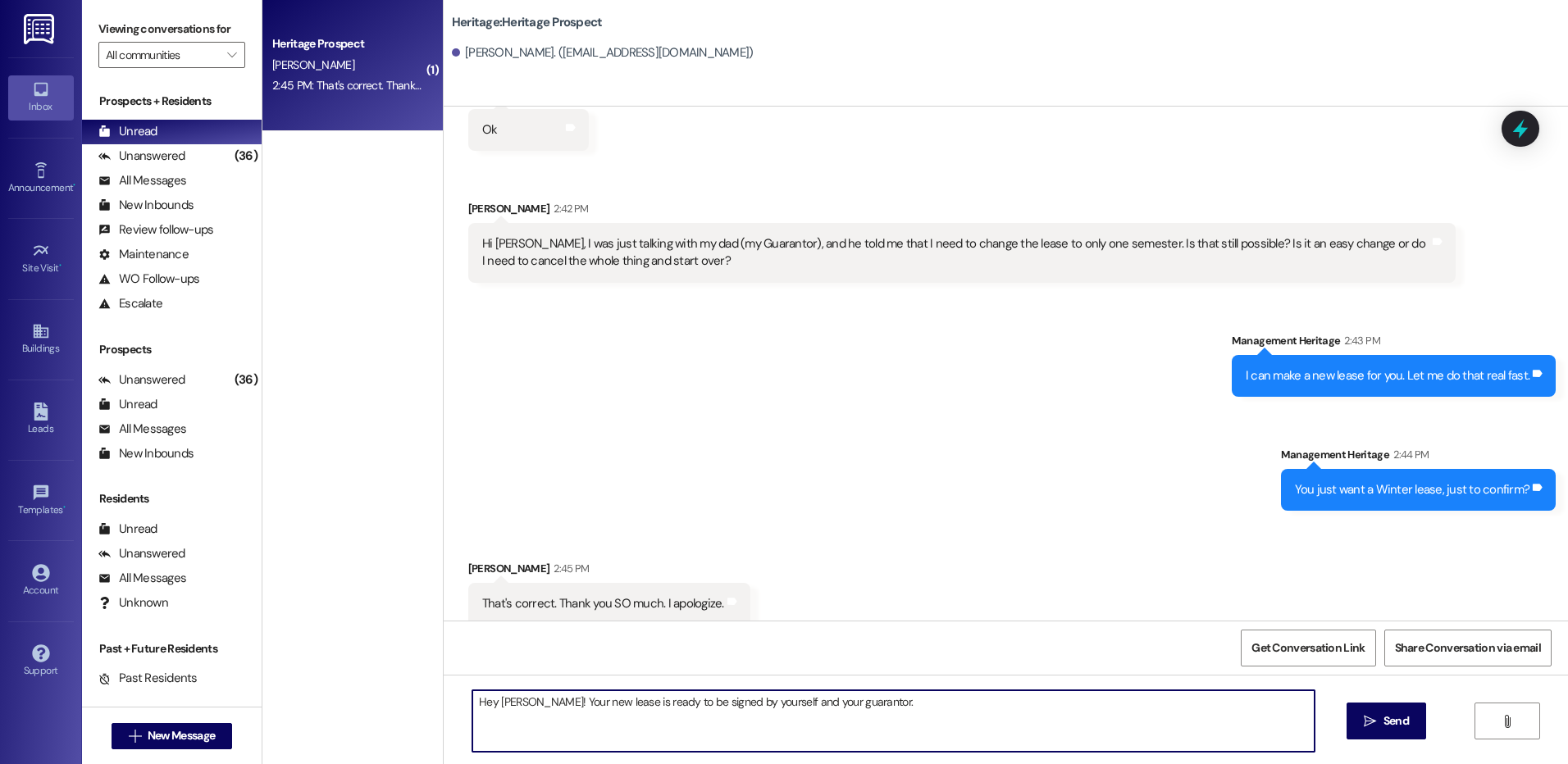
type textarea "Hey [PERSON_NAME]! Your new lease is ready to be signed by yourself and your gu…"
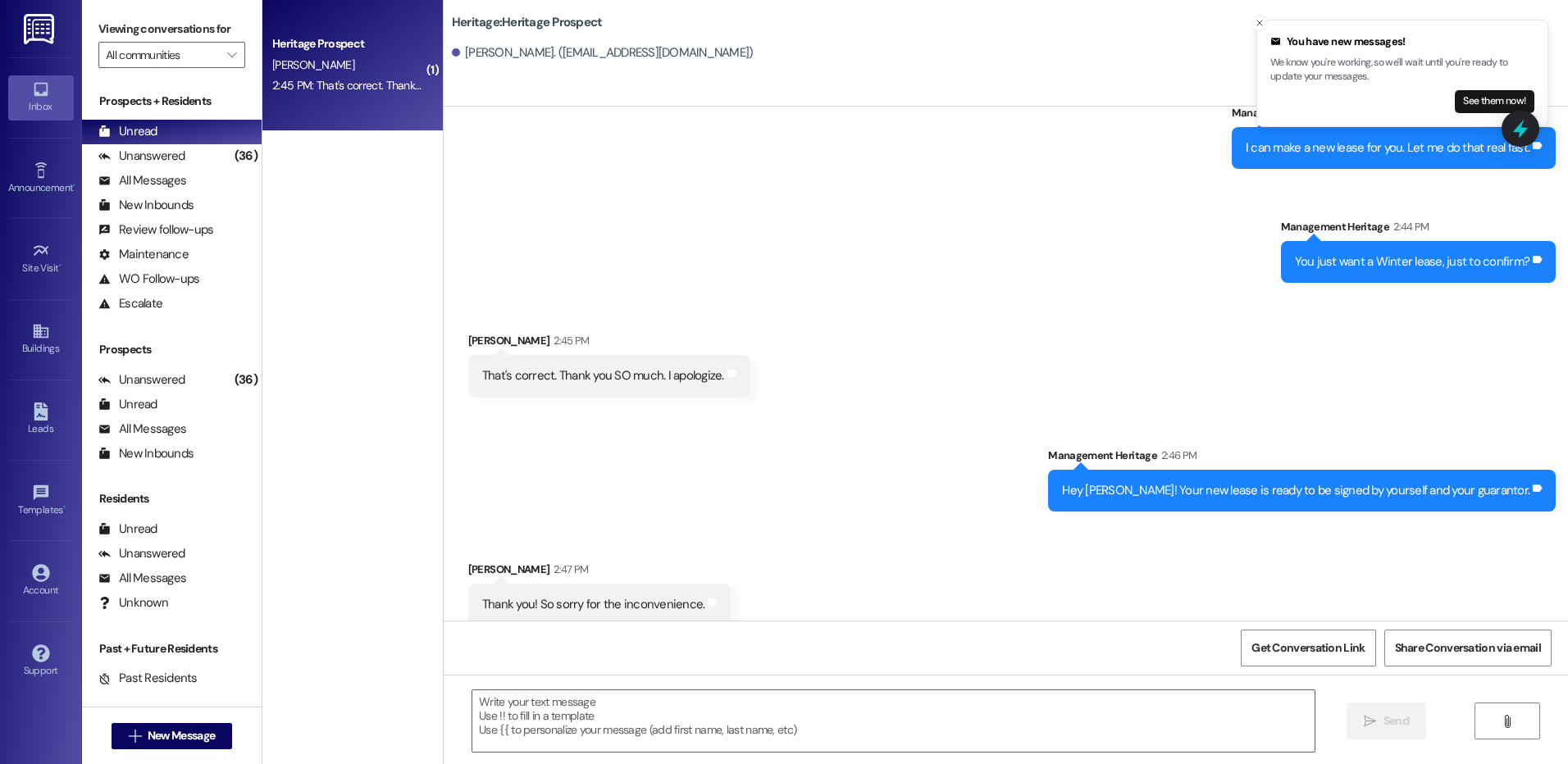
scroll to position [1111, 0]
click at [611, 728] on textarea at bounding box center [893, 721] width 842 height 62
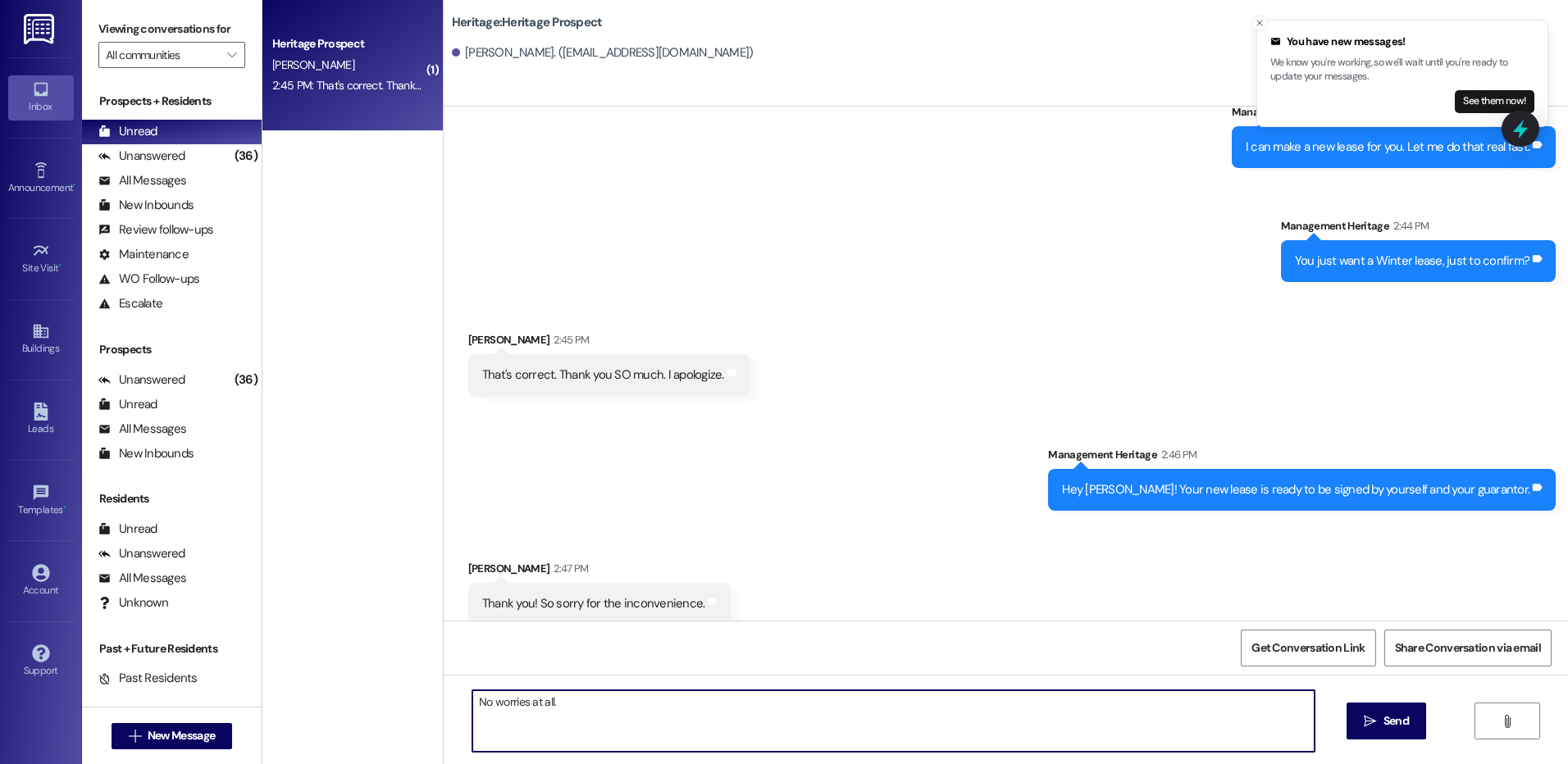
type textarea "No worries at all."
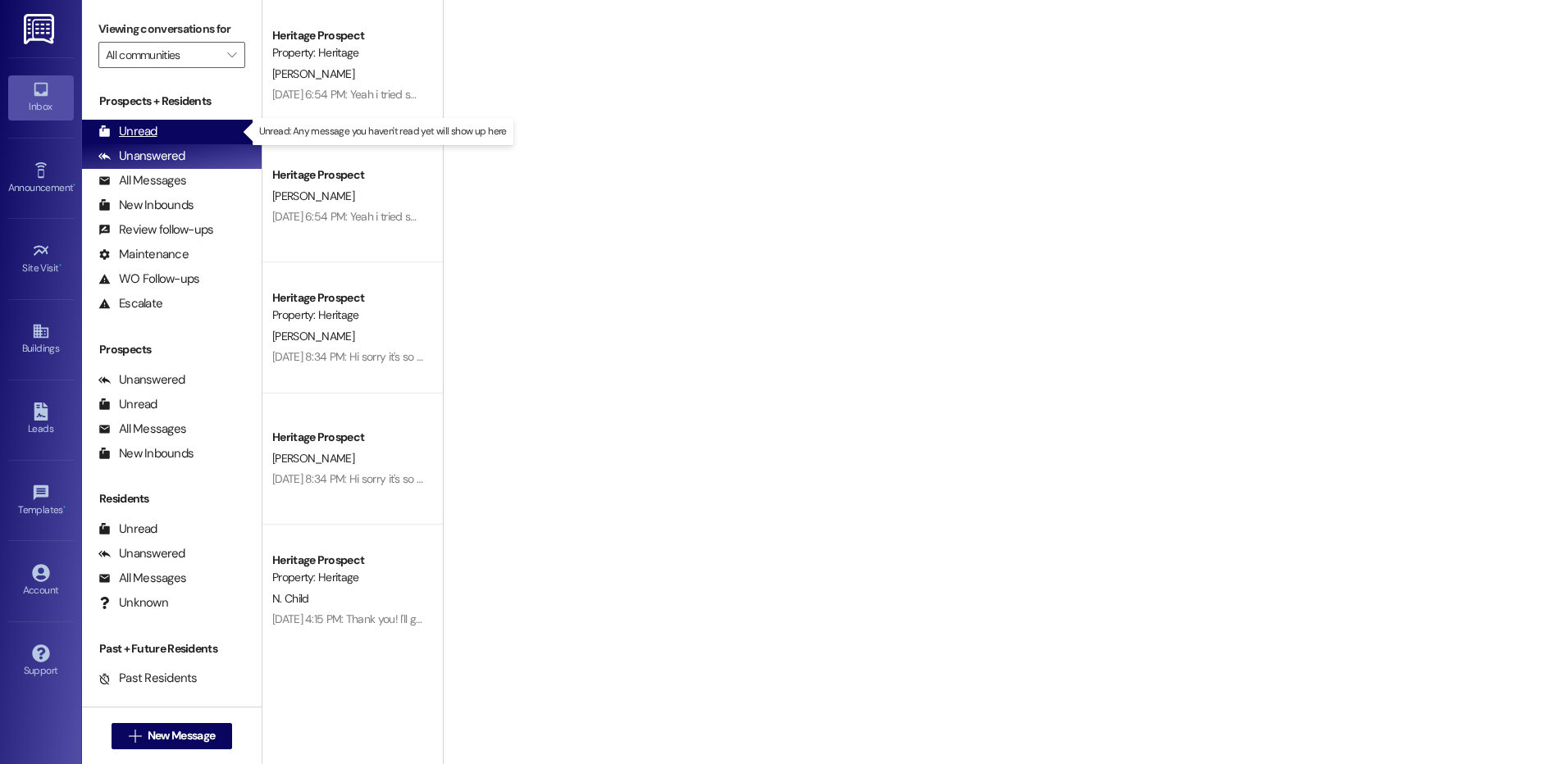
click at [149, 135] on div "Unread" at bounding box center [128, 132] width 59 height 17
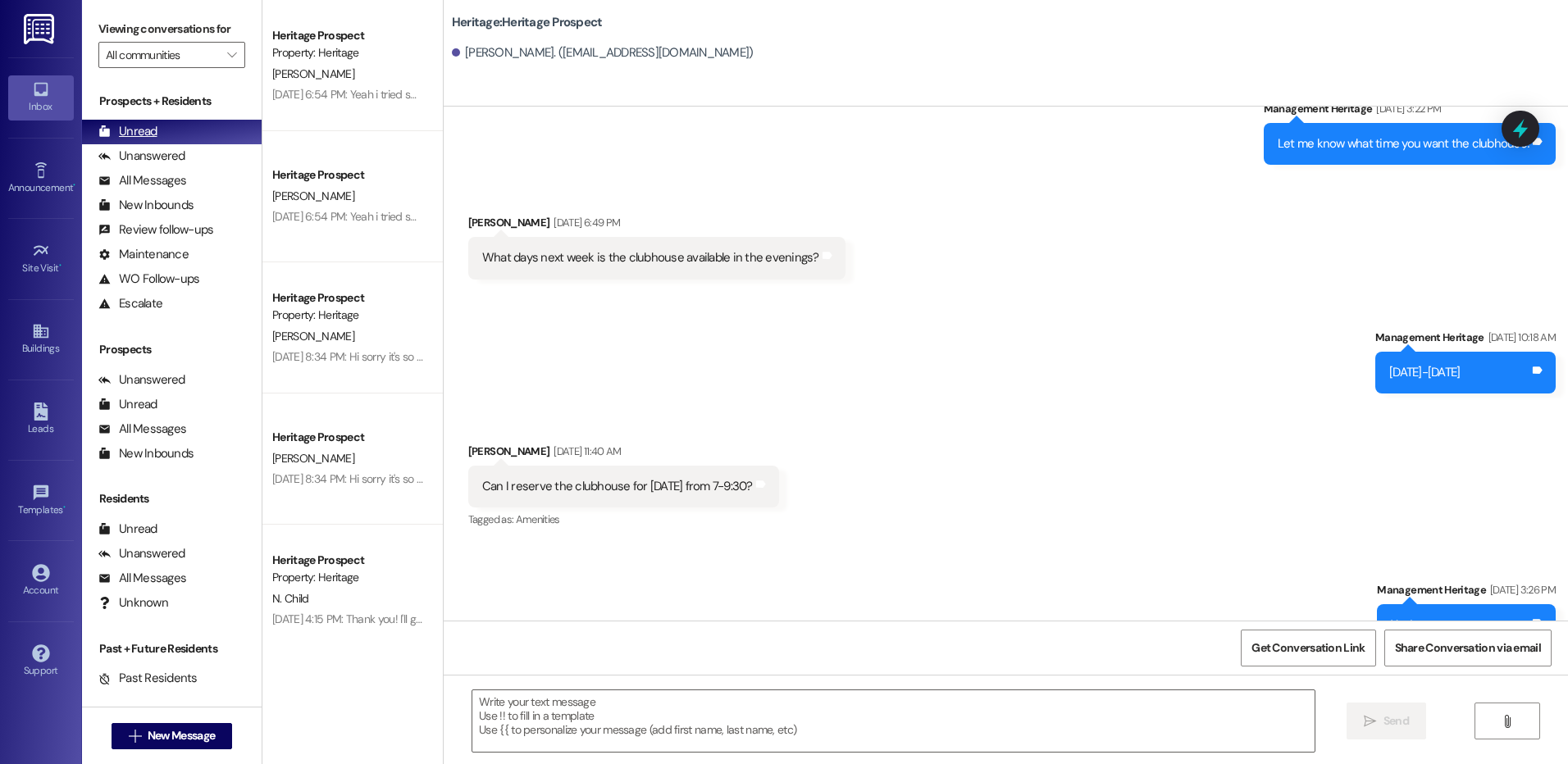
scroll to position [1272, 0]
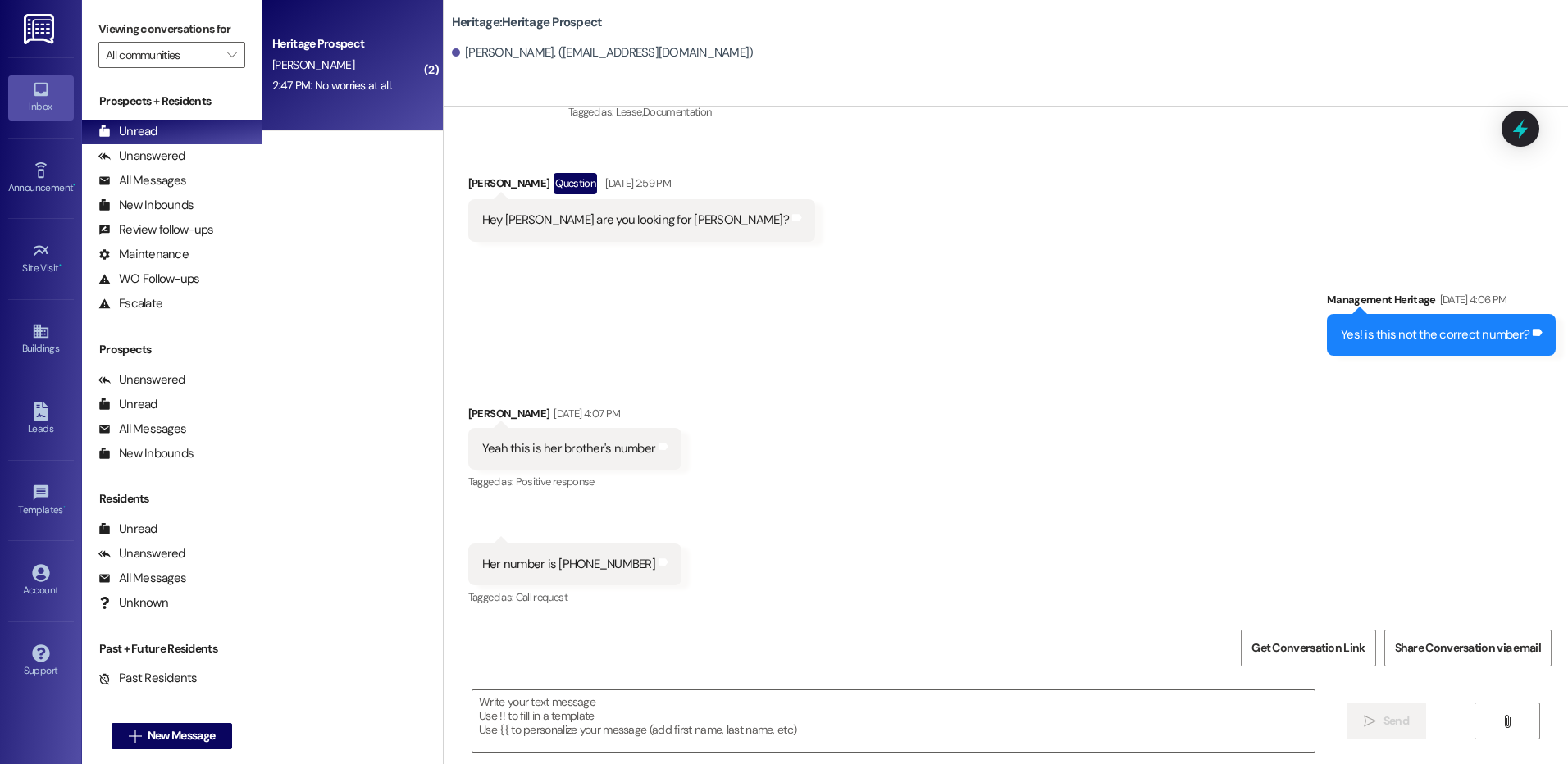
click at [396, 69] on div "[PERSON_NAME]" at bounding box center [349, 65] width 155 height 21
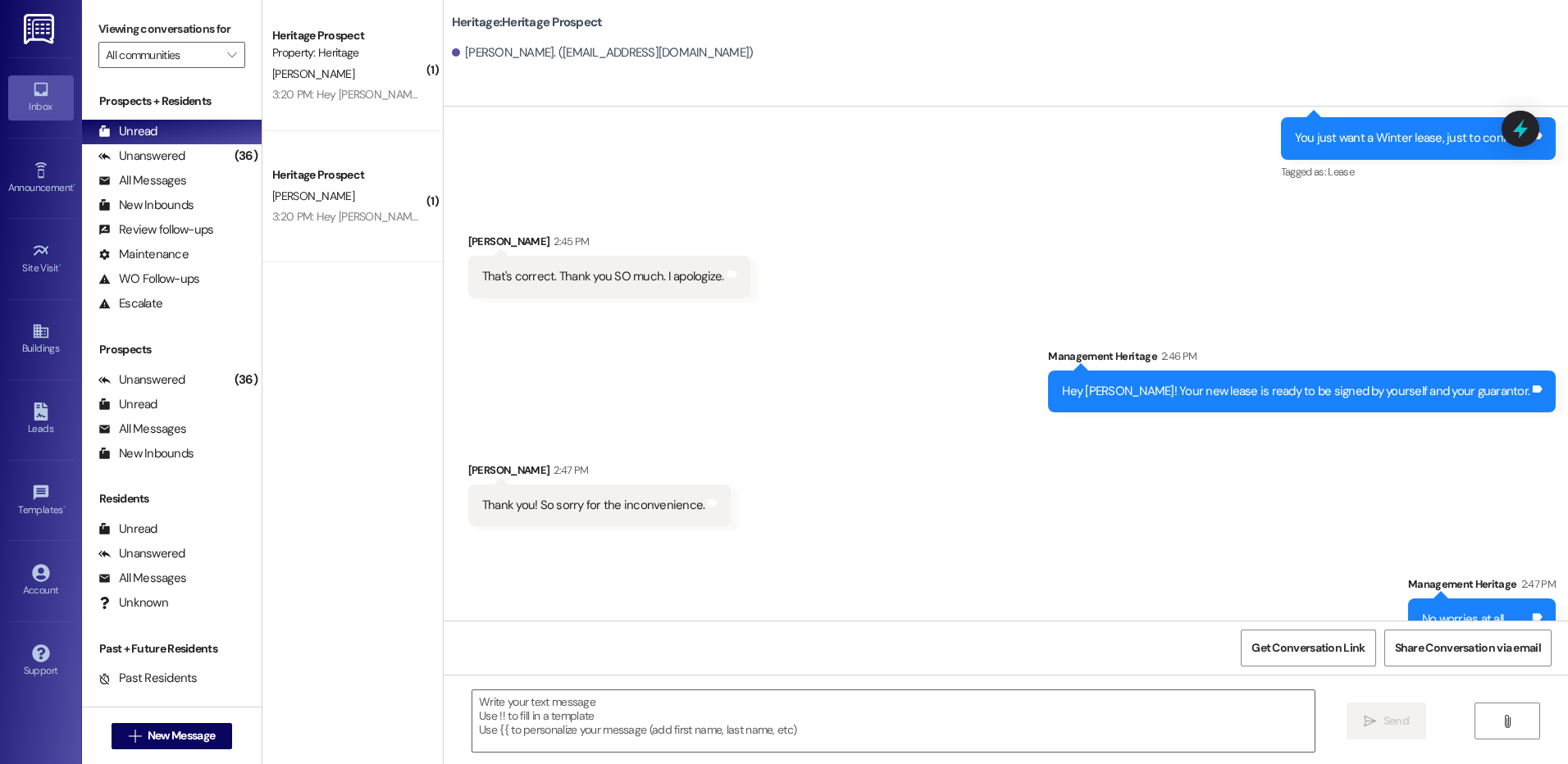
scroll to position [1250, 0]
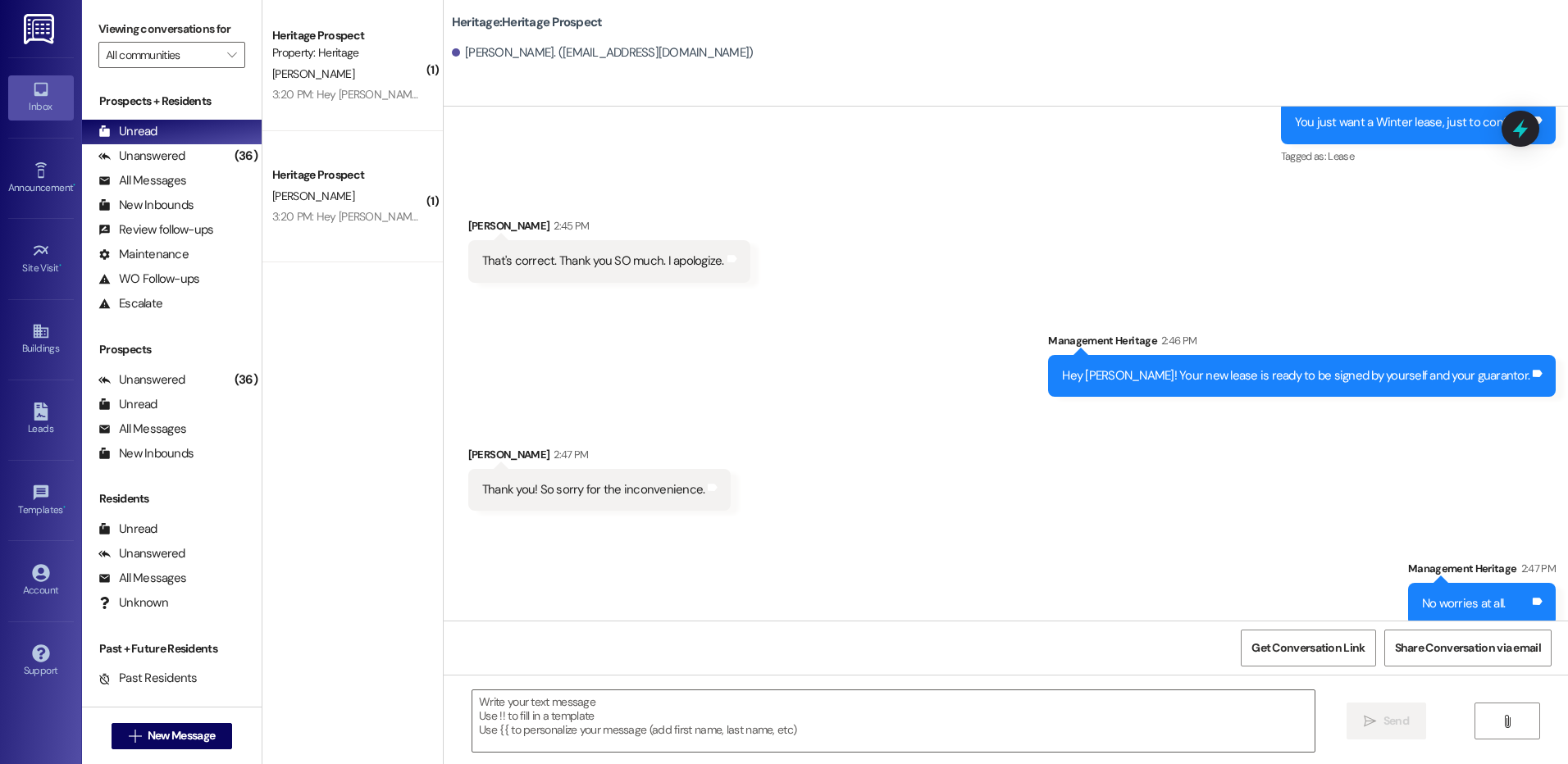
click at [268, 162] on div "Heritage Prospect [PERSON_NAME] 3:20 PM: Hey [PERSON_NAME] it's been a struggle…" at bounding box center [353, 196] width 180 height 131
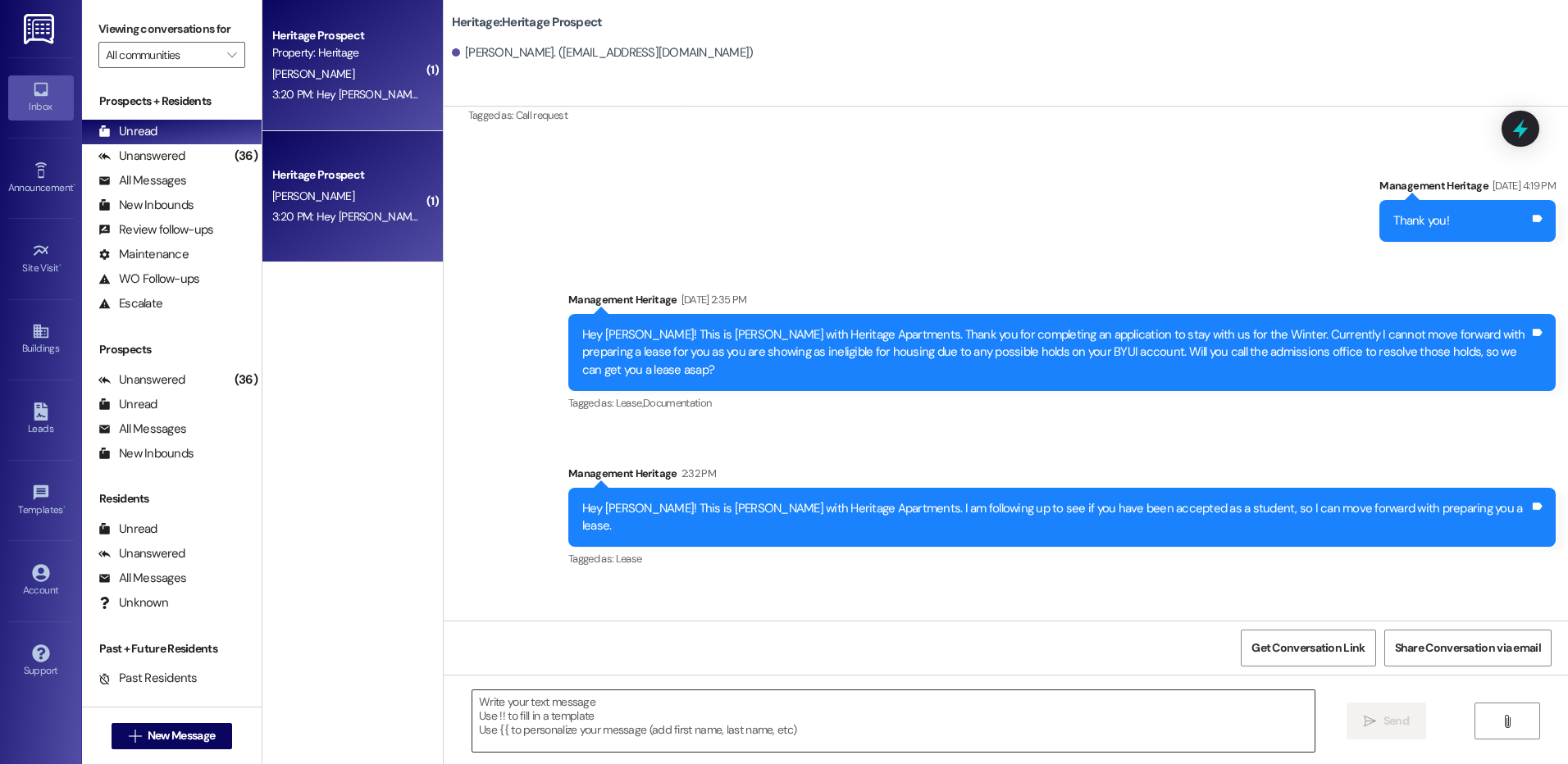
click at [569, 731] on textarea at bounding box center [893, 721] width 842 height 62
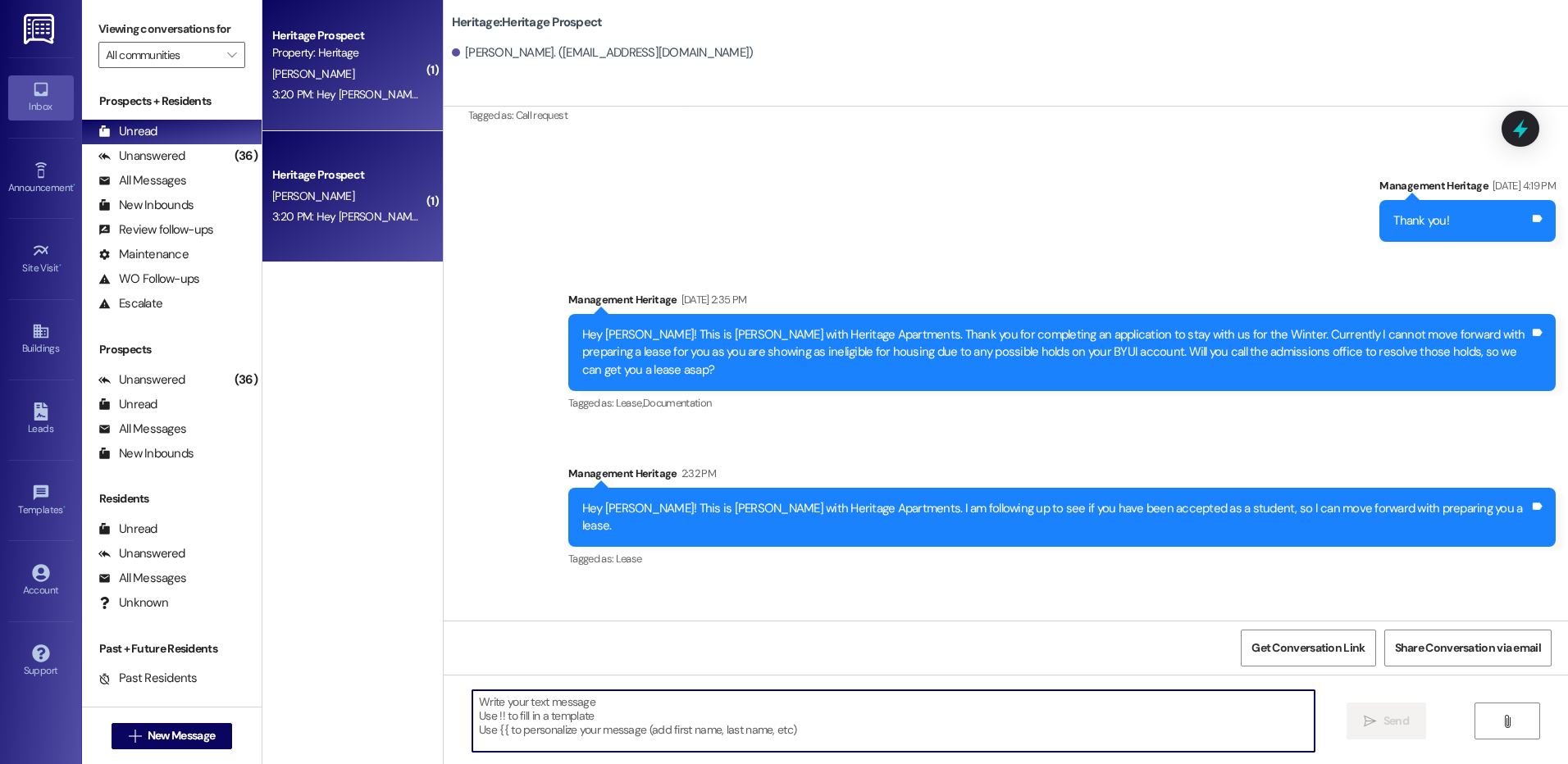
scroll to position [2344, 0]
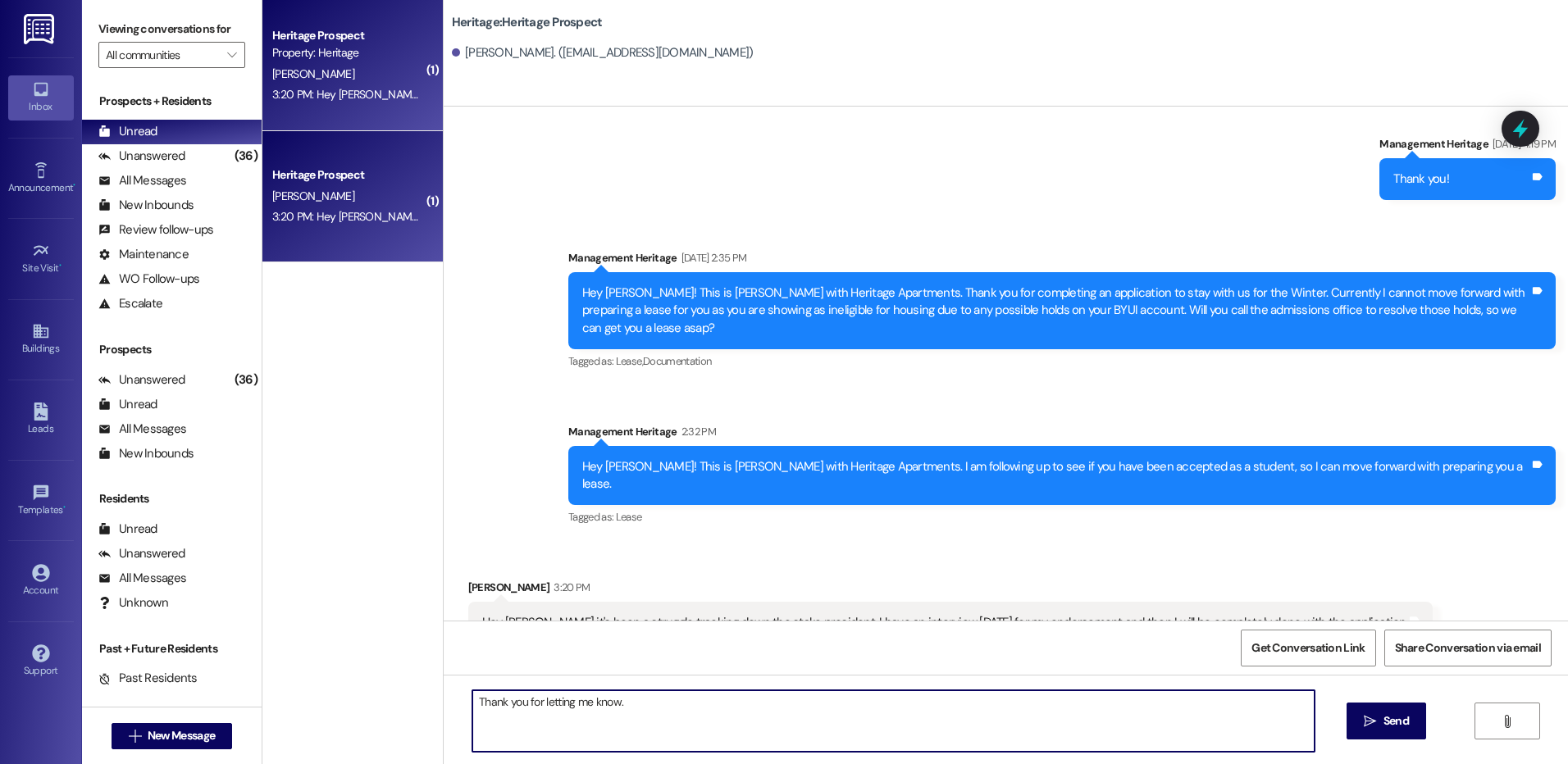
type textarea "Thank you for letting me know."
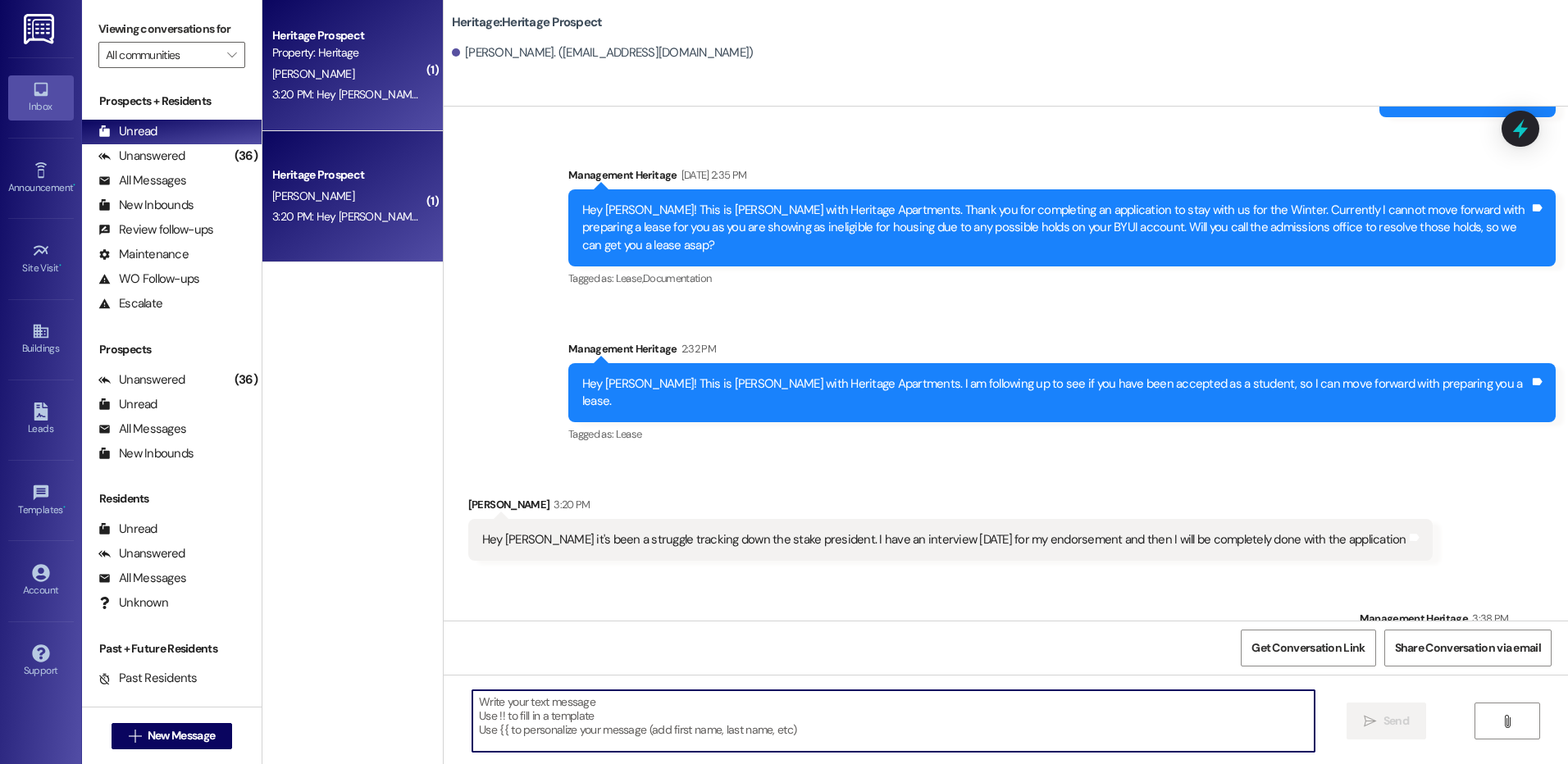
scroll to position [2460, 0]
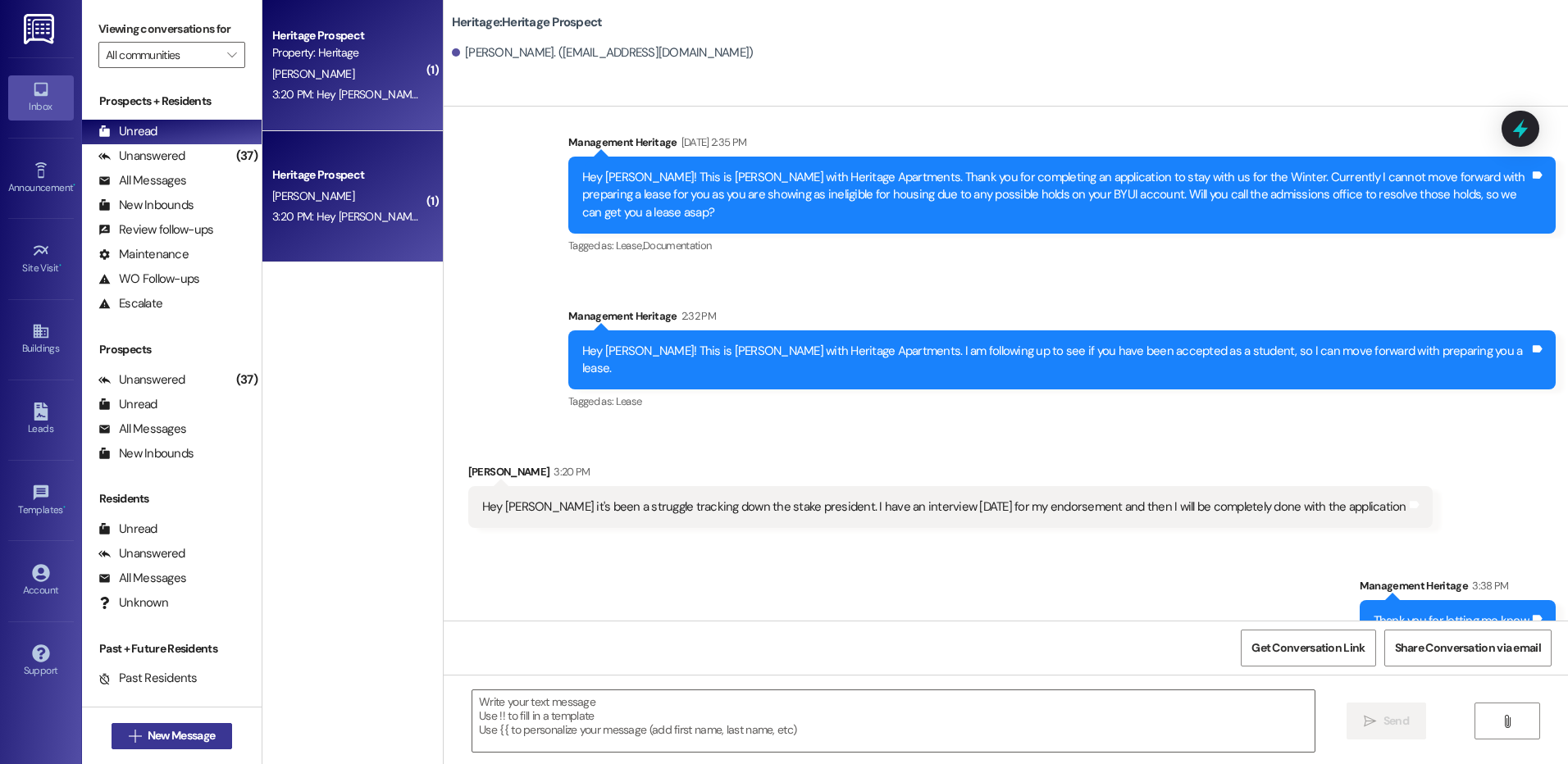
click at [148, 730] on span "New Message" at bounding box center [181, 736] width 67 height 17
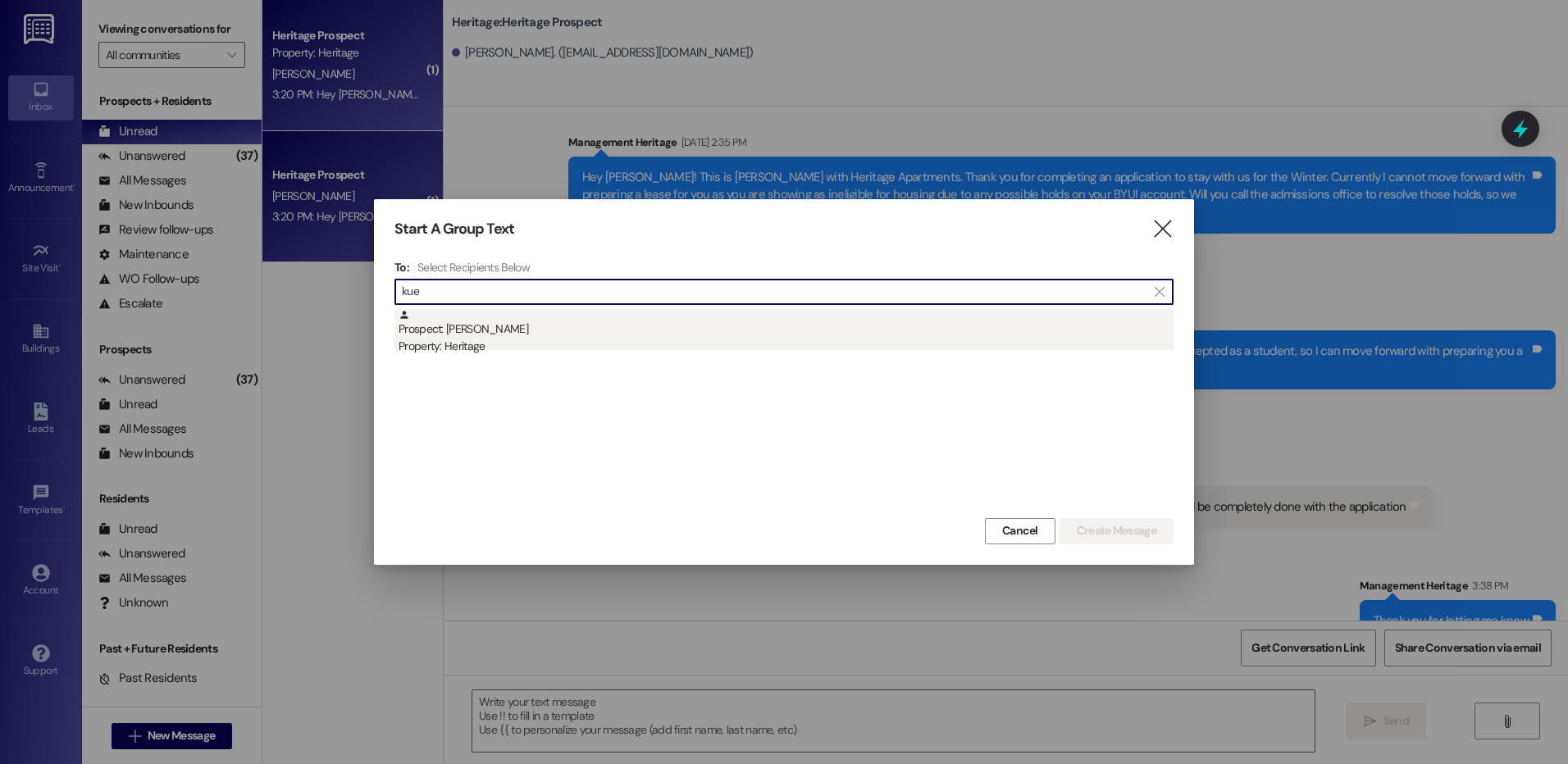
type input "kue"
click at [687, 354] on div "Property: Heritage" at bounding box center [787, 346] width 775 height 17
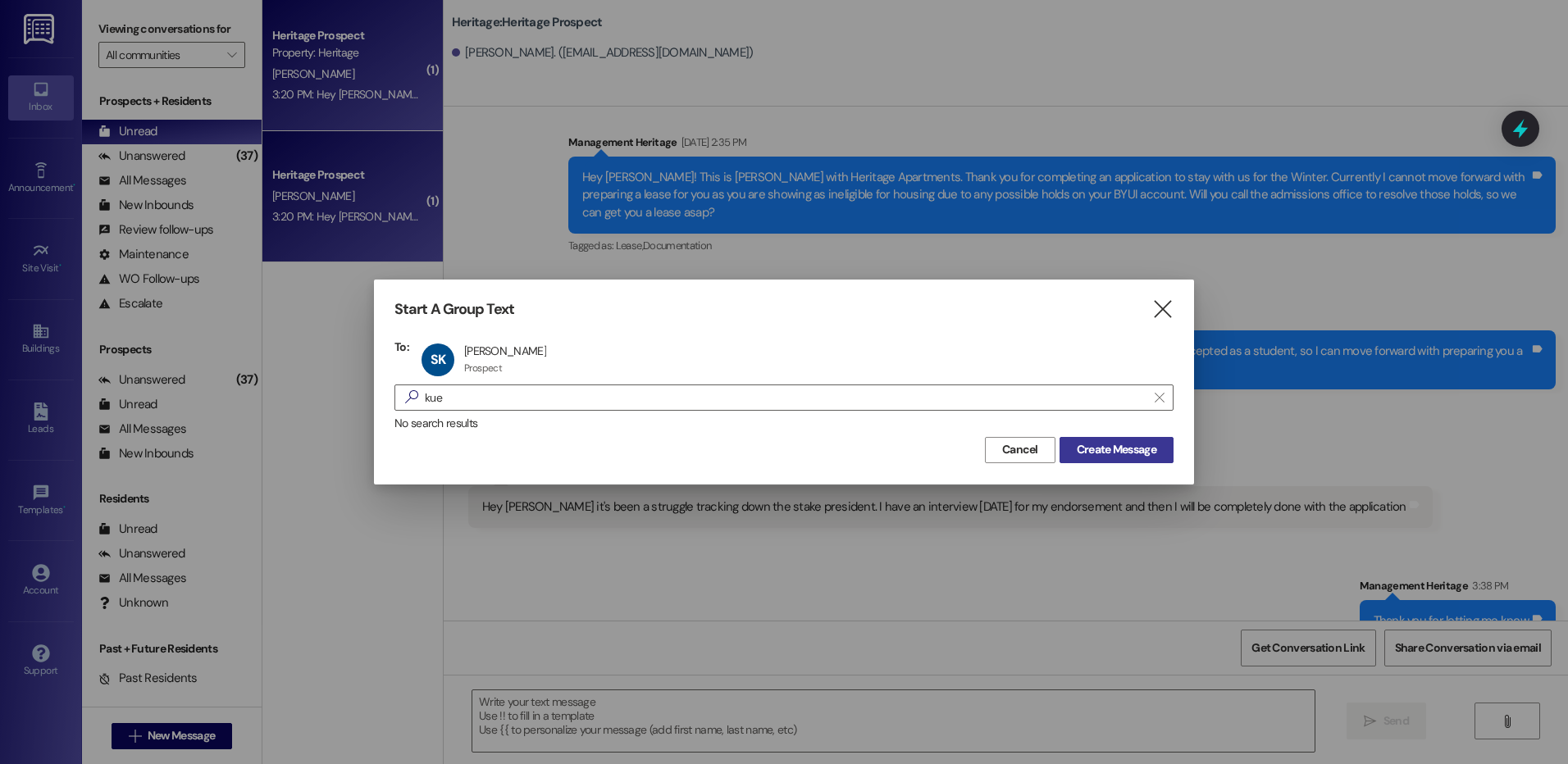
click at [1140, 453] on span "Create Message" at bounding box center [1117, 449] width 80 height 17
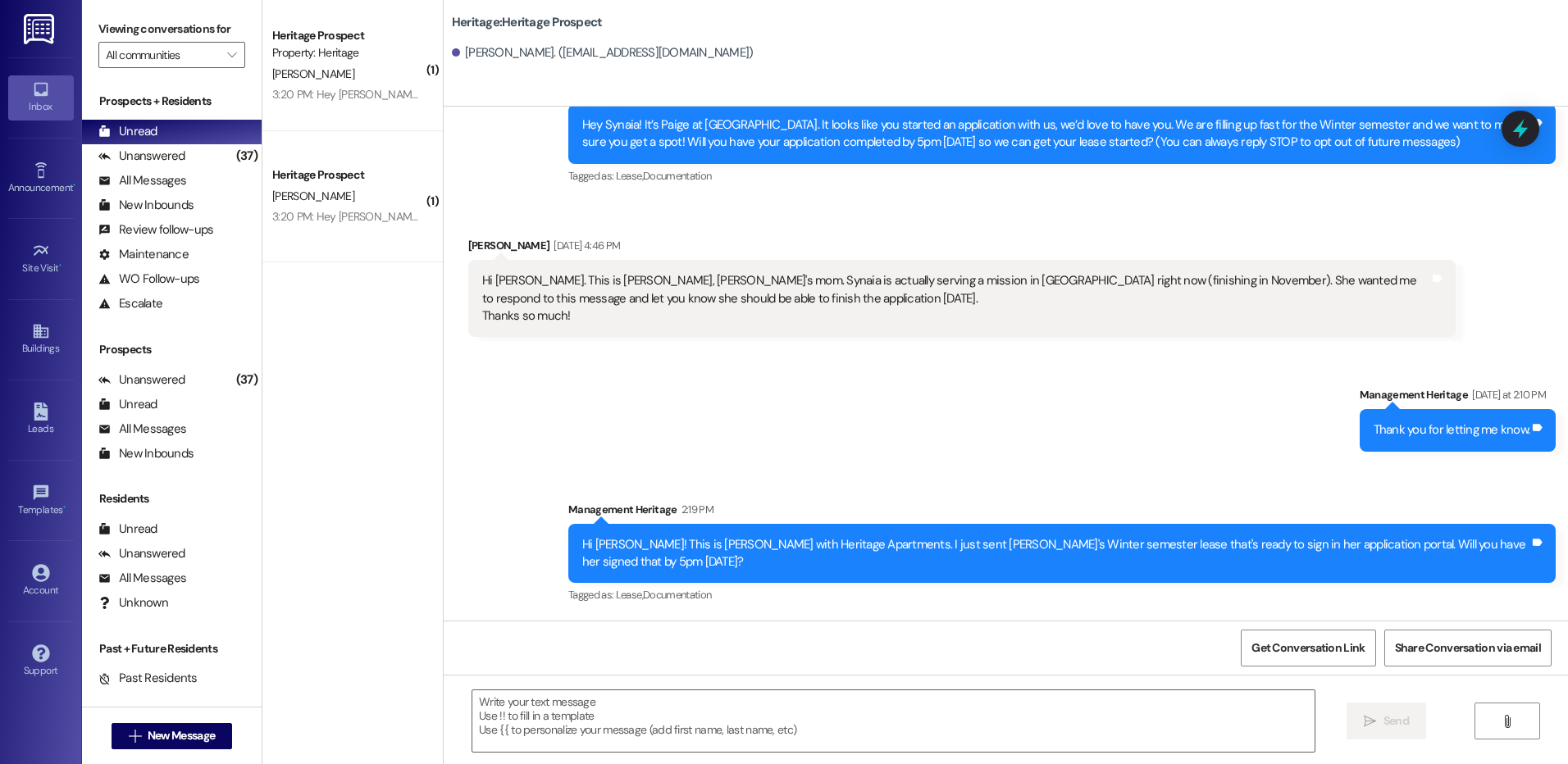
scroll to position [0, 0]
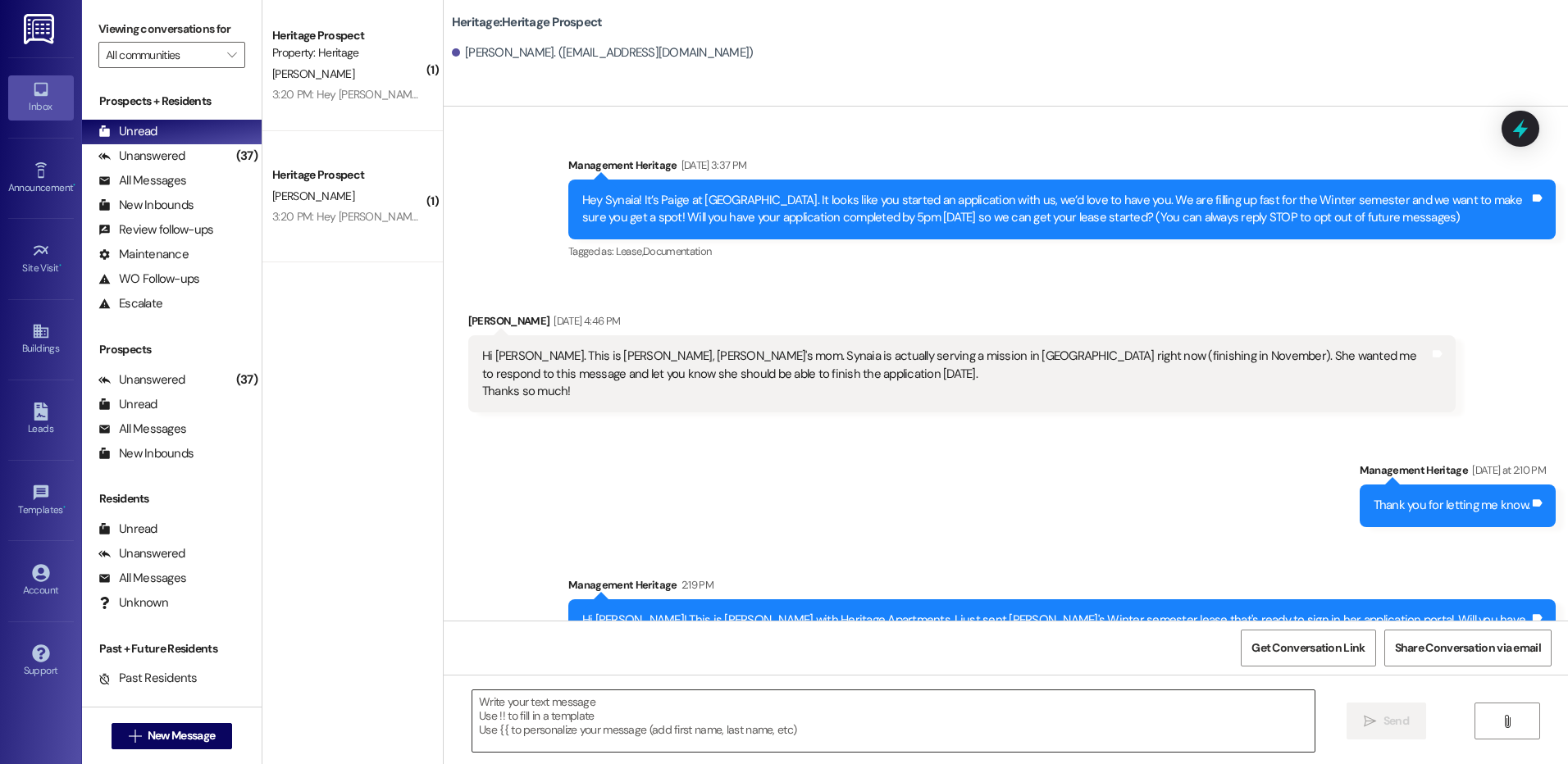
click at [597, 743] on textarea at bounding box center [893, 721] width 842 height 62
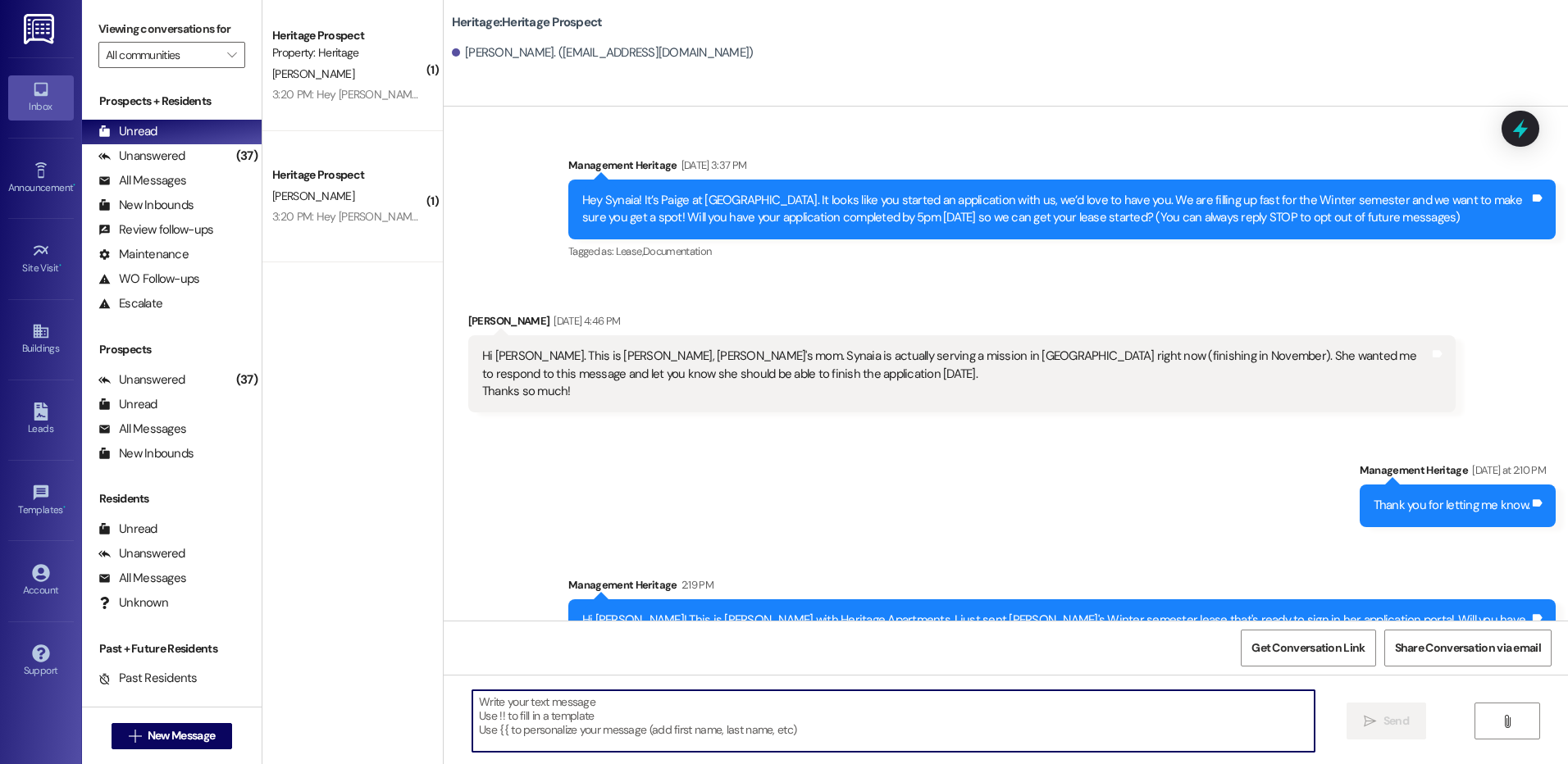
paste textarea "Thanks for getting your lease signed! All that is left to secure your lease is …"
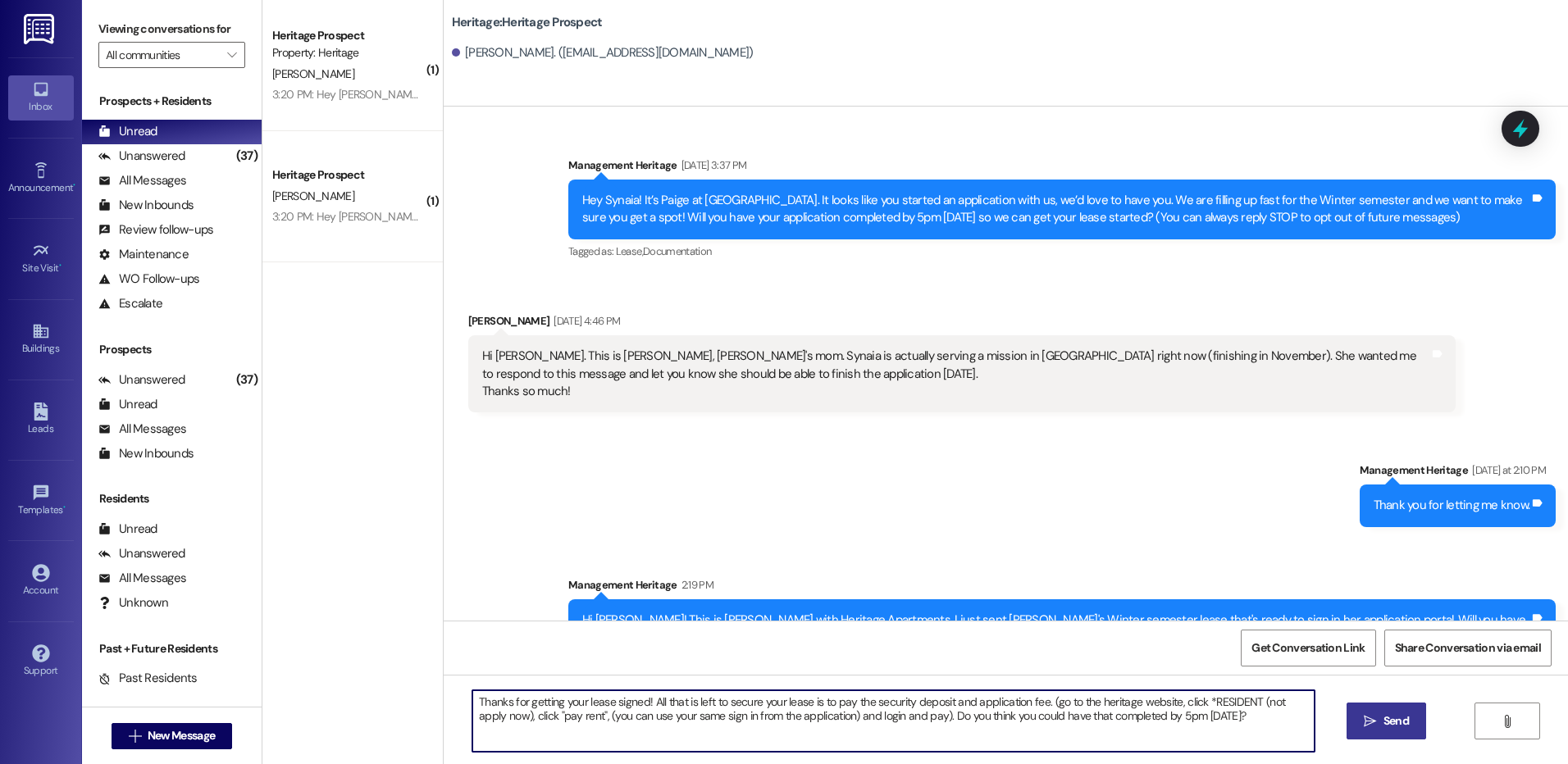
type textarea "Thanks for getting your lease signed! All that is left to secure your lease is …"
click at [1366, 715] on icon "" at bounding box center [1370, 721] width 12 height 13
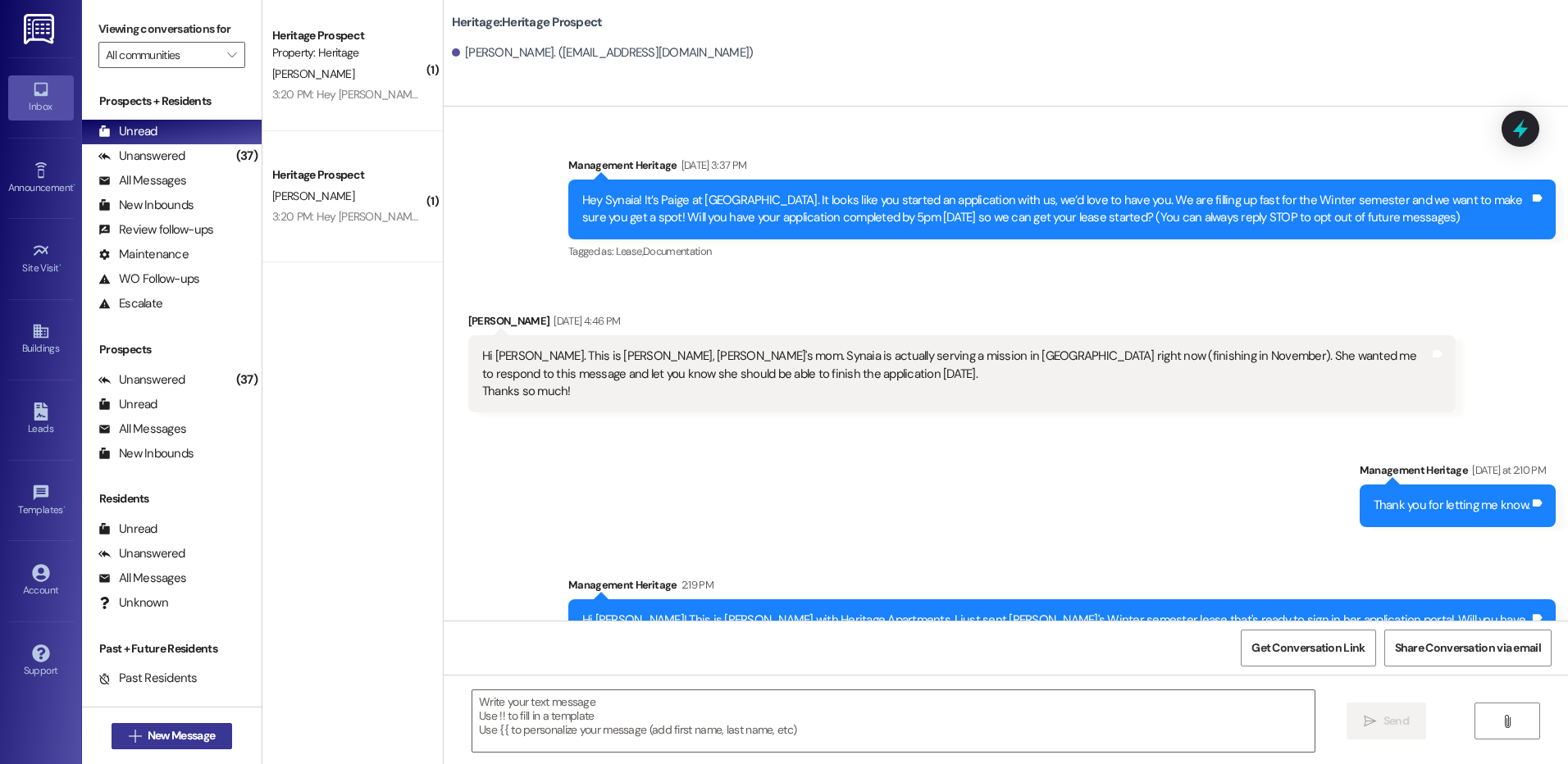
click at [166, 734] on span "New Message" at bounding box center [181, 736] width 67 height 17
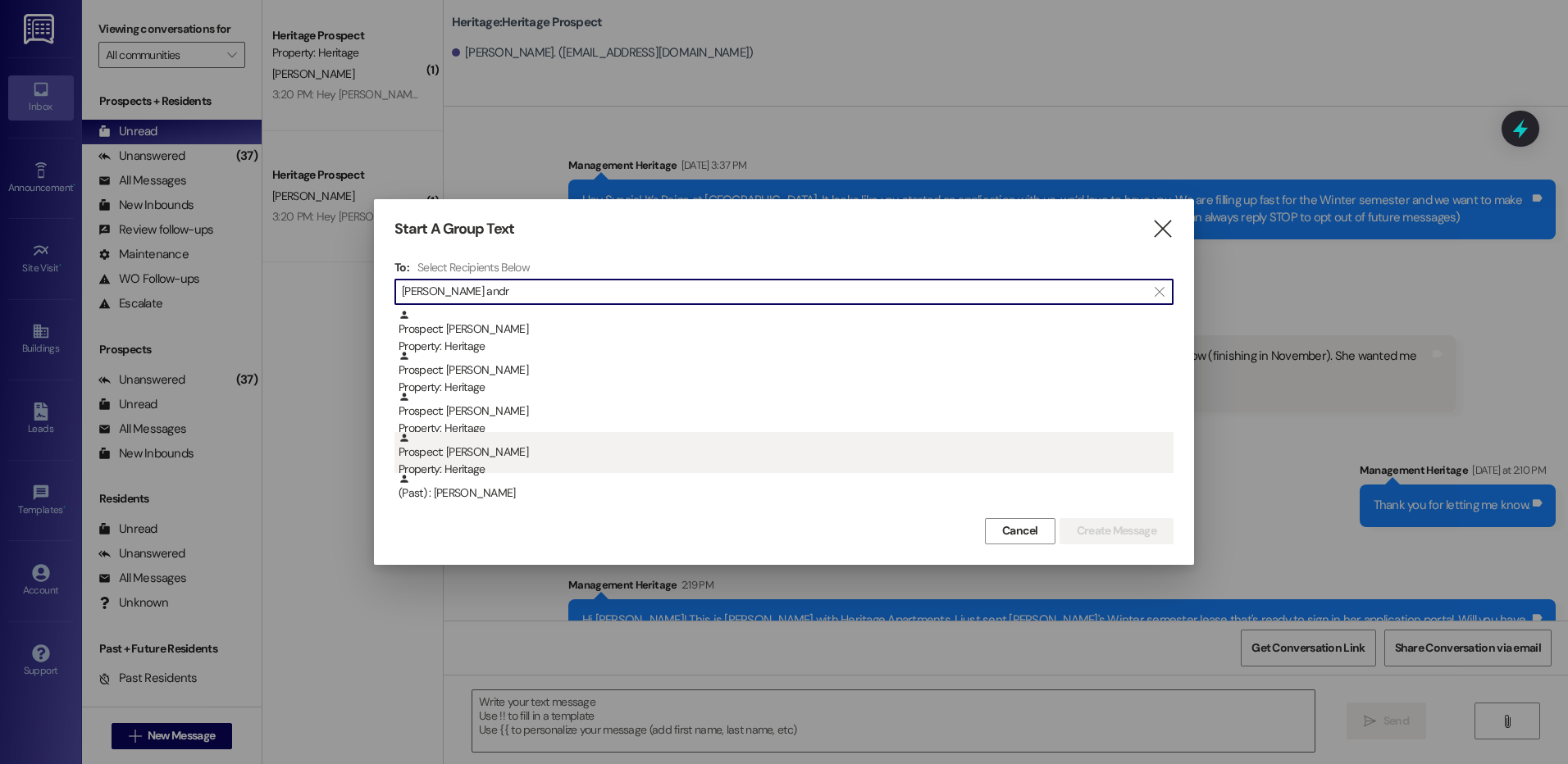
type input "andrew andr"
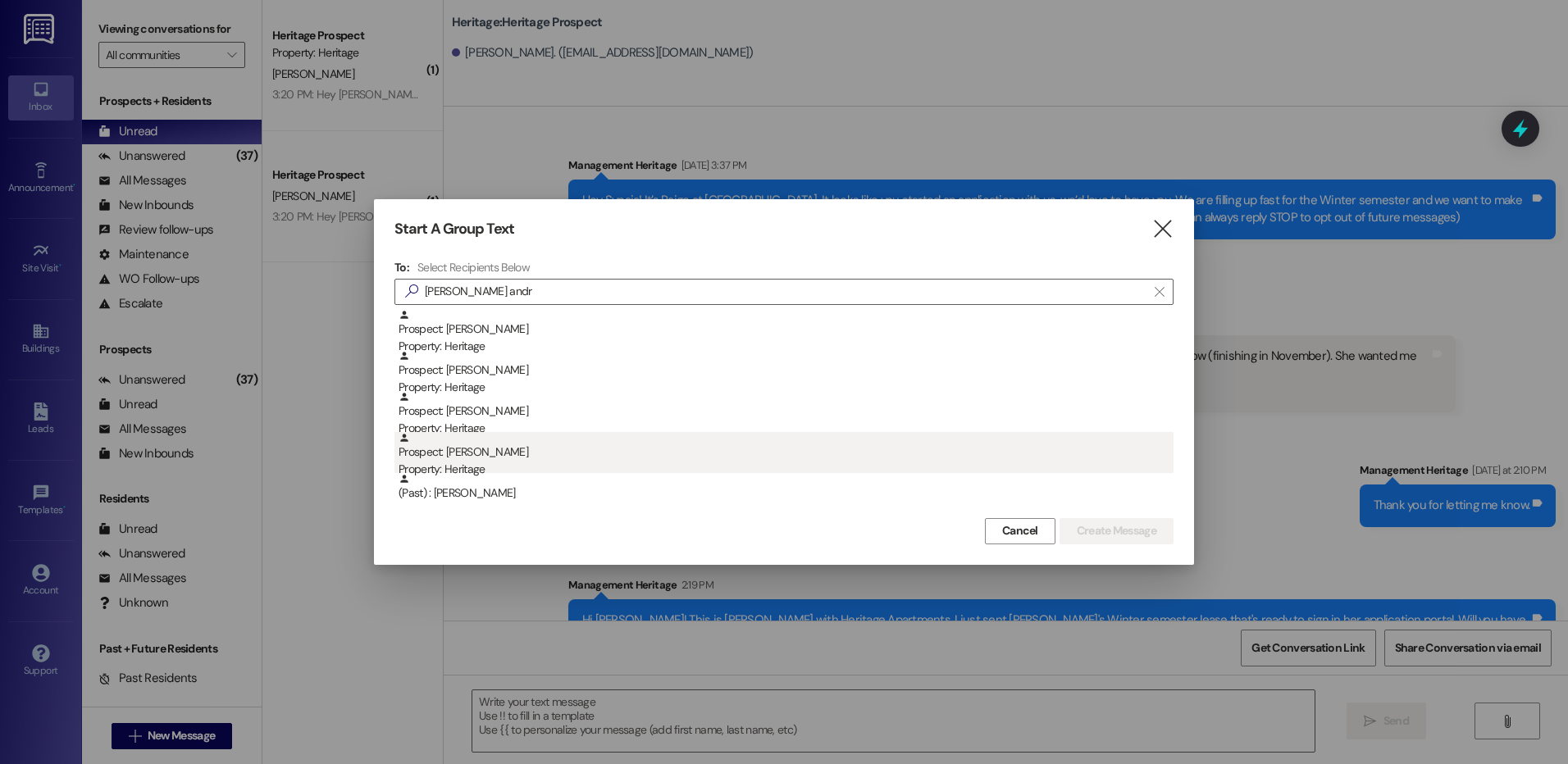
click at [563, 462] on div "Property: Heritage" at bounding box center [787, 469] width 775 height 17
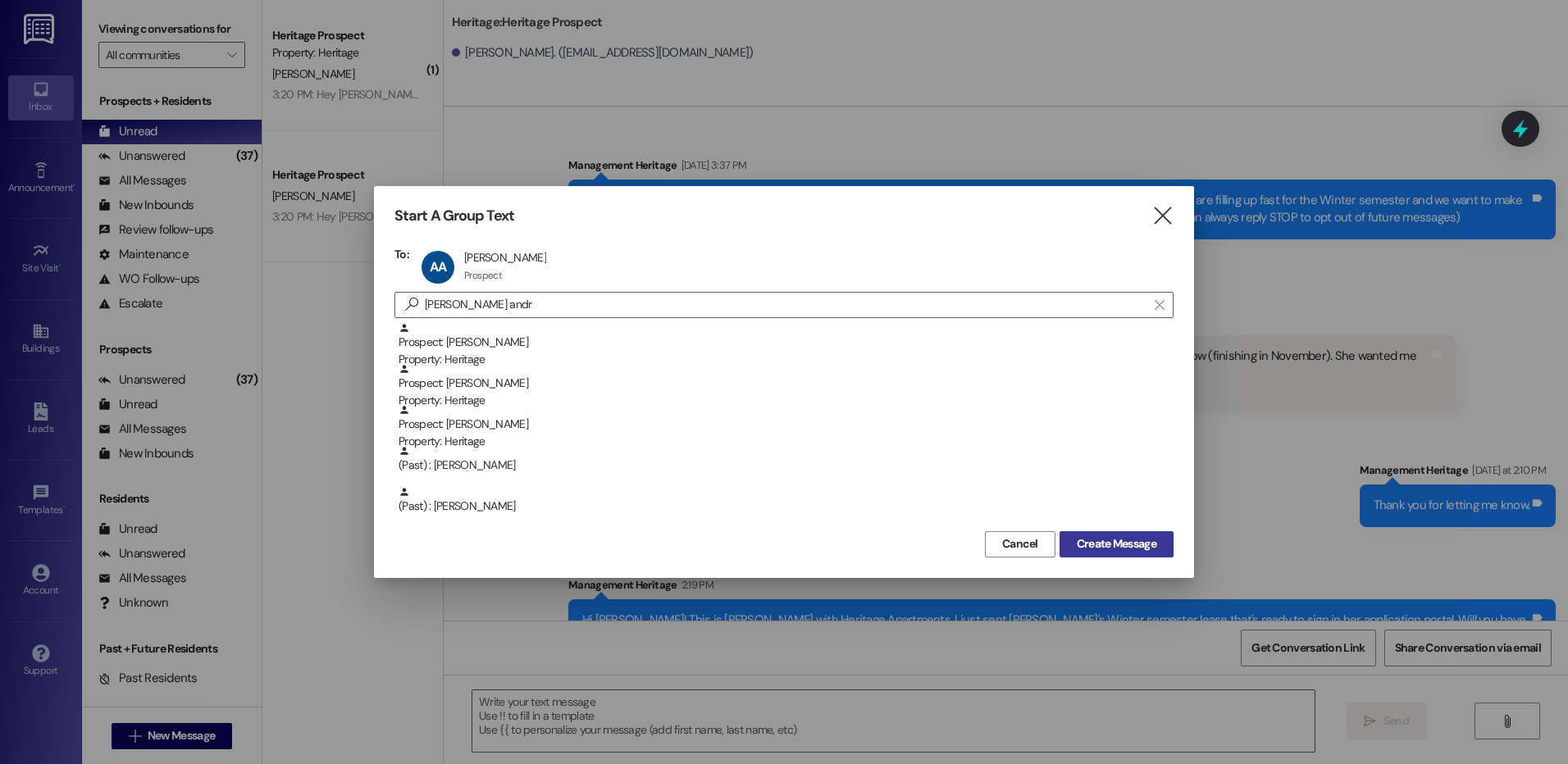
click at [1158, 551] on span "Create Message" at bounding box center [1117, 544] width 86 height 17
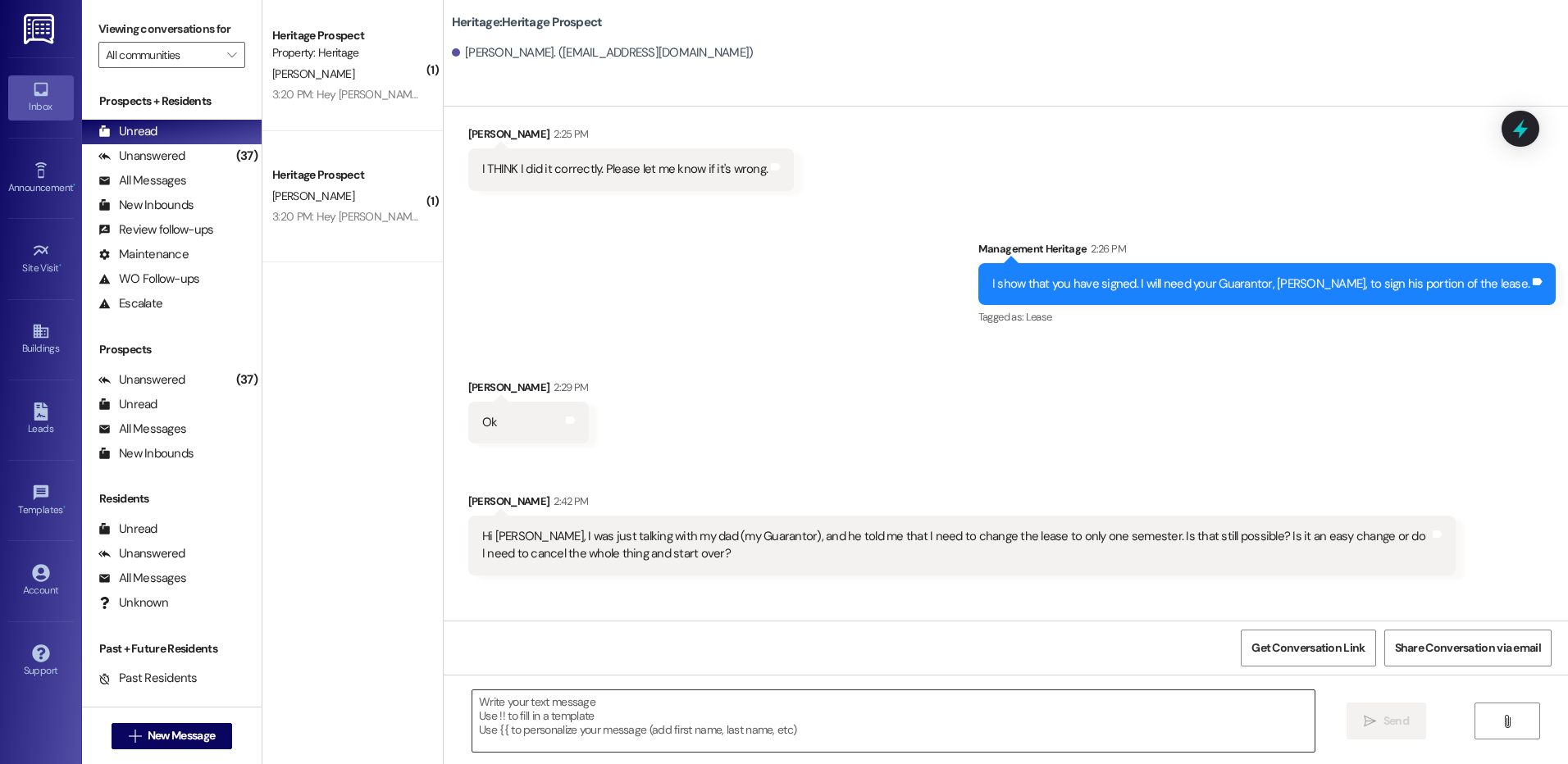
click at [600, 712] on textarea at bounding box center [893, 721] width 842 height 62
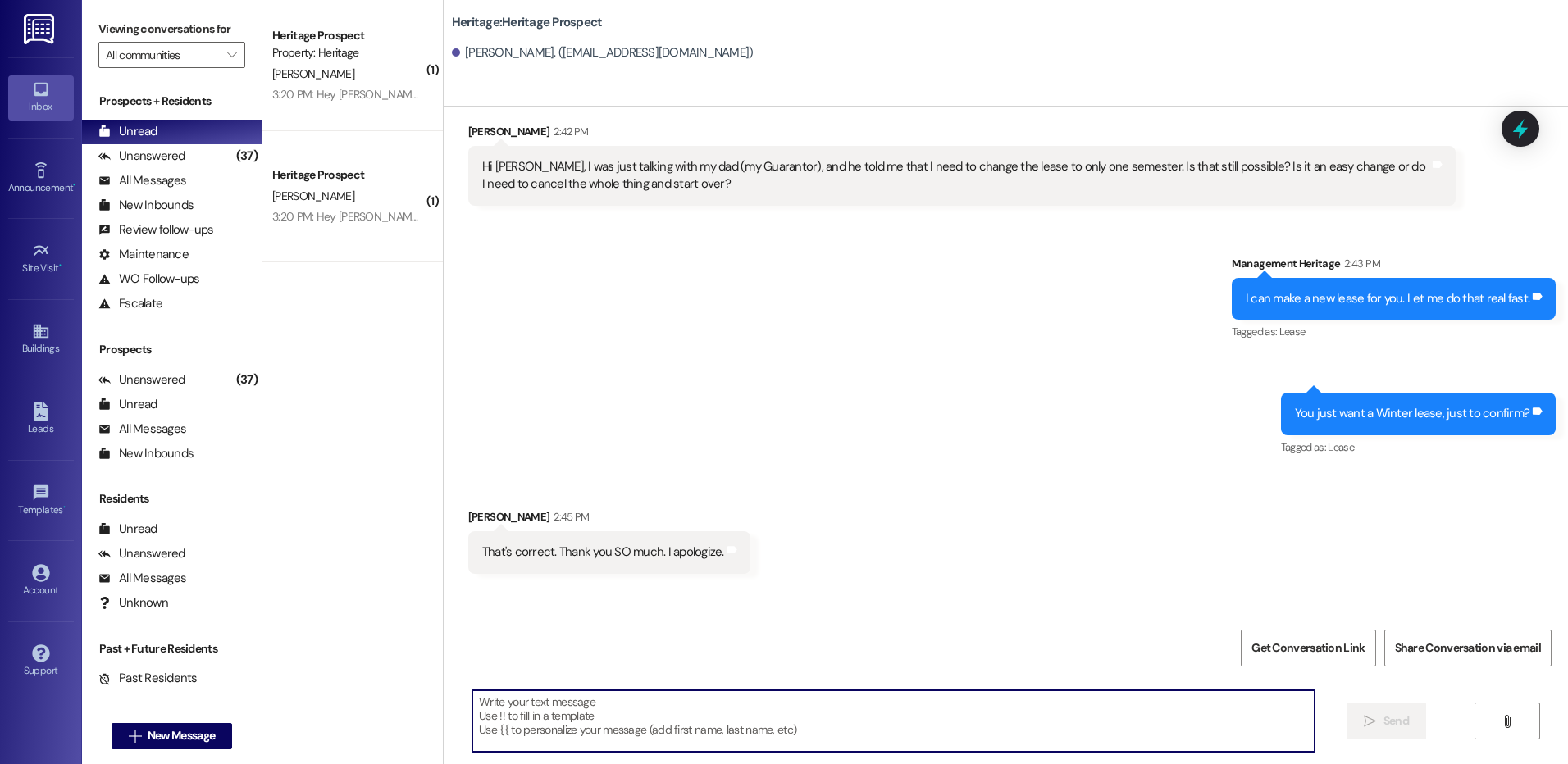
paste textarea "Thanks for getting your lease signed! All that is left to secure your lease is …"
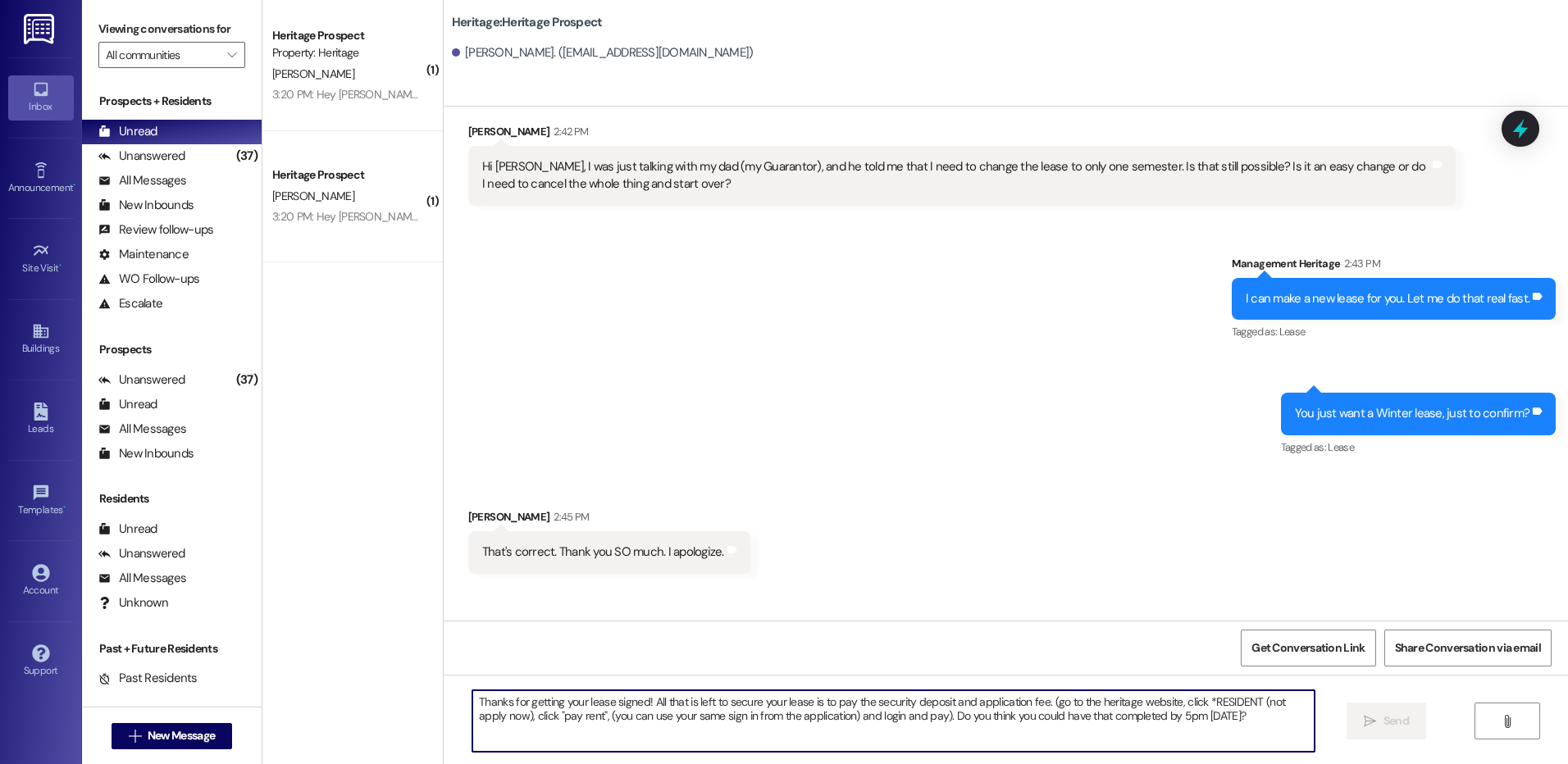
scroll to position [1135, 0]
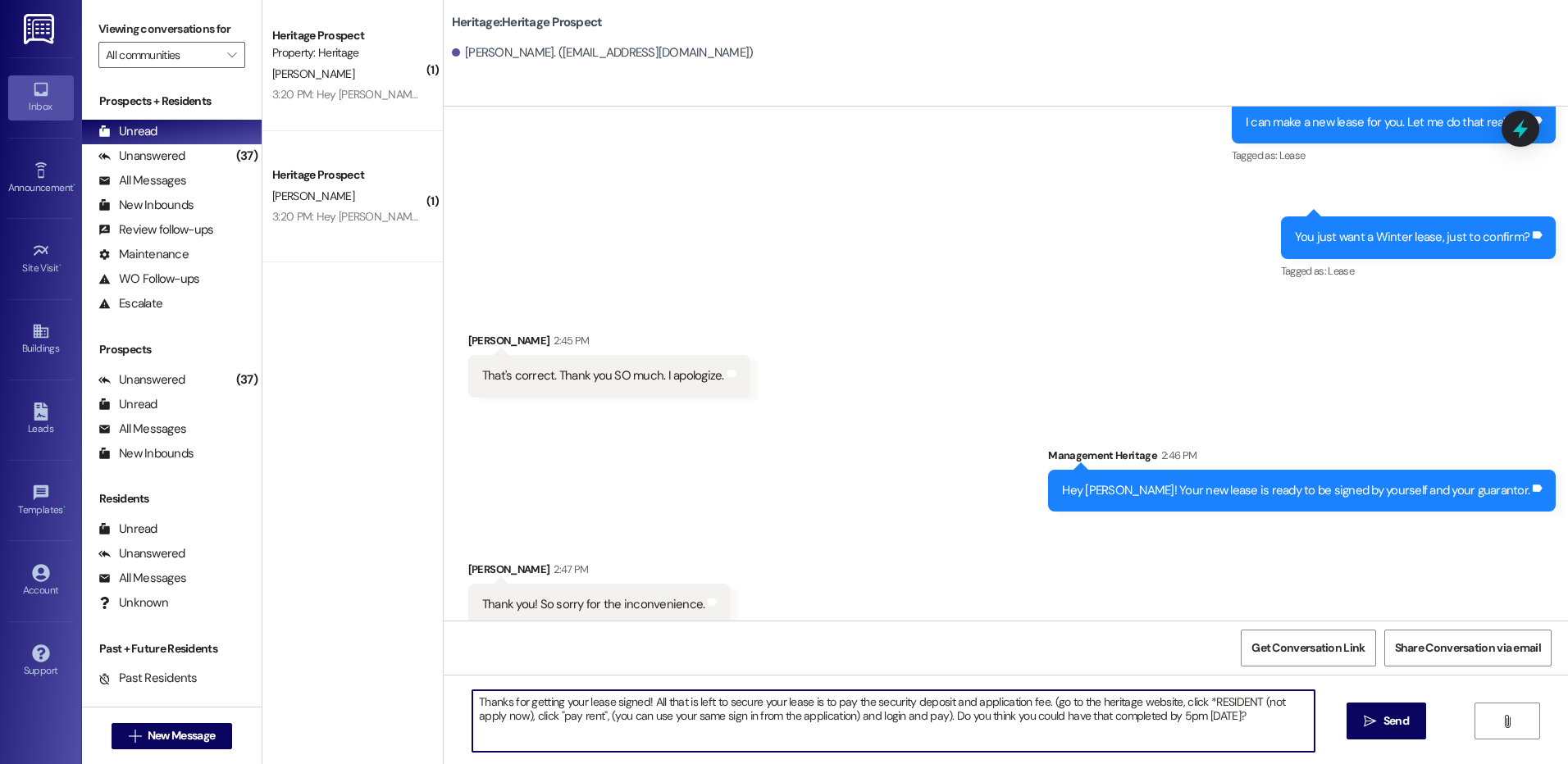
type textarea "Thanks for getting your lease signed! All that is left to secure your lease is …"
click at [1342, 714] on div "Thanks for getting your lease signed! All that is left to secure your lease is …" at bounding box center [1006, 737] width 1124 height 123
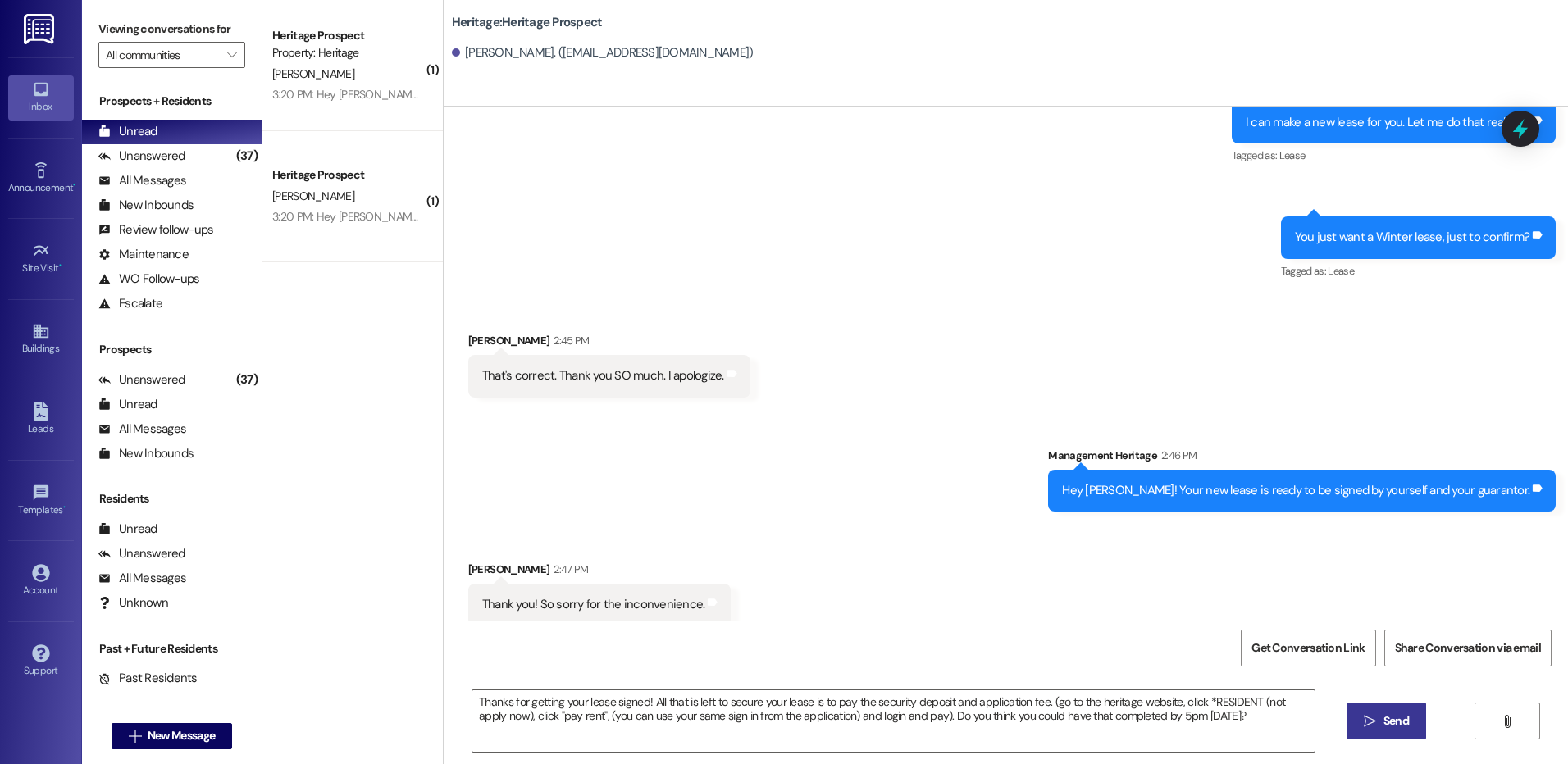
click at [1364, 709] on button " Send" at bounding box center [1387, 721] width 80 height 37
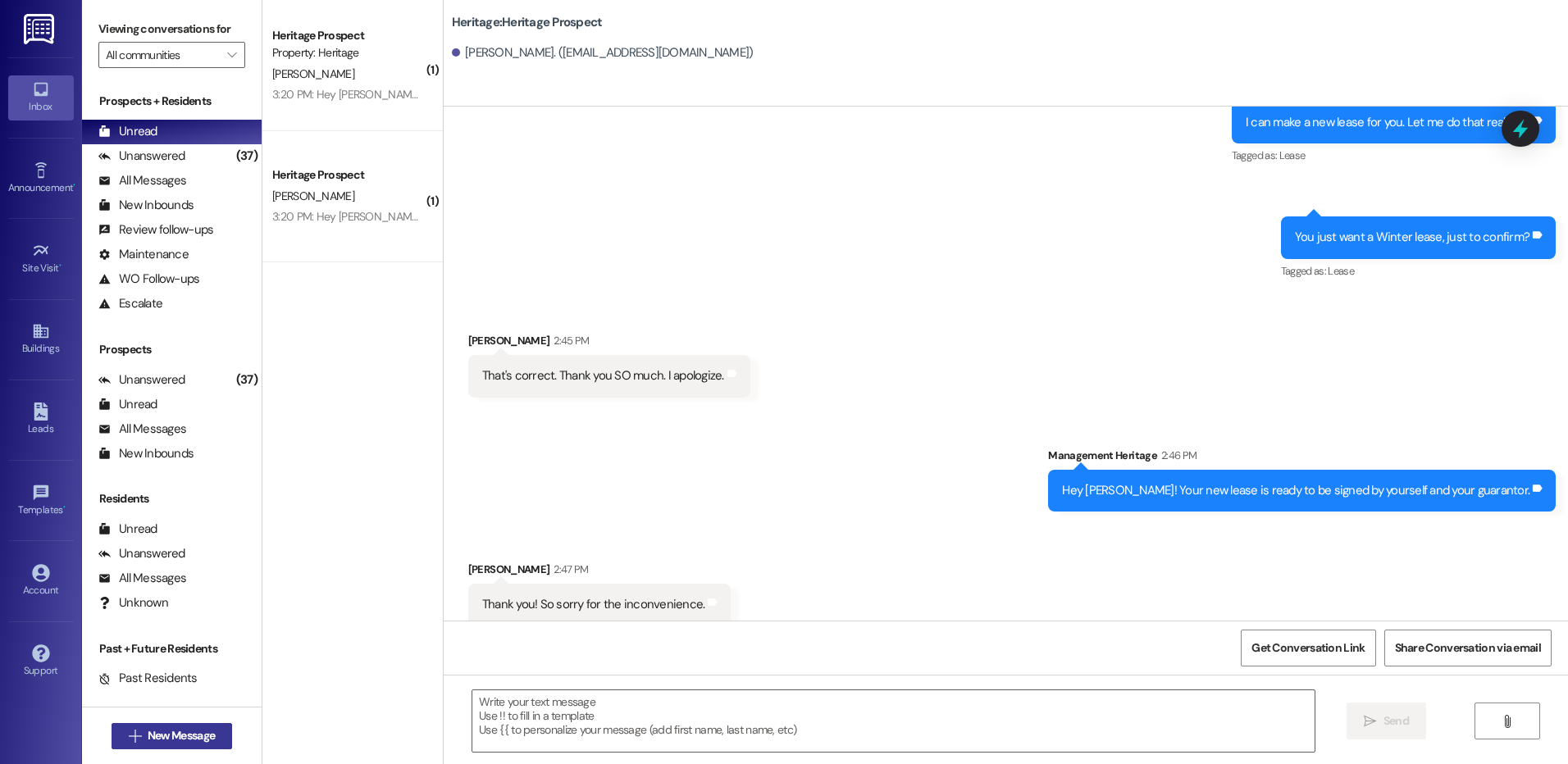
click at [191, 735] on span "New Message" at bounding box center [181, 736] width 67 height 17
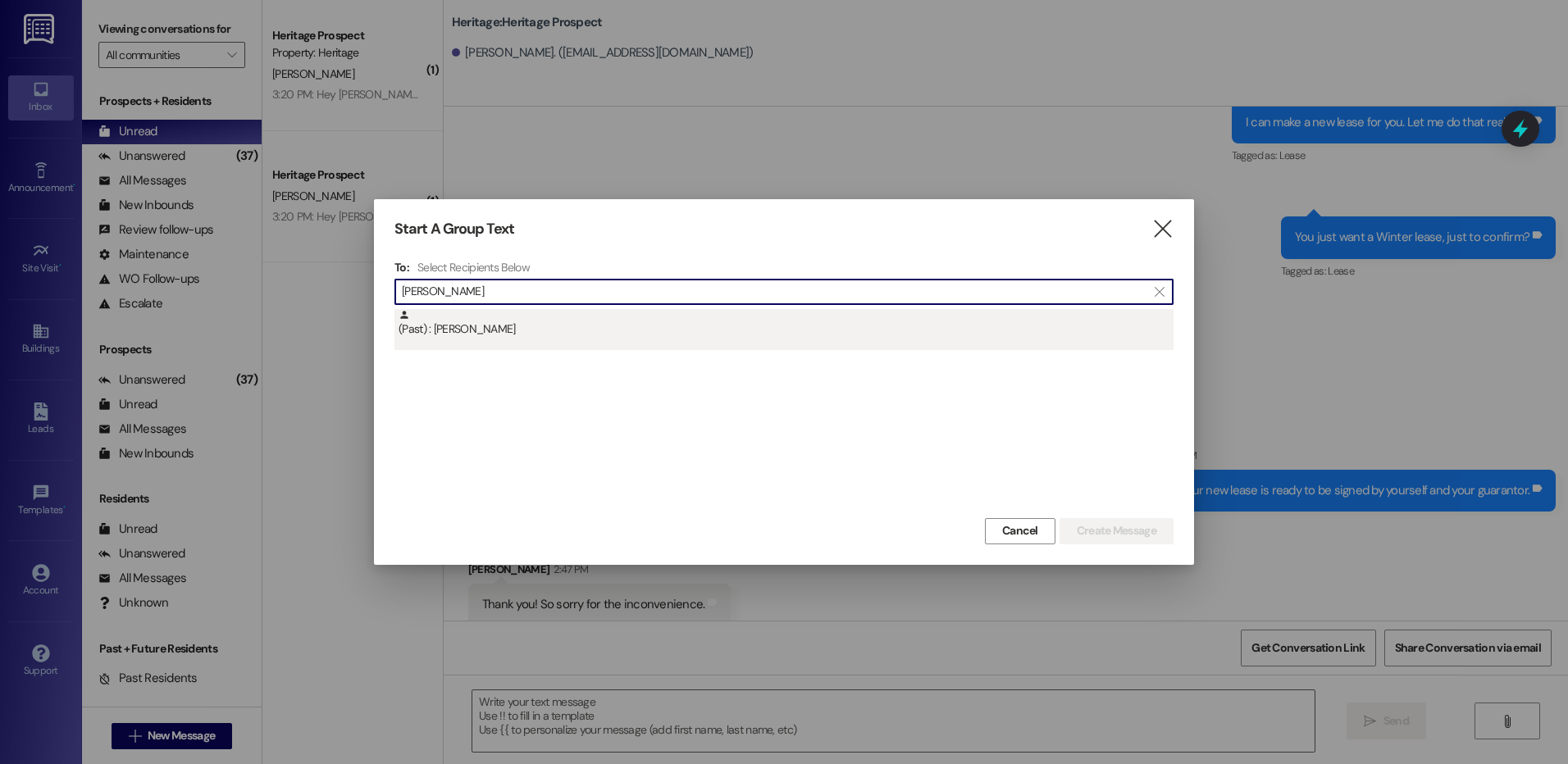
type input "dustin ro"
click at [623, 323] on div "(Past) : Dustin Rowley" at bounding box center [787, 323] width 775 height 28
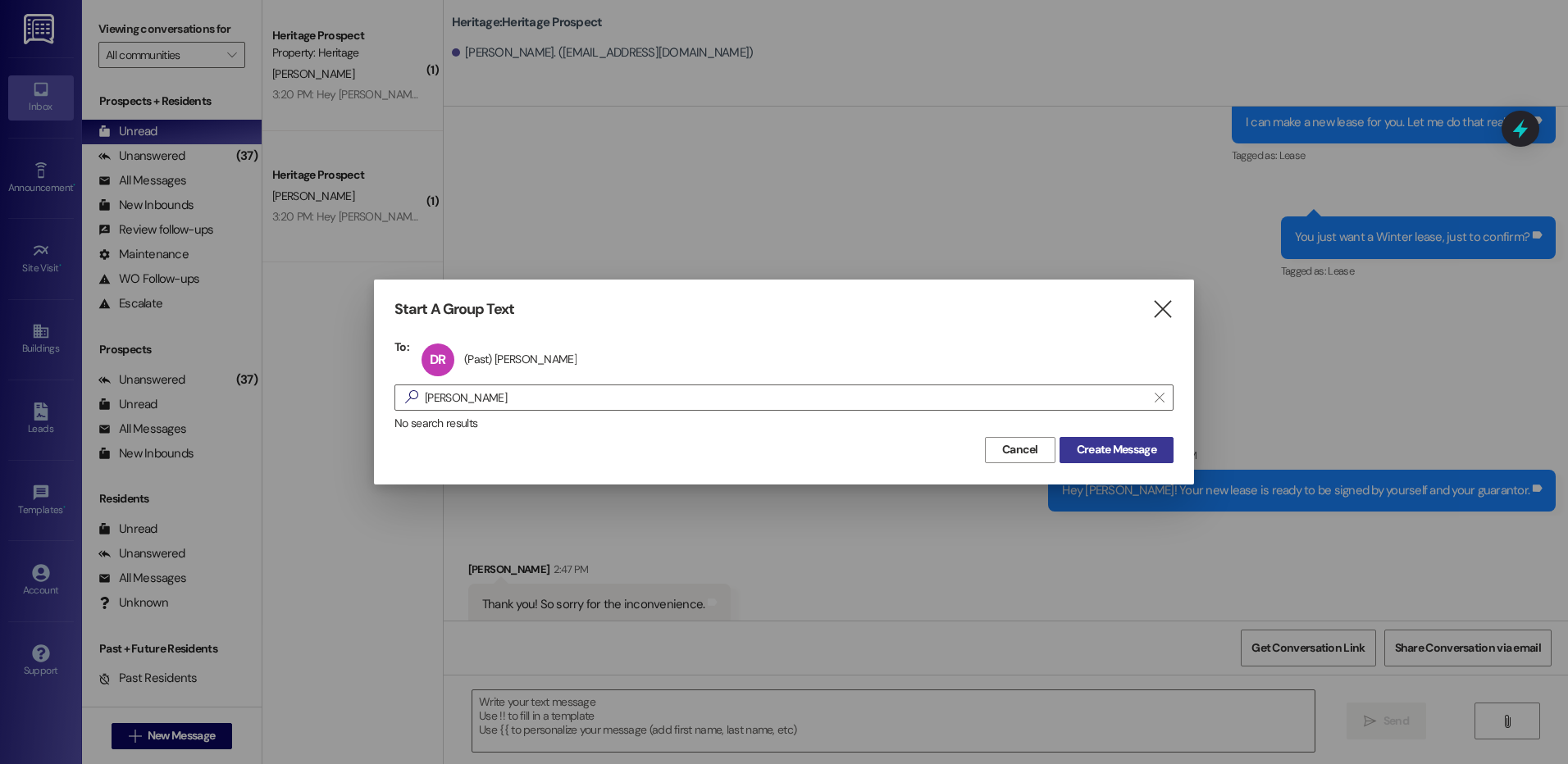
click at [1136, 447] on span "Create Message" at bounding box center [1117, 449] width 80 height 17
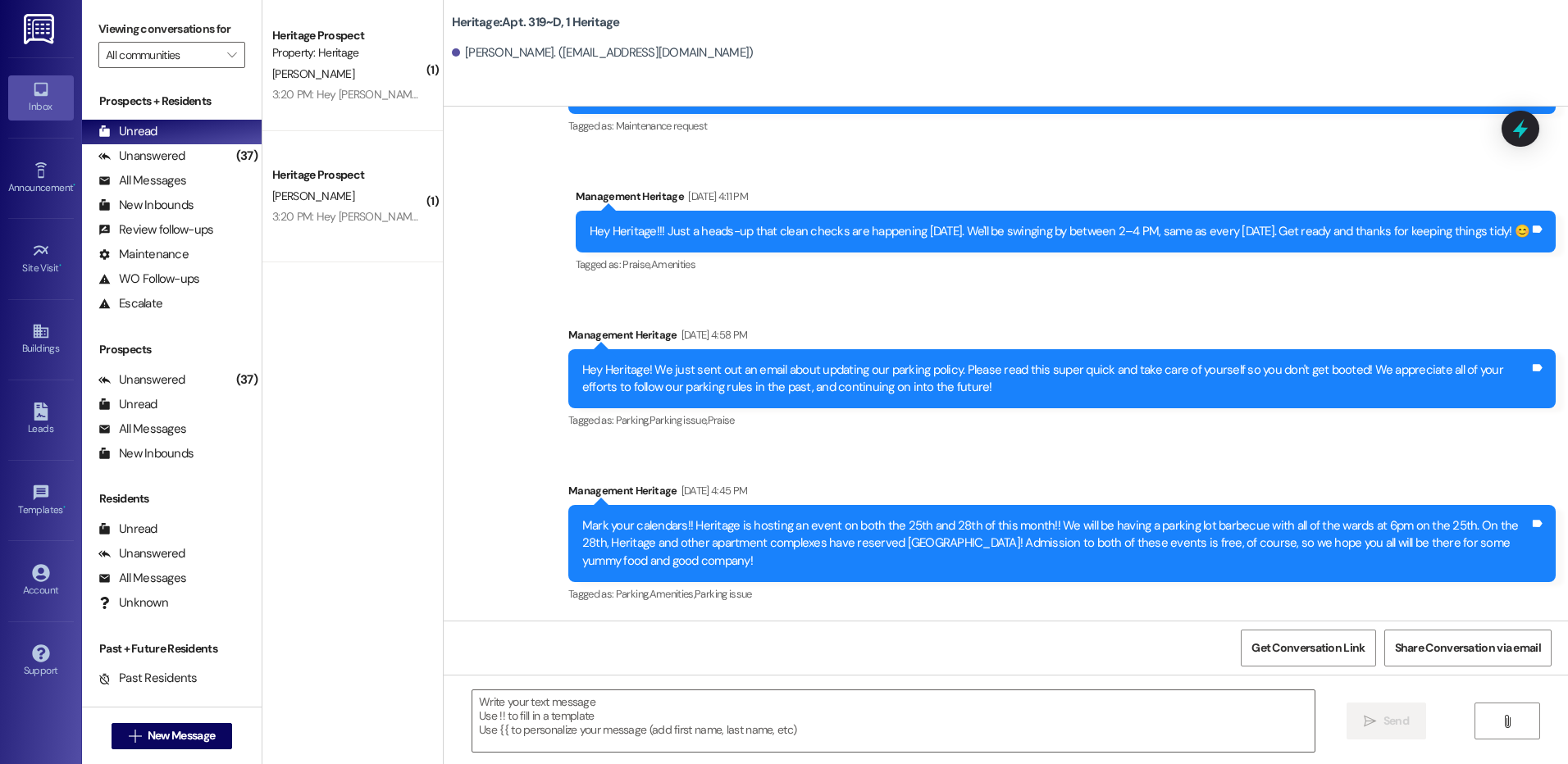
scroll to position [17537, 0]
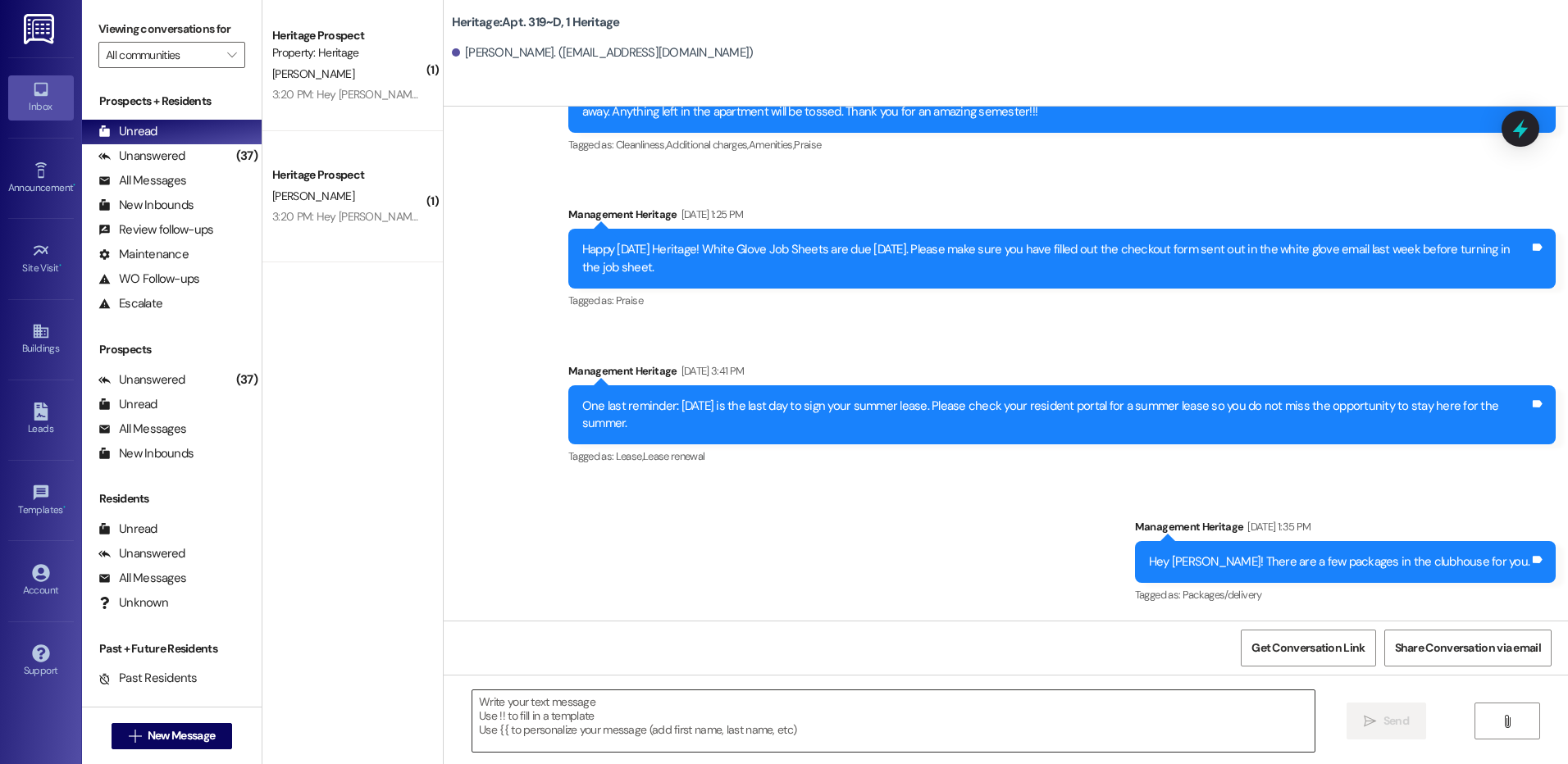
click at [1104, 725] on textarea at bounding box center [893, 721] width 842 height 62
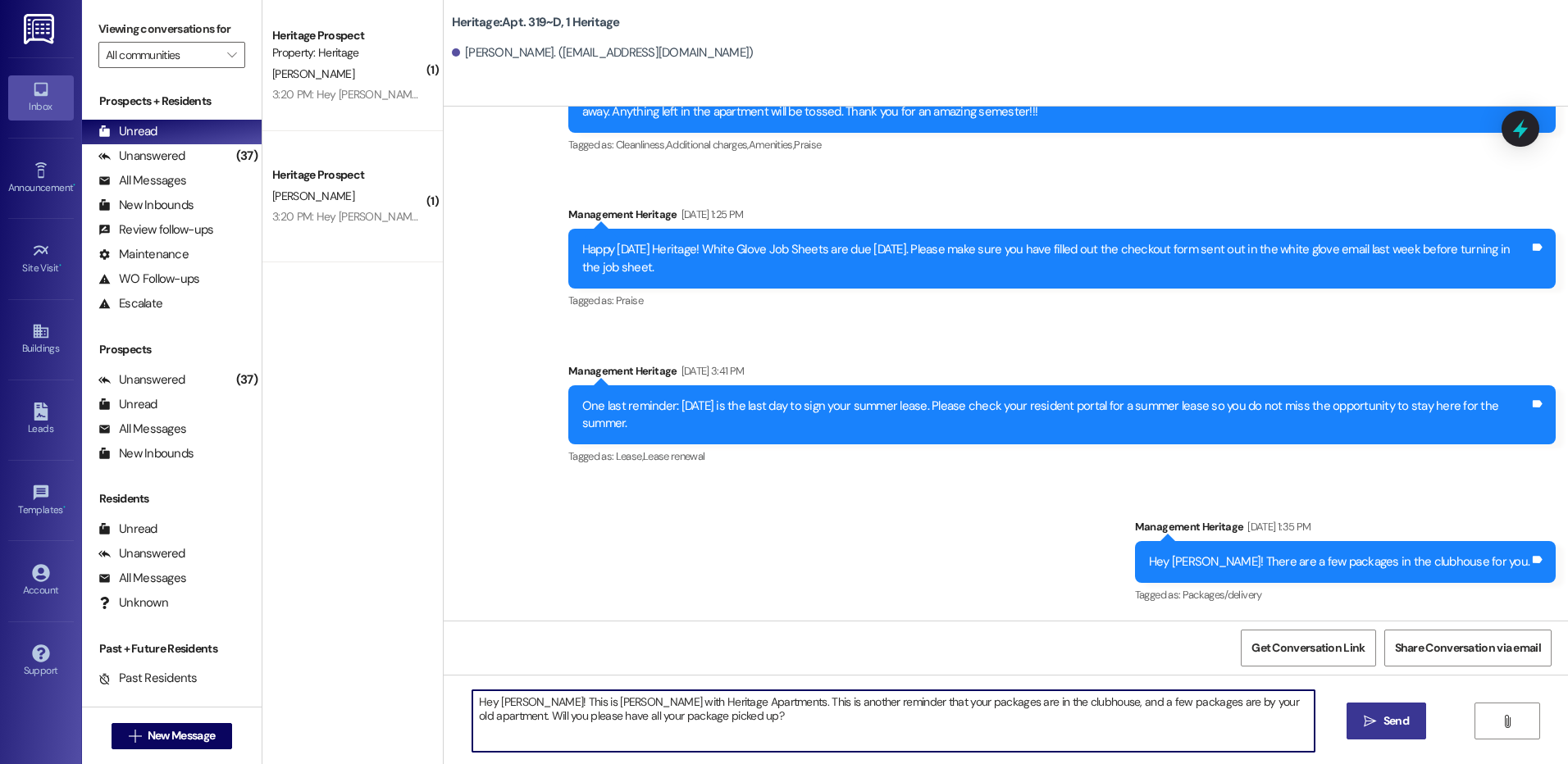
type textarea "Hey Dustin! This is Paige with Heritage Apartments. This is another reminder th…"
click at [1369, 715] on icon "" at bounding box center [1370, 721] width 12 height 13
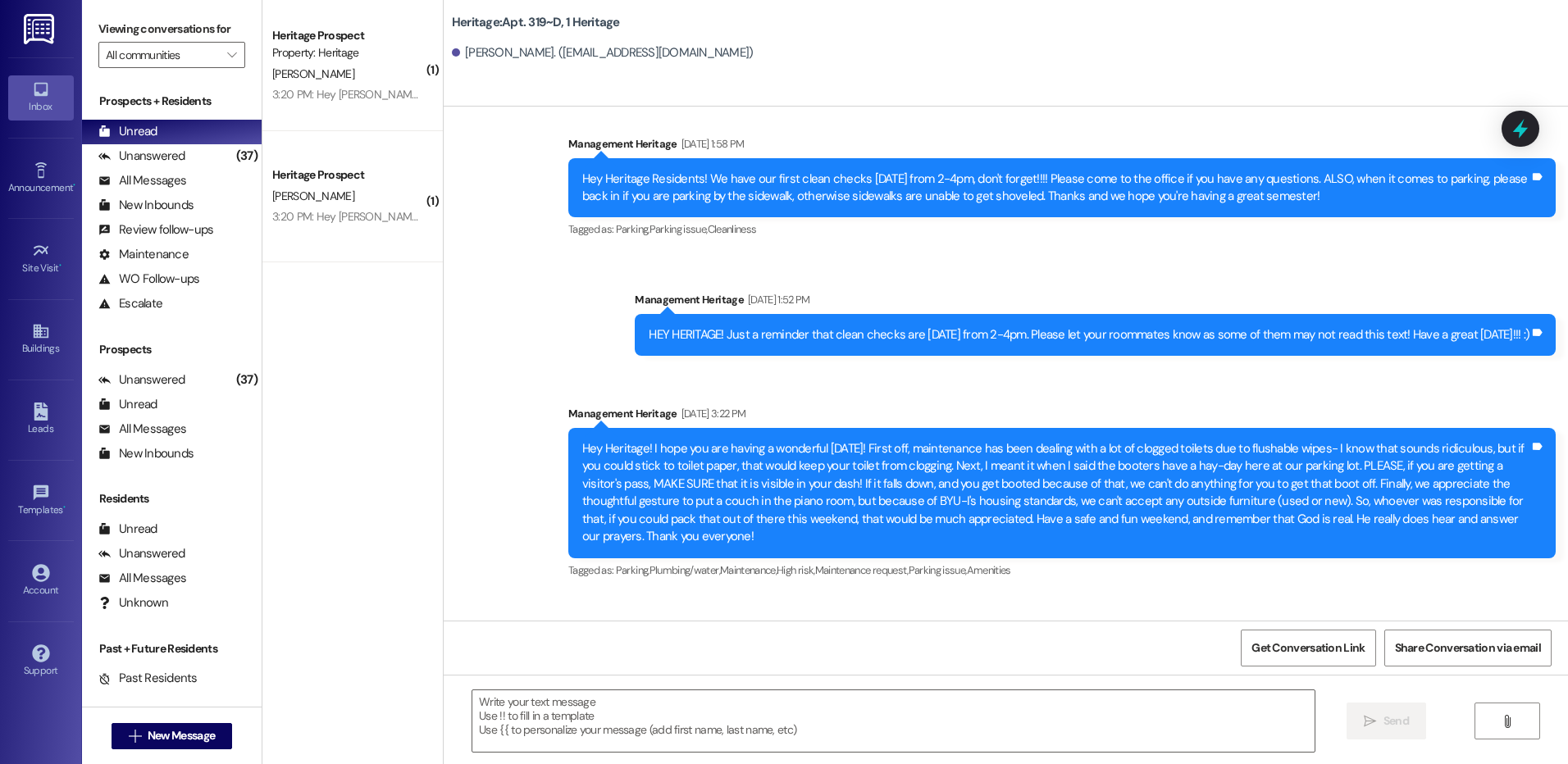
scroll to position [5958, 0]
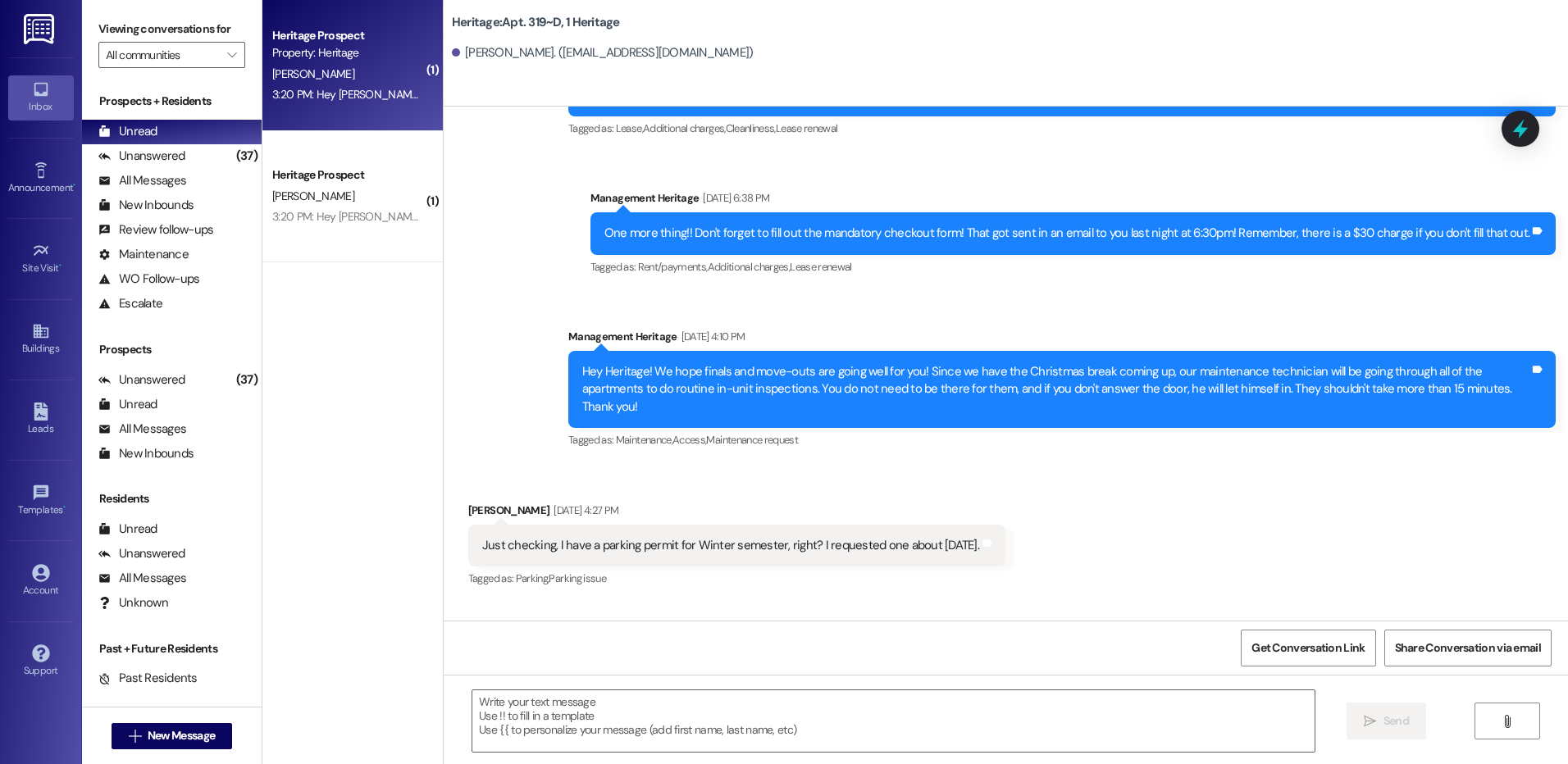
click at [321, 45] on div "Property: Heritage" at bounding box center [348, 53] width 152 height 17
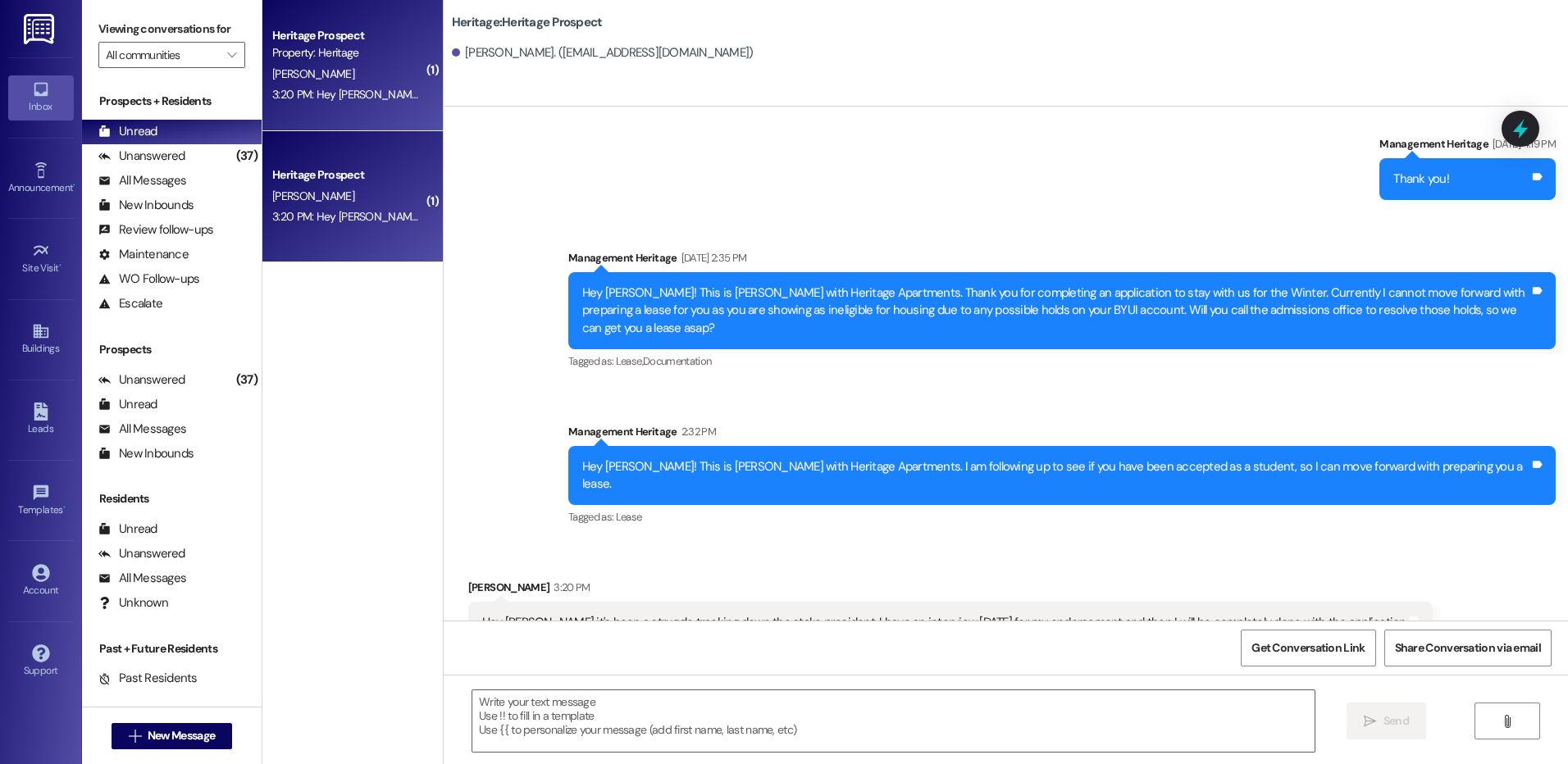
scroll to position [2460, 0]
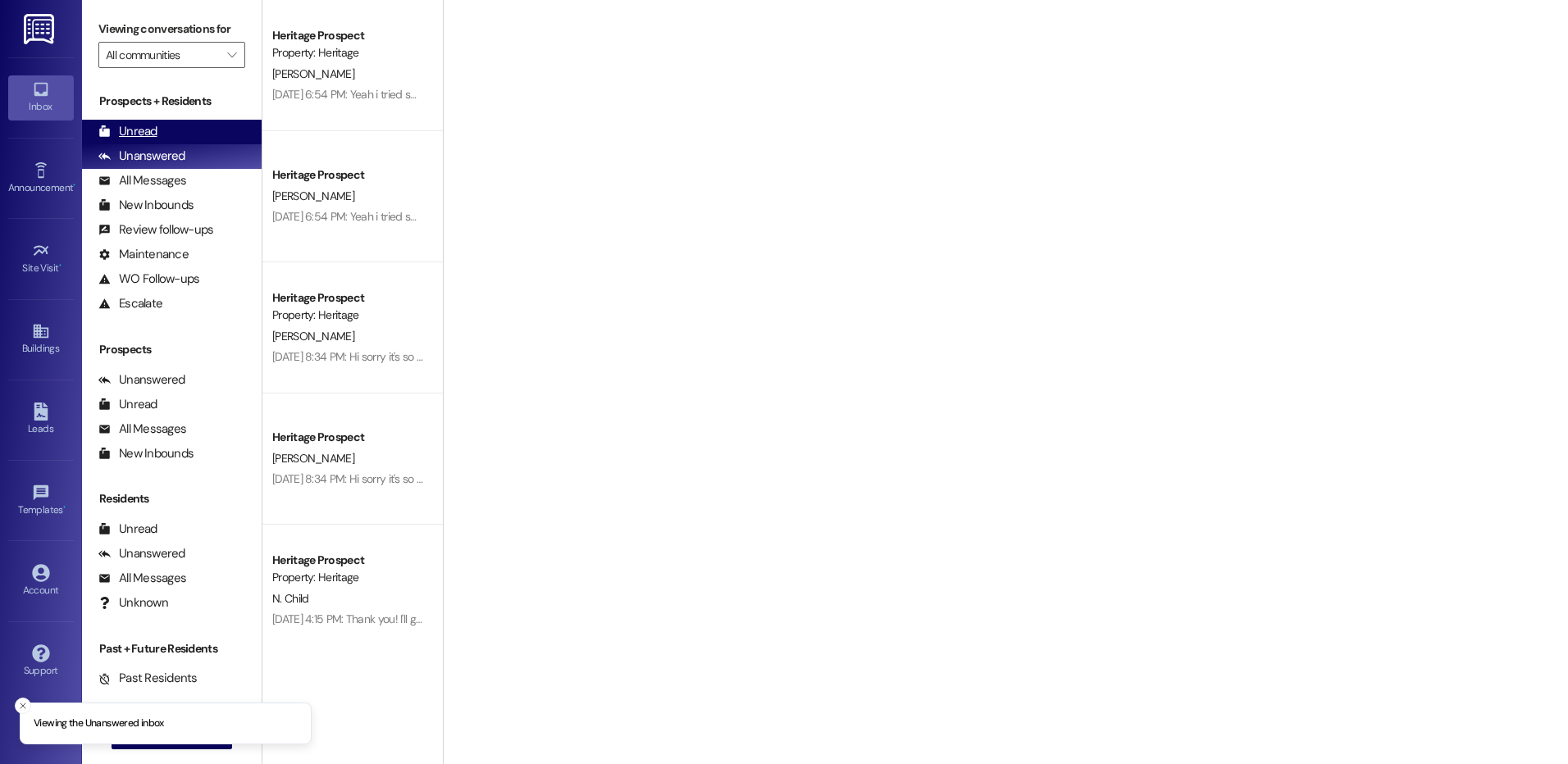
click at [168, 120] on div "Unread (0)" at bounding box center [172, 132] width 179 height 25
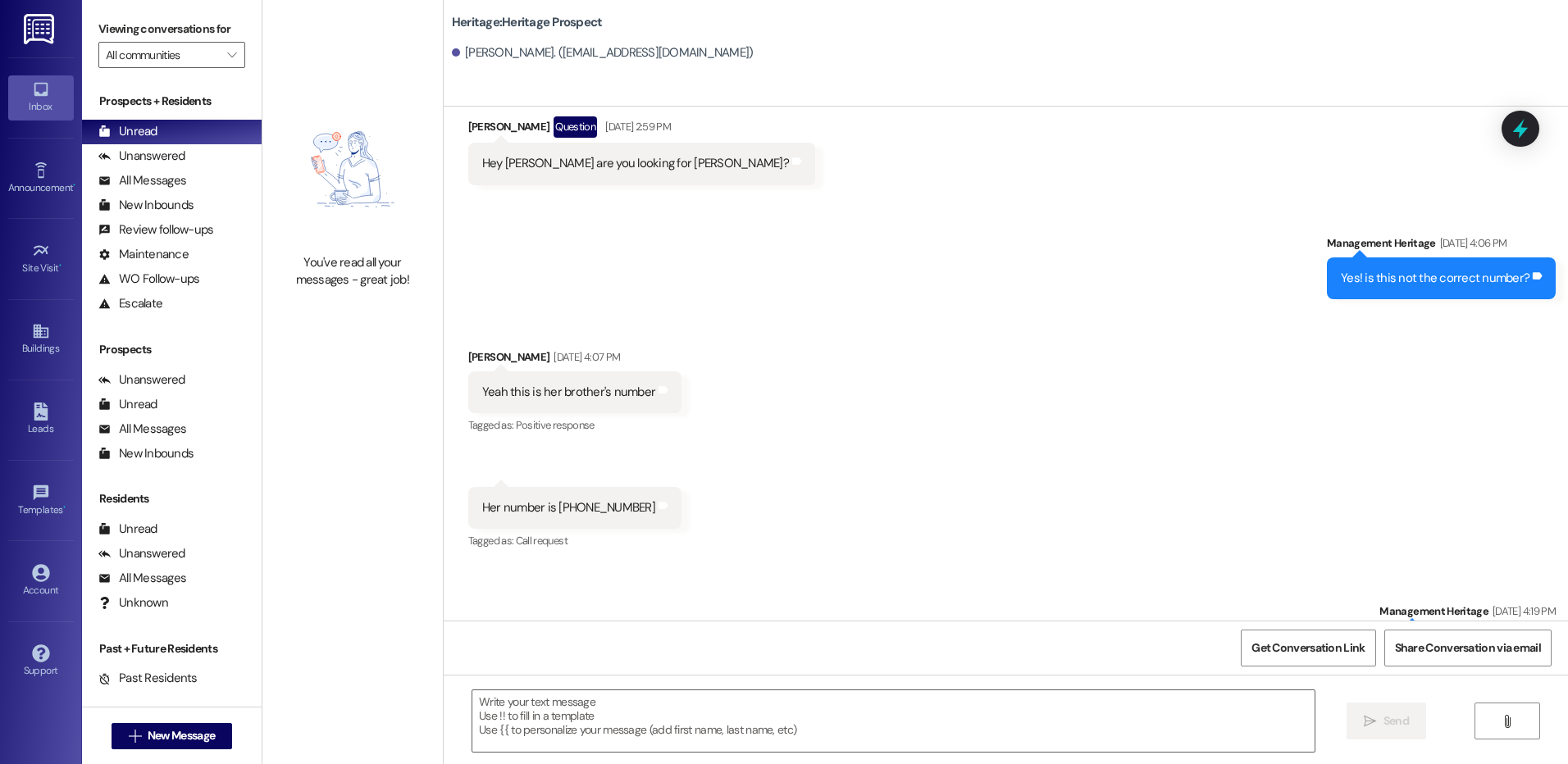
scroll to position [2344, 0]
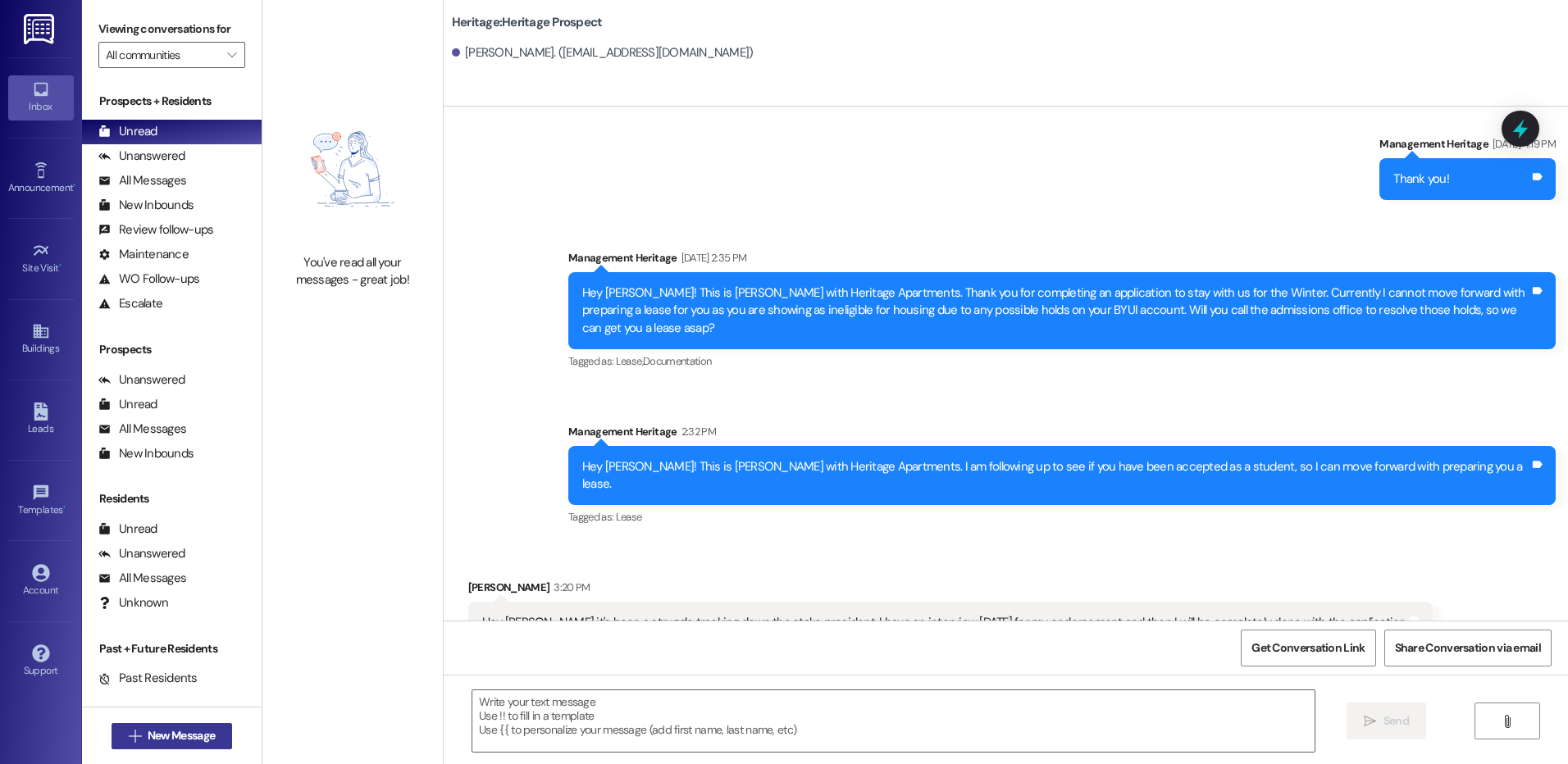
click at [165, 734] on span "New Message" at bounding box center [181, 736] width 67 height 17
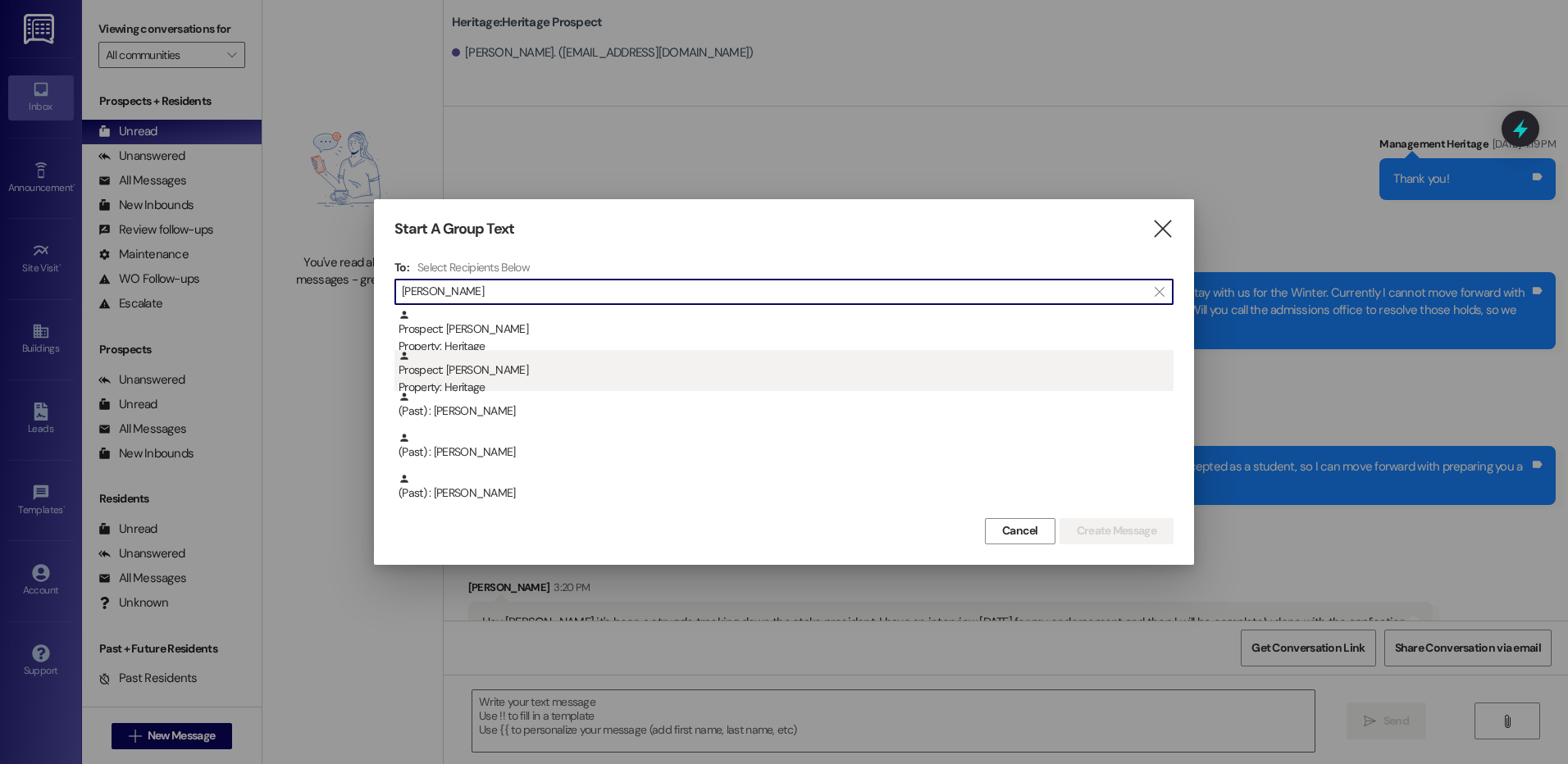
type input "[PERSON_NAME]"
click at [702, 387] on div "Property: Heritage" at bounding box center [787, 388] width 775 height 17
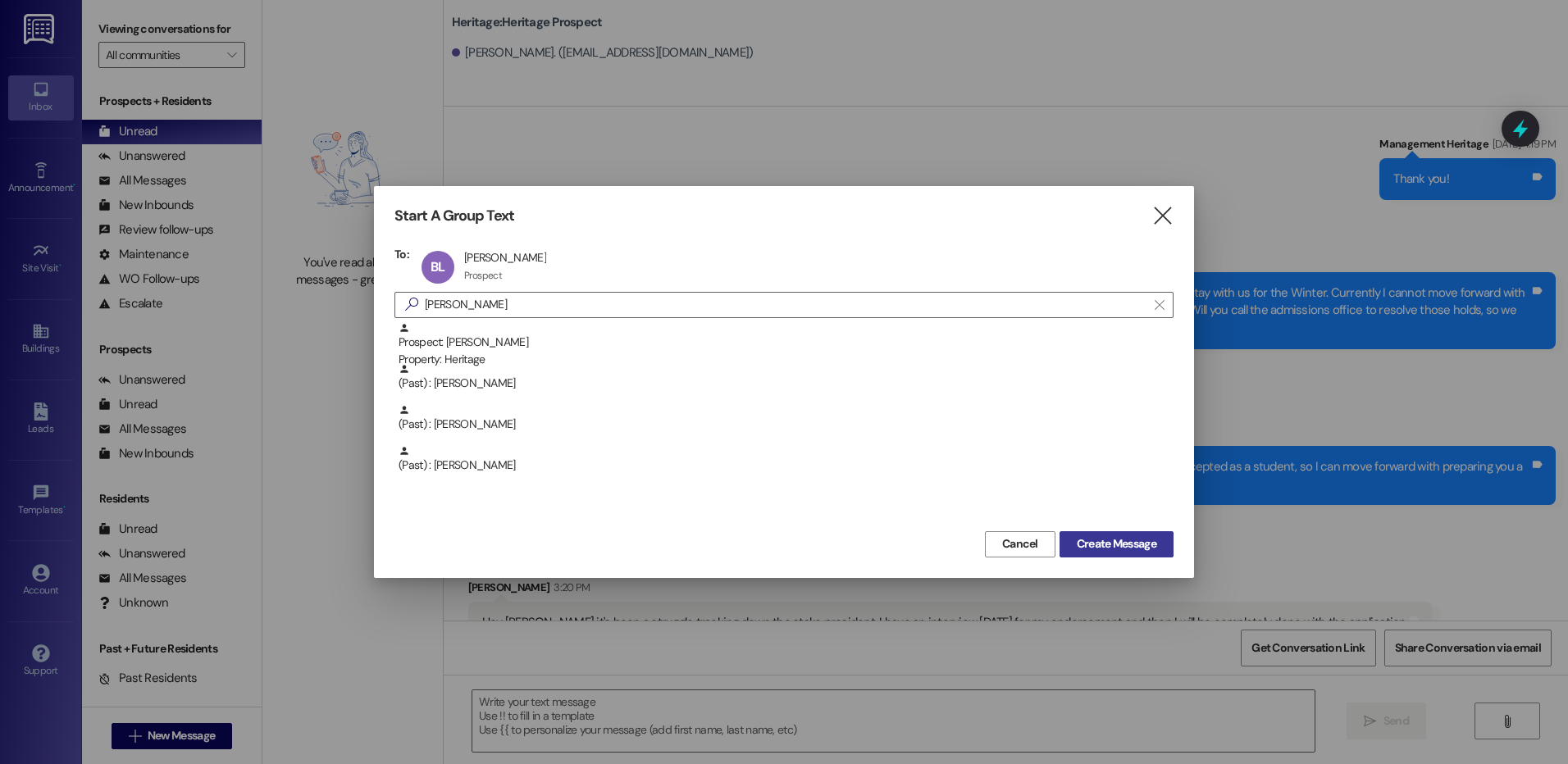
click at [1077, 543] on span "Create Message" at bounding box center [1117, 544] width 80 height 17
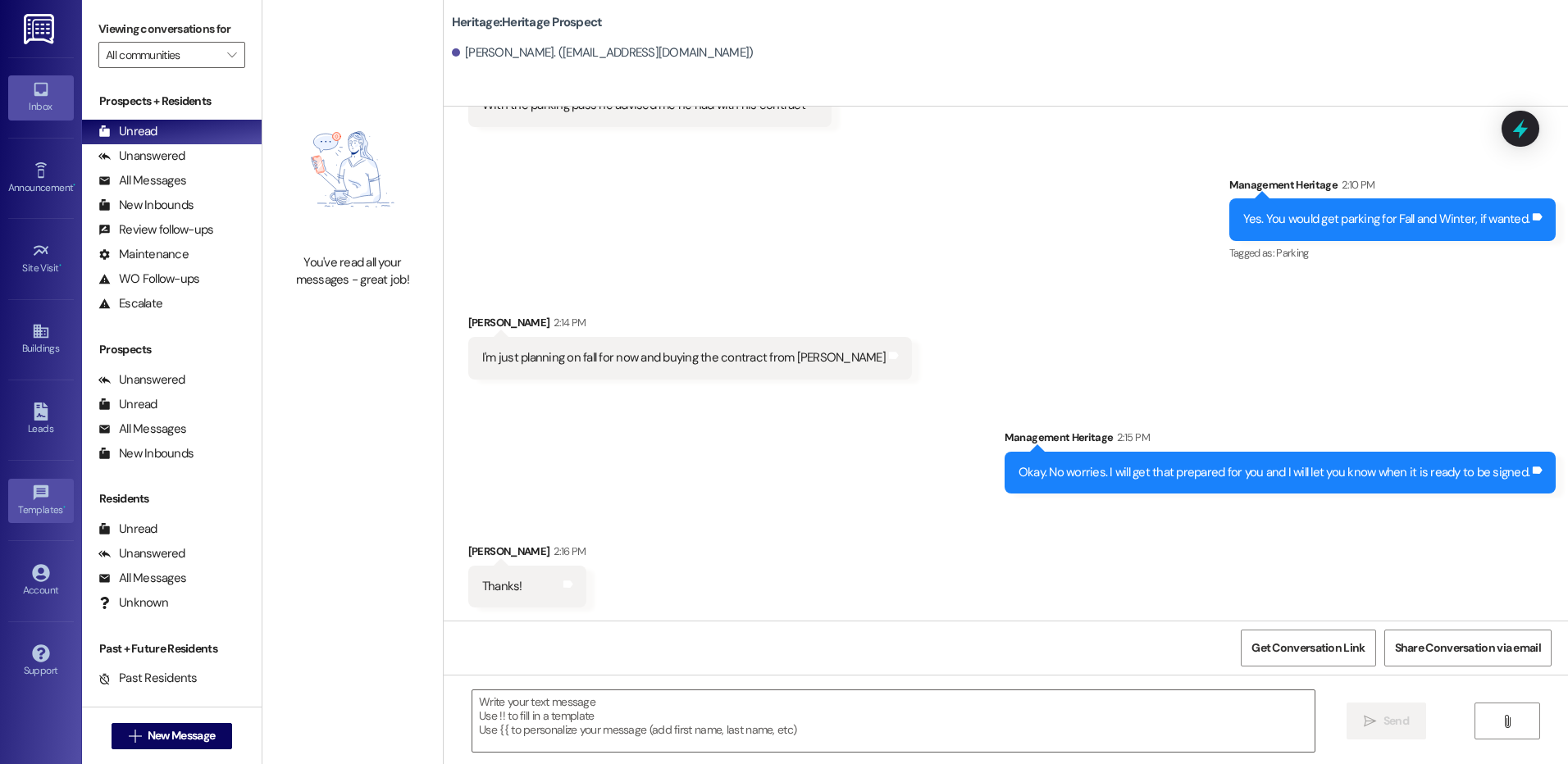
scroll to position [251, 0]
click at [549, 734] on textarea at bounding box center [893, 721] width 842 height 62
paste textarea "Hi ____! This is Paige with Heritage Apartments. I just sent your ____ semester…"
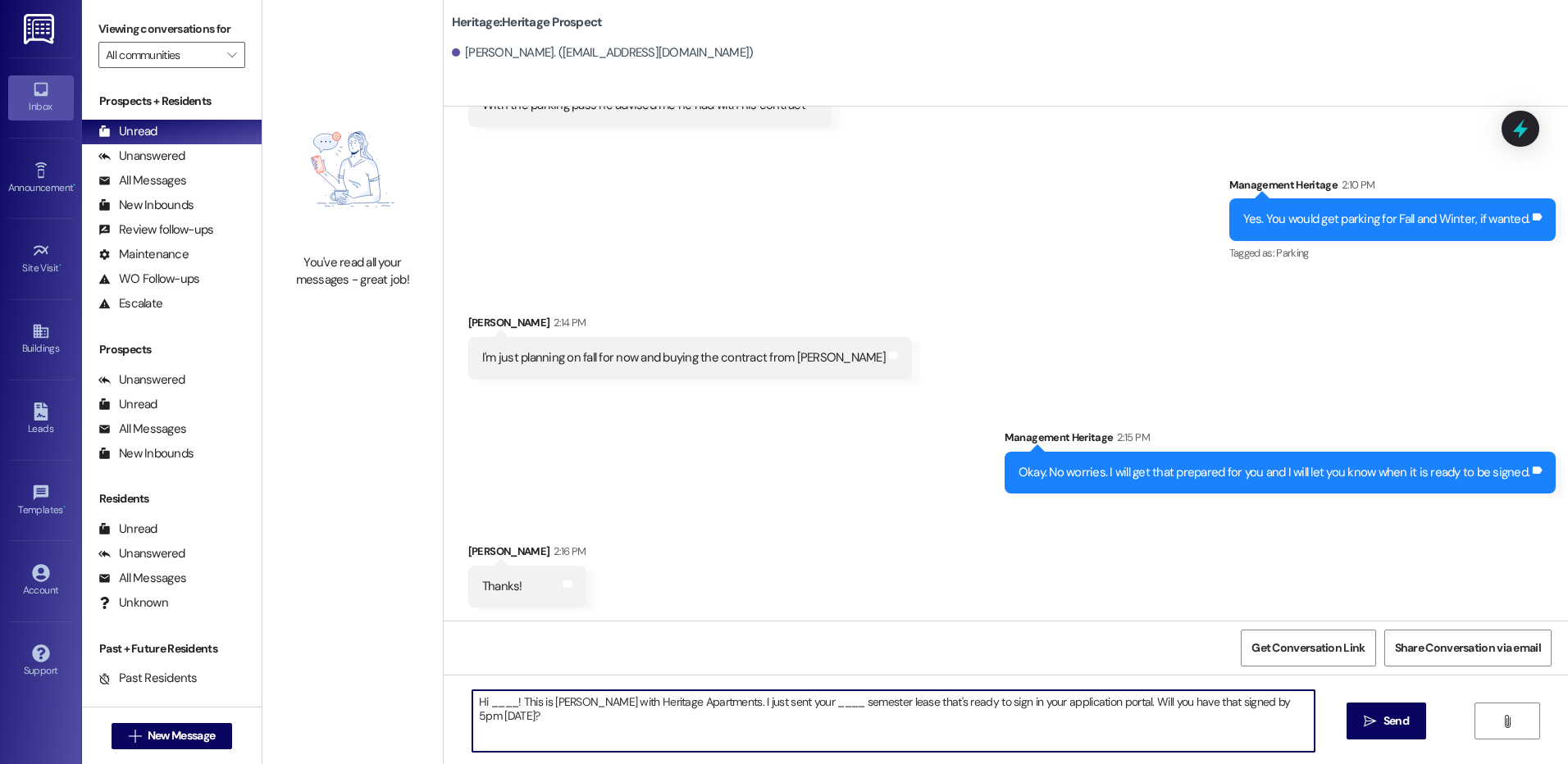
click at [490, 701] on textarea "Hi ____! This is Paige with Heritage Apartments. I just sent your ____ semester…" at bounding box center [893, 721] width 842 height 62
click at [788, 714] on textarea "Hi Brendan! This is Paige with Heritage Apartments. I just sent your ____ semes…" at bounding box center [893, 721] width 842 height 62
click at [868, 705] on textarea "Hi Brendan! This is Paige with Heritage Apartments. I just sent your Fall semes…" at bounding box center [893, 721] width 842 height 62
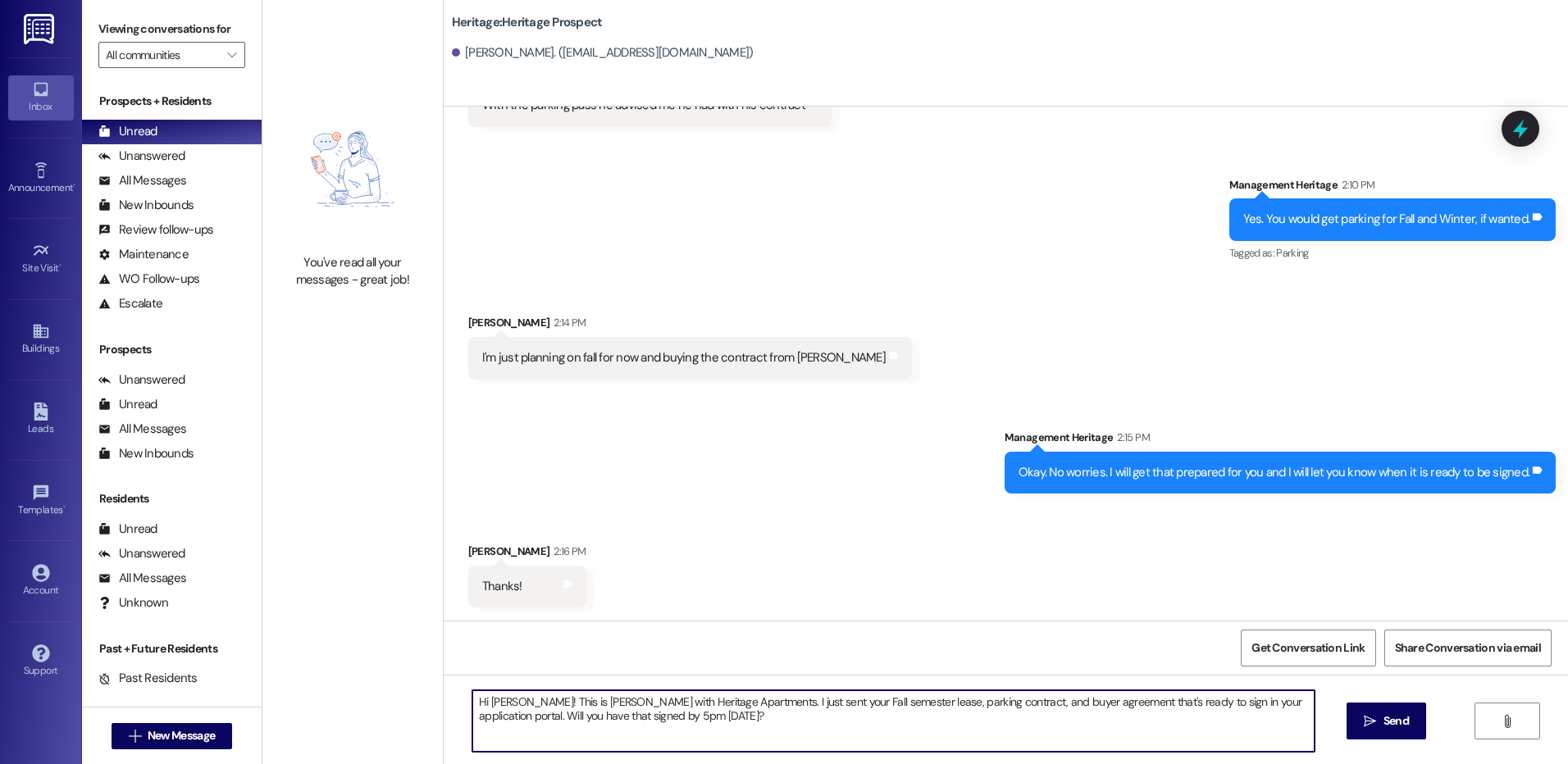
click at [844, 741] on textarea "Hi Brendan! This is Paige with Heritage Apartments. I just sent your Fall semes…" at bounding box center [893, 721] width 842 height 62
click at [587, 721] on textarea "Hi Brendan! This is Paige with Heritage Apartments. I just sent your Fall semes…" at bounding box center [893, 721] width 842 height 62
click at [584, 720] on textarea "Hi Brendan! This is Paige with Heritage Apartments. I just sent your Fall semes…" at bounding box center [893, 721] width 842 height 62
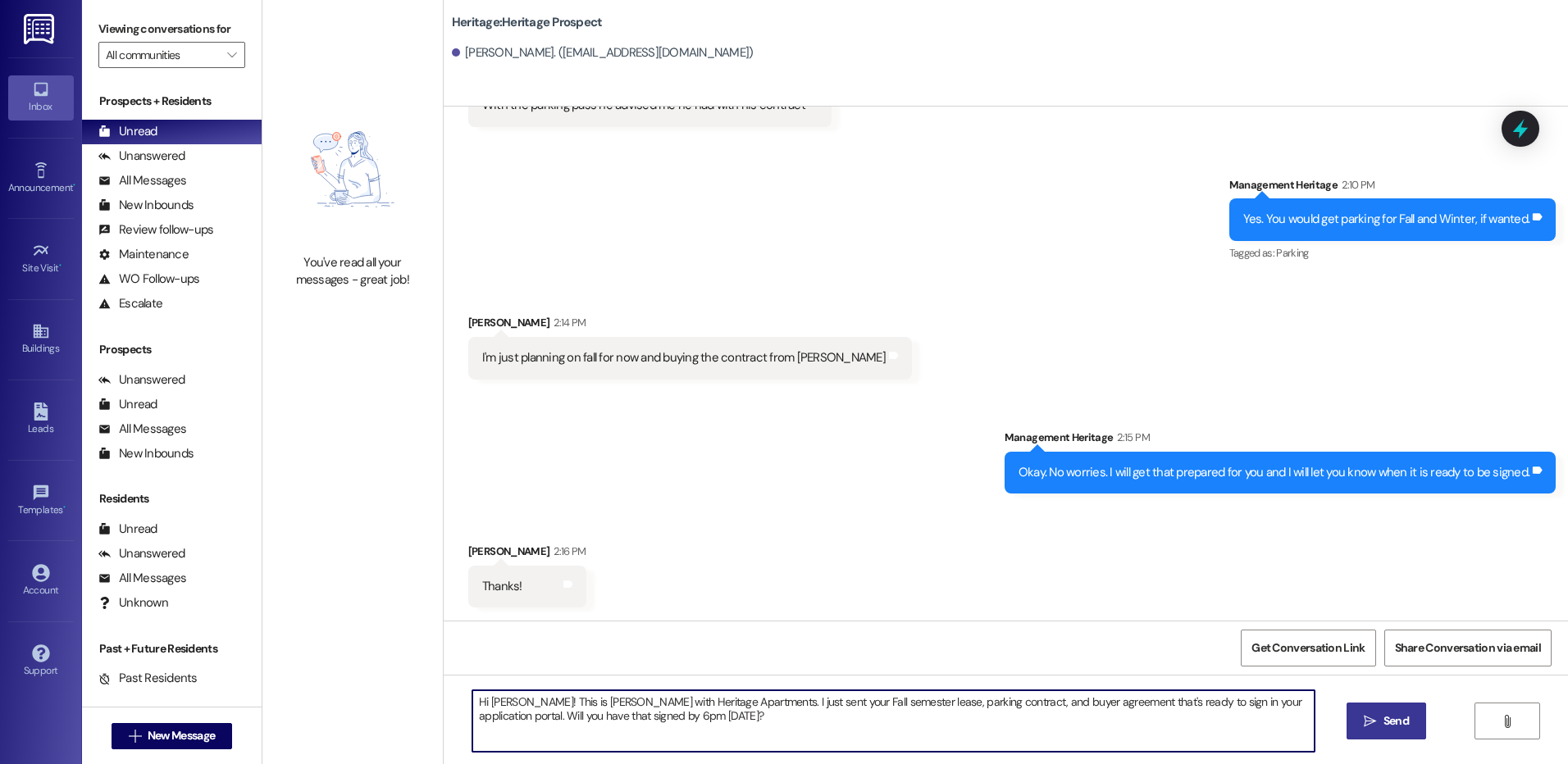
type textarea "Hi Brendan! This is Paige with Heritage Apartments. I just sent your Fall semes…"
click at [1371, 715] on icon "" at bounding box center [1370, 721] width 12 height 13
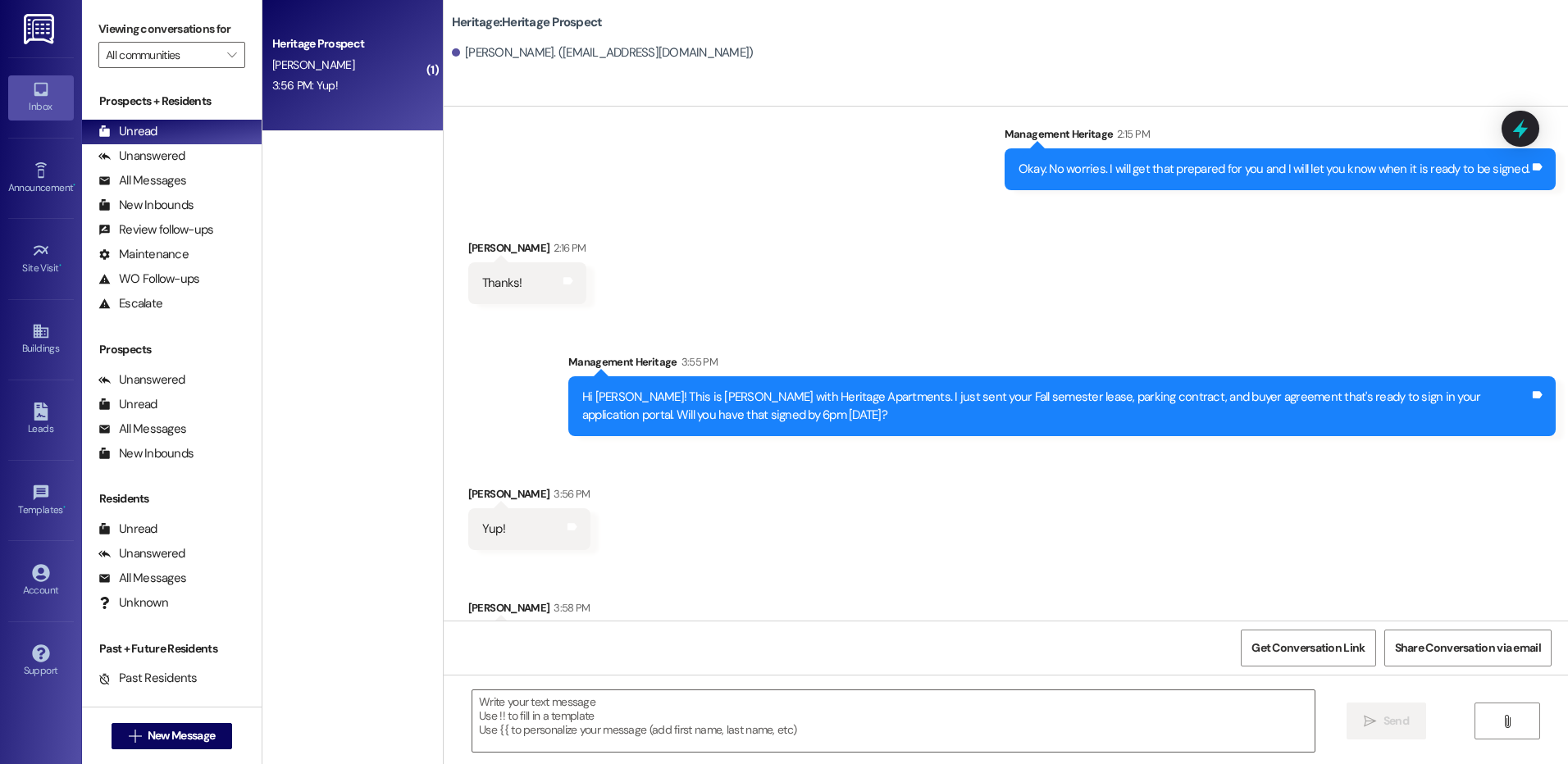
scroll to position [611, 0]
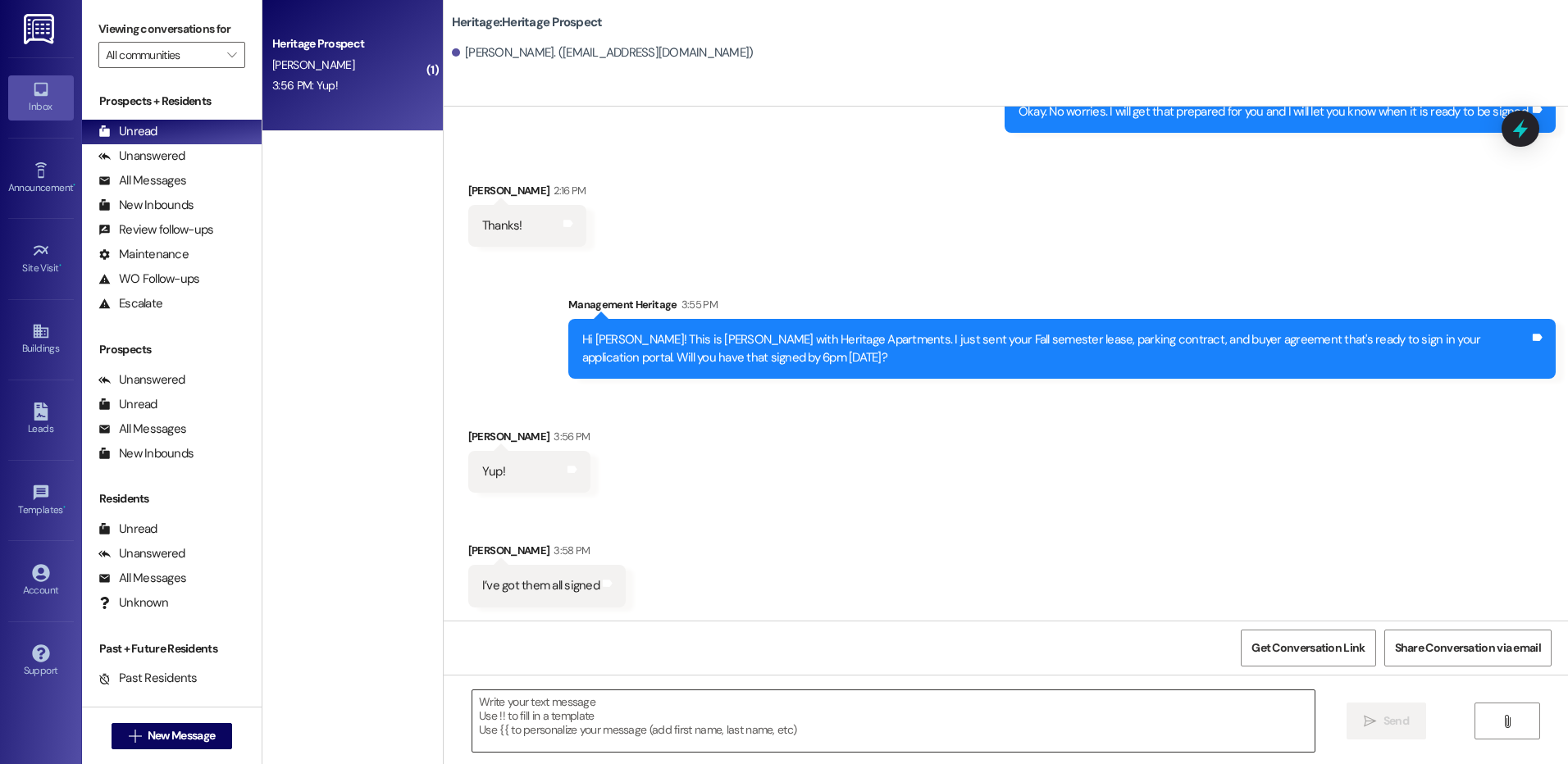
click at [556, 701] on textarea at bounding box center [893, 721] width 842 height 62
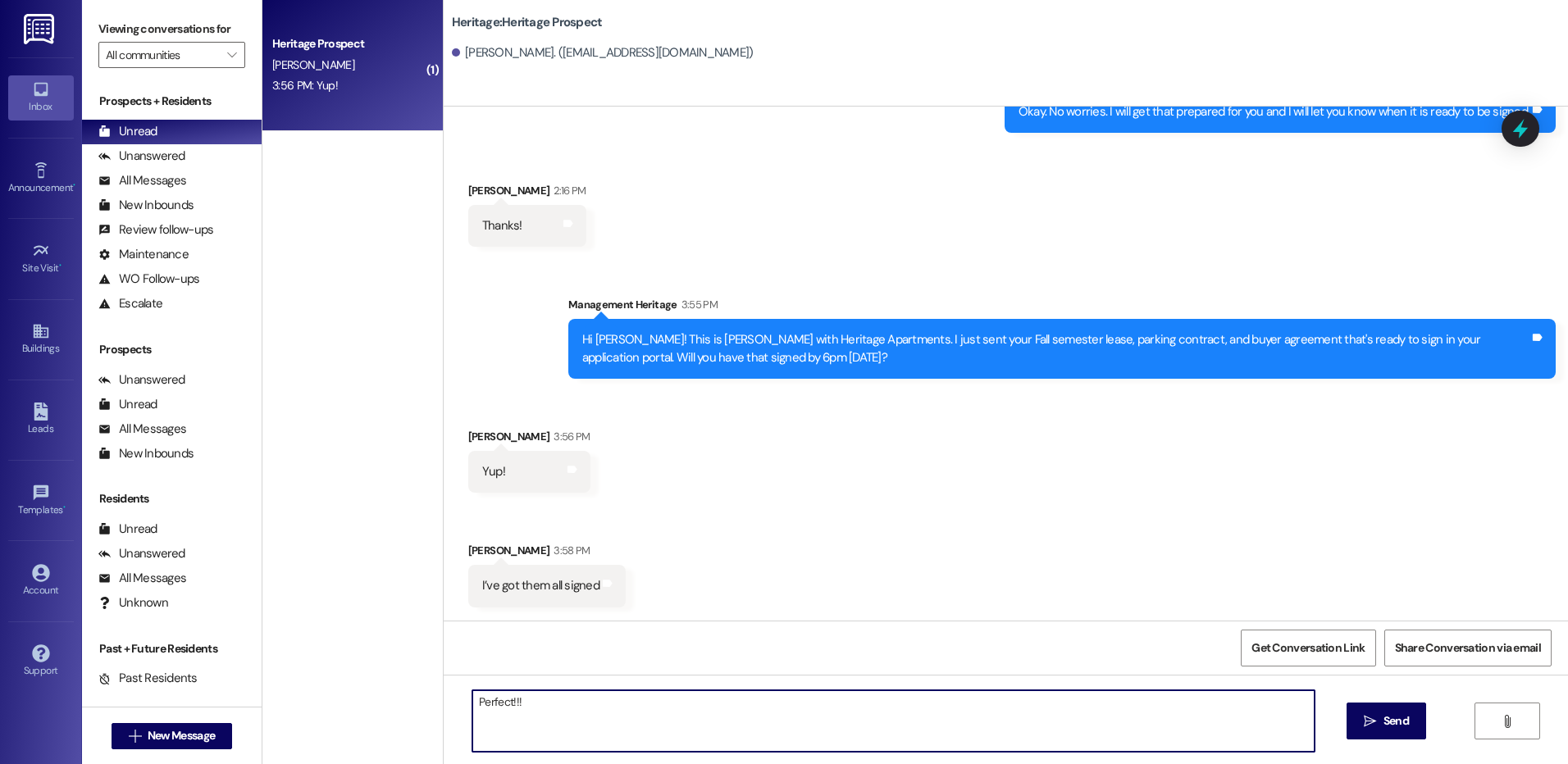
paste textarea "Thanks for getting your lease signed! All that is left to secure your lease is …"
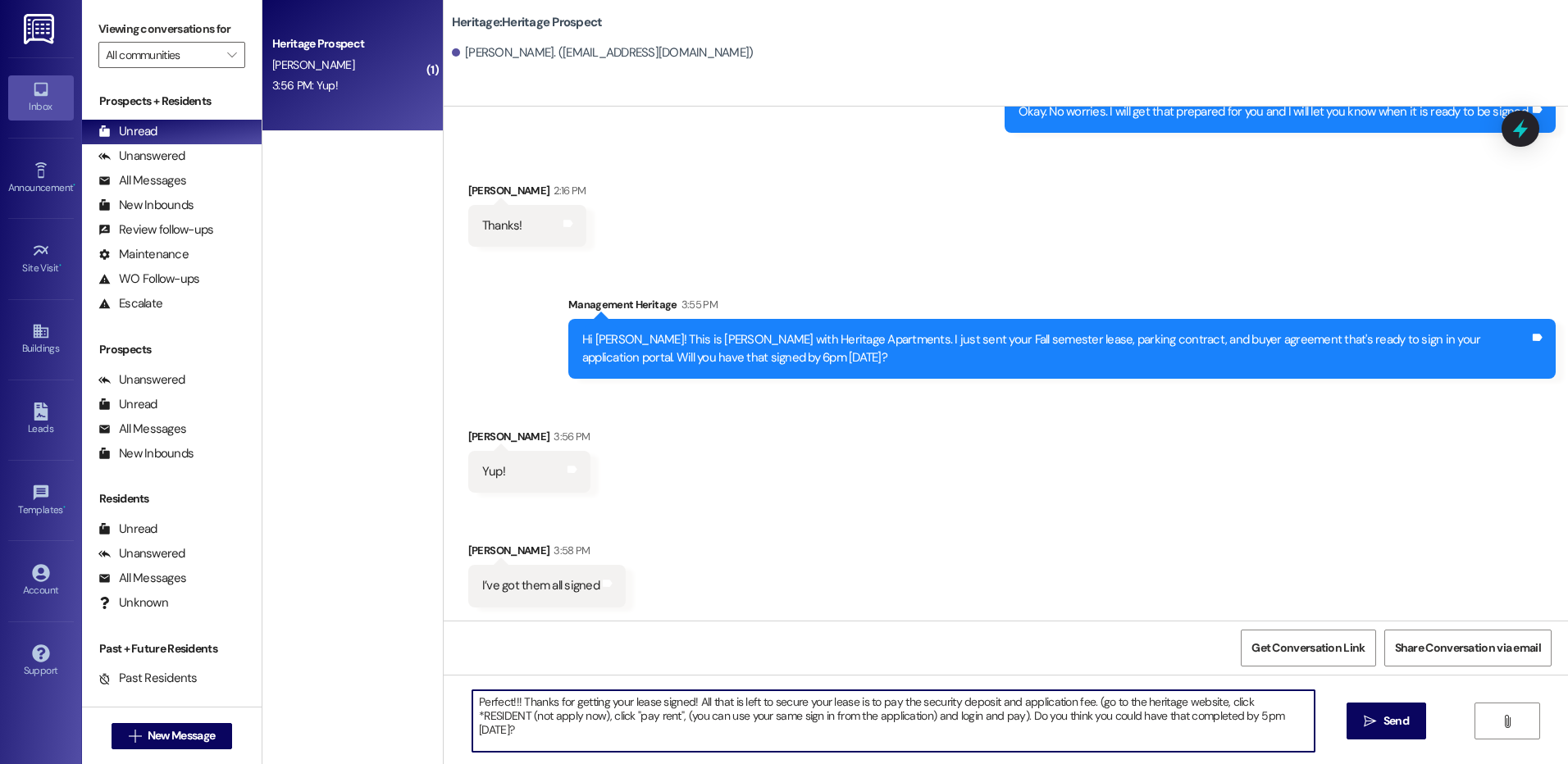
click at [1194, 719] on textarea "Perfect!!! Thanks for getting your lease signed! All that is left to secure you…" at bounding box center [893, 721] width 842 height 62
type textarea "Perfect!!! Thanks for getting your lease signed! All that is left to secure you…"
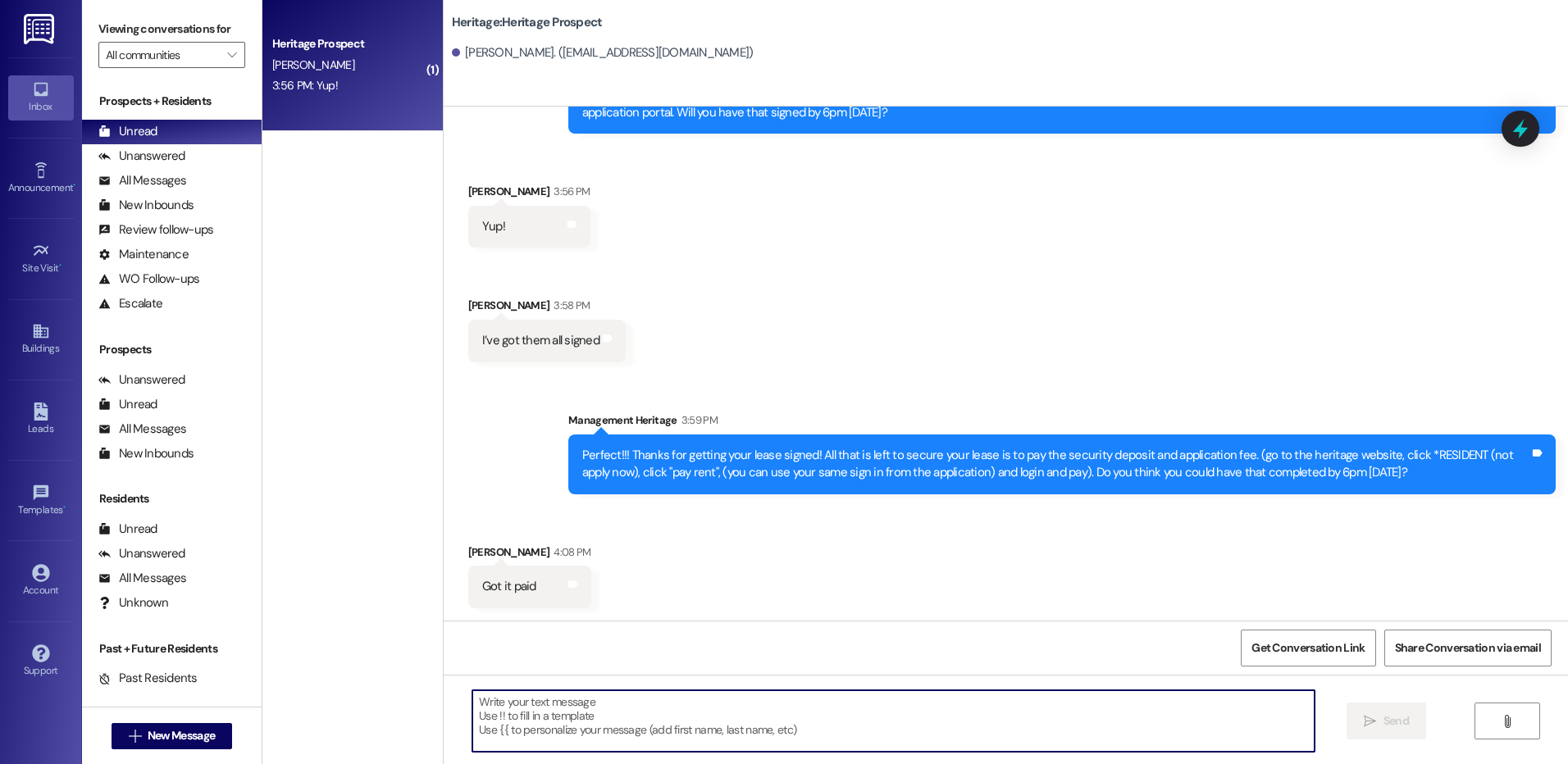
scroll to position [858, 0]
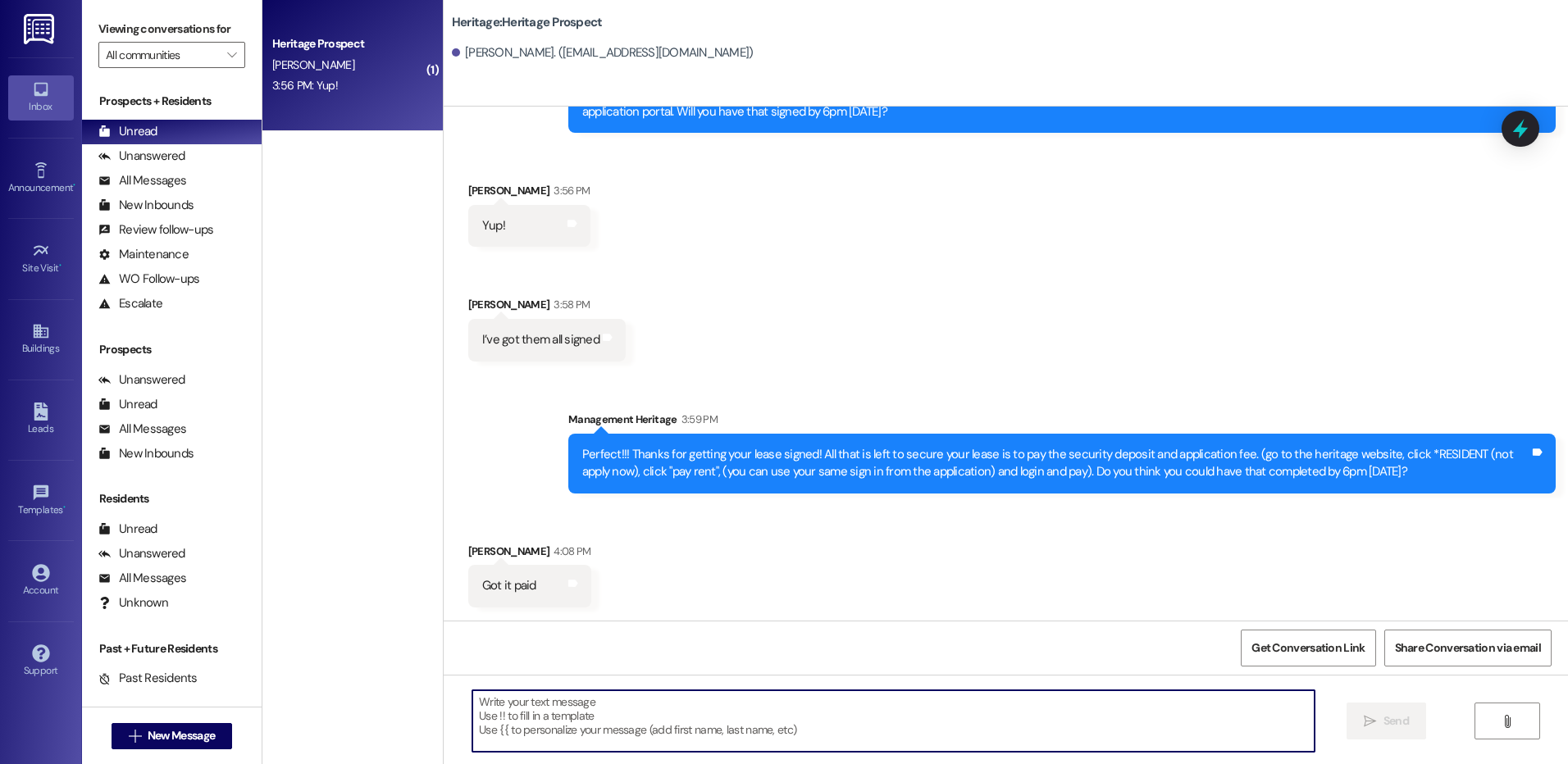
click at [714, 721] on textarea at bounding box center [893, 721] width 842 height 62
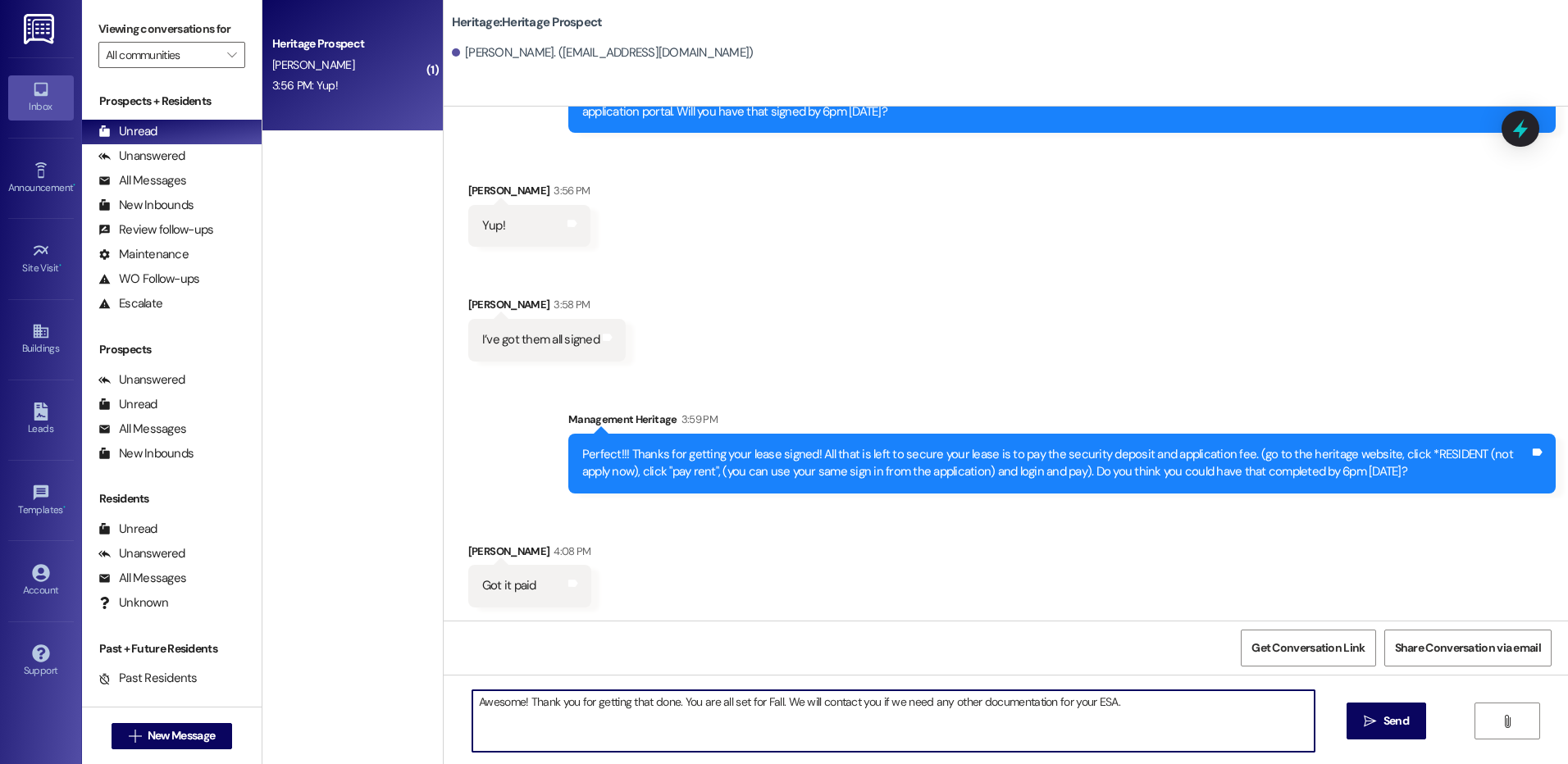
type textarea "Awesome! Thank you for getting that done. You are all set for Fall. We will con…"
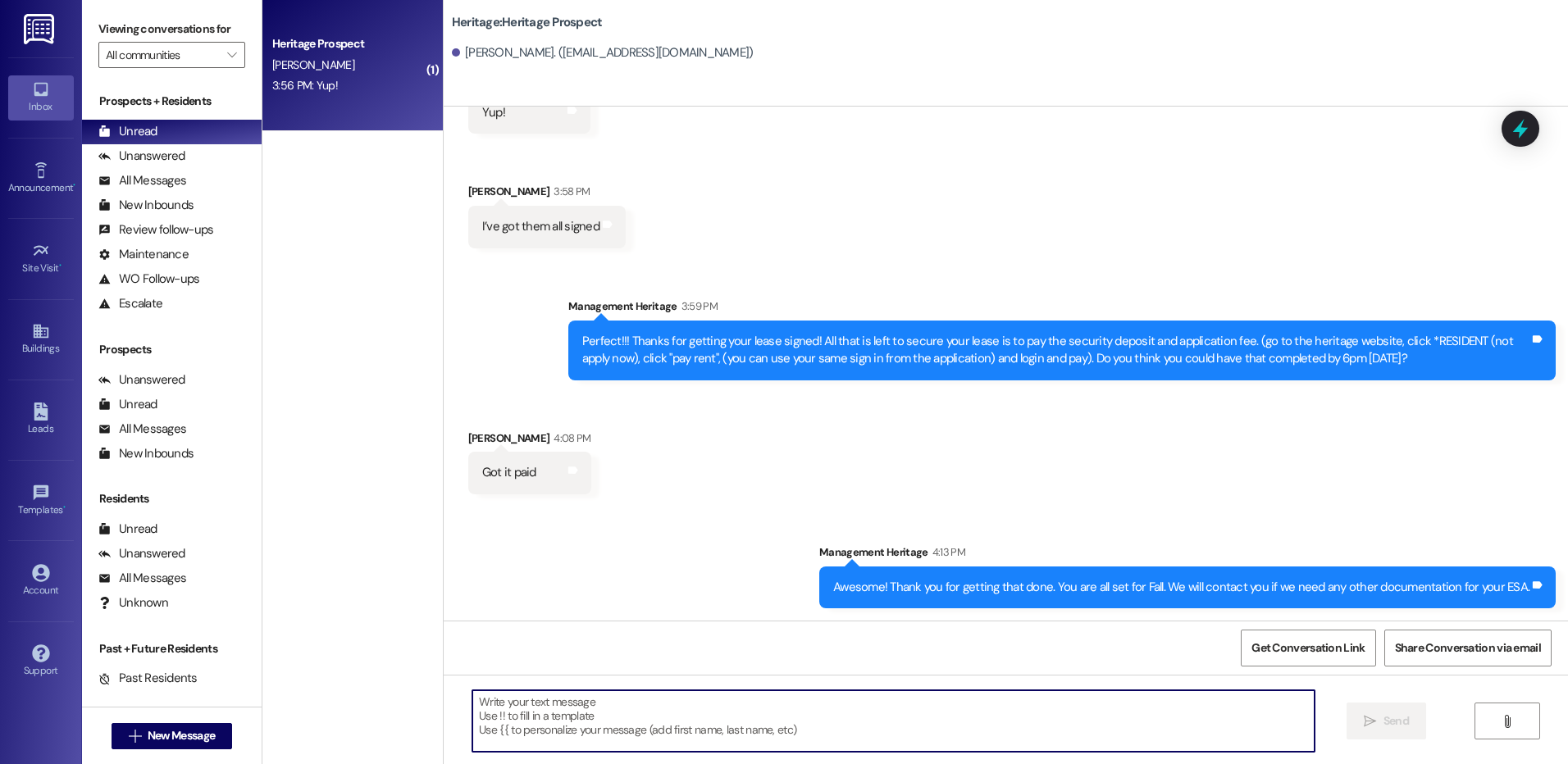
scroll to position [972, 0]
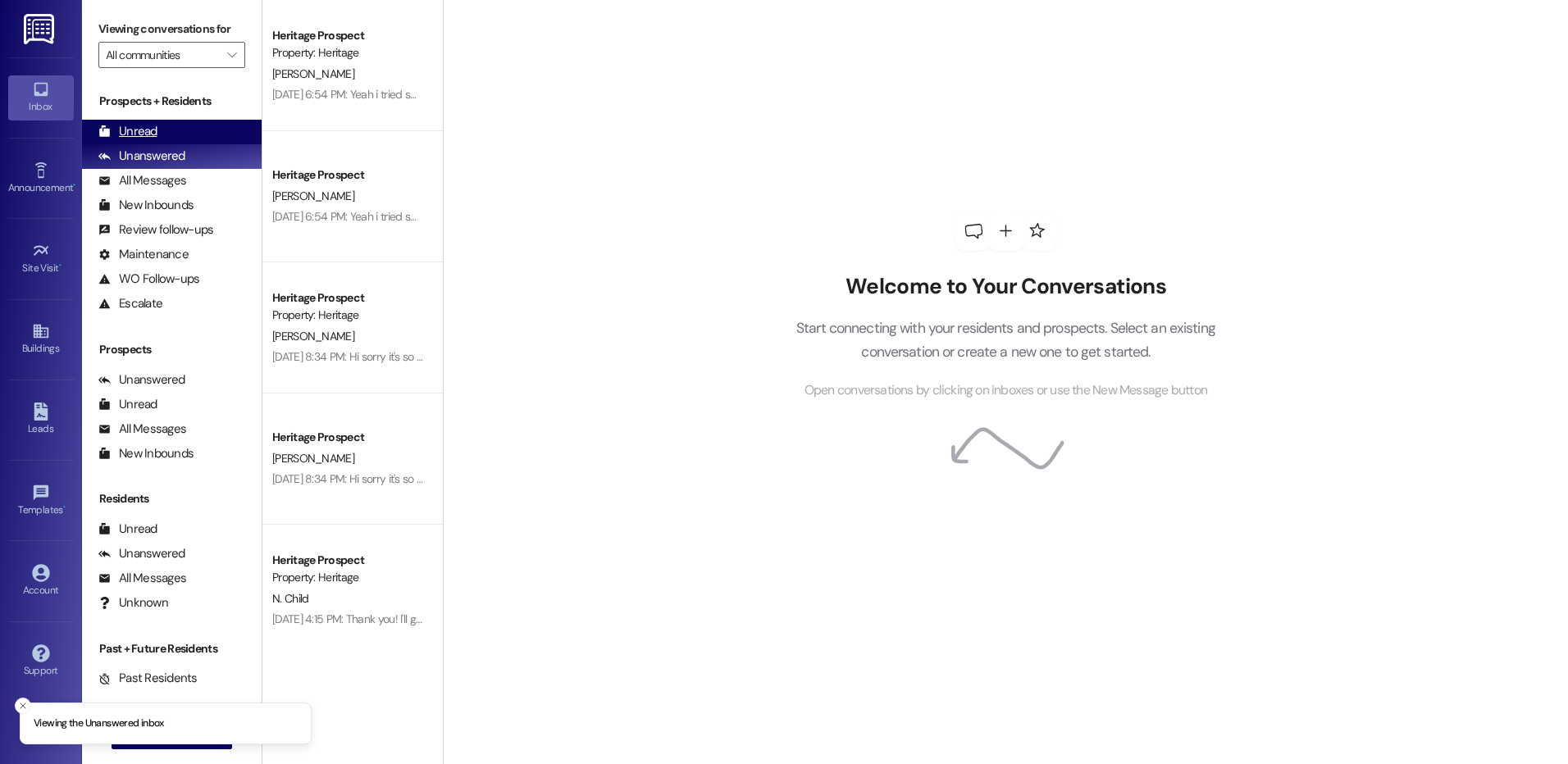
click at [155, 142] on div "Unread (0)" at bounding box center [172, 132] width 179 height 25
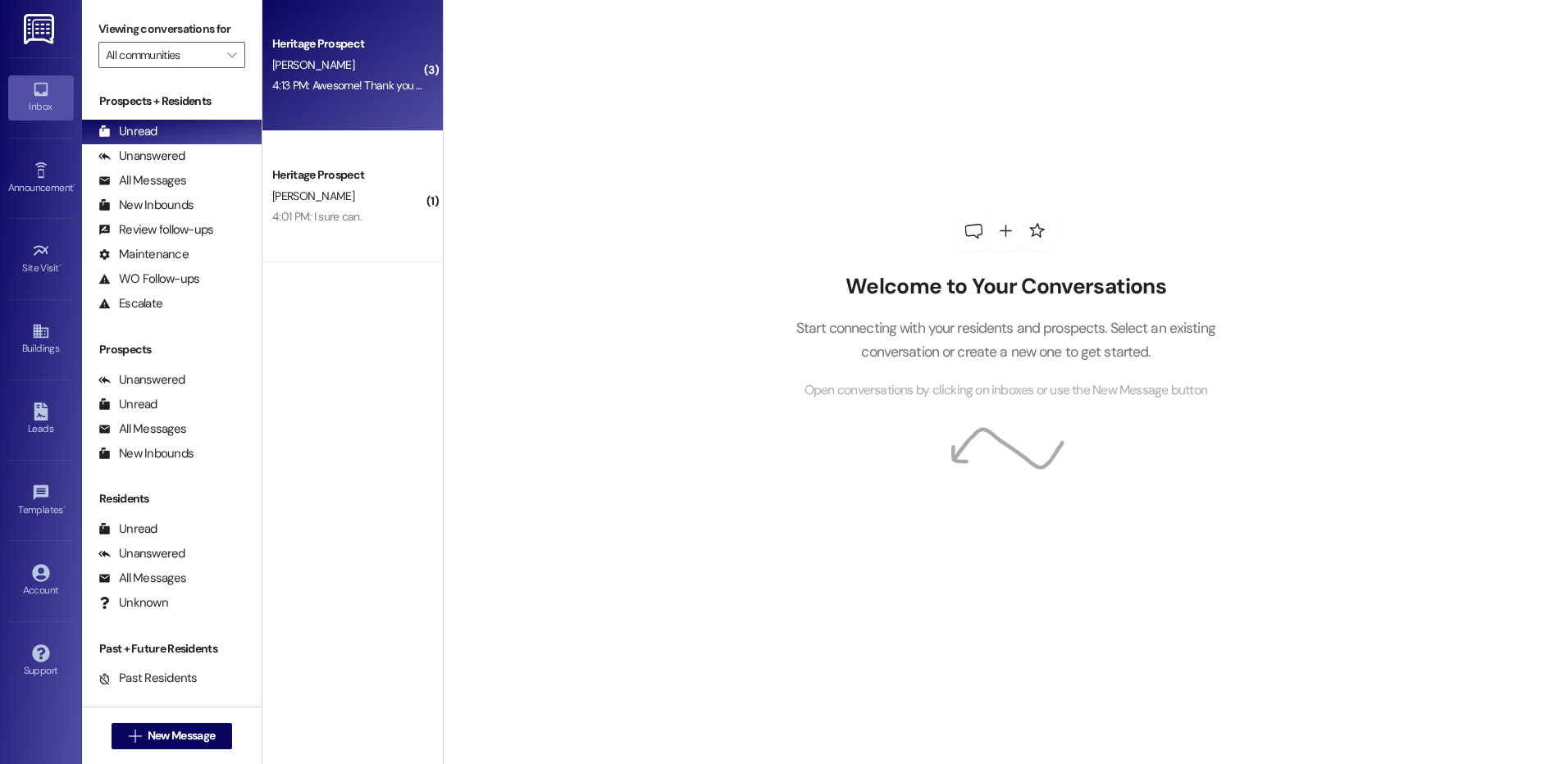
click at [346, 65] on div "[PERSON_NAME]" at bounding box center [349, 65] width 155 height 21
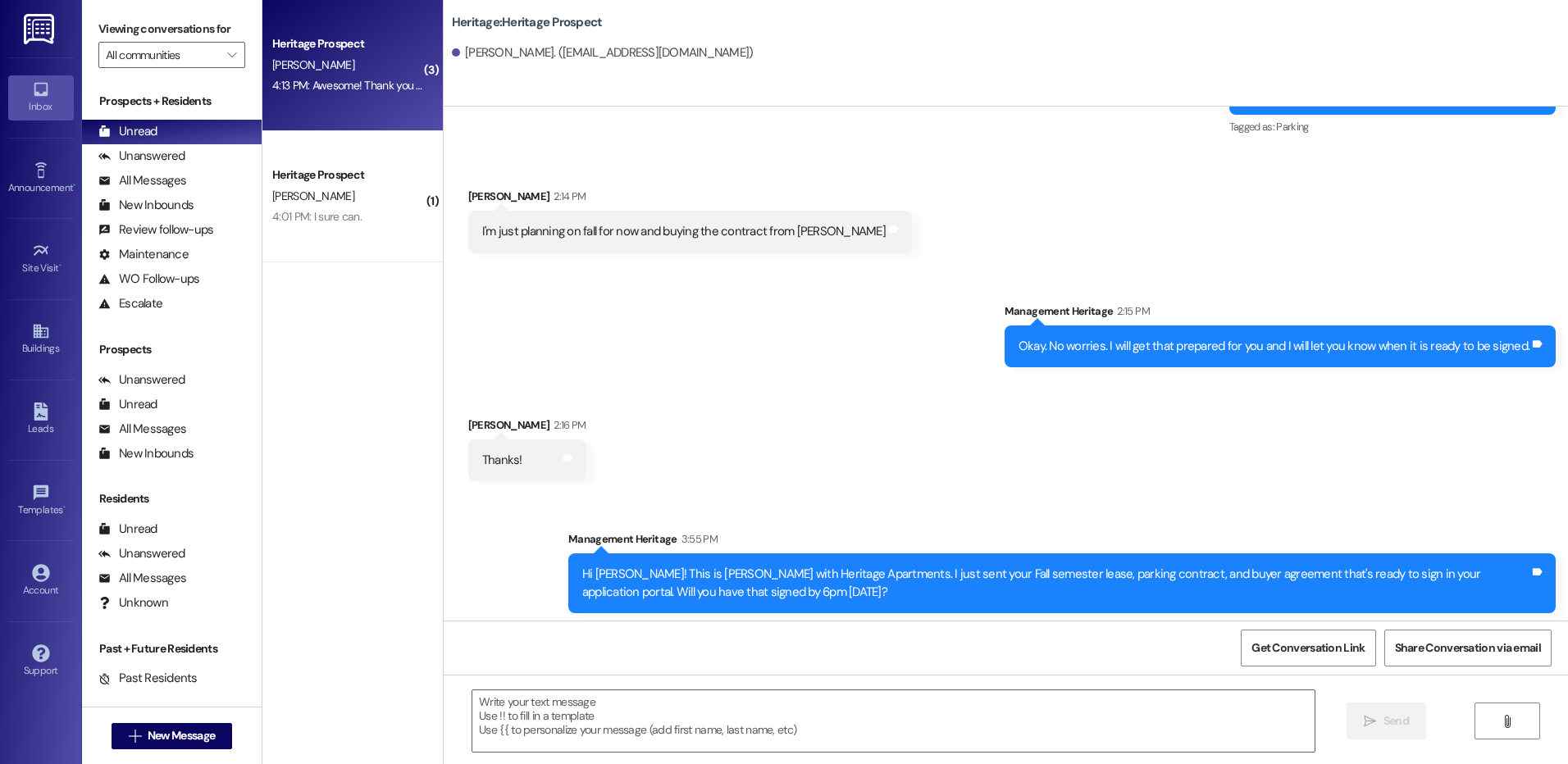
click at [345, 185] on div "Heritage Prospect" at bounding box center [349, 175] width 155 height 21
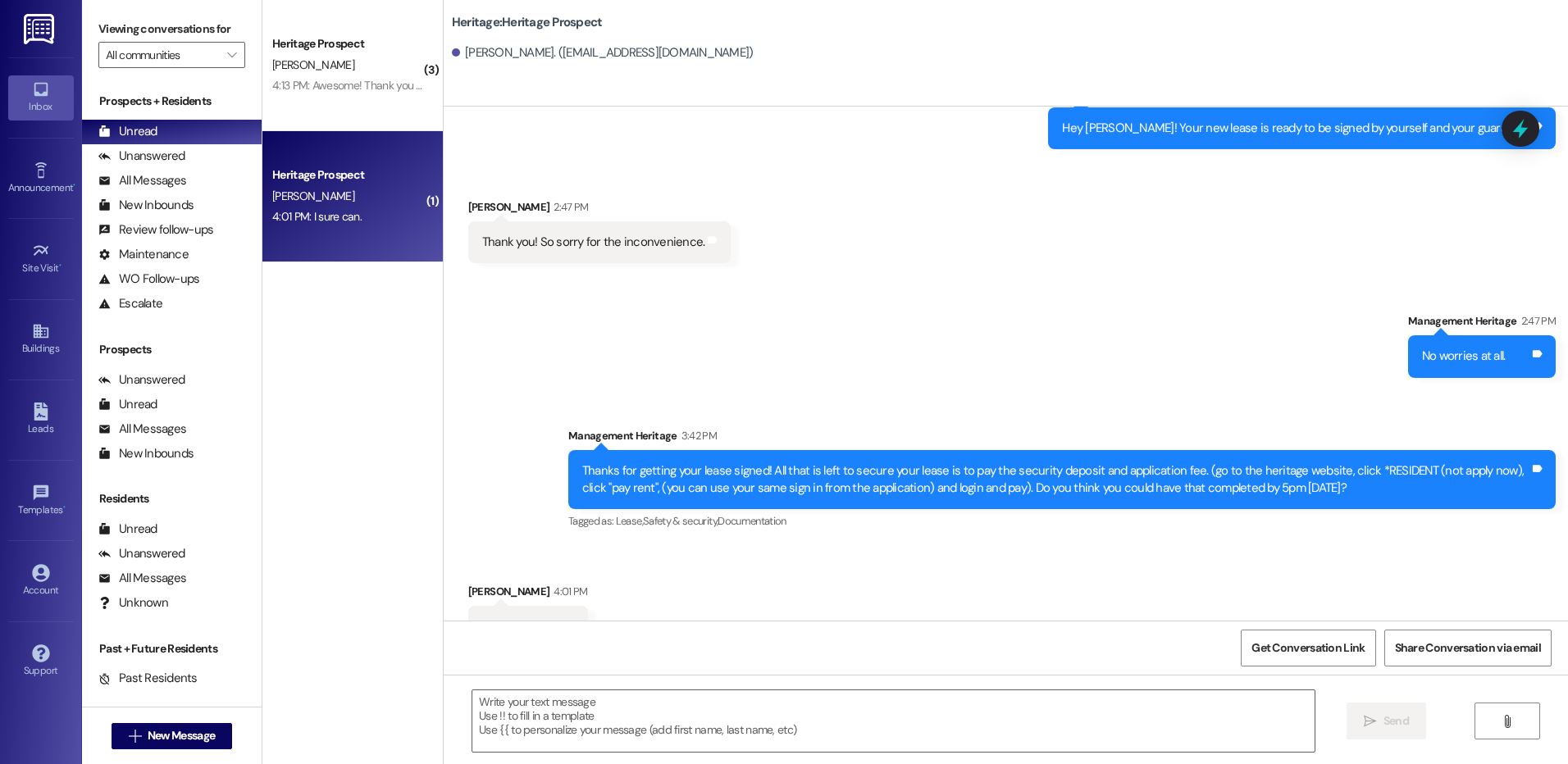
scroll to position [1519, 0]
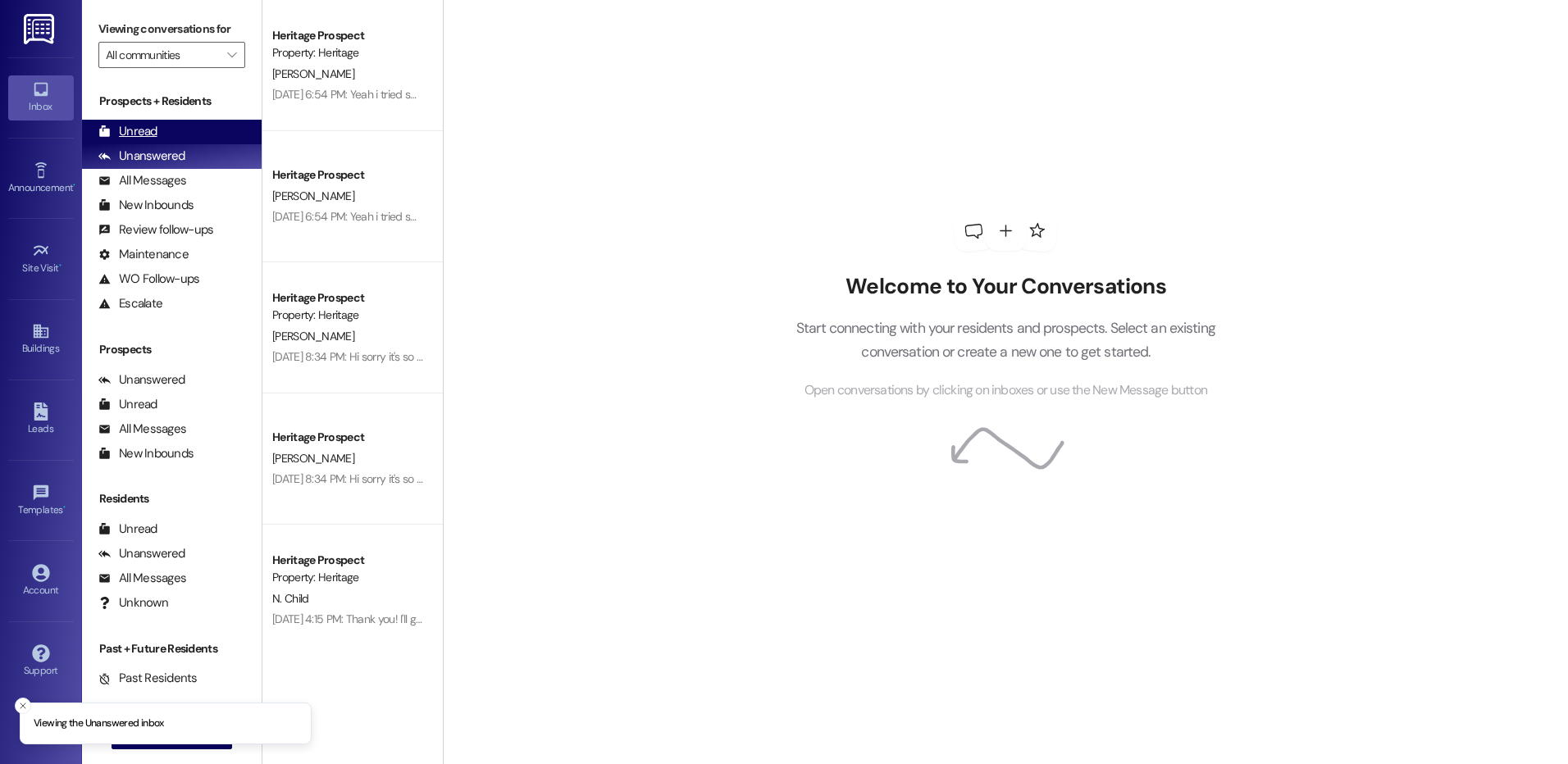
click at [192, 126] on div "Unread (0)" at bounding box center [172, 132] width 179 height 25
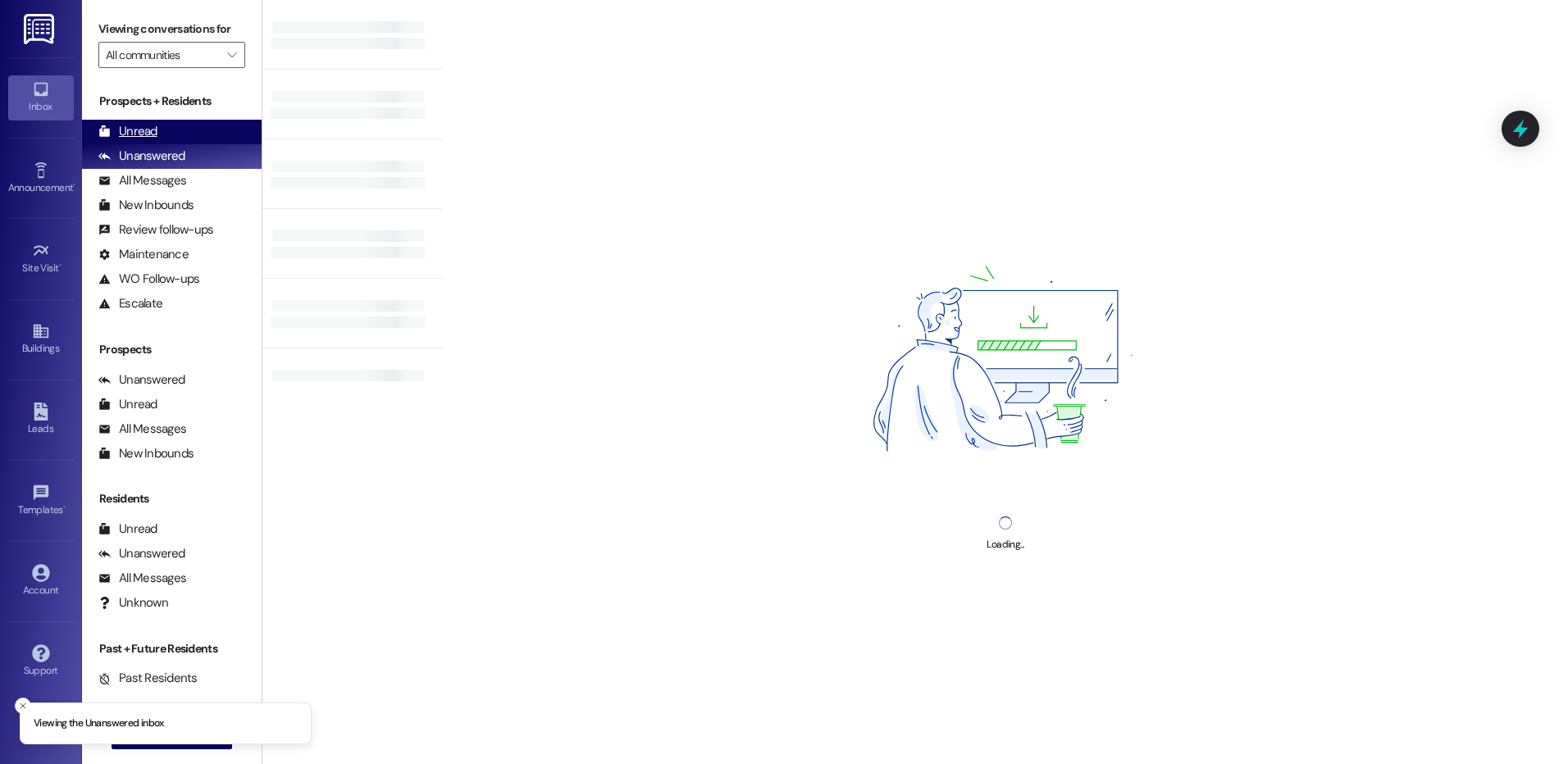
click at [138, 131] on div "Unread" at bounding box center [128, 132] width 59 height 17
